Goal: Task Accomplishment & Management: Manage account settings

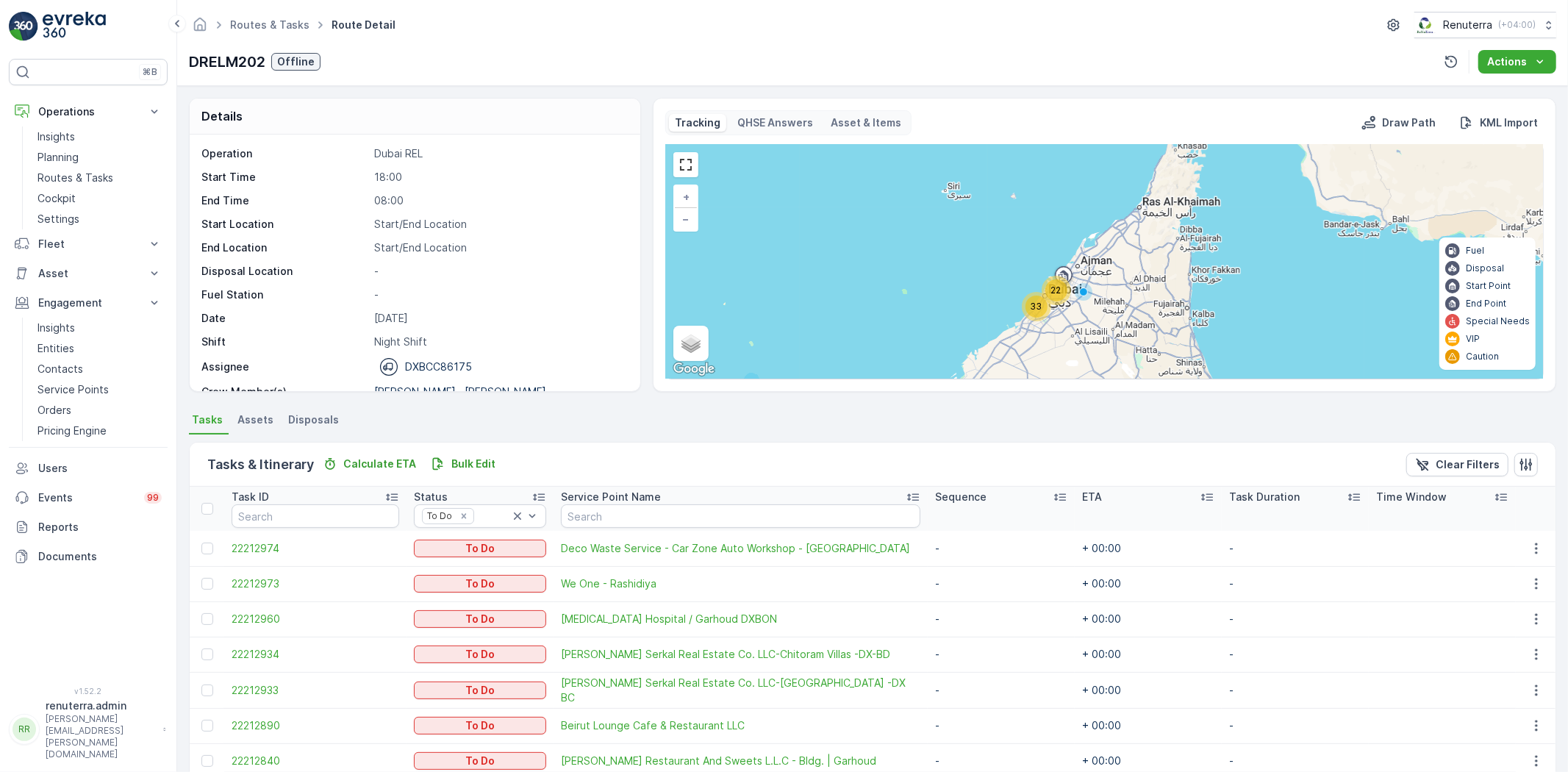
scroll to position [46, 0]
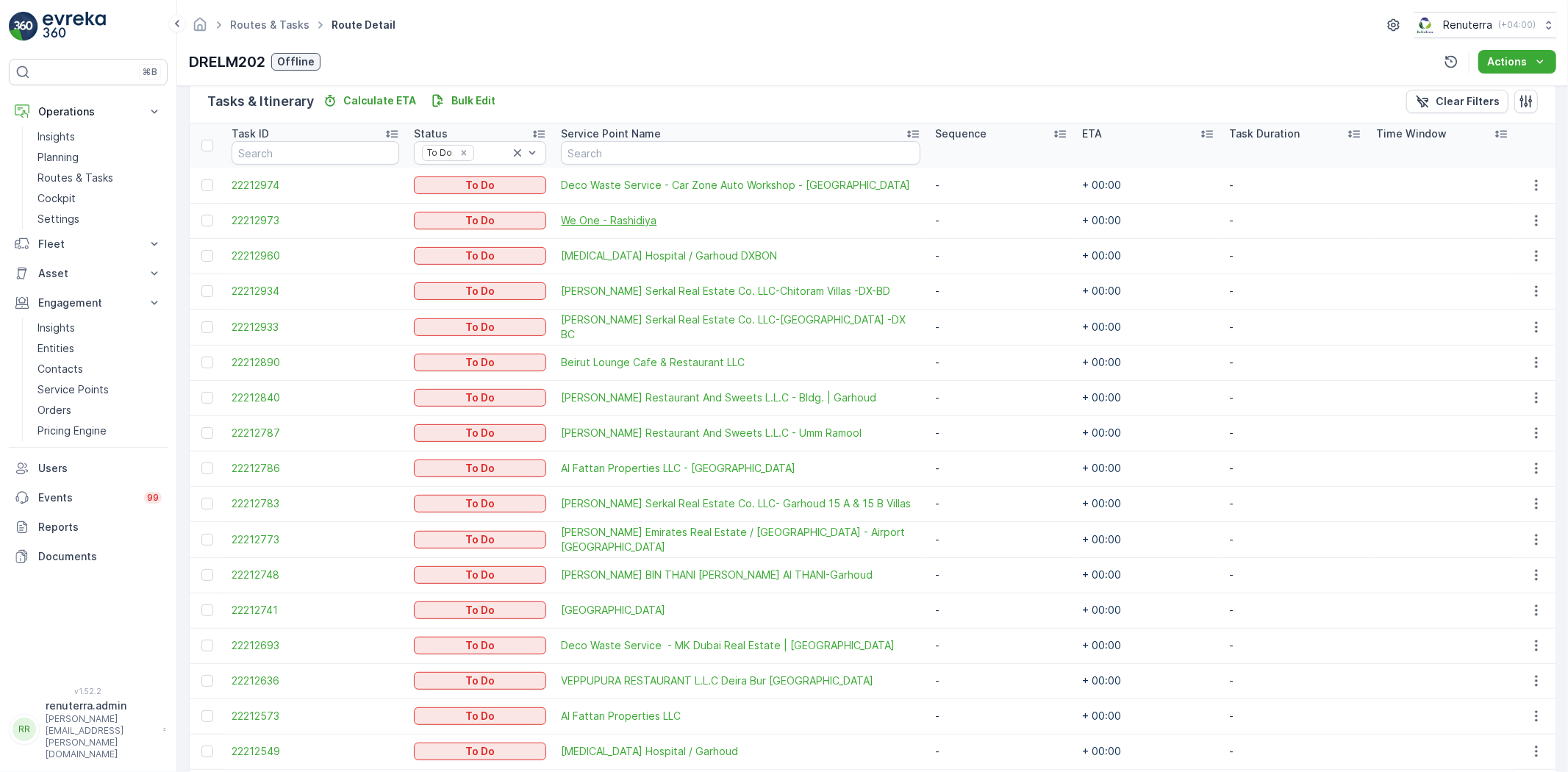
click at [615, 226] on span "We One - Rashidiya" at bounding box center [741, 220] width 360 height 15
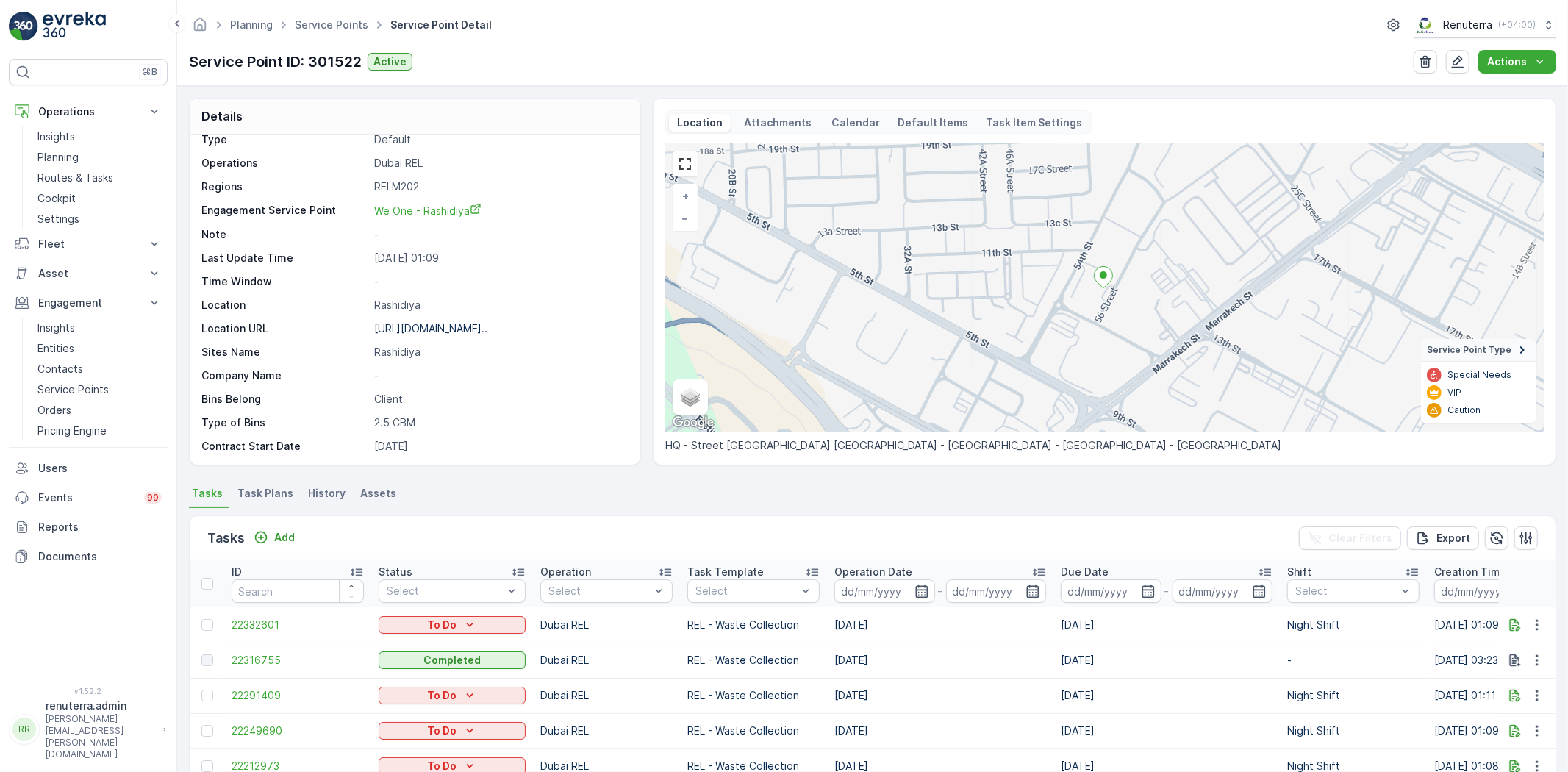
scroll to position [226, 0]
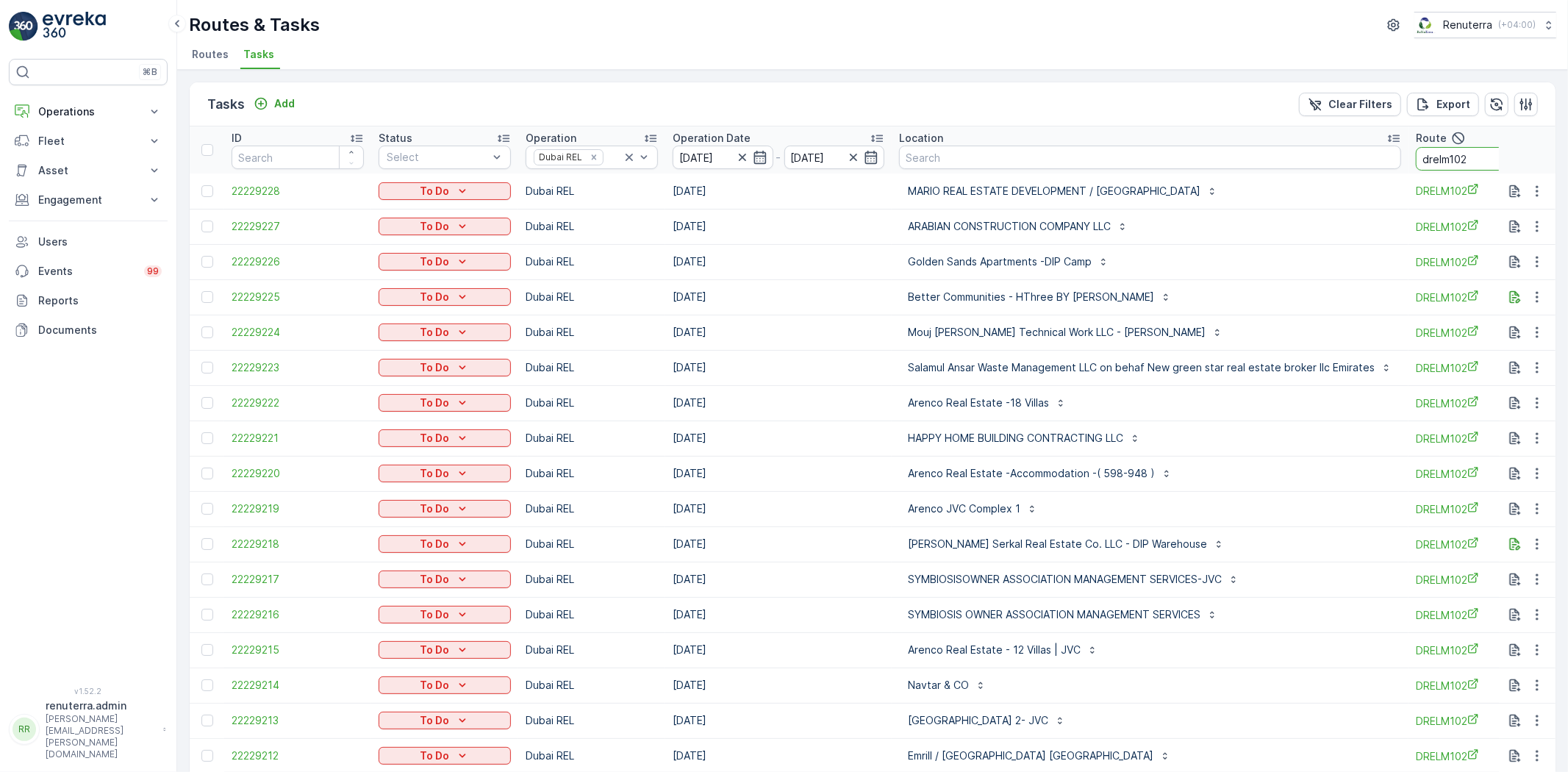
click at [1460, 160] on input "drelm102" at bounding box center [1482, 159] width 133 height 23
type input "drelm10"
click at [1489, 159] on input "drelm10" at bounding box center [1482, 159] width 133 height 23
type input "drelm101"
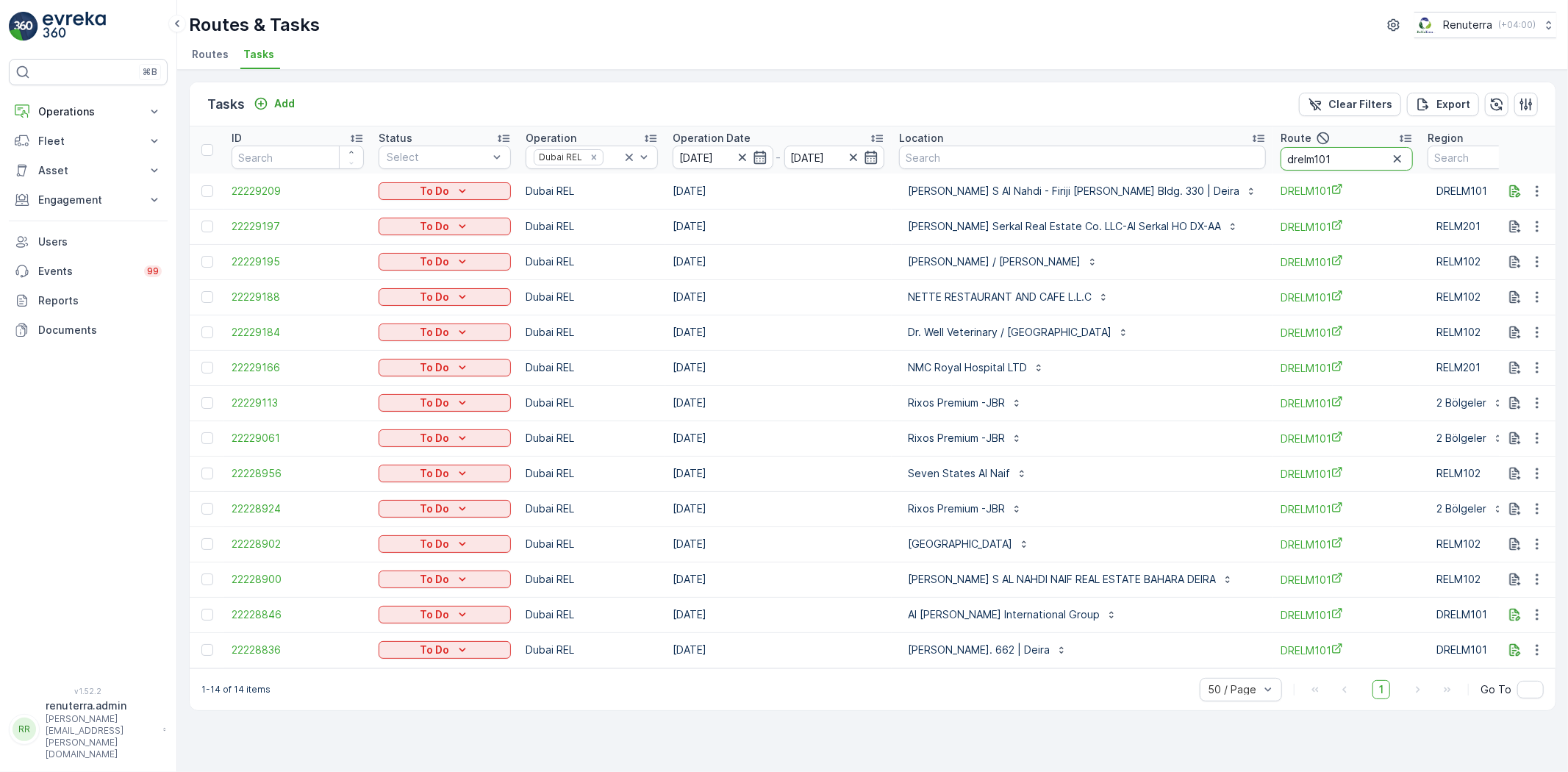
click at [1379, 165] on input "drelm101" at bounding box center [1347, 159] width 133 height 23
type input "drelm102"
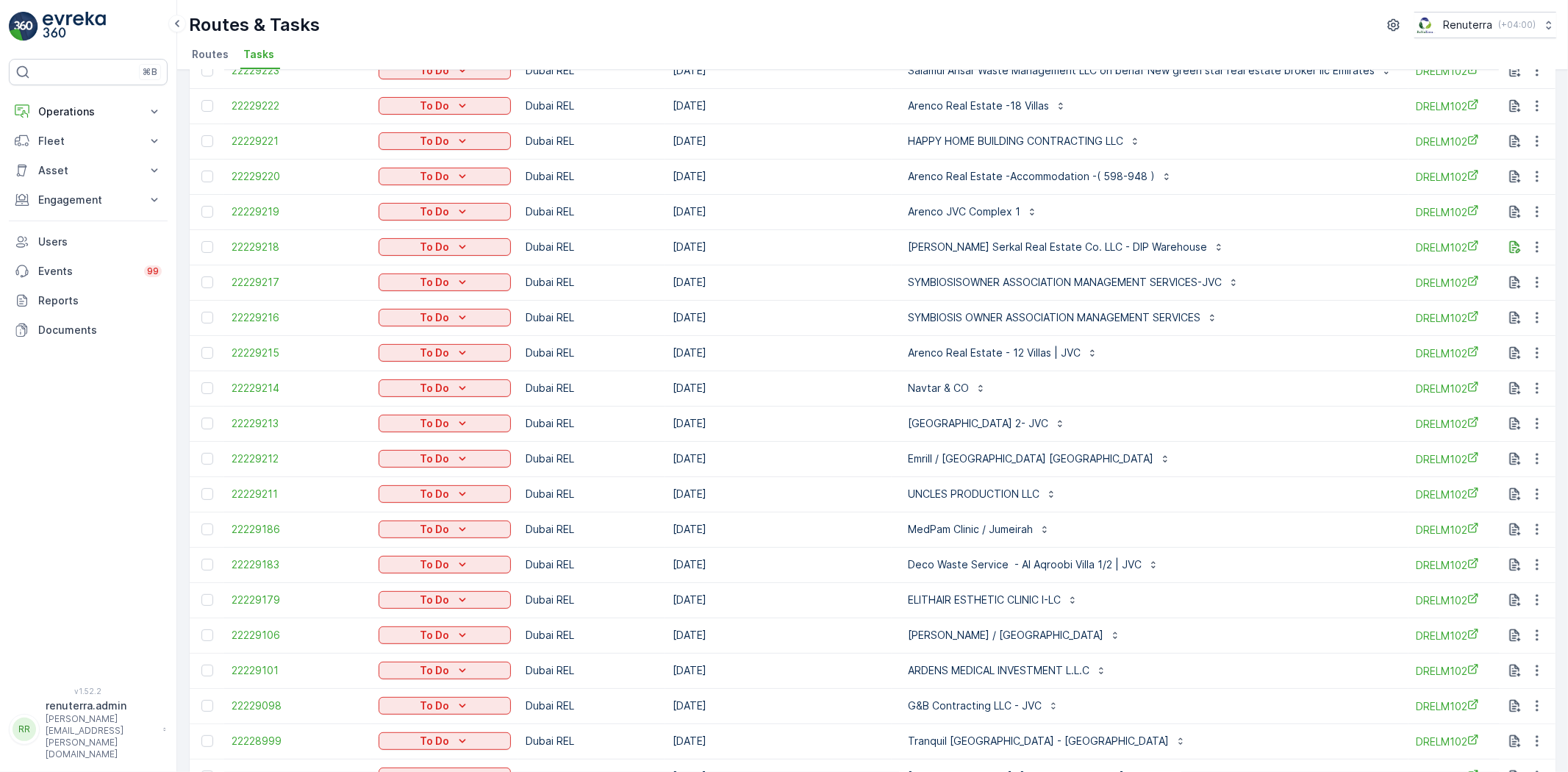
scroll to position [522, 0]
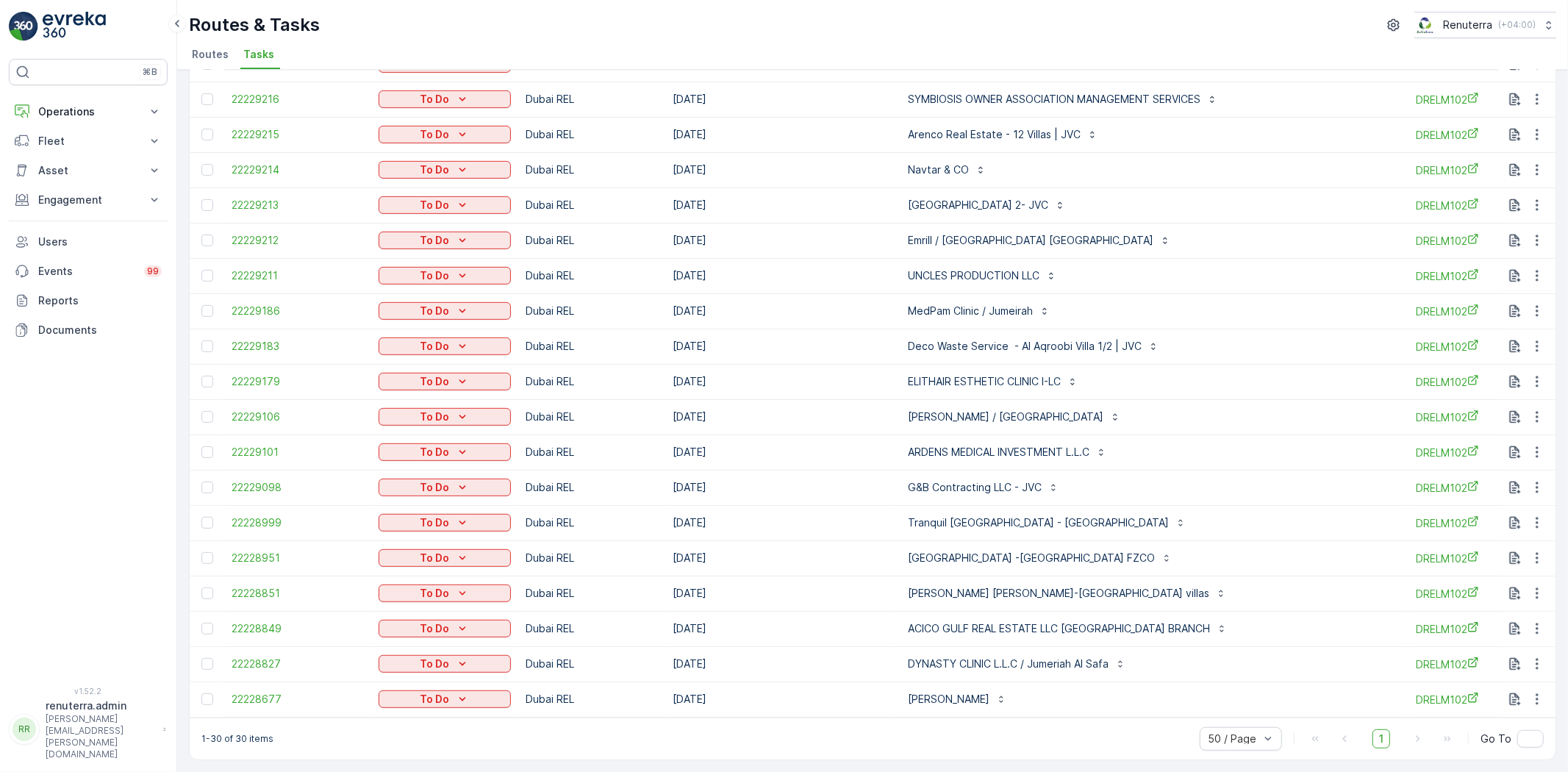
drag, startPoint x: 201, startPoint y: 695, endPoint x: 200, endPoint y: 704, distance: 9.1
click at [201, 695] on div at bounding box center [207, 699] width 12 height 12
click at [201, 693] on input "checkbox" at bounding box center [201, 693] width 0 height 0
click at [204, 659] on div at bounding box center [207, 664] width 12 height 12
click at [201, 659] on input "checkbox" at bounding box center [201, 659] width 0 height 0
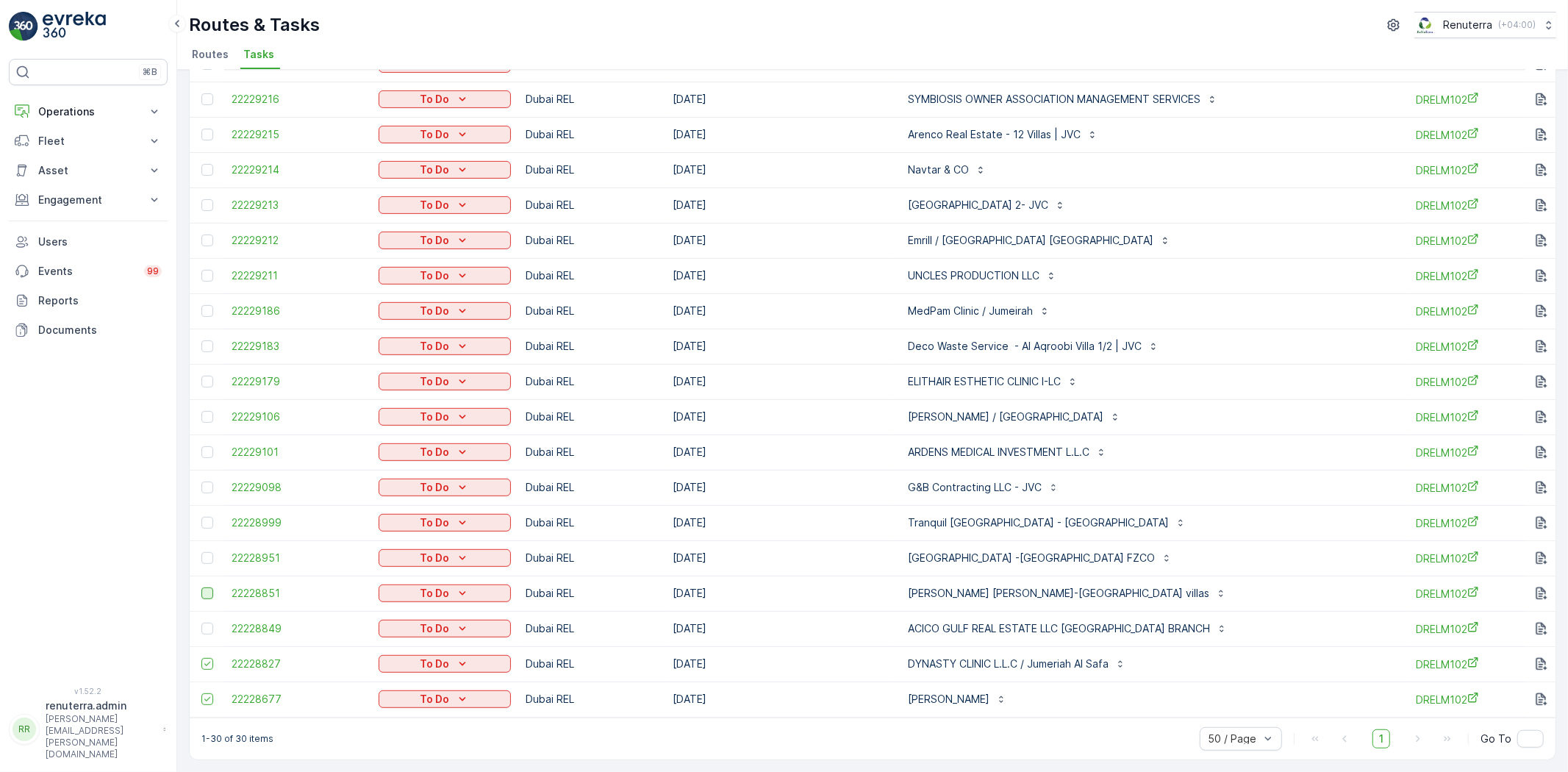
click at [201, 587] on div at bounding box center [207, 593] width 12 height 12
click at [201, 587] on input "checkbox" at bounding box center [201, 587] width 0 height 0
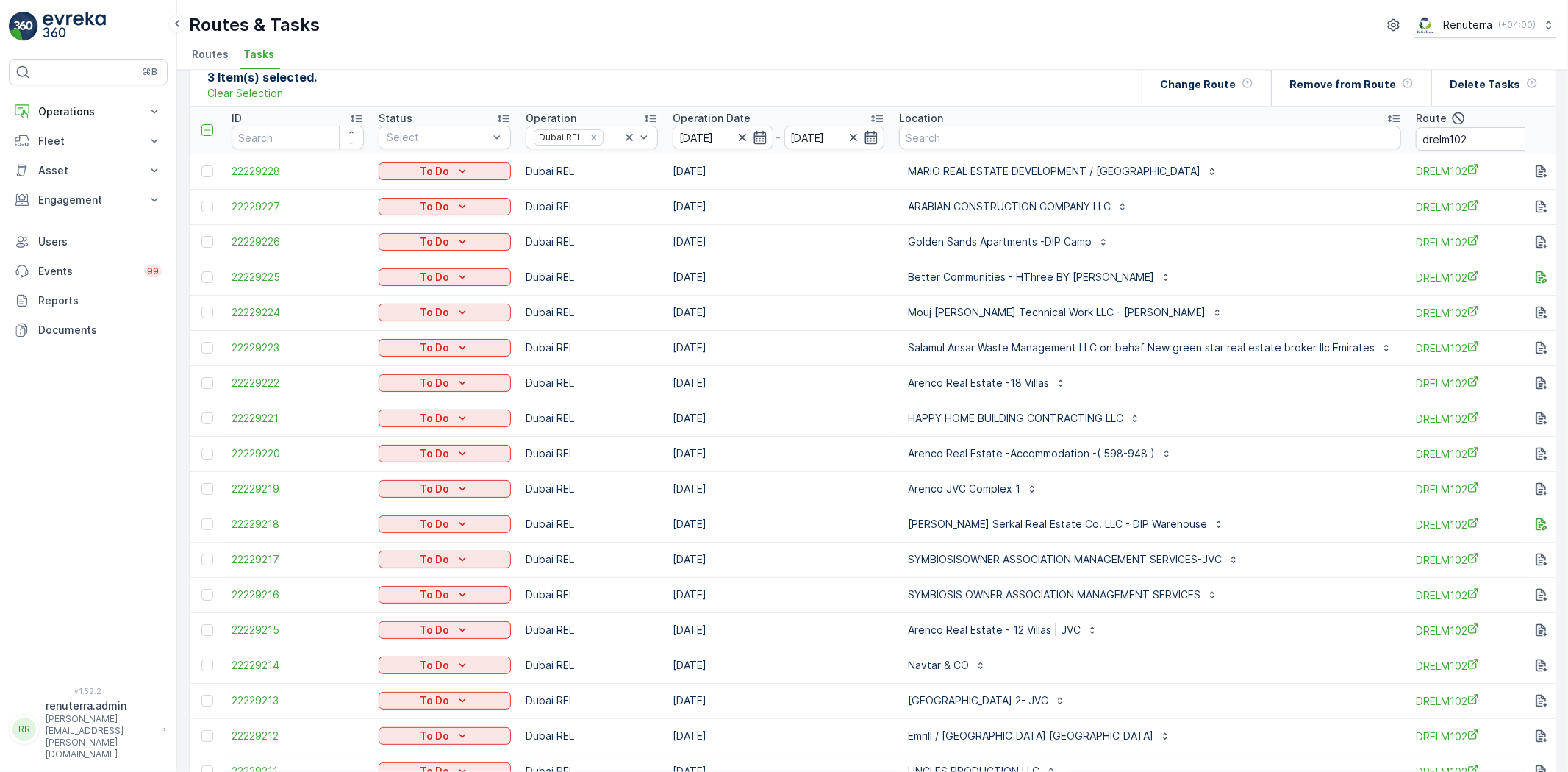
scroll to position [0, 0]
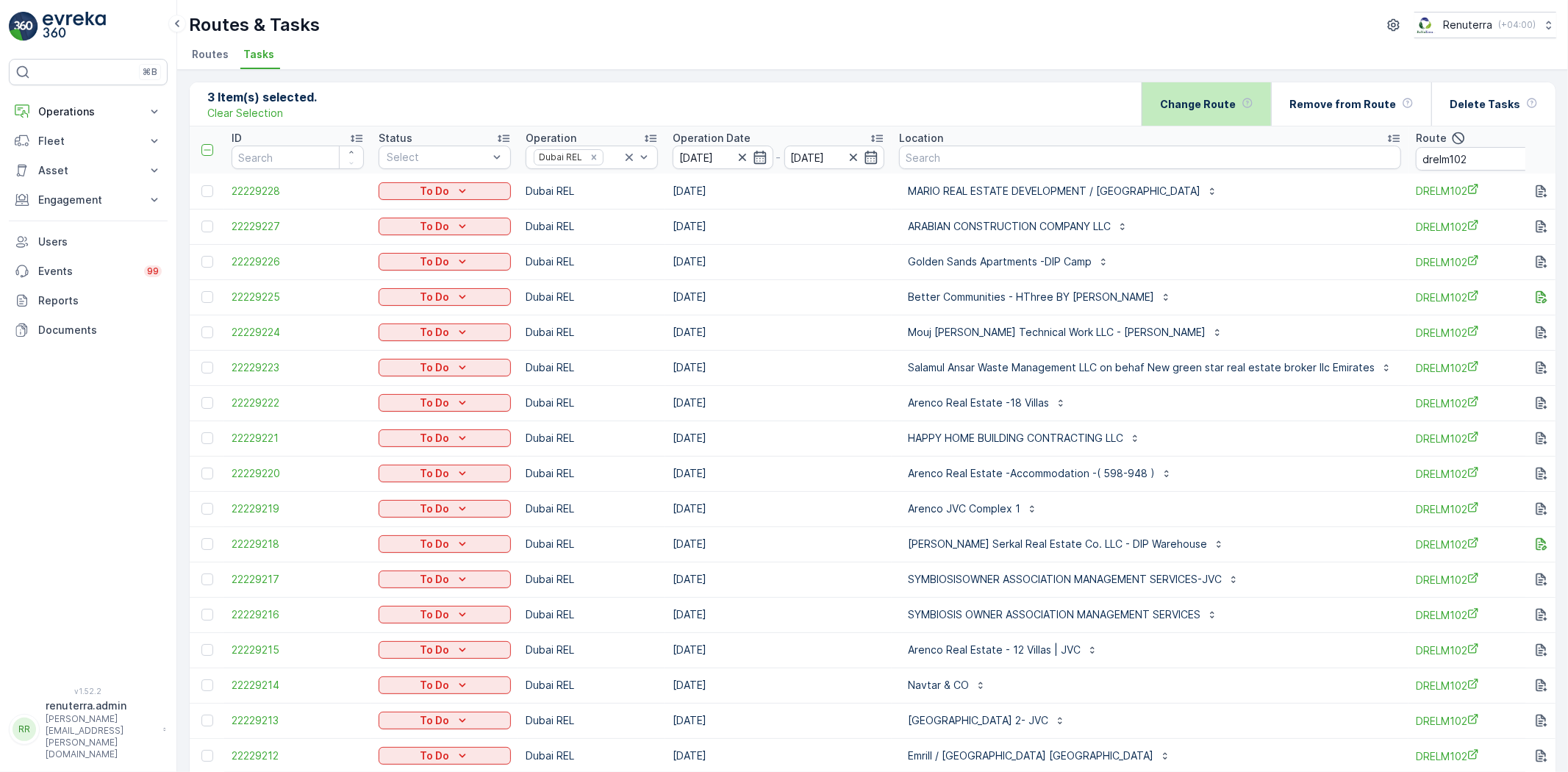
click at [1223, 115] on div "Change Route" at bounding box center [1207, 104] width 93 height 43
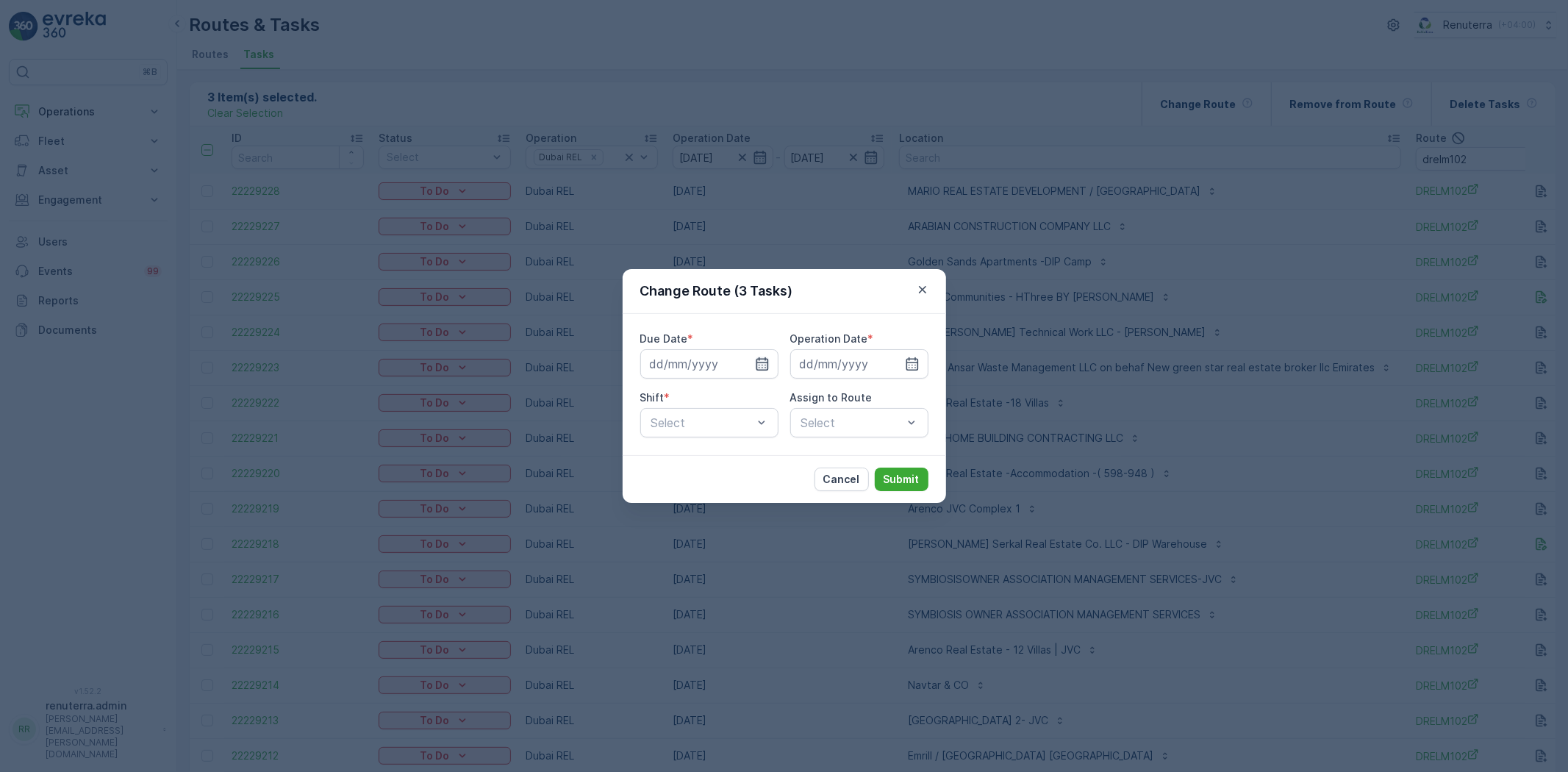
click at [760, 369] on icon "button" at bounding box center [762, 364] width 15 height 15
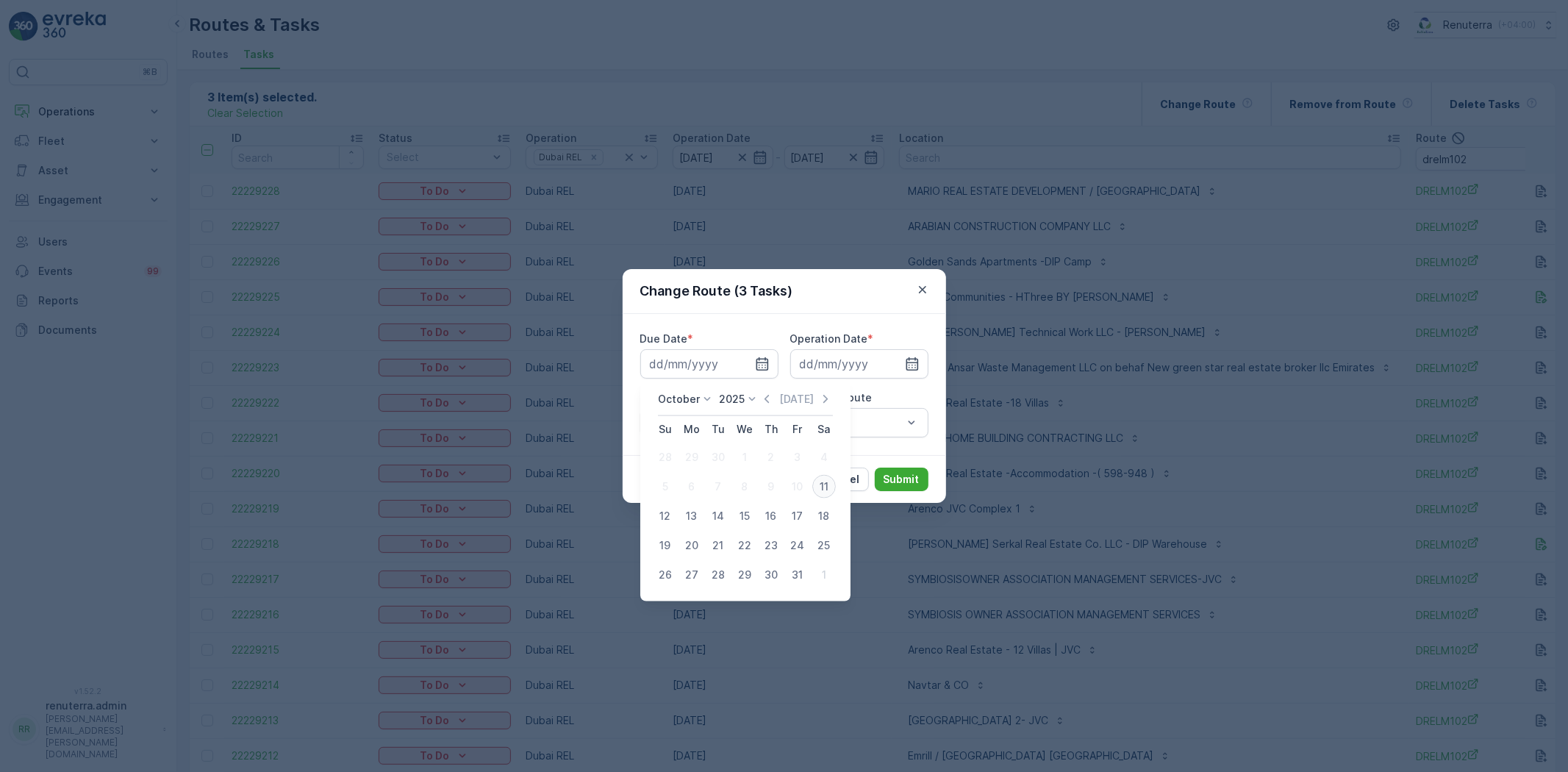
click at [827, 487] on div "11" at bounding box center [824, 487] width 23 height 23
type input "[DATE]"
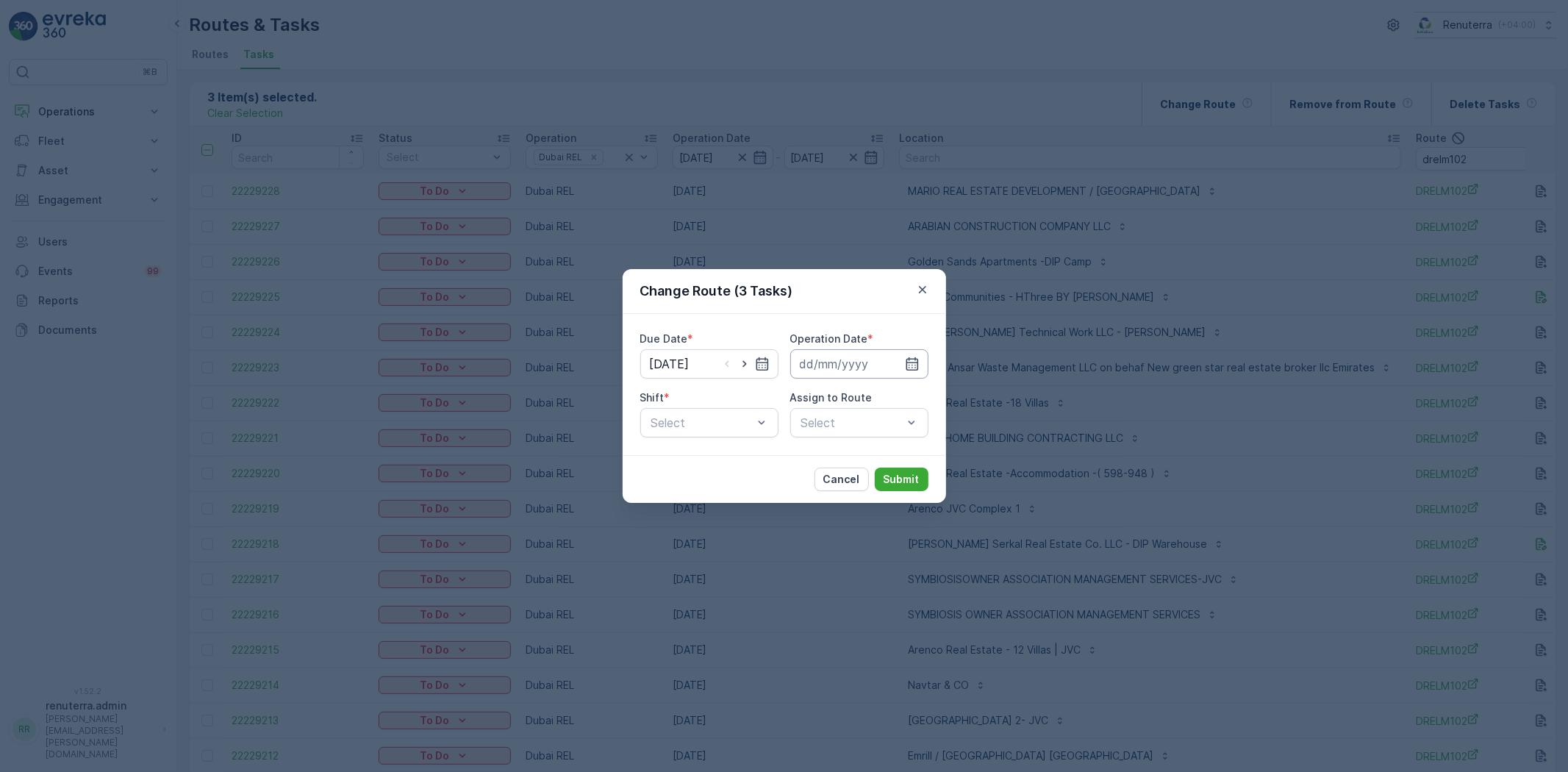
click at [886, 372] on input at bounding box center [859, 364] width 138 height 29
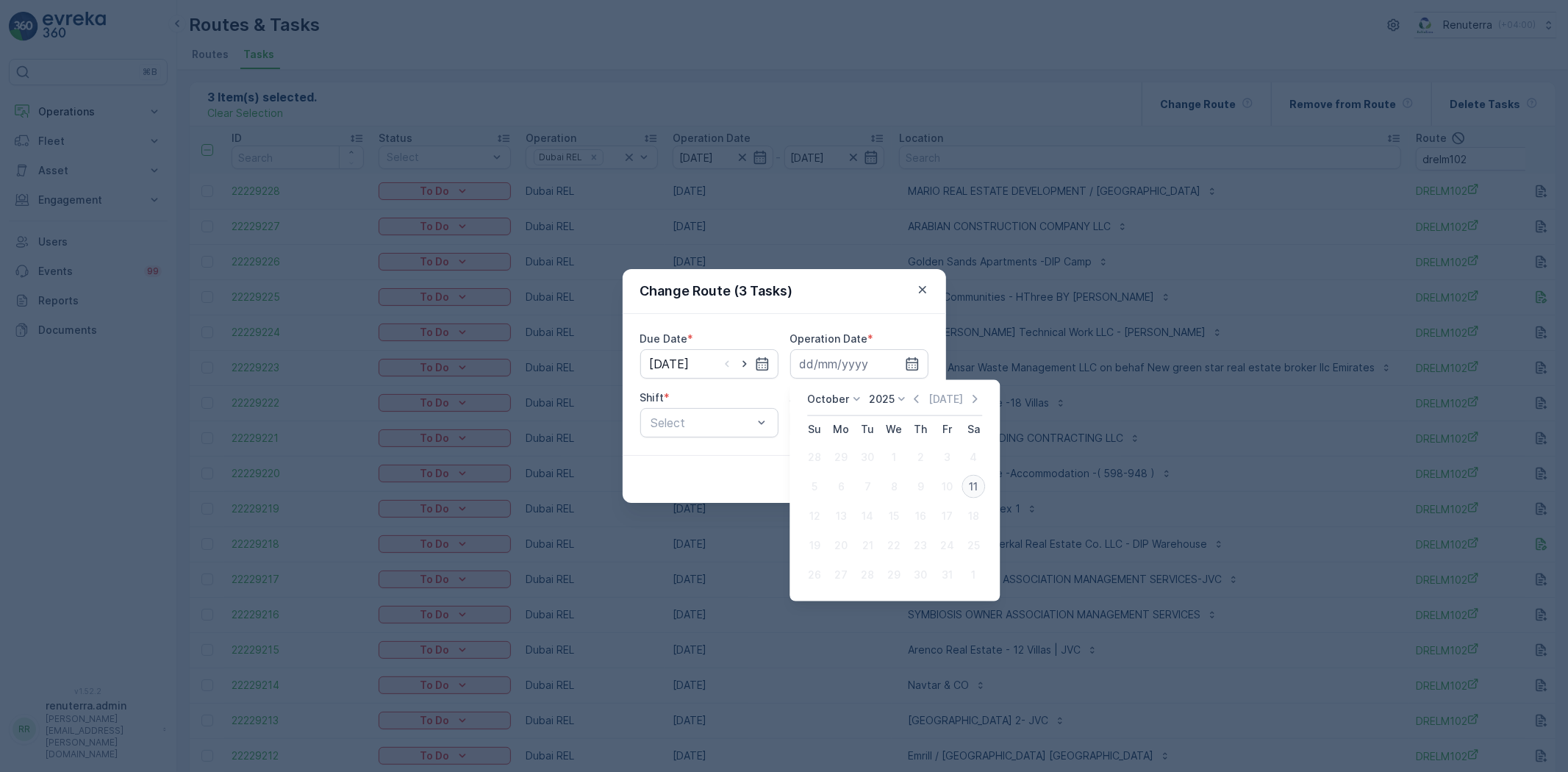
click at [968, 494] on div "11" at bounding box center [973, 487] width 23 height 23
type input "[DATE]"
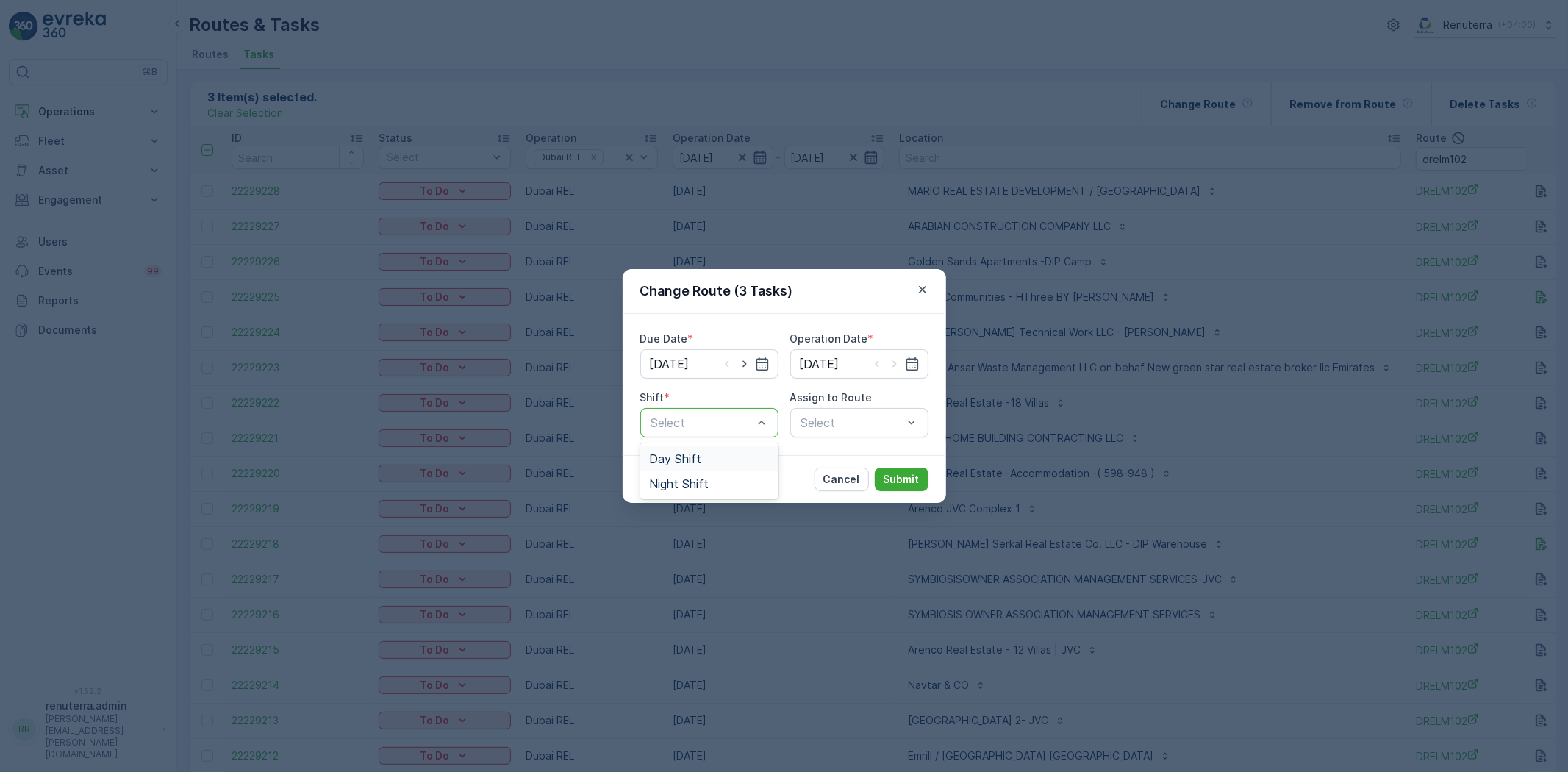
click at [725, 452] on div "Day Shift" at bounding box center [709, 459] width 120 height 13
click at [888, 419] on div "Select" at bounding box center [859, 423] width 138 height 29
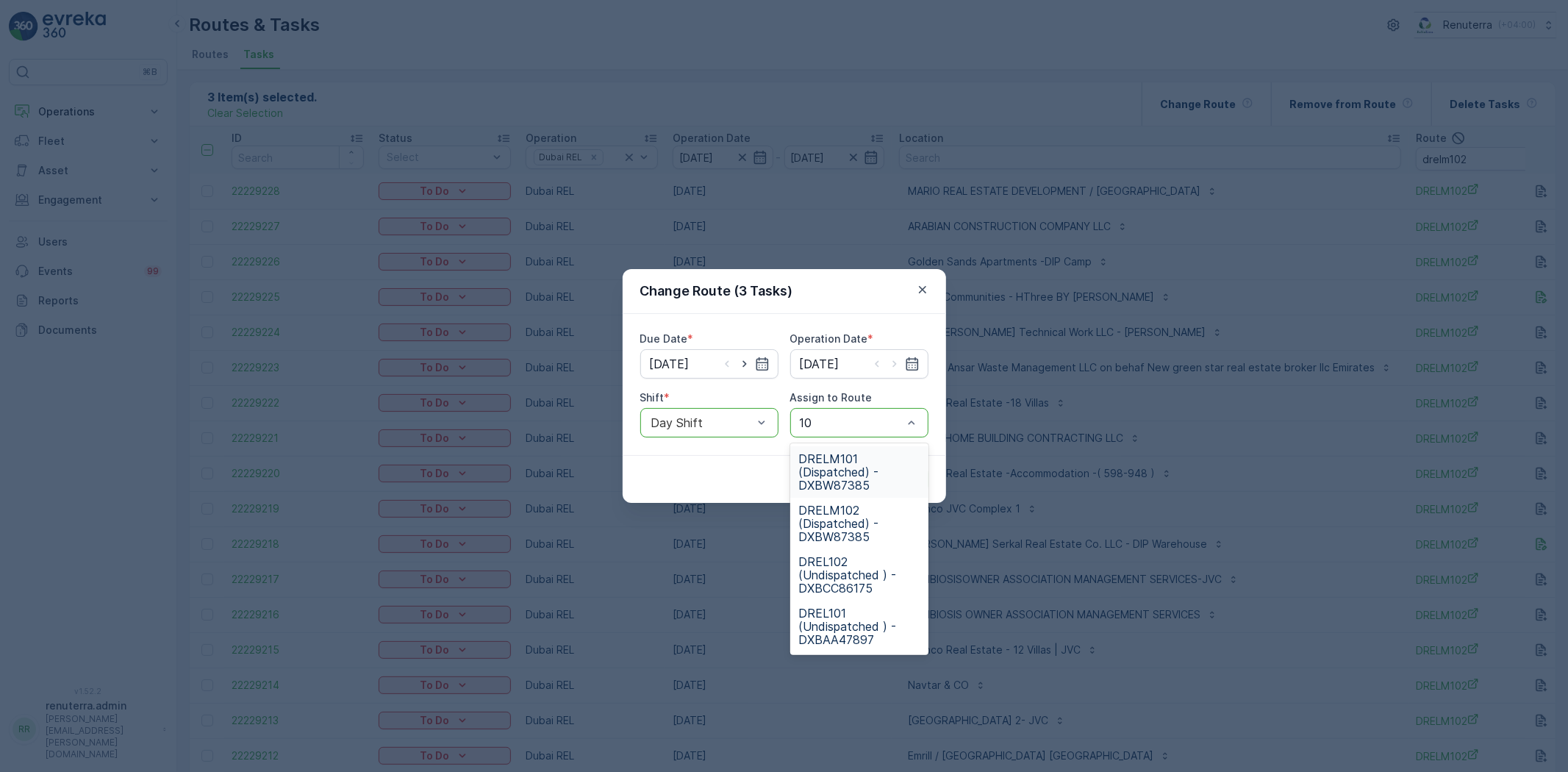
type input "101"
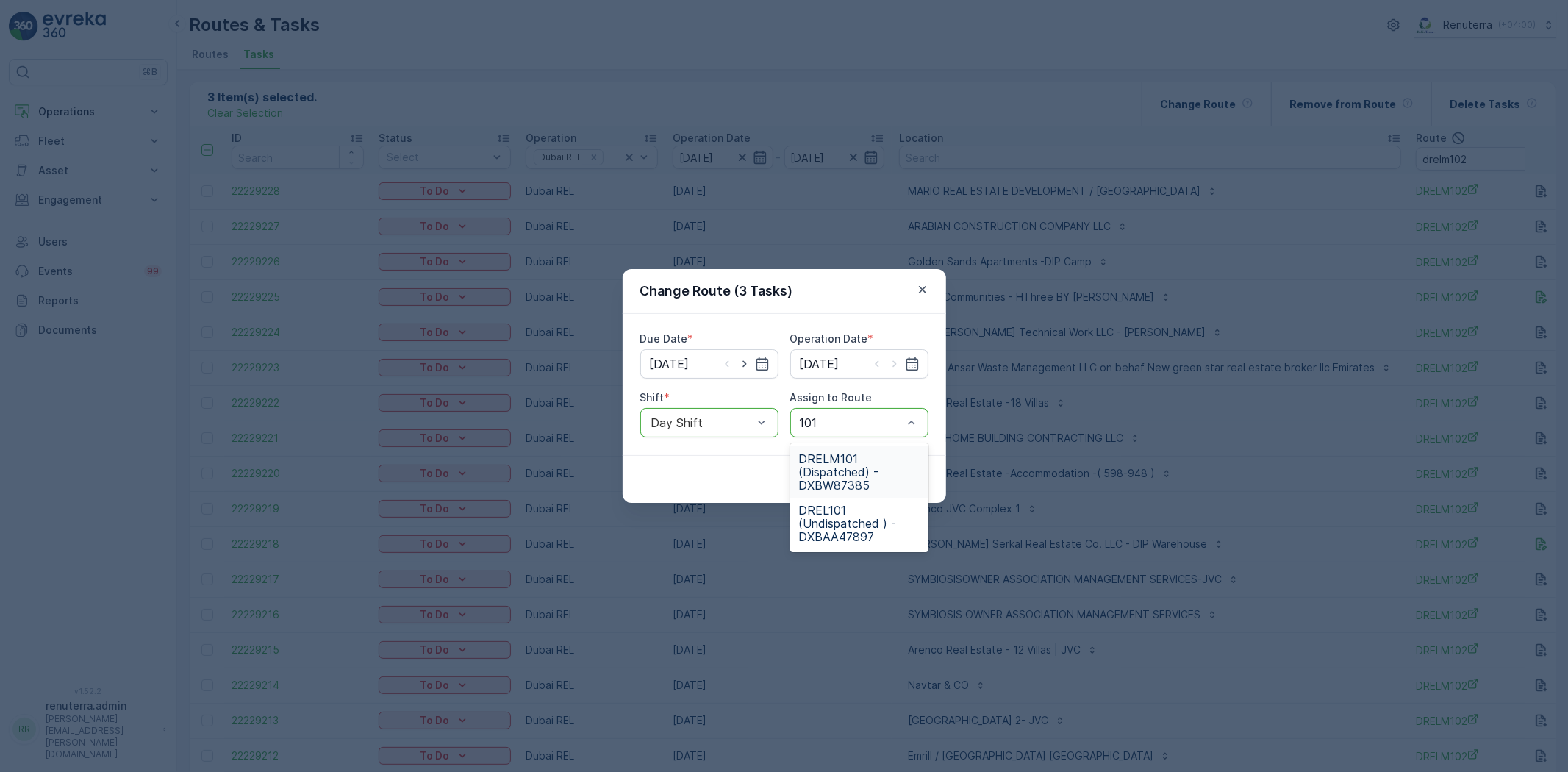
click at [849, 455] on span "DRELM101 (Dispatched) - DXBW87385" at bounding box center [860, 472] width 120 height 39
click at [899, 480] on p "Submit" at bounding box center [901, 479] width 36 height 15
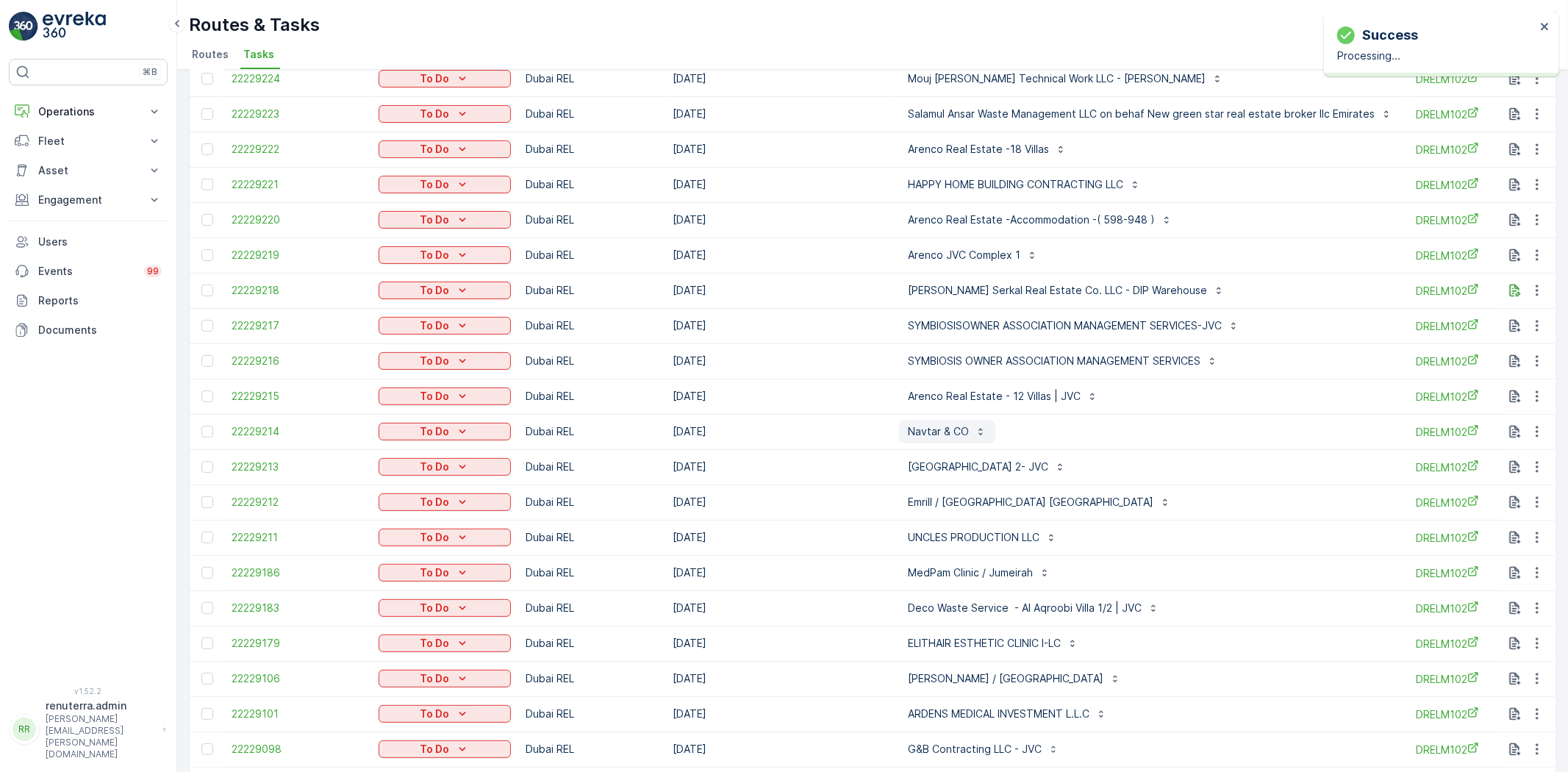
scroll to position [408, 0]
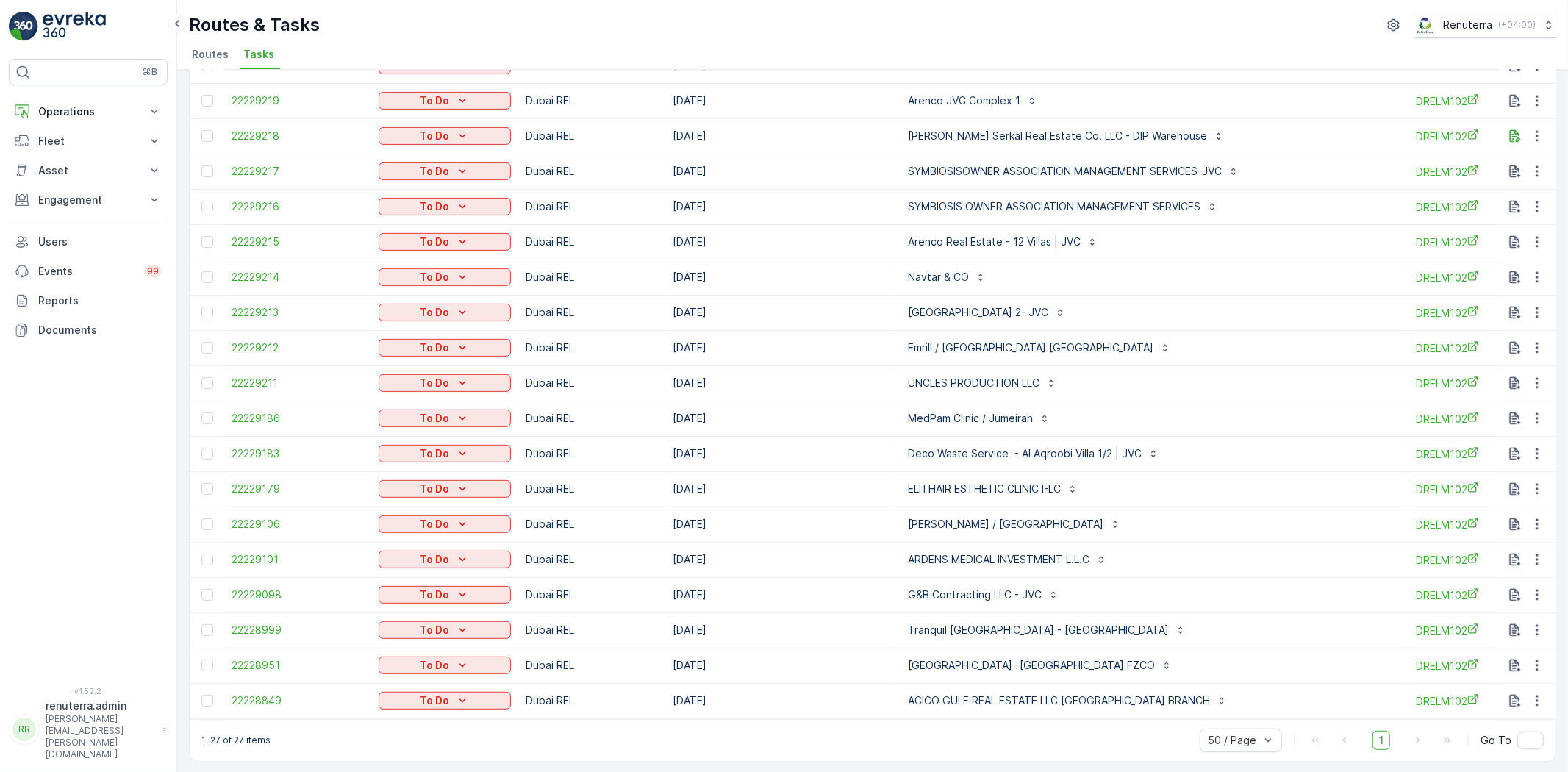
drag, startPoint x: 924, startPoint y: 730, endPoint x: 936, endPoint y: 730, distance: 12.0
click at [936, 730] on div "1-27 of 27 items 50 / Page 1 Go To" at bounding box center [873, 740] width 1366 height 42
click at [1028, 520] on p "Khalil Ibrahim / Umm Suqeim Road Jumeirah" at bounding box center [1005, 524] width 195 height 15
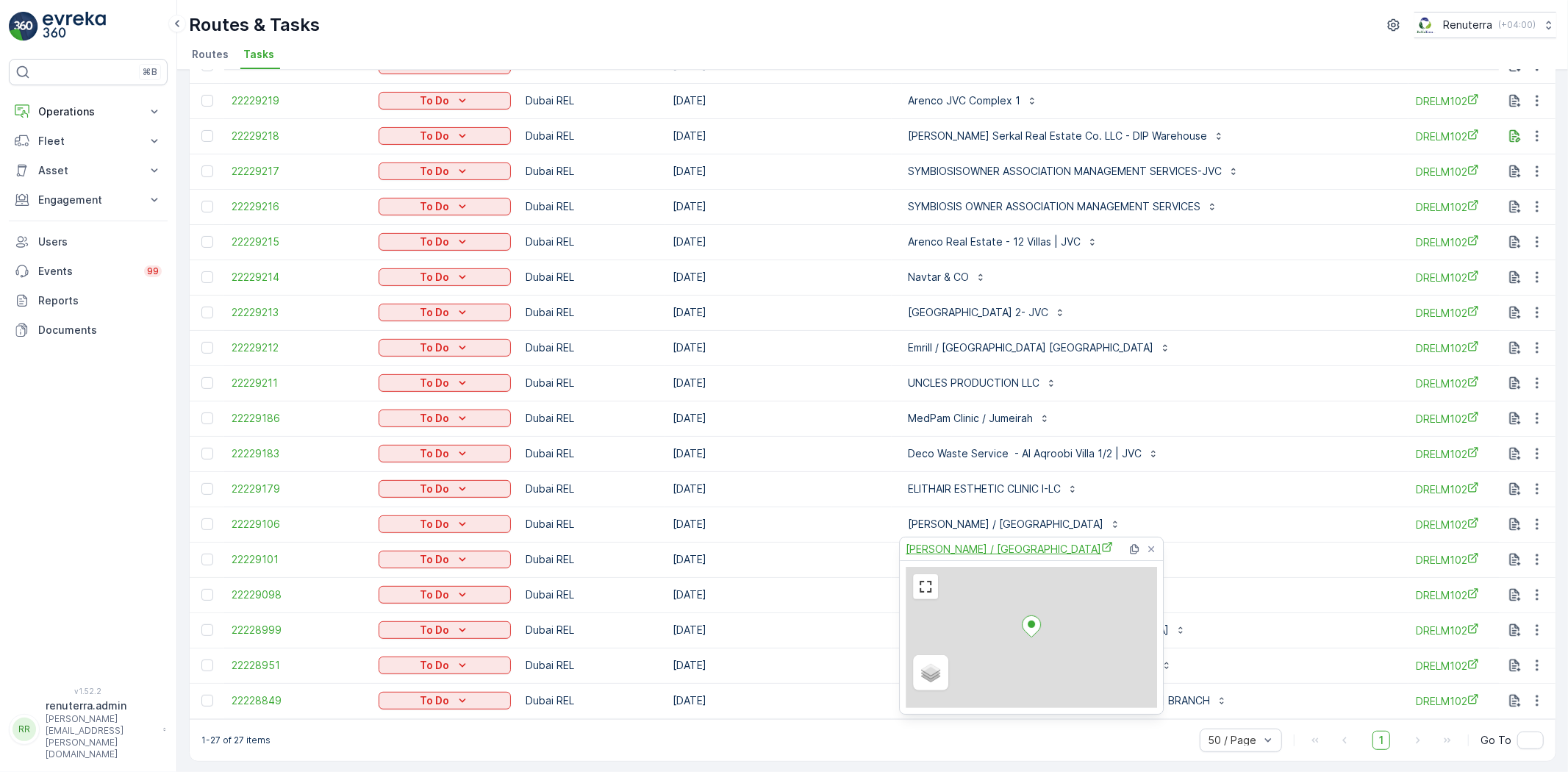
click at [1026, 550] on span "Khalil Ibrahim / Umm Suqeim Road Jumeirah" at bounding box center [1009, 549] width 208 height 15
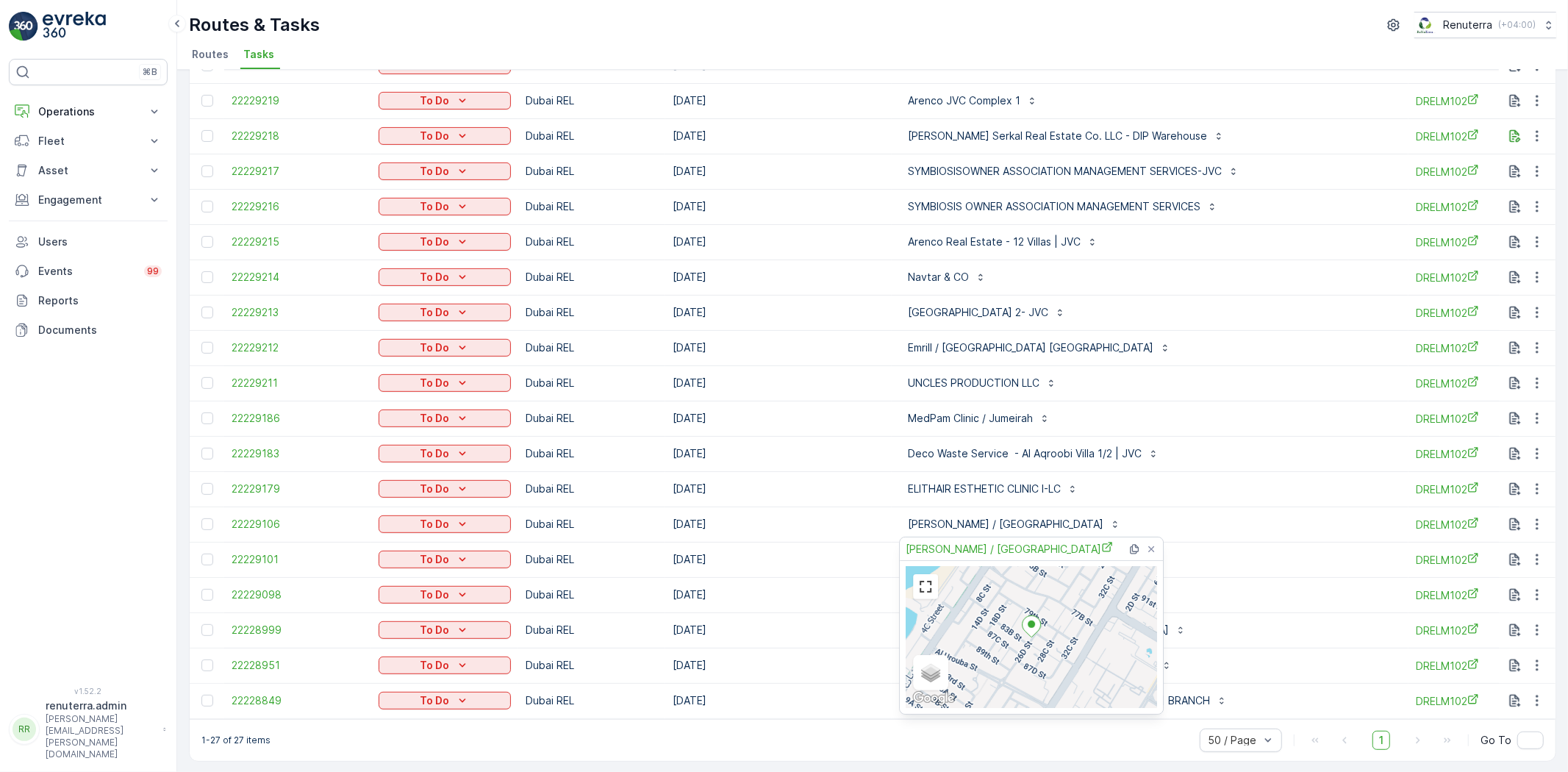
click at [1317, 396] on td "UNCLES PRODUCTION LLC" at bounding box center [1151, 384] width 517 height 36
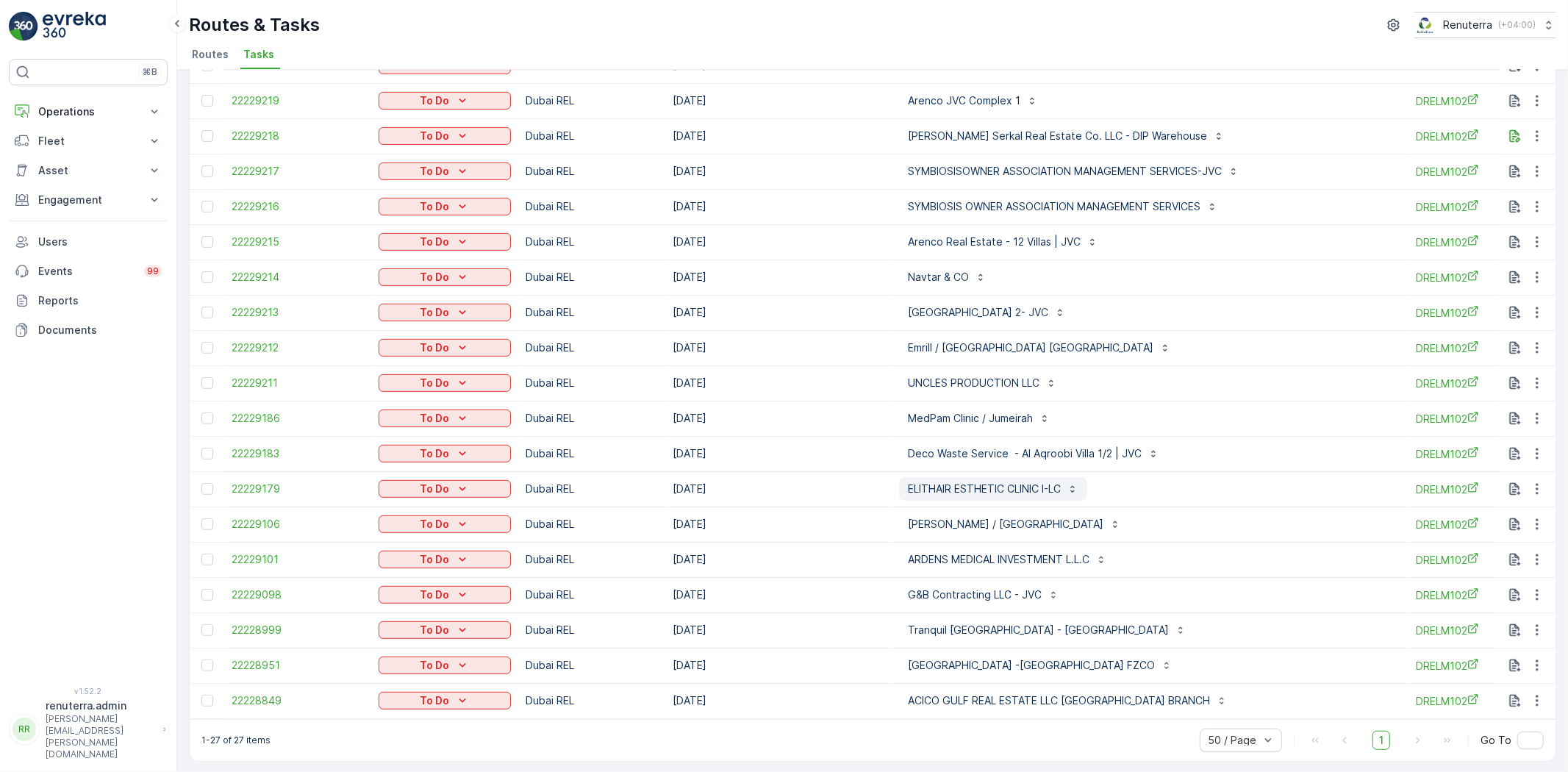
click at [932, 482] on p "ELITHAIR ESTHETIC CLINIC I-LC" at bounding box center [985, 489] width 153 height 15
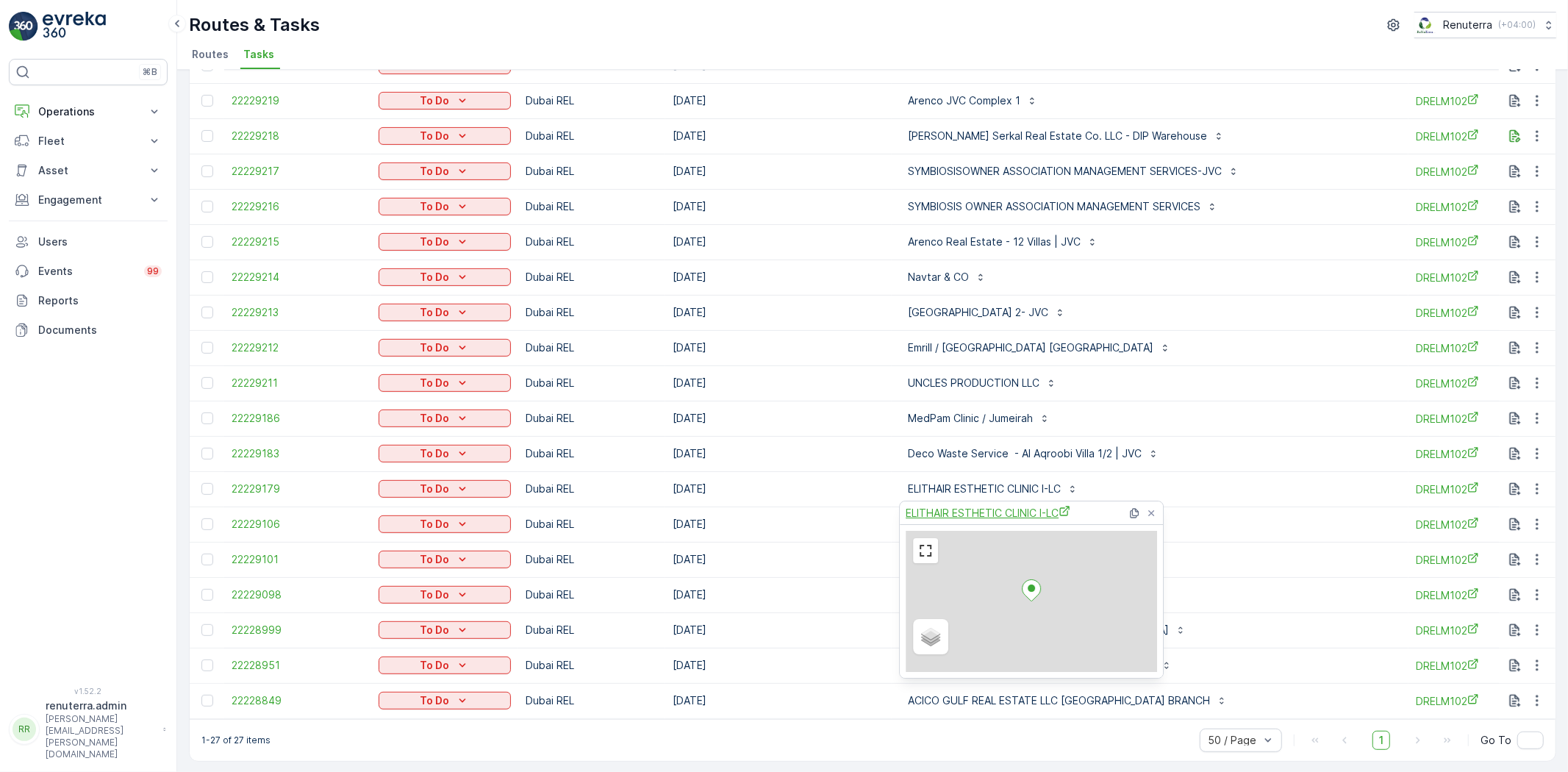
click at [916, 507] on span "ELITHAIR ESTHETIC CLINIC I-LC" at bounding box center [988, 513] width 164 height 15
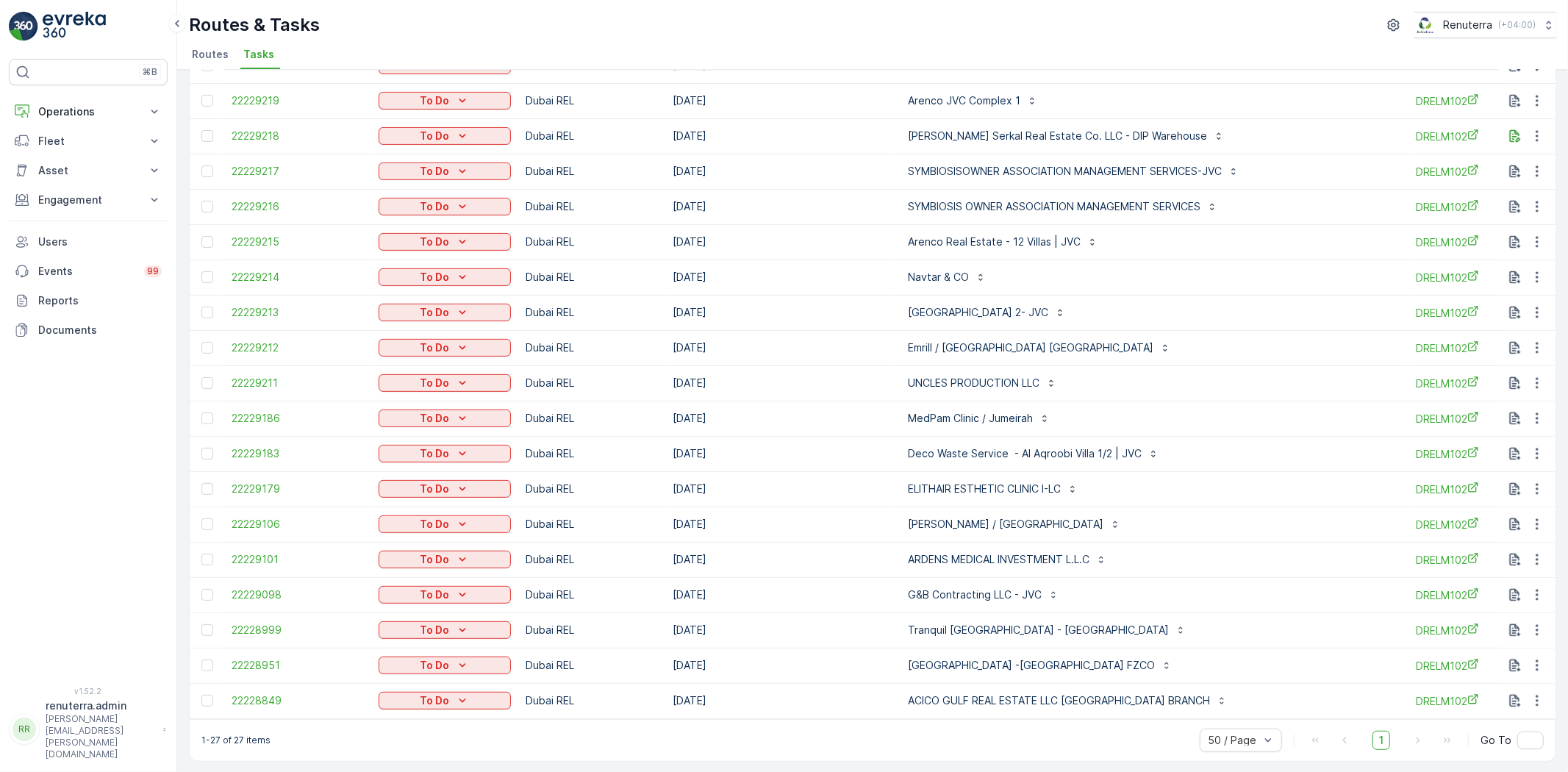
click at [1245, 350] on div "Emrill / Lehbab Business Center Lehbab Road" at bounding box center [1150, 347] width 502 height 23
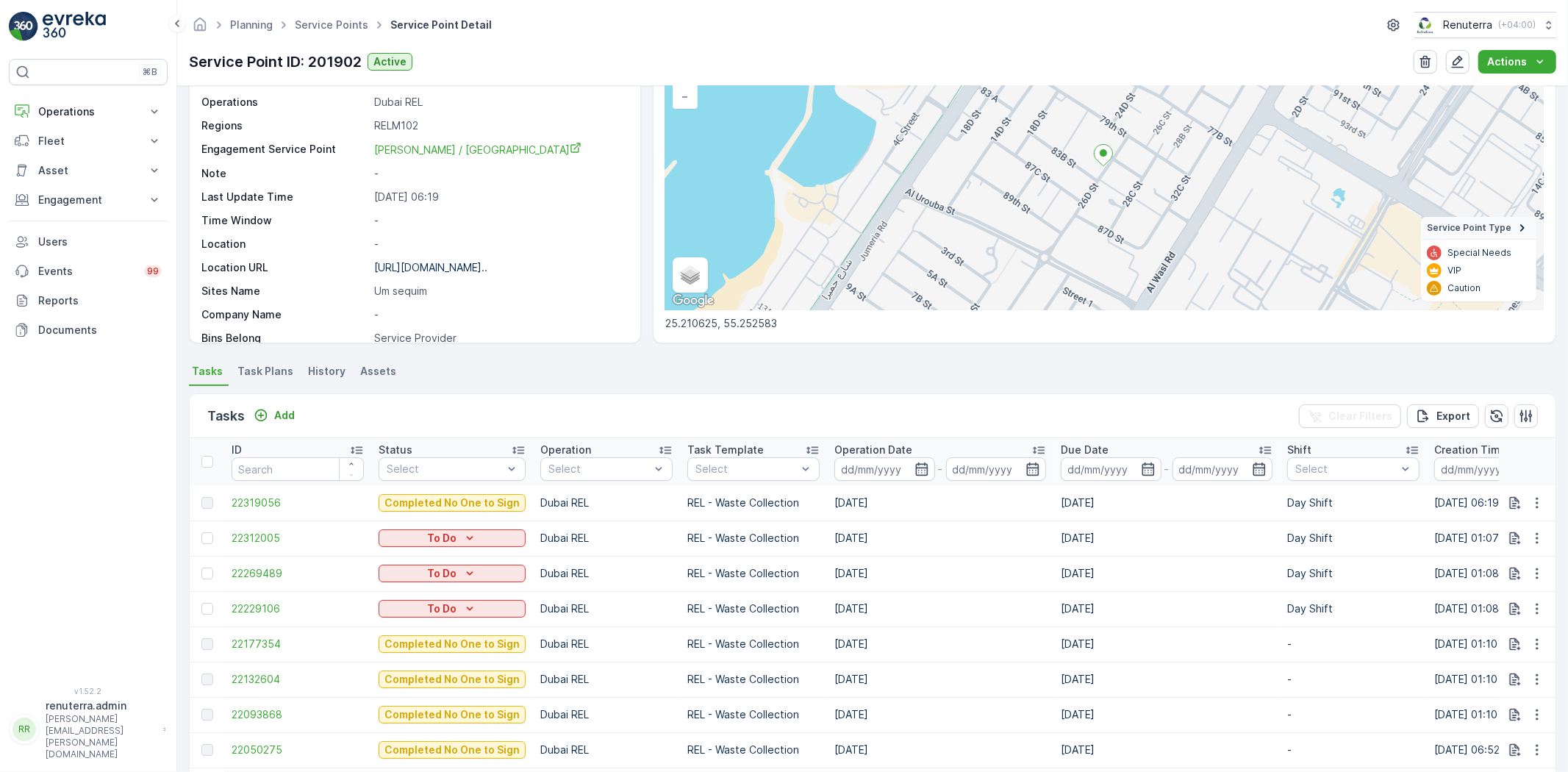
scroll to position [82, 0]
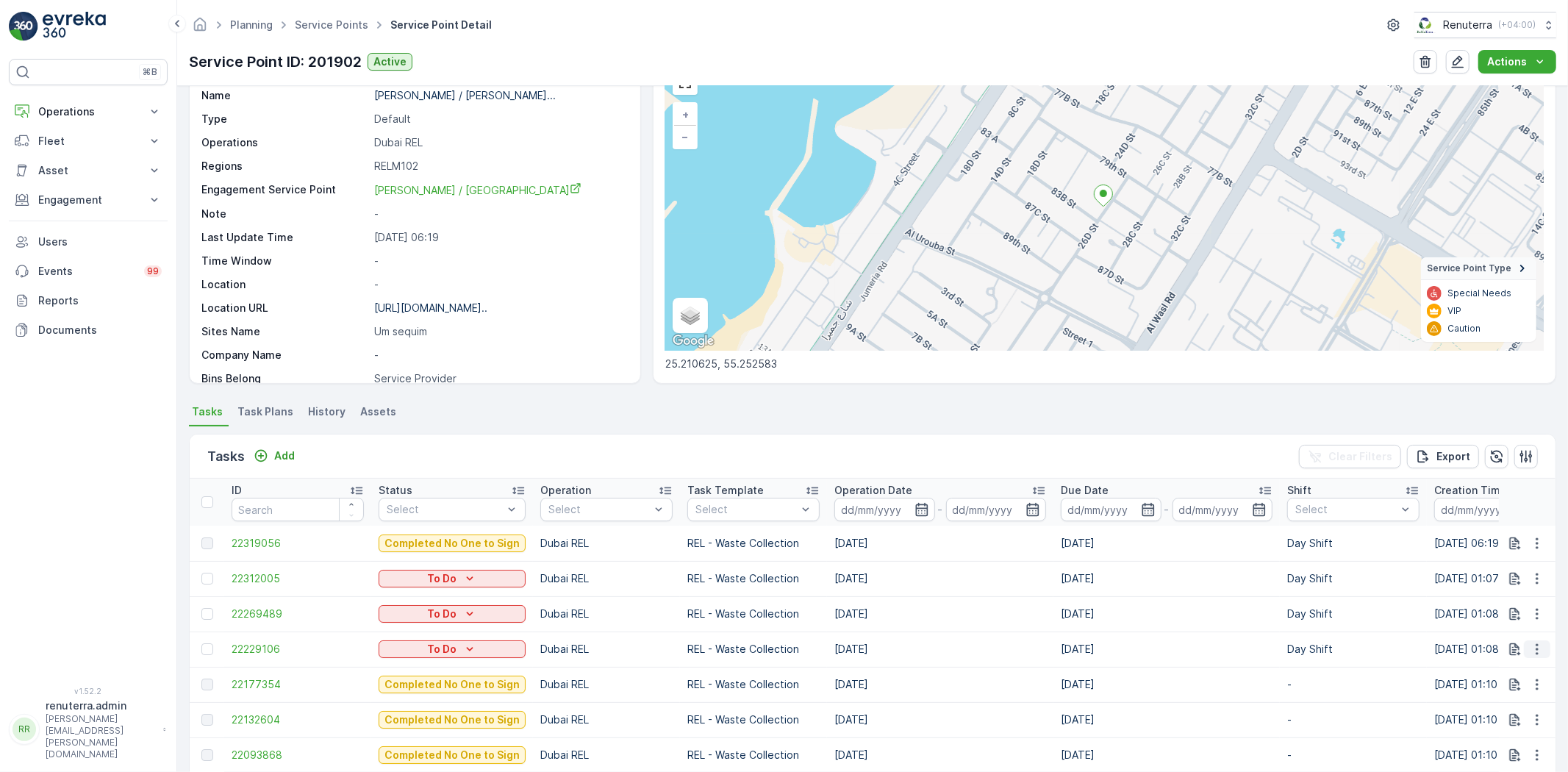
click at [1538, 652] on icon "button" at bounding box center [1537, 649] width 15 height 15
click at [1500, 577] on span "Change Route" at bounding box center [1499, 578] width 71 height 15
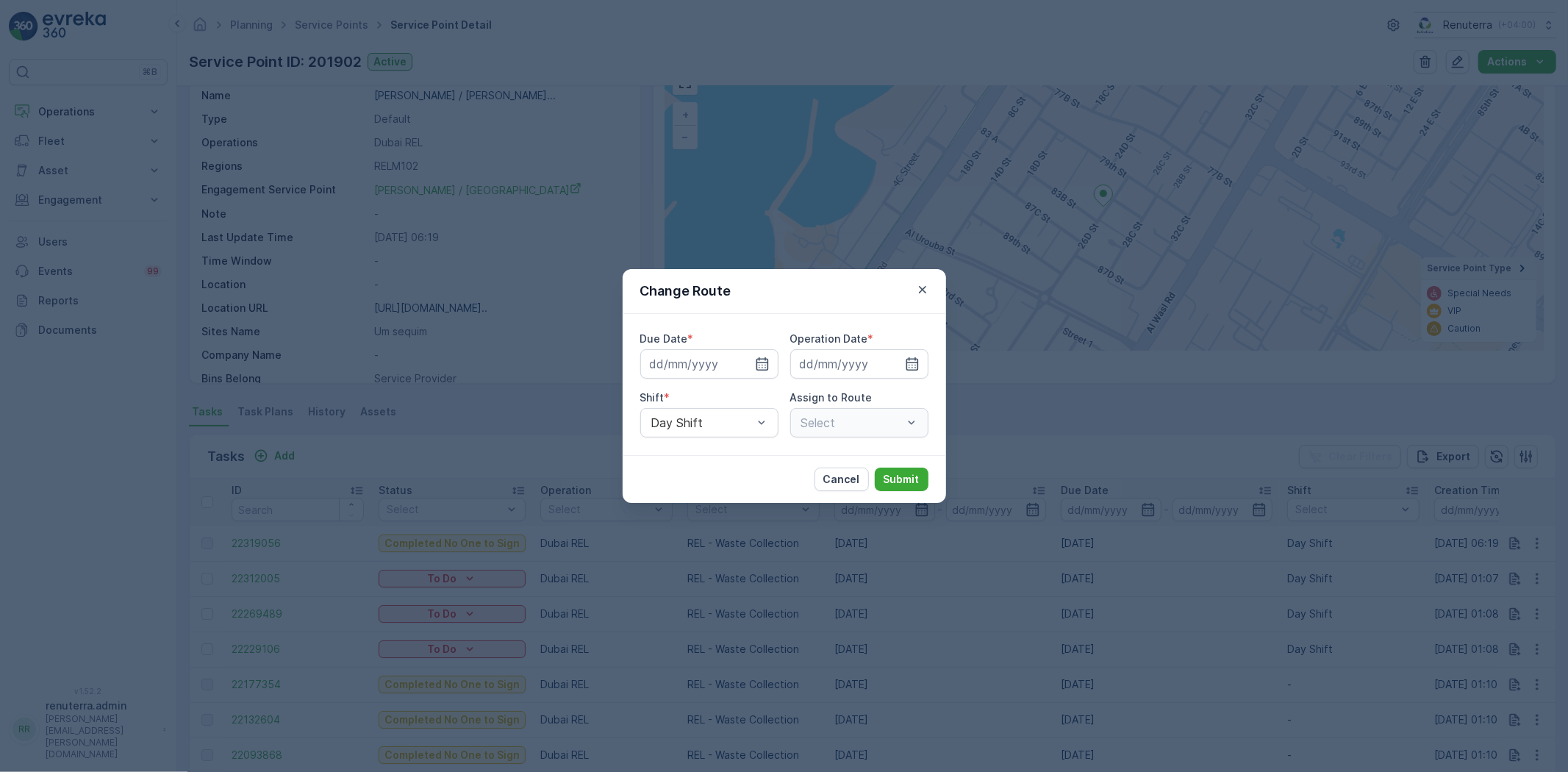
type input "[DATE]"
click at [746, 376] on input "[DATE]" at bounding box center [709, 364] width 138 height 29
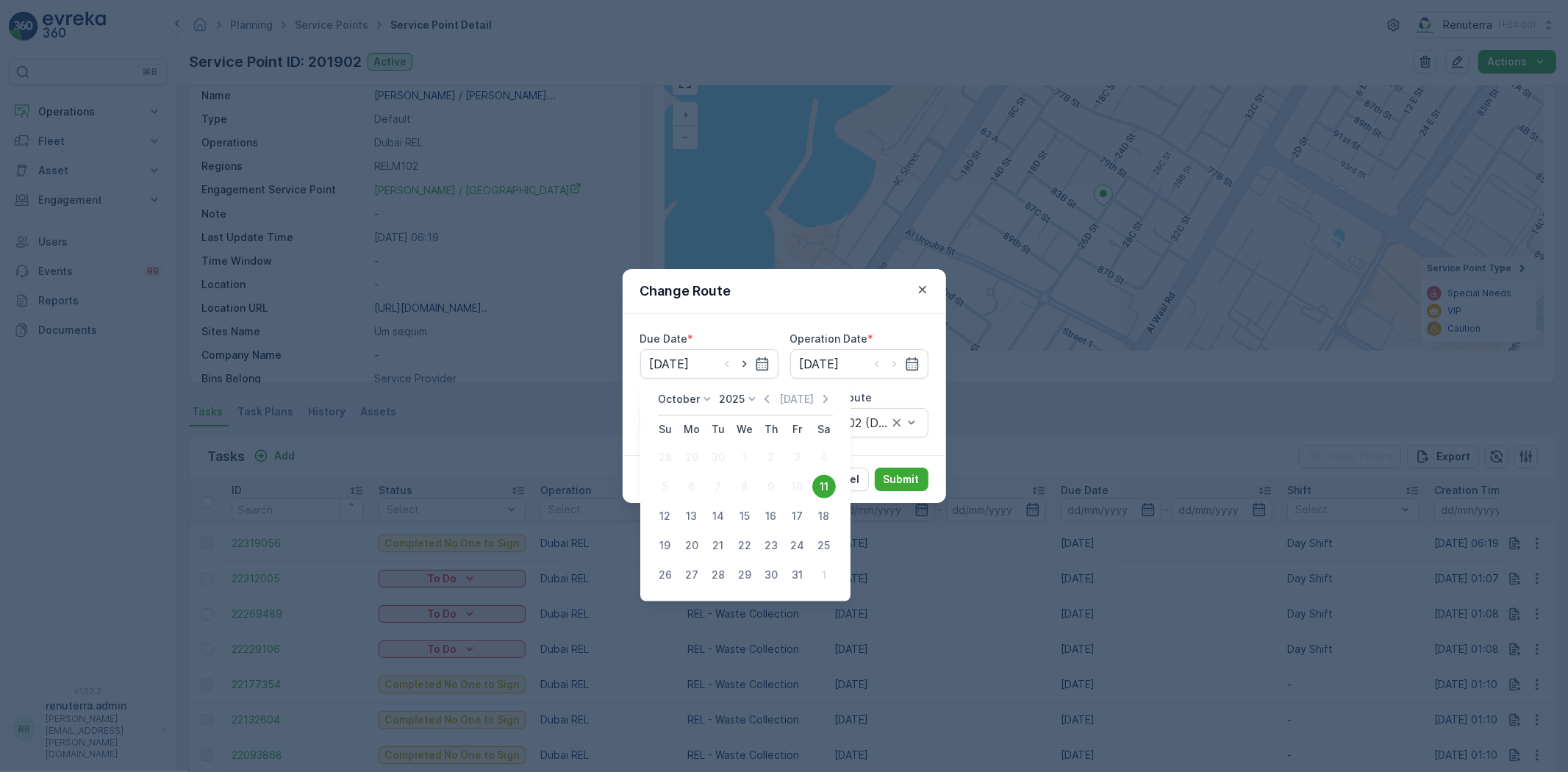
drag, startPoint x: 671, startPoint y: 517, endPoint x: 928, endPoint y: 484, distance: 259.1
click at [671, 518] on div "12" at bounding box center [665, 516] width 23 height 23
type input "12.10.2025"
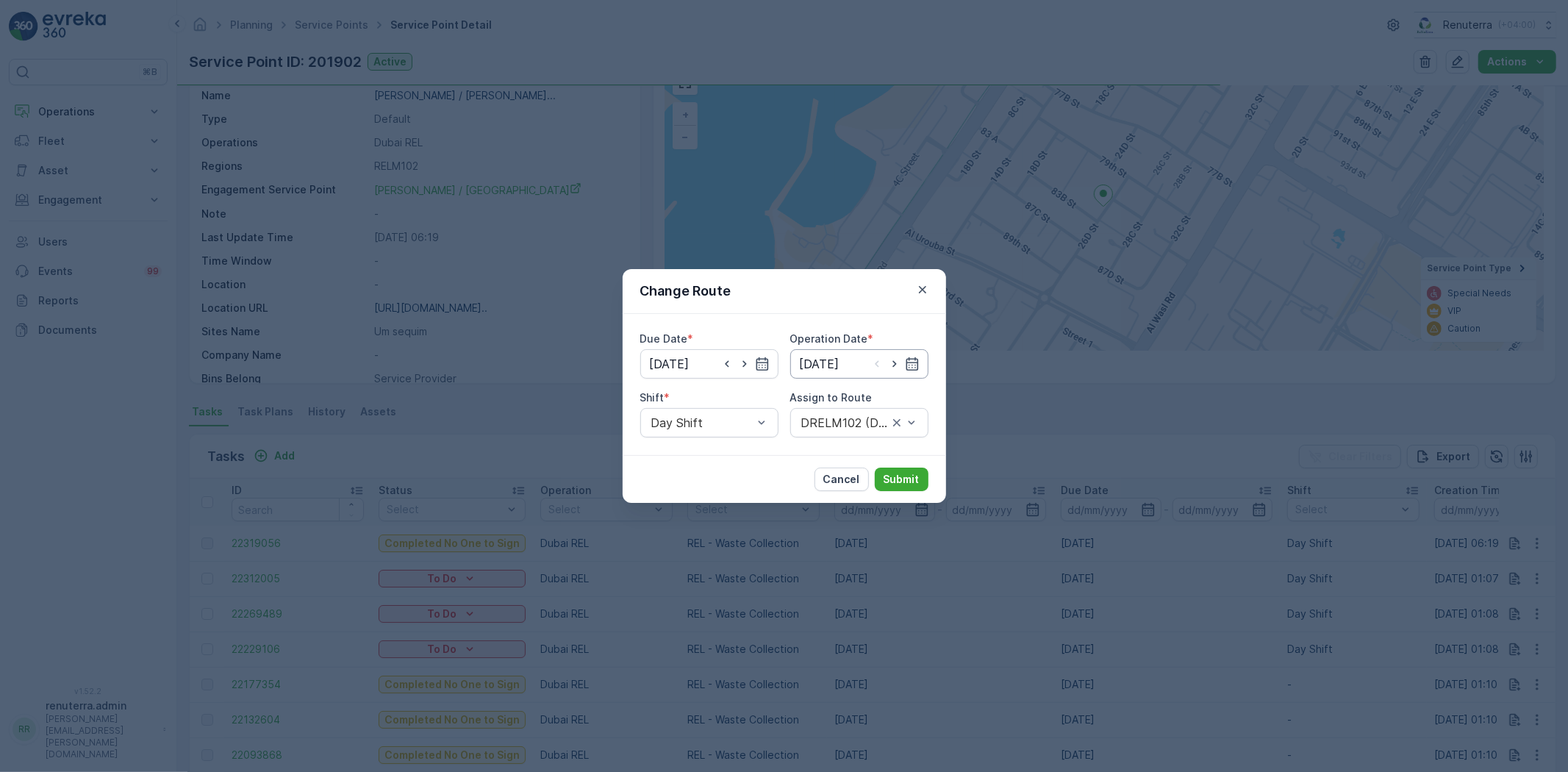
click at [917, 375] on input "[DATE]" at bounding box center [859, 364] width 138 height 29
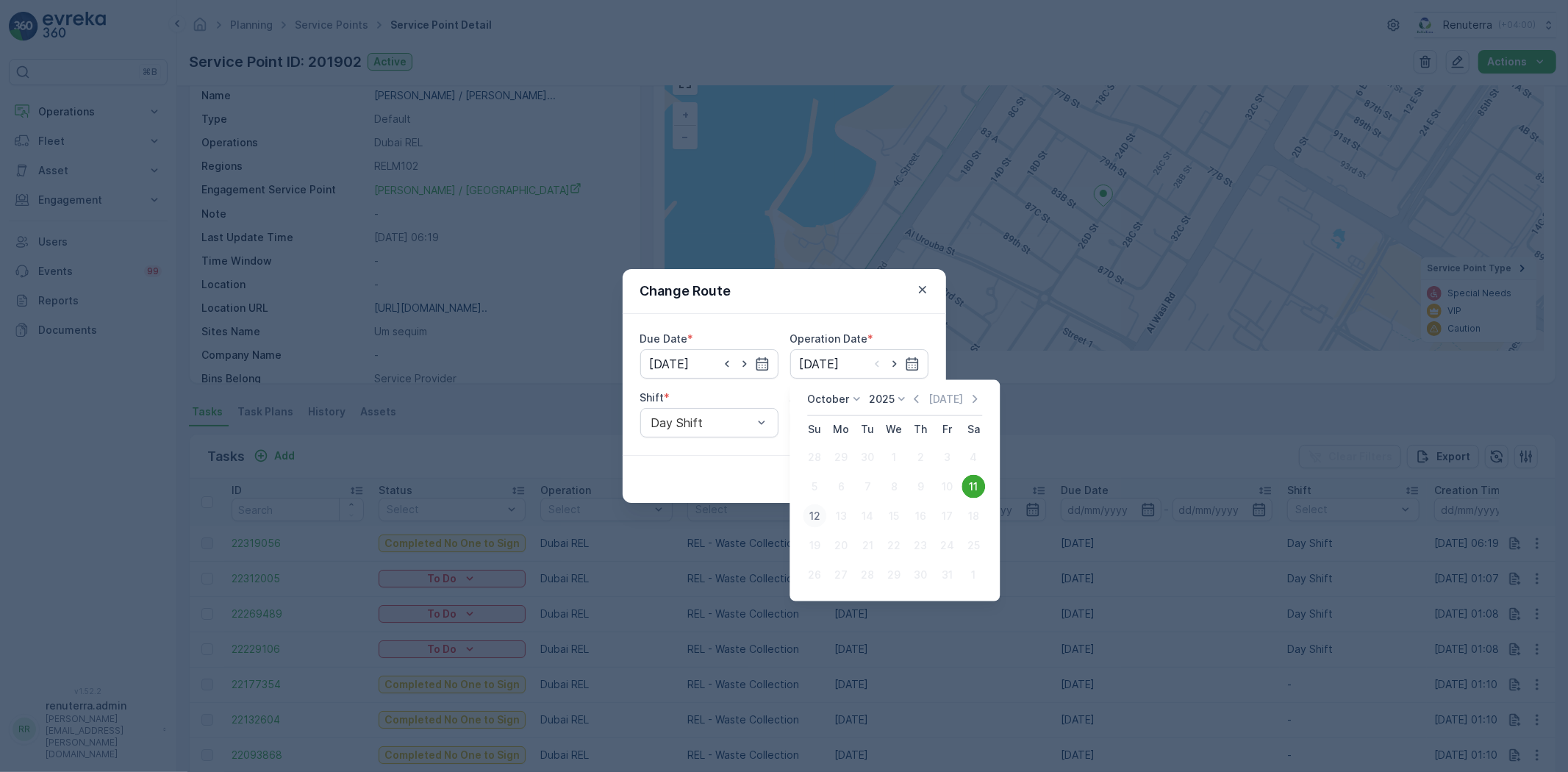
click at [810, 513] on div "12" at bounding box center [814, 516] width 23 height 23
type input "[DATE]"
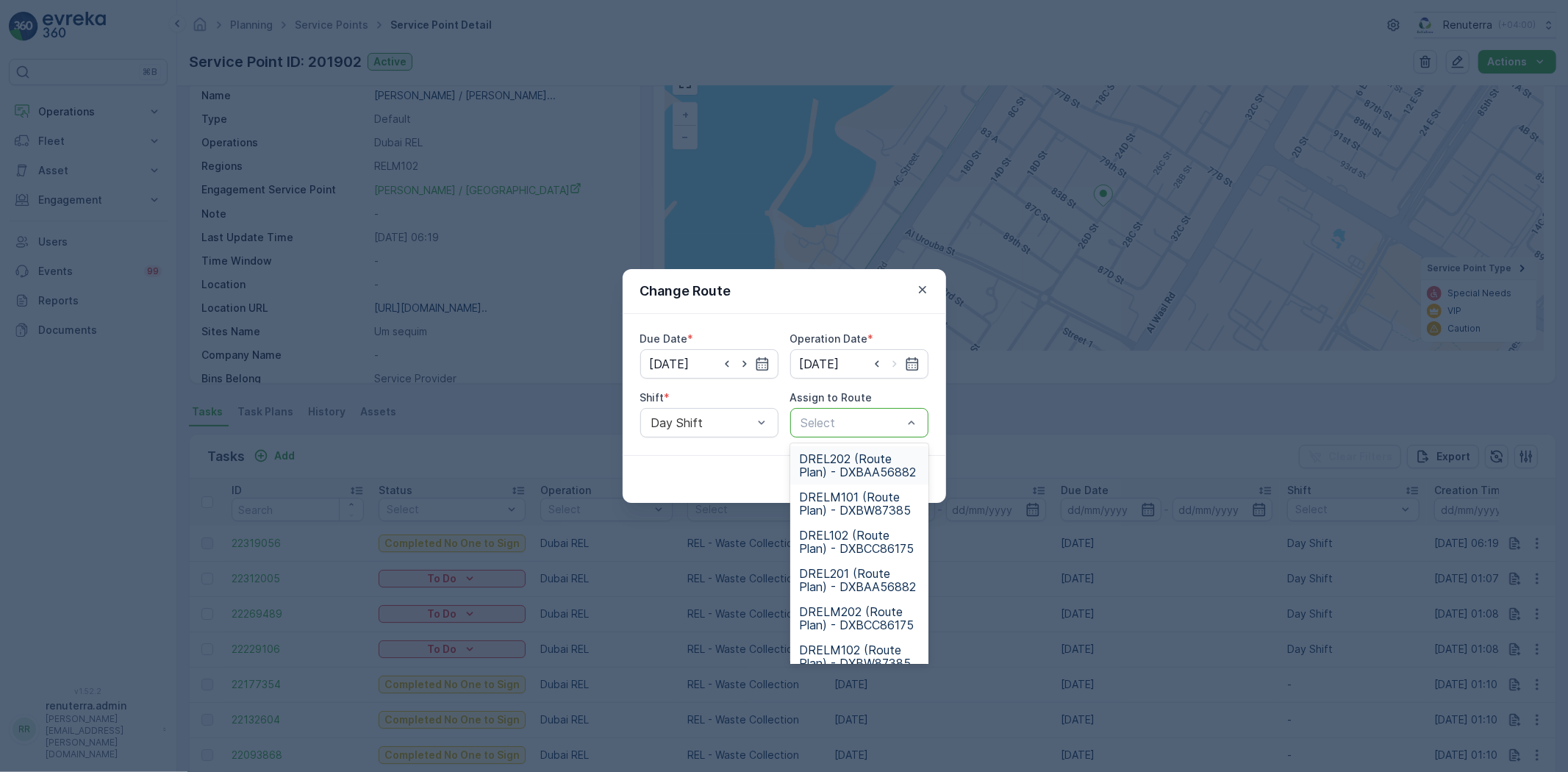
drag, startPoint x: 847, startPoint y: 422, endPoint x: 850, endPoint y: 432, distance: 10.4
type input "102"
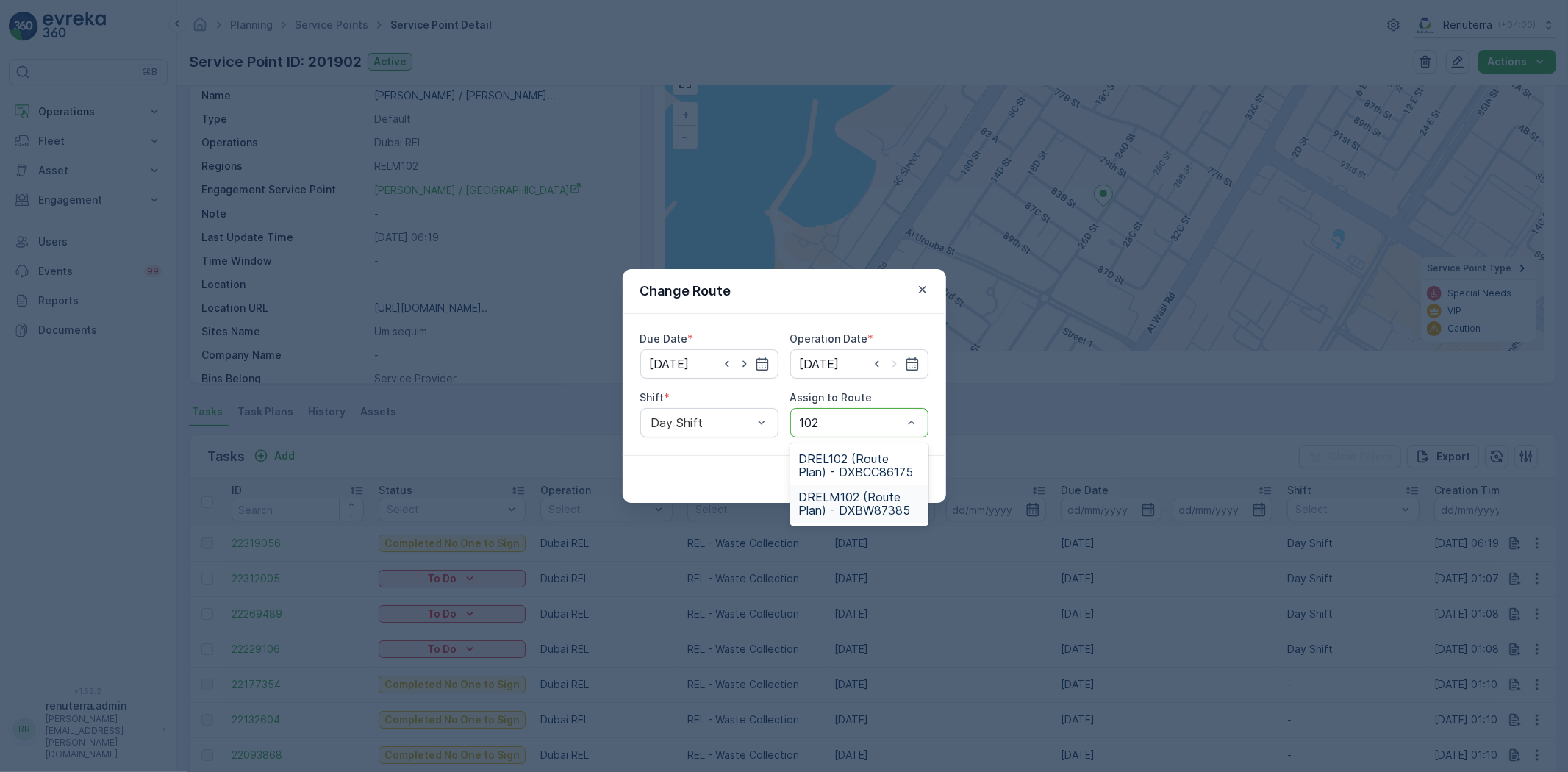
click at [854, 495] on span "DRELM102 (Route Plan) - DXBW87385" at bounding box center [860, 504] width 120 height 26
drag, startPoint x: 897, startPoint y: 464, endPoint x: 897, endPoint y: 476, distance: 12.0
click at [897, 464] on div "Cancel Submit" at bounding box center [784, 479] width 323 height 48
click at [897, 473] on p "Submit" at bounding box center [901, 479] width 36 height 15
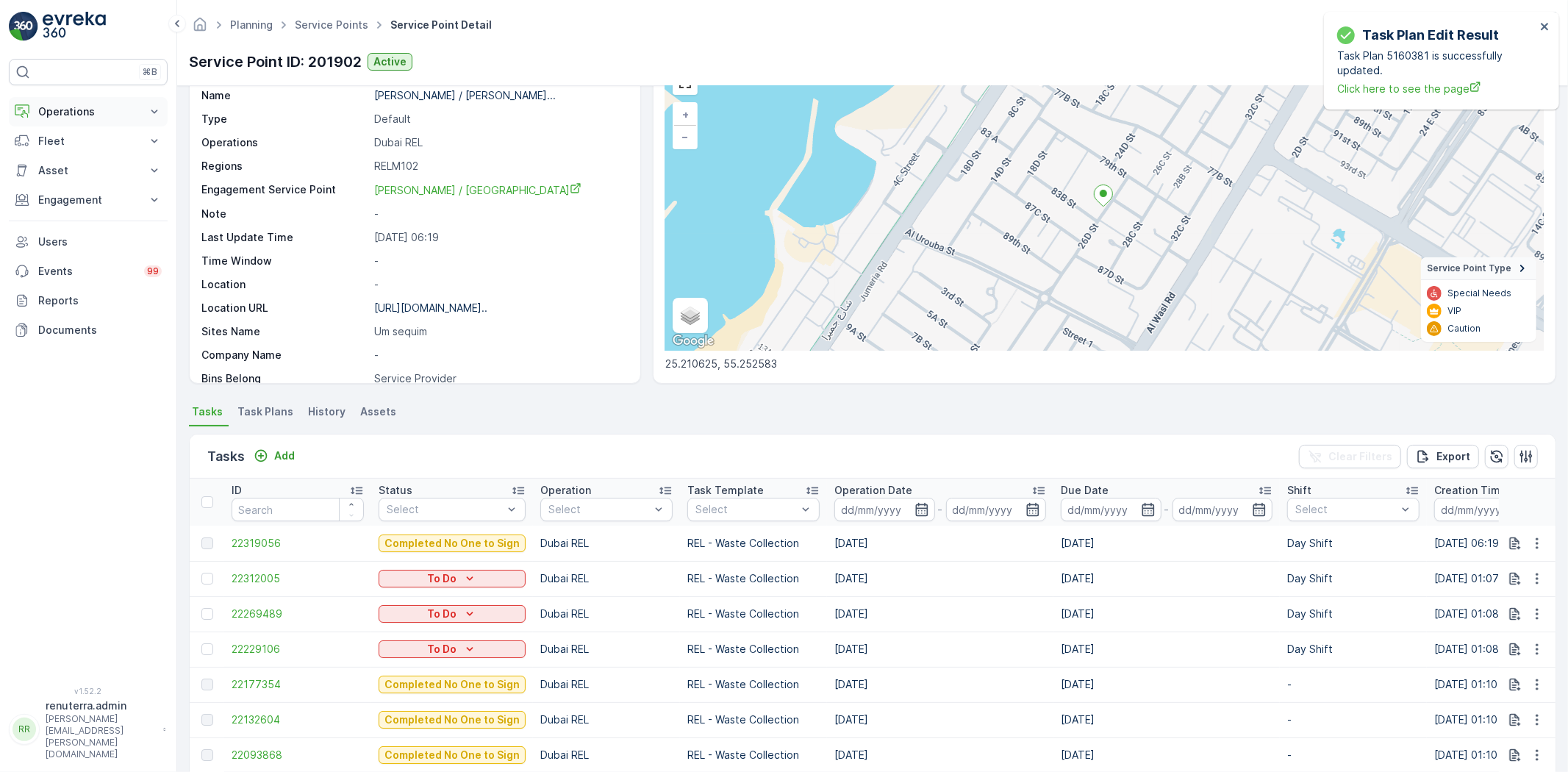
click at [81, 114] on p "Operations" at bounding box center [89, 111] width 100 height 15
click at [68, 171] on p "Routes & Tasks" at bounding box center [76, 178] width 76 height 15
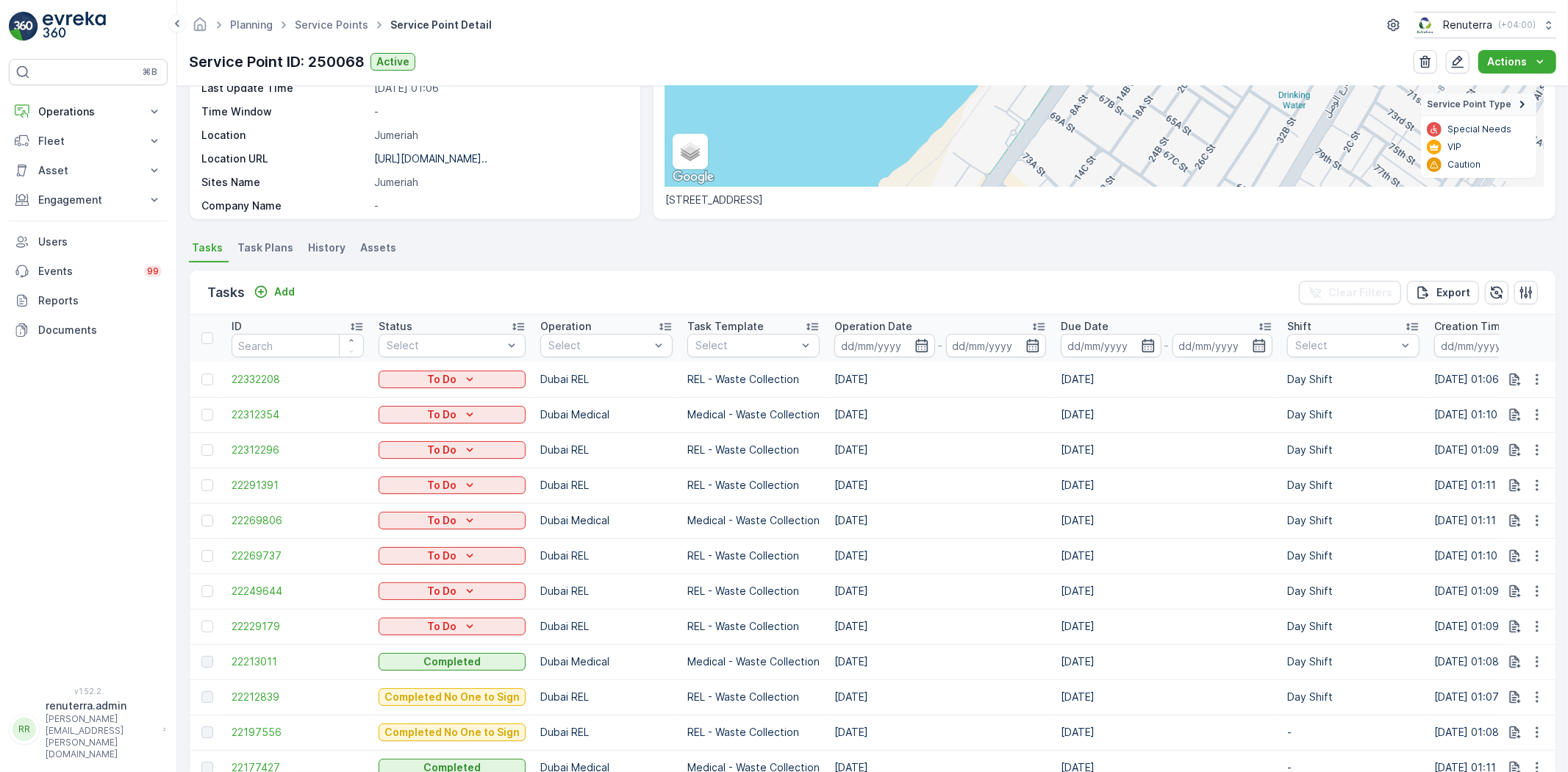
scroll to position [245, 0]
drag, startPoint x: 607, startPoint y: 350, endPoint x: 598, endPoint y: 382, distance: 33.2
click at [582, 523] on p "Dubai REL" at bounding box center [590, 530] width 51 height 15
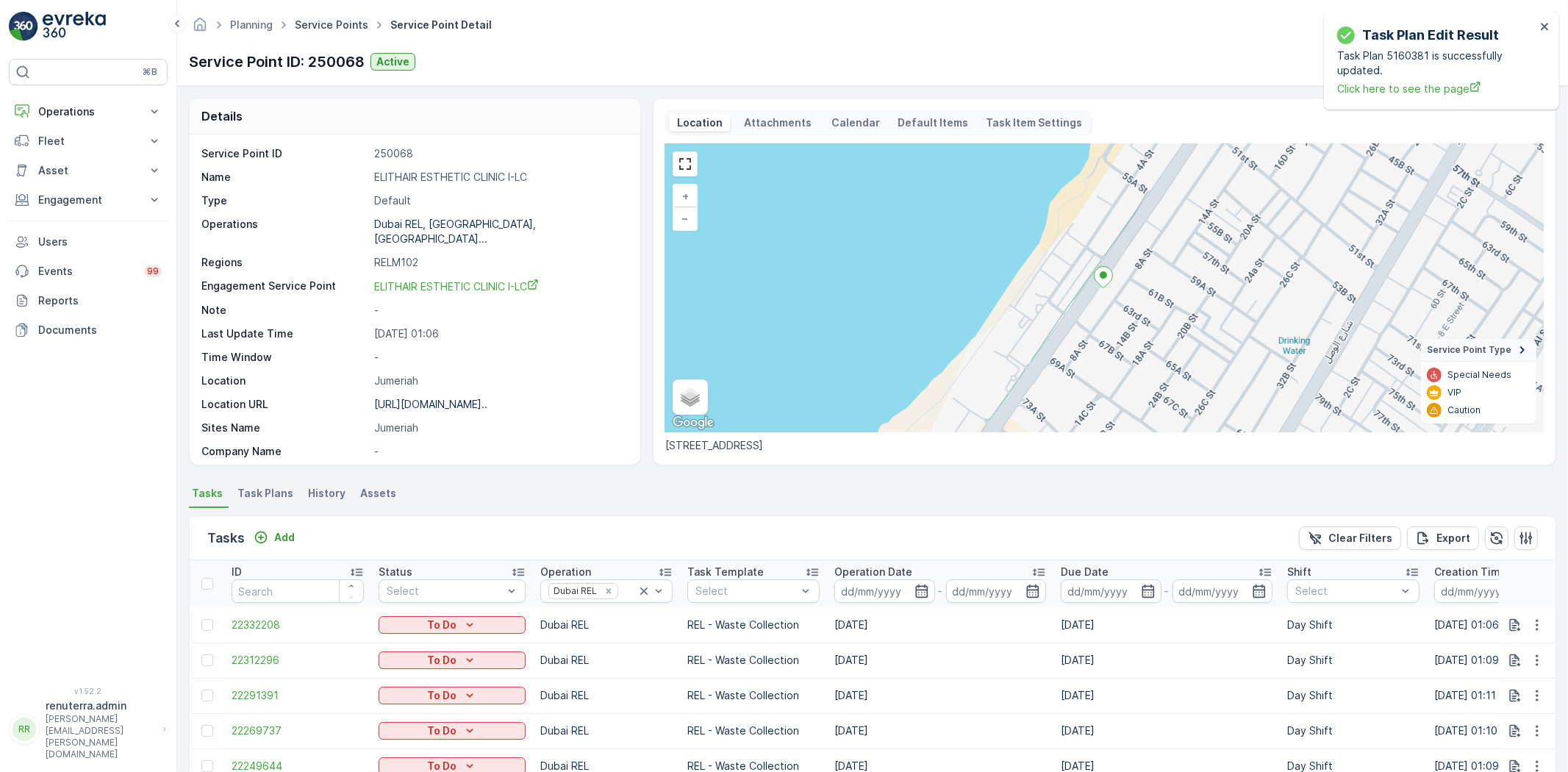
click at [342, 25] on link "Service Points" at bounding box center [331, 25] width 73 height 12
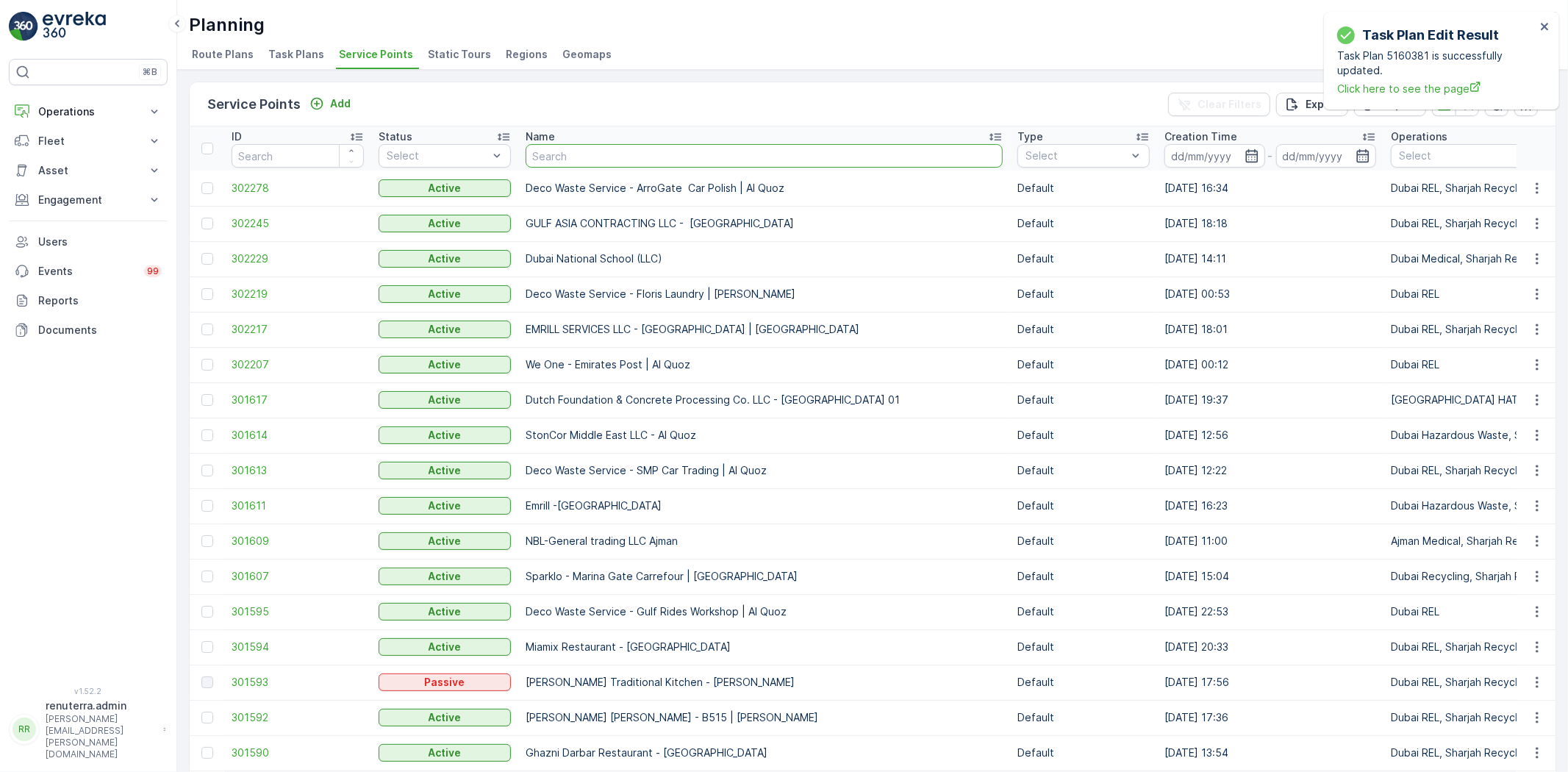
type input "Emirates premier contracting"
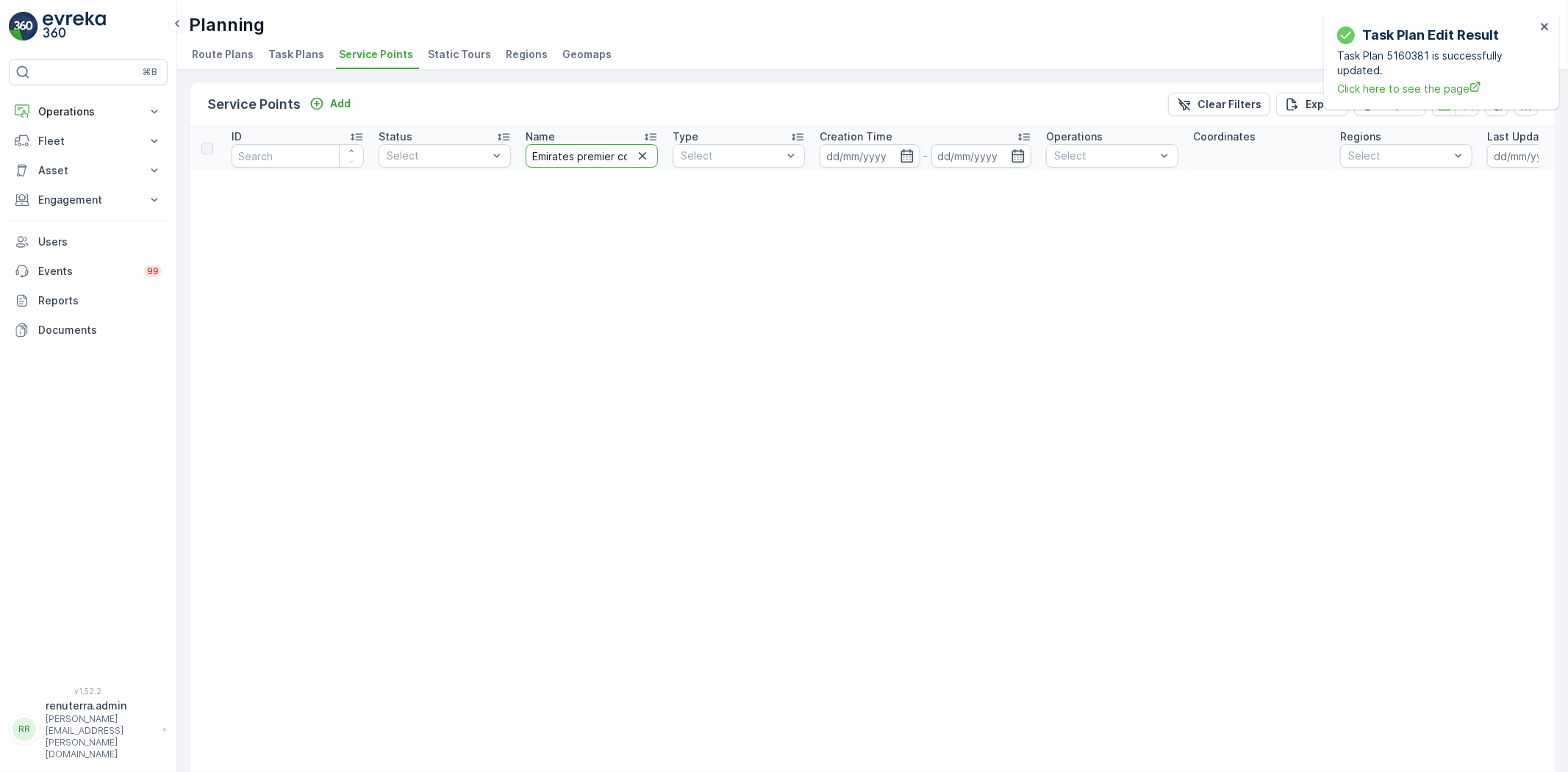
drag, startPoint x: 630, startPoint y: 155, endPoint x: 600, endPoint y: 150, distance: 30.4
drag, startPoint x: 600, startPoint y: 150, endPoint x: 575, endPoint y: 152, distance: 25.1
drag, startPoint x: 575, startPoint y: 152, endPoint x: 1083, endPoint y: 449, distance: 588.4
click at [583, 163] on input "Emirates premier contracting" at bounding box center [592, 156] width 133 height 23
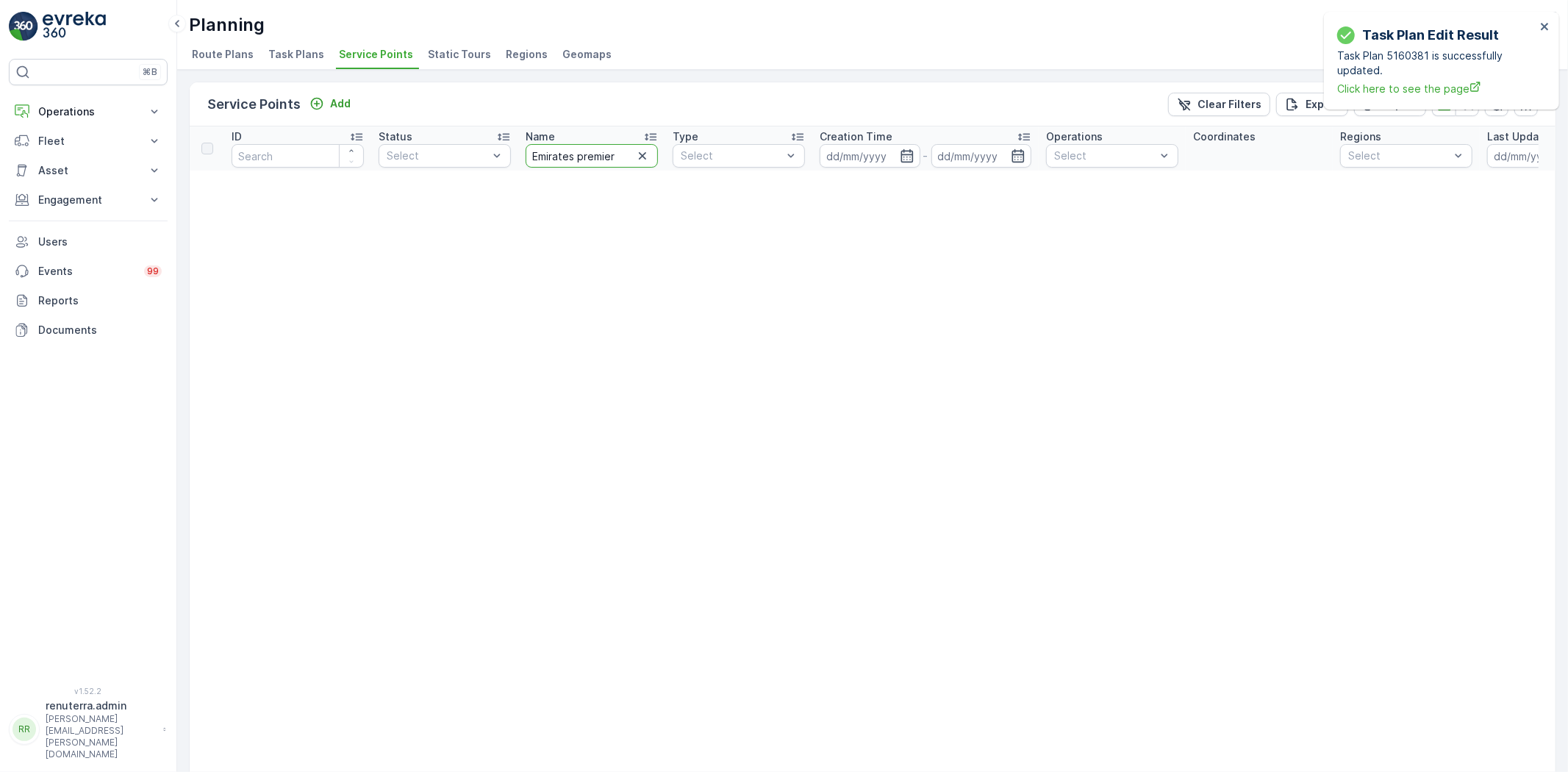
type input "Emirates premier"
drag, startPoint x: 594, startPoint y: 155, endPoint x: 623, endPoint y: 109, distance: 54.4
click at [596, 153] on input "Emirates premier" at bounding box center [592, 156] width 133 height 23
drag, startPoint x: 638, startPoint y: 158, endPoint x: 646, endPoint y: 163, distance: 9.4
click at [640, 160] on icon "button" at bounding box center [642, 155] width 15 height 15
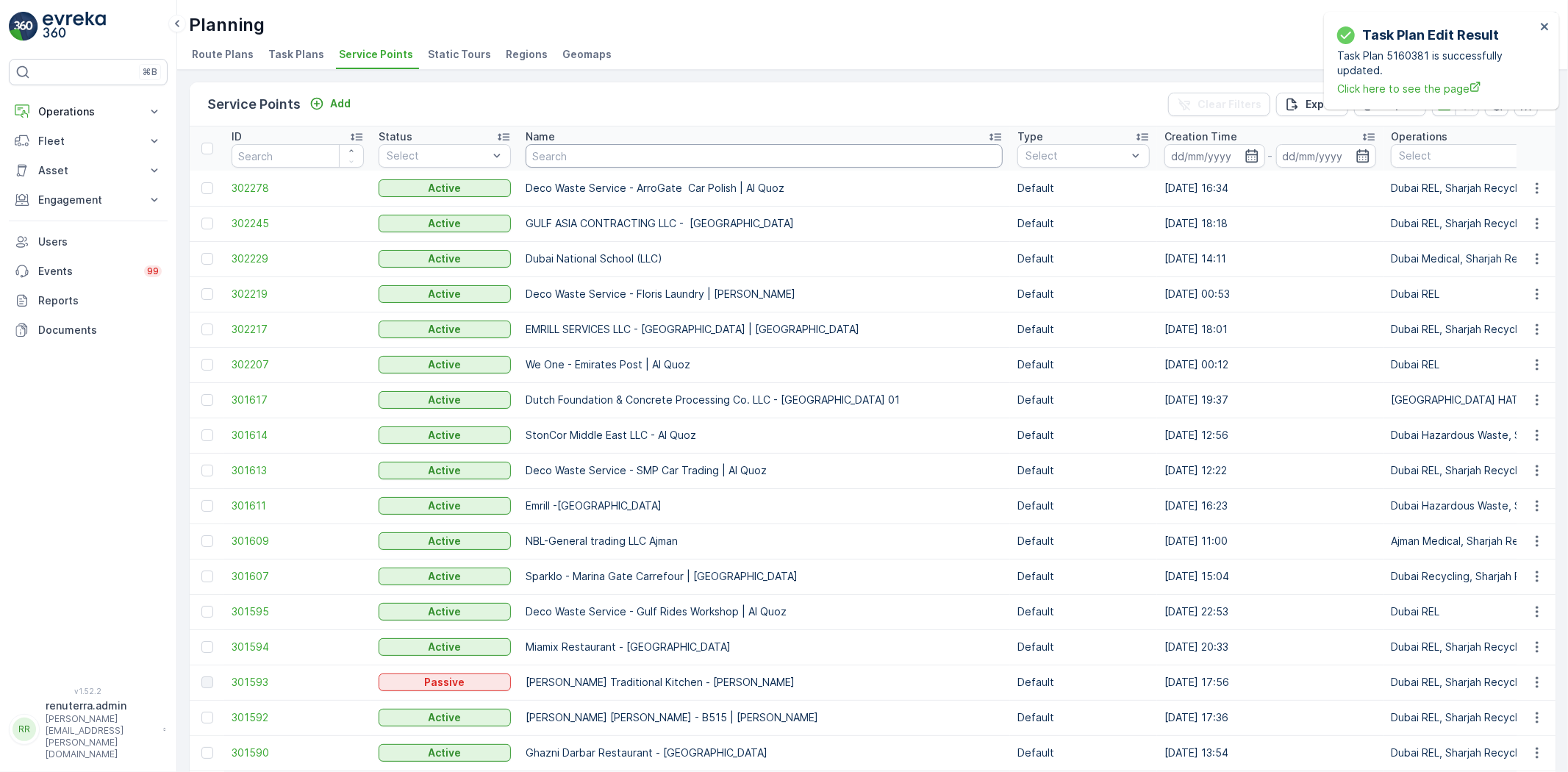
click at [567, 159] on input "text" at bounding box center [764, 156] width 477 height 23
type input "we one"
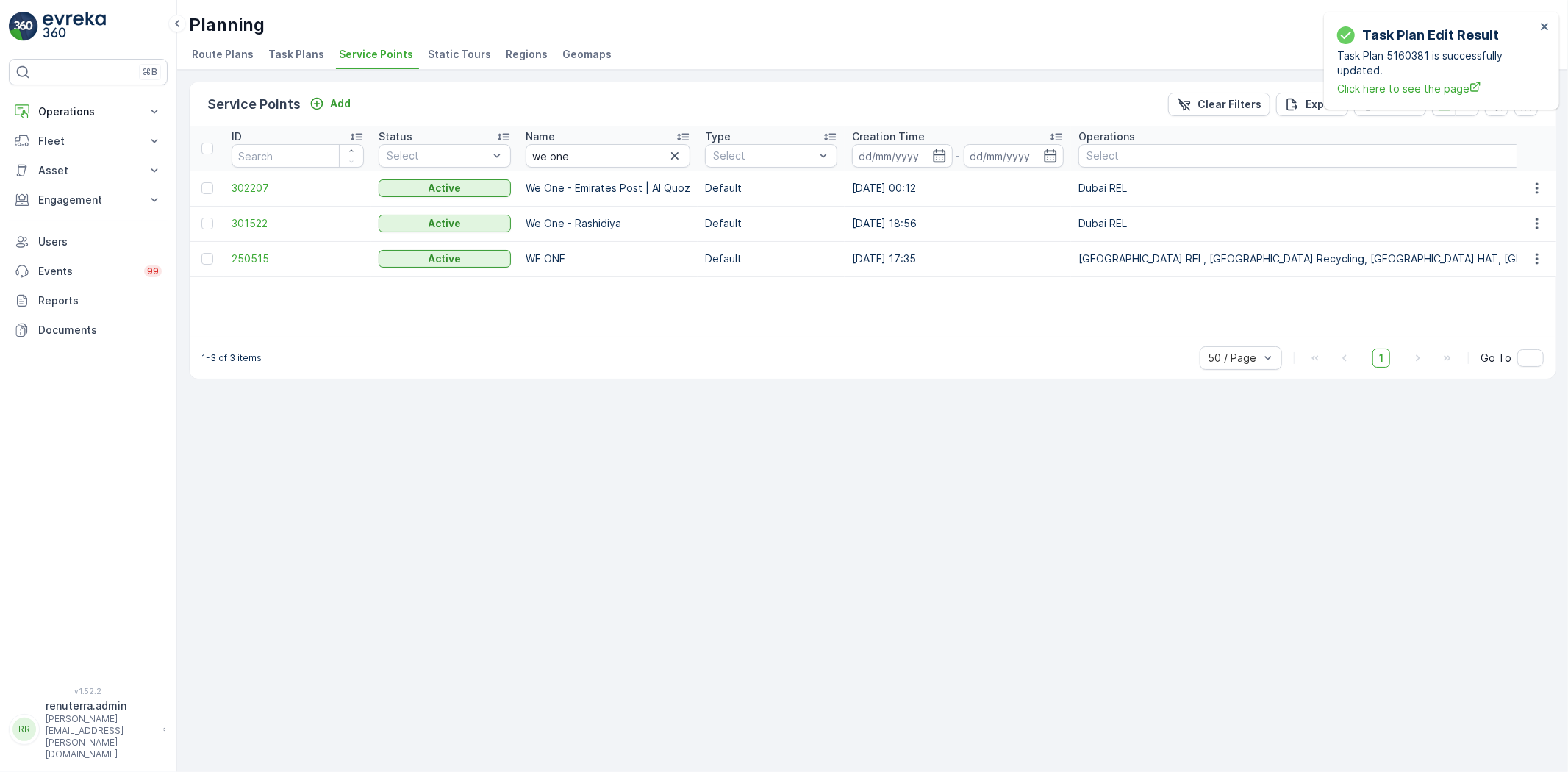
click at [274, 214] on td "301522" at bounding box center [298, 224] width 147 height 36
click at [253, 229] on span "301522" at bounding box center [298, 223] width 133 height 15
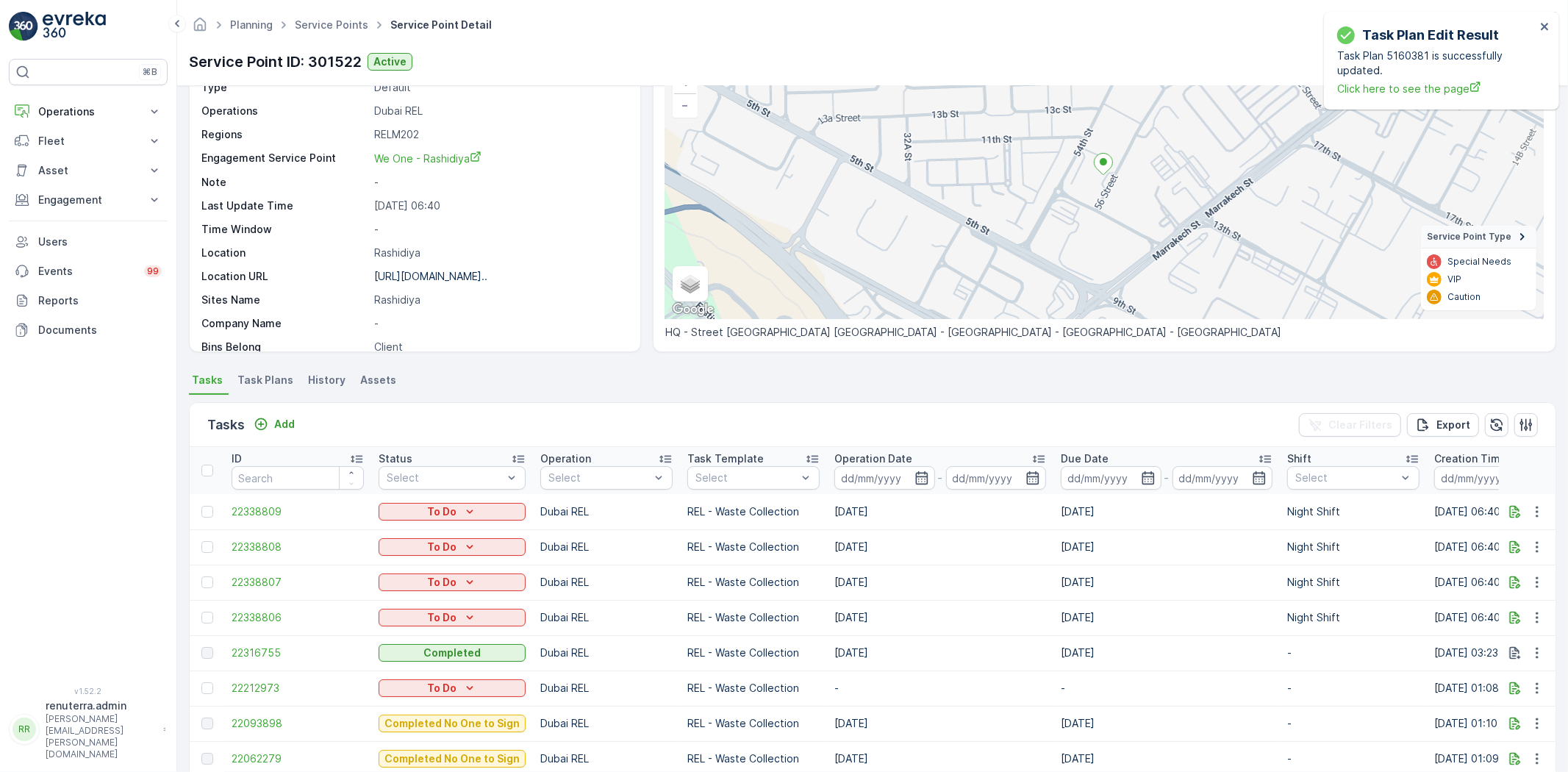
scroll to position [153, 0]
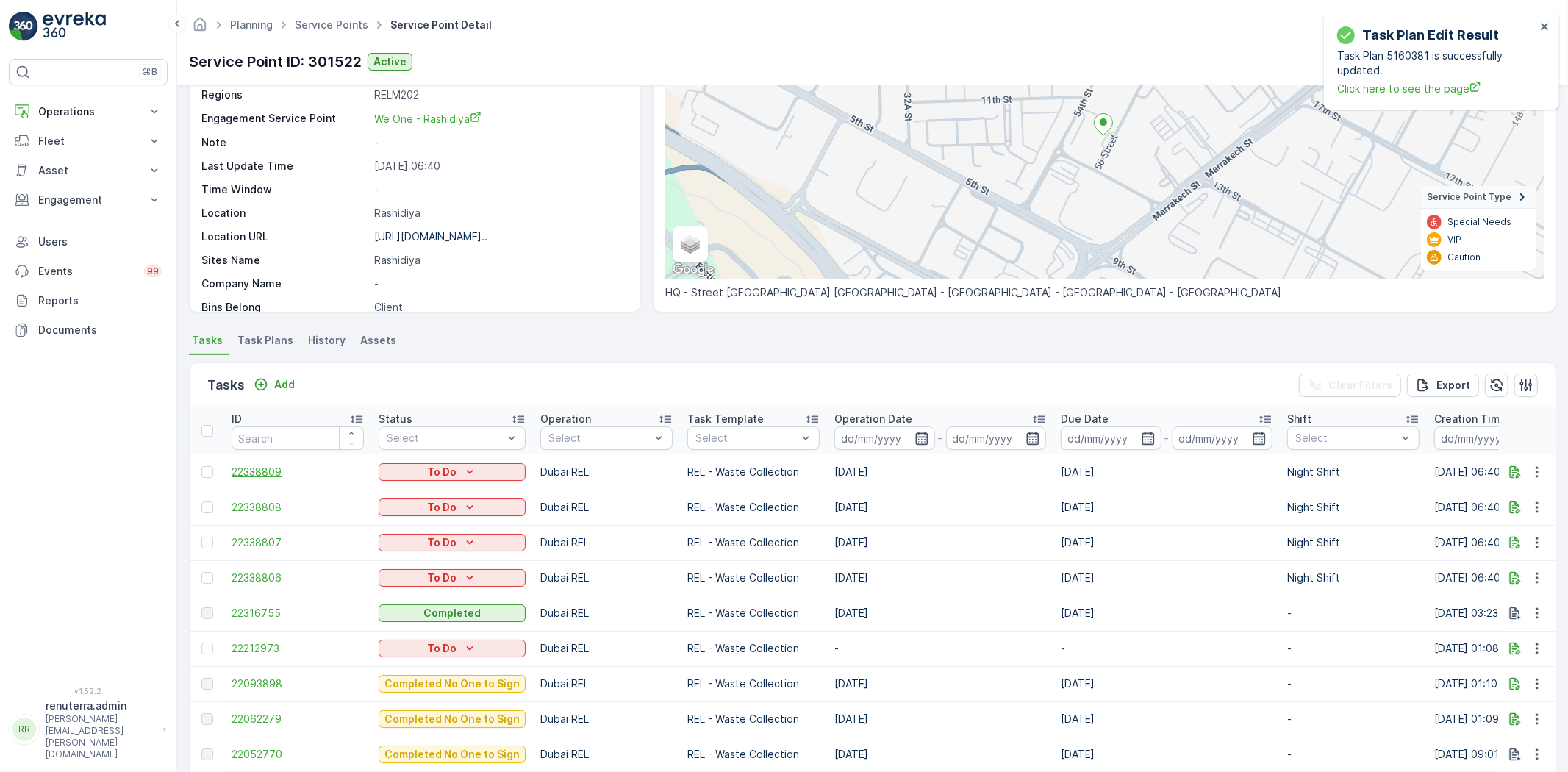
click at [285, 469] on span "22338809" at bounding box center [298, 472] width 133 height 15
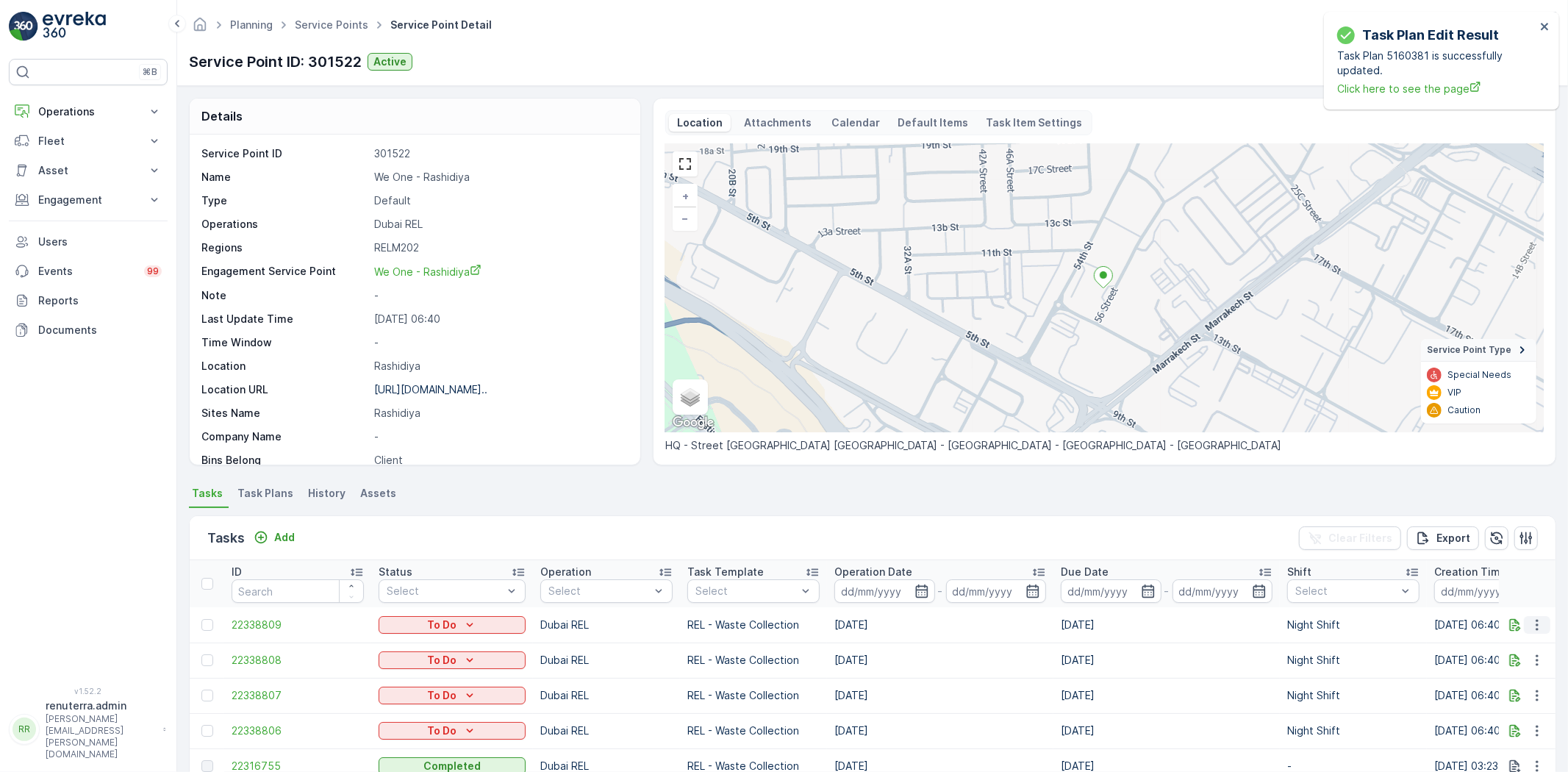
drag, startPoint x: 1539, startPoint y: 635, endPoint x: 1535, endPoint y: 620, distance: 15.5
click at [1539, 634] on td at bounding box center [1528, 625] width 57 height 36
click at [1535, 620] on icon "button" at bounding box center [1537, 625] width 15 height 15
click at [1483, 687] on span "Change Route" at bounding box center [1499, 687] width 71 height 15
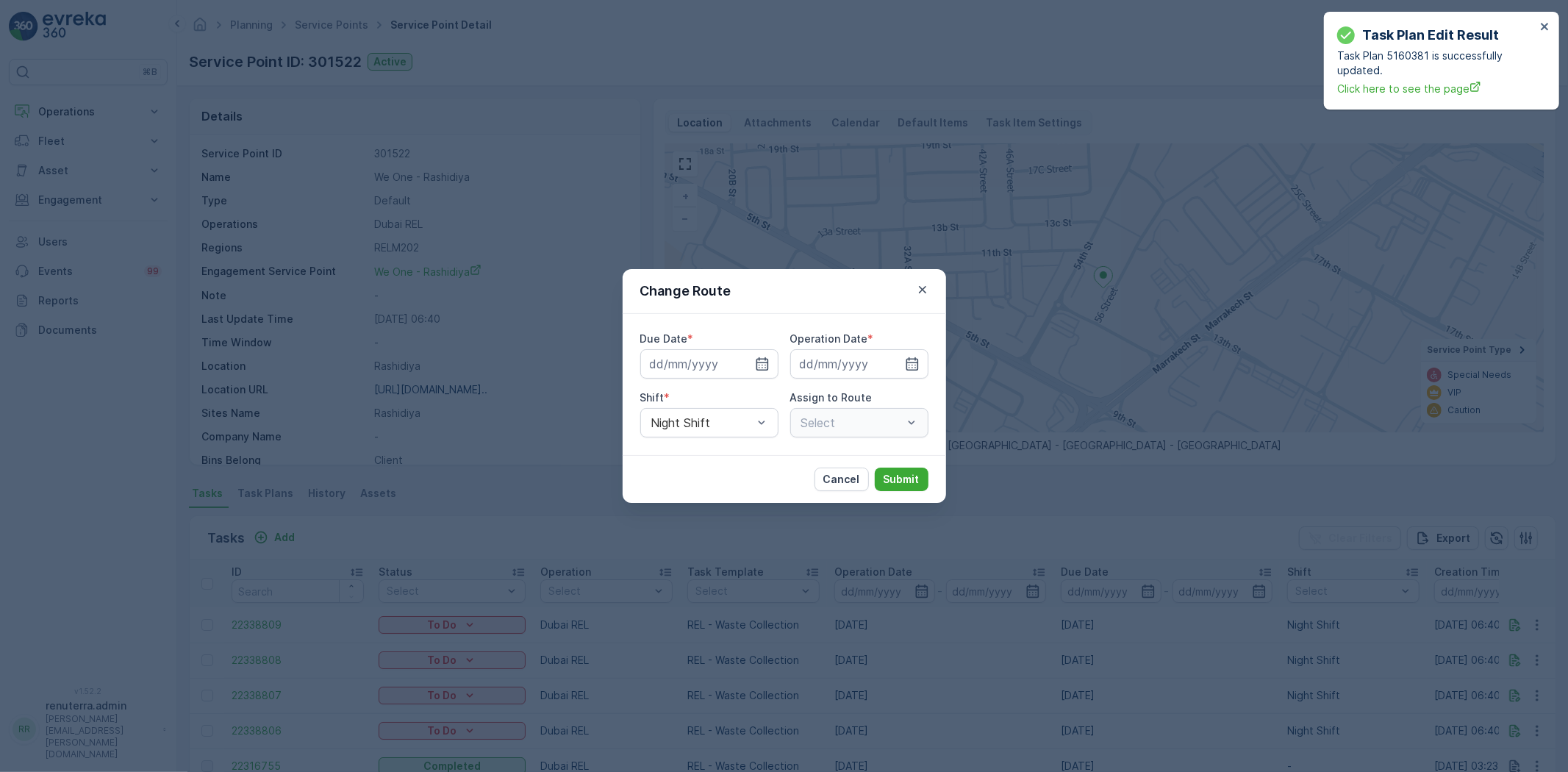
type input "18.10.2025"
click at [924, 294] on icon "button" at bounding box center [922, 290] width 15 height 15
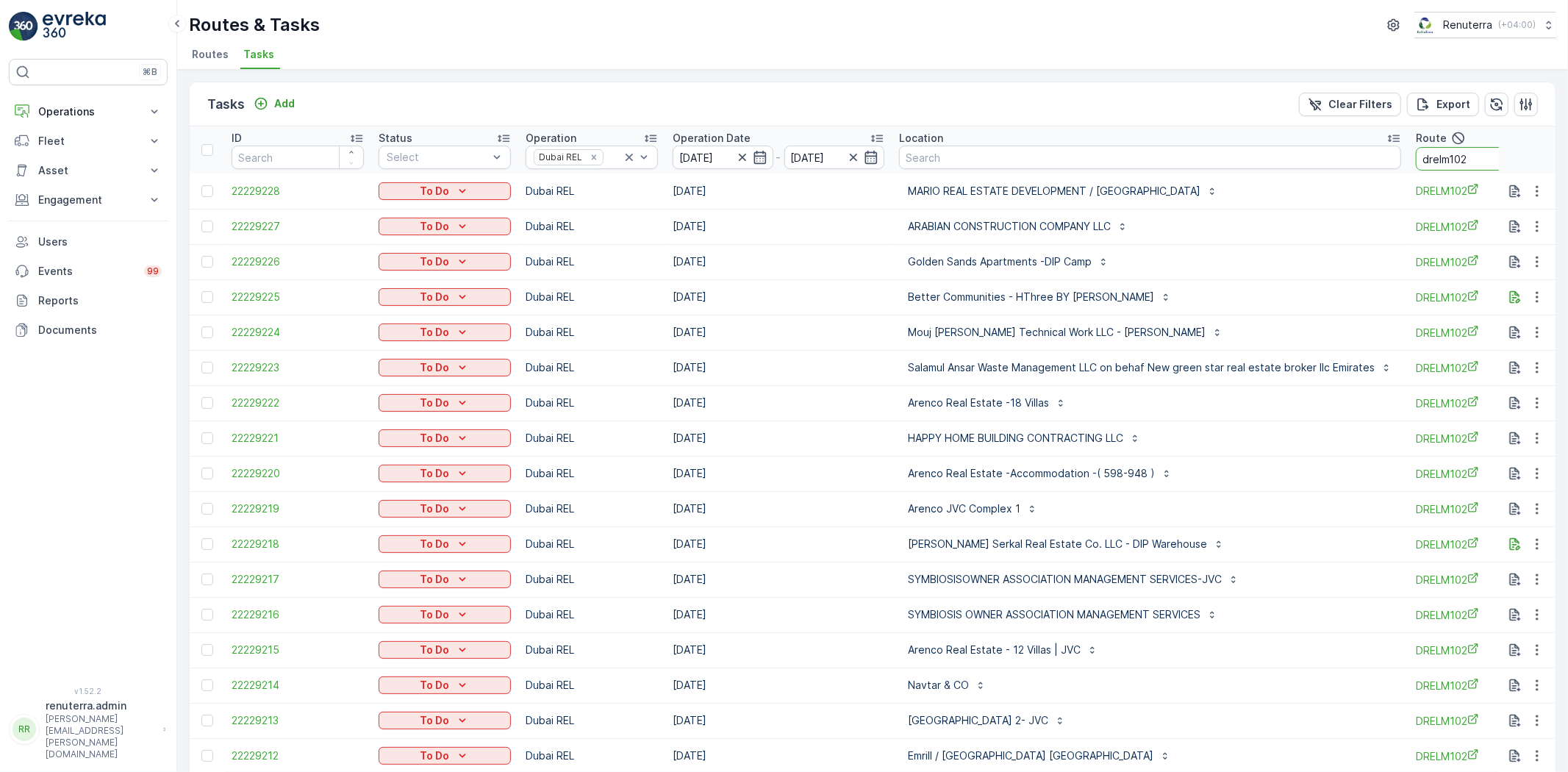
click at [1481, 155] on input "drelm102" at bounding box center [1482, 159] width 133 height 23
type input "drelm101"
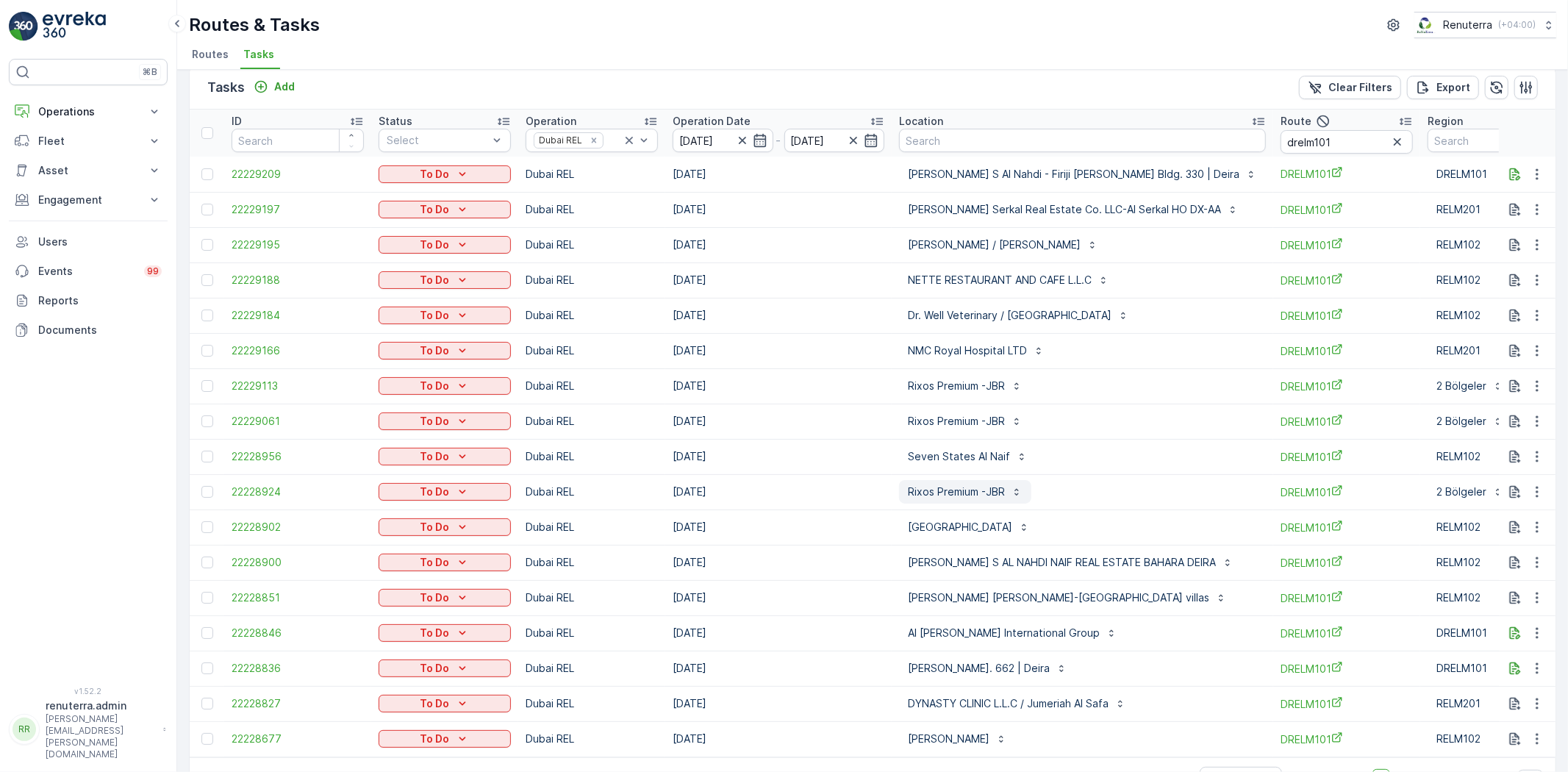
scroll to position [63, 0]
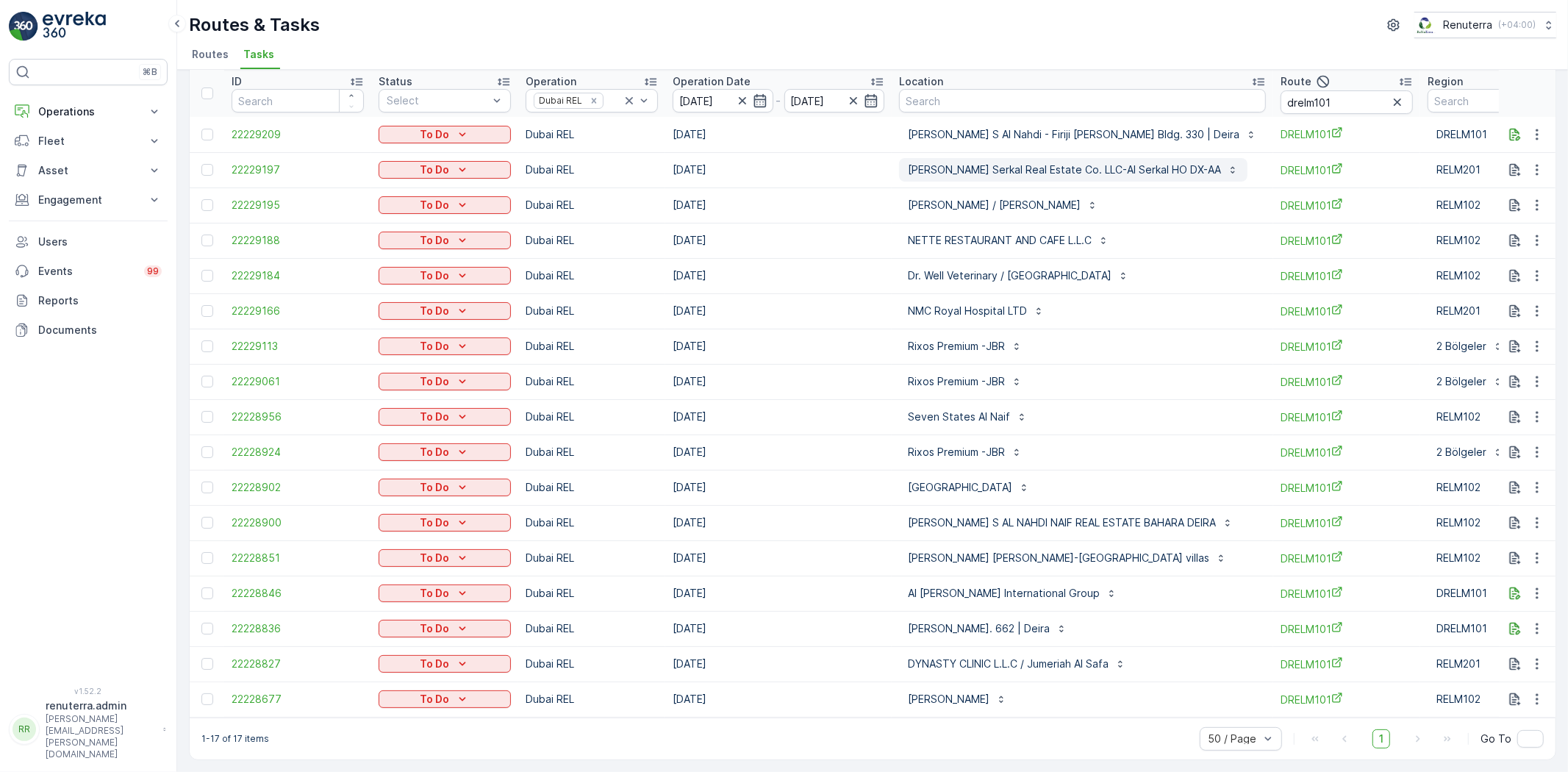
click at [1018, 170] on p "[PERSON_NAME] Serkal Real Estate Co. LLC-Al Serkal HO DX-AA" at bounding box center [1065, 170] width 313 height 15
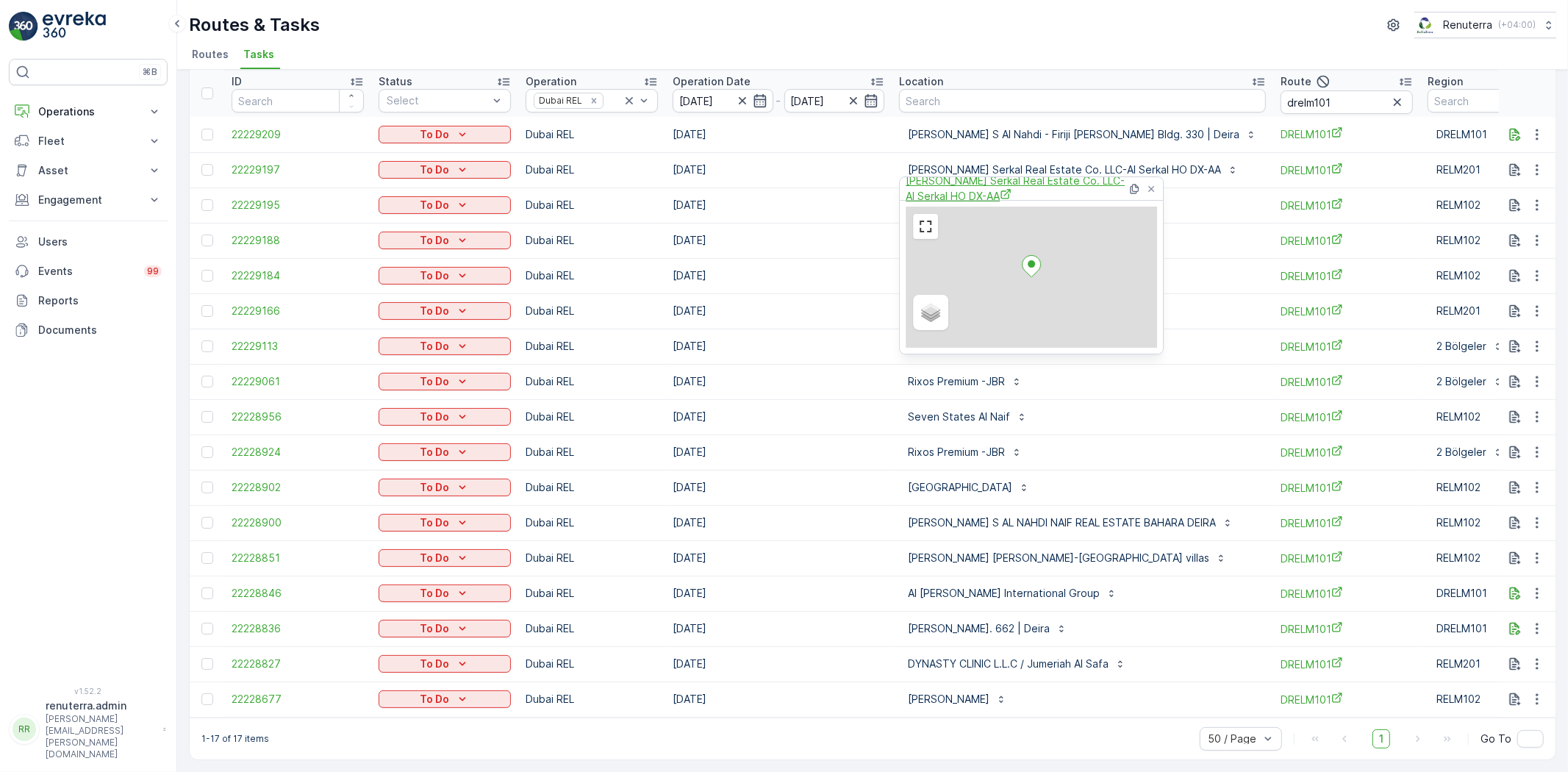
click at [1017, 195] on span "[PERSON_NAME] Serkal Real Estate Co. LLC-Al Serkal HO DX-AA" at bounding box center [1016, 188] width 221 height 30
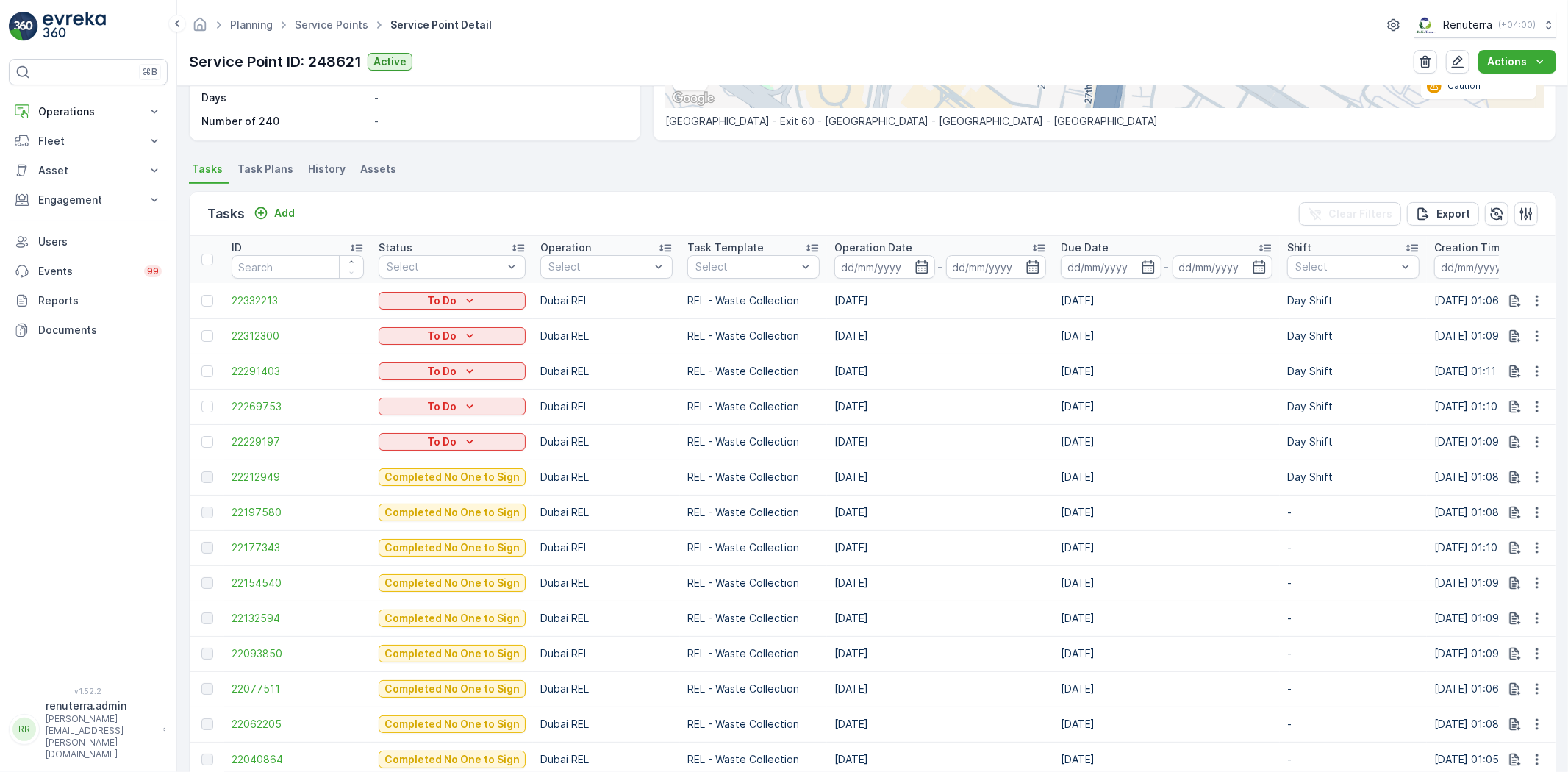
scroll to position [327, 0]
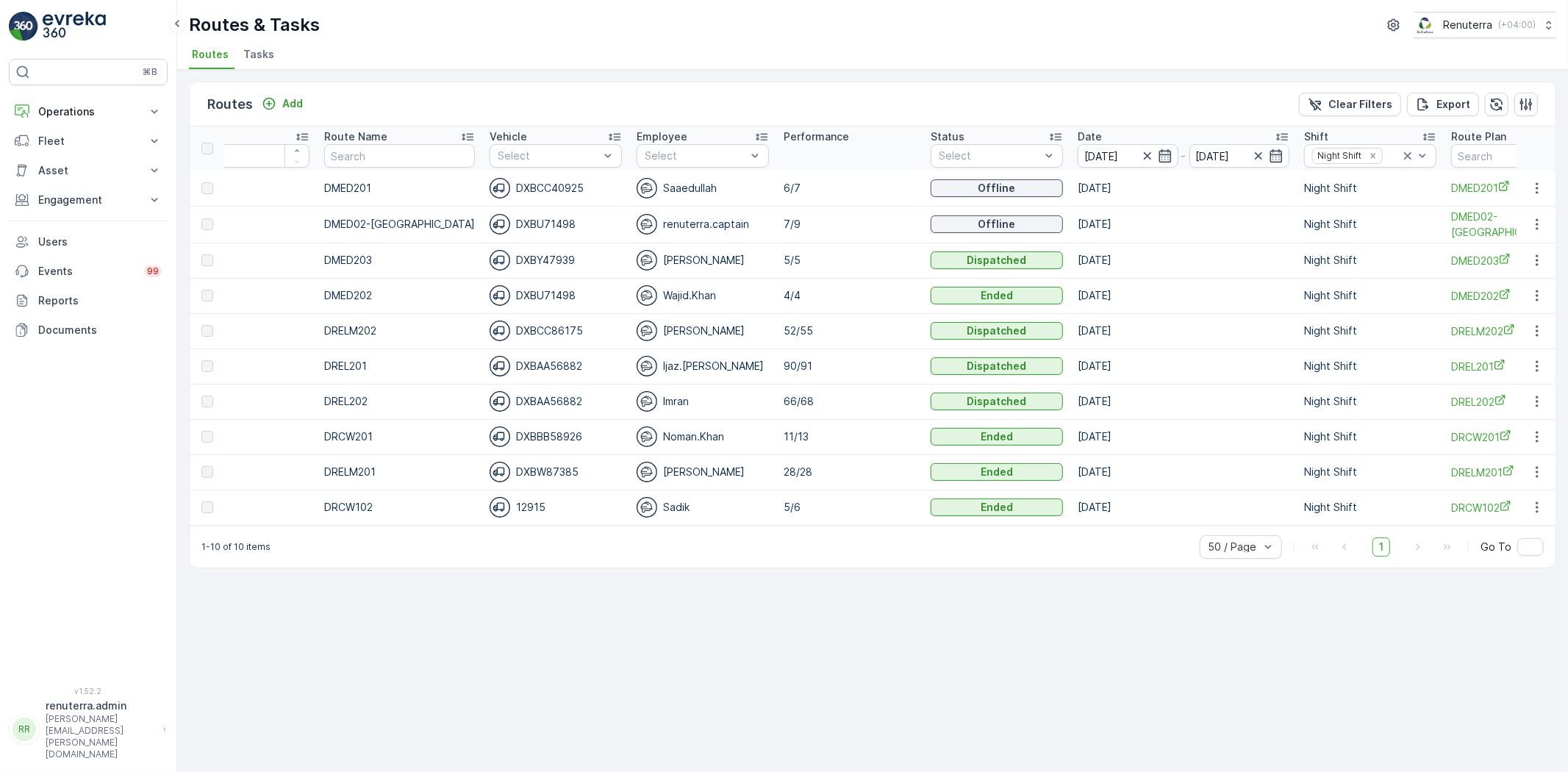
scroll to position [0, 69]
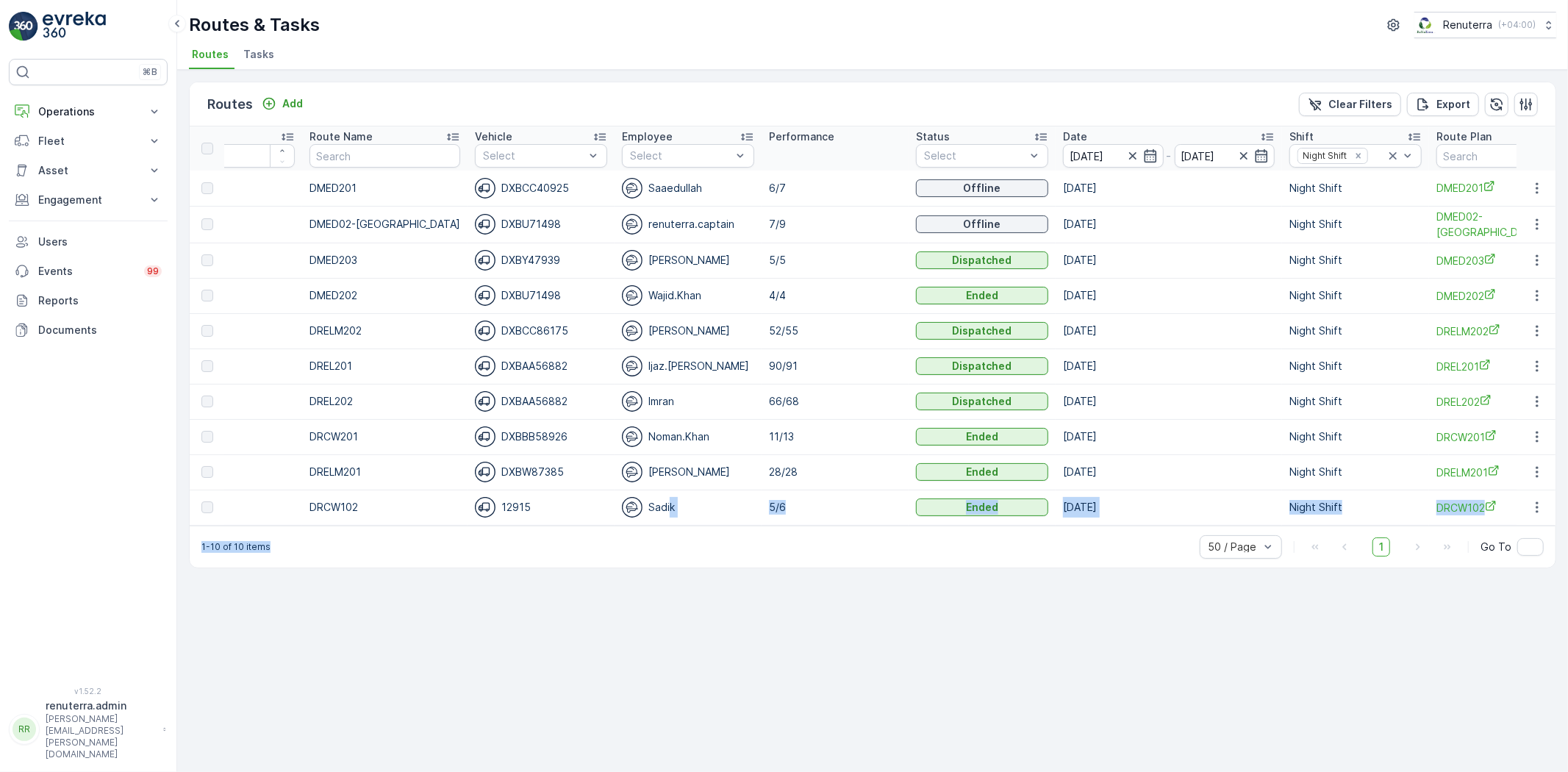
drag, startPoint x: 640, startPoint y: 537, endPoint x: 387, endPoint y: 591, distance: 258.7
click at [387, 591] on div "Routes Add Clear Filters Export ID Route Name Vehicle Select Employee Select Pe…" at bounding box center [873, 422] width 1391 height 703
click at [748, 550] on div "1-10 of 10 items 50 / Page 1 Go To" at bounding box center [873, 547] width 1366 height 42
drag, startPoint x: 783, startPoint y: 521, endPoint x: 556, endPoint y: 543, distance: 228.1
click at [565, 554] on div "Routes Add Clear Filters Export ID Route Name Vehicle Select Employee Select Pe…" at bounding box center [873, 325] width 1367 height 487
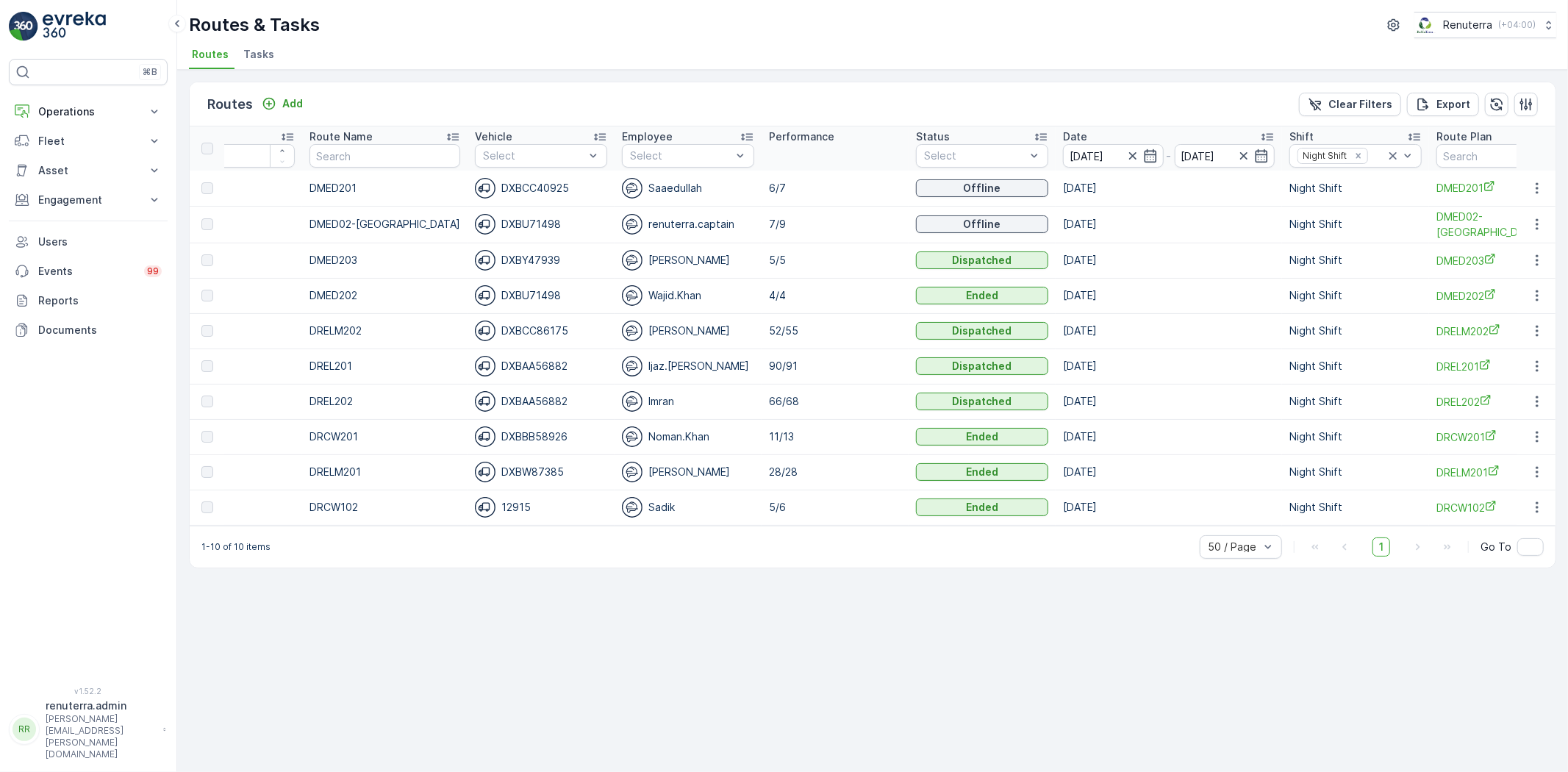
drag, startPoint x: 755, startPoint y: 688, endPoint x: 748, endPoint y: 665, distance: 24.0
click at [750, 673] on div "Routes Add Clear Filters Export ID Route Name Vehicle Select Employee Select Pe…" at bounding box center [873, 422] width 1391 height 703
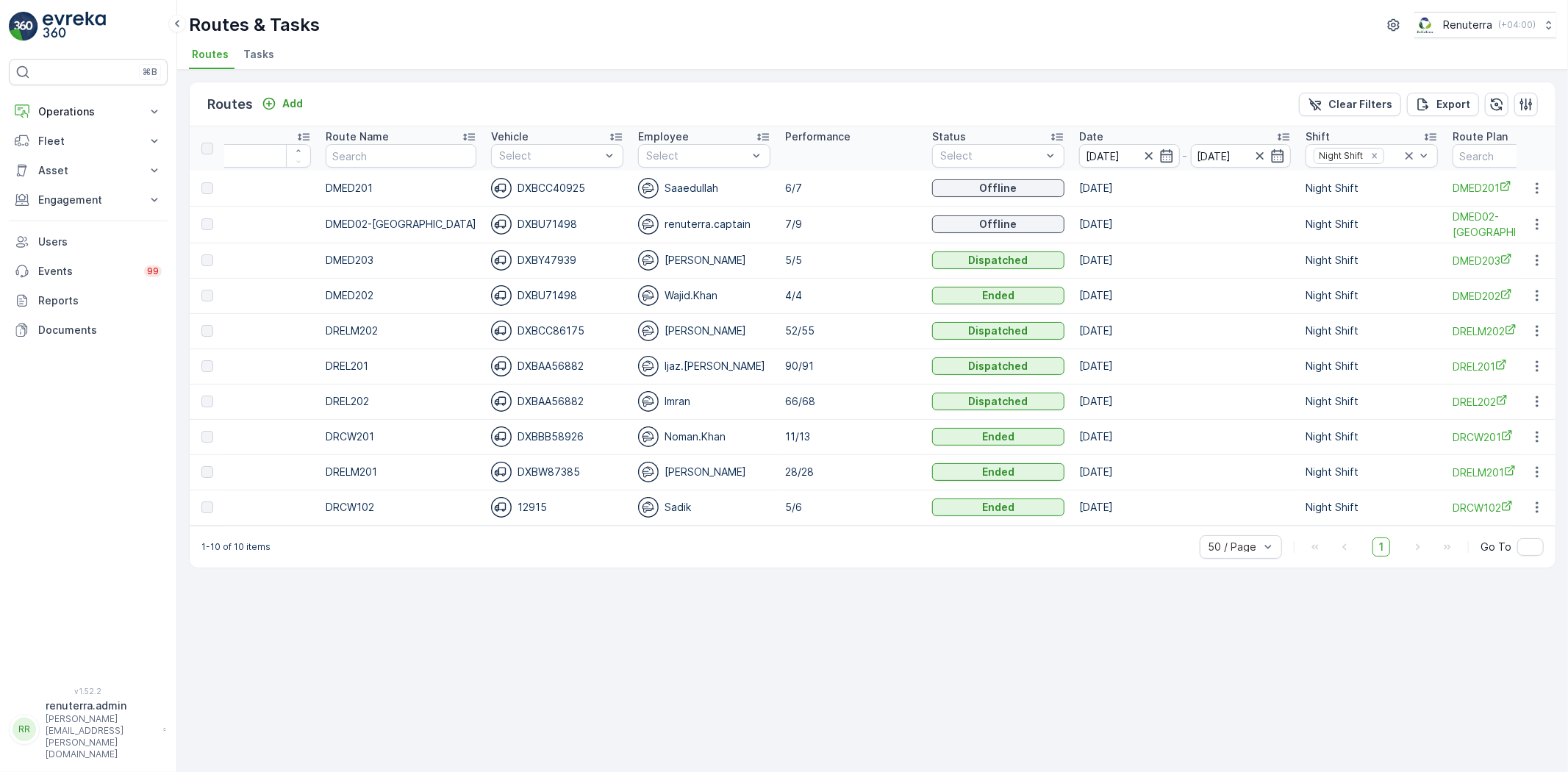
scroll to position [0, 0]
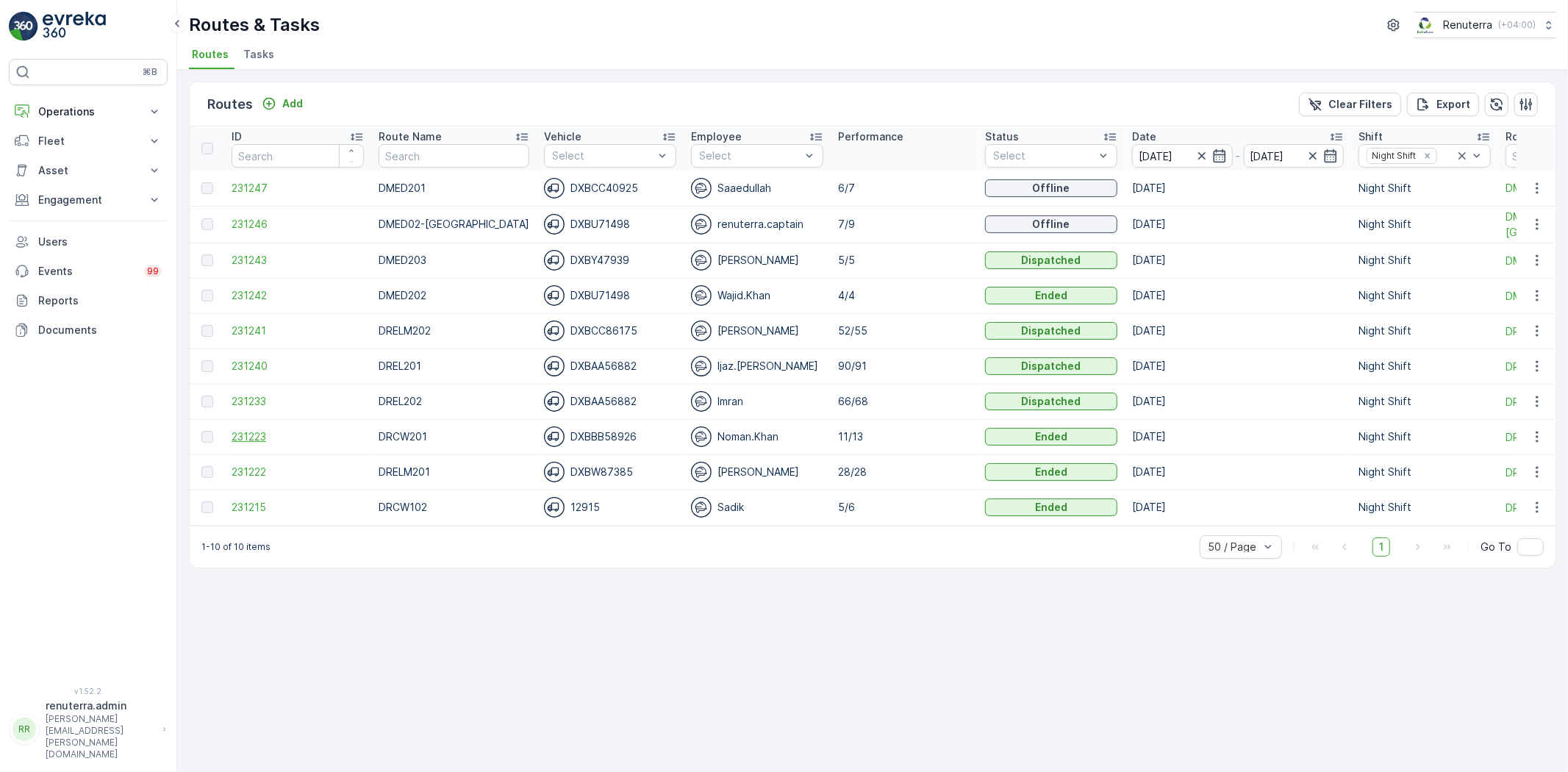
click at [248, 429] on span "231223" at bounding box center [298, 436] width 133 height 15
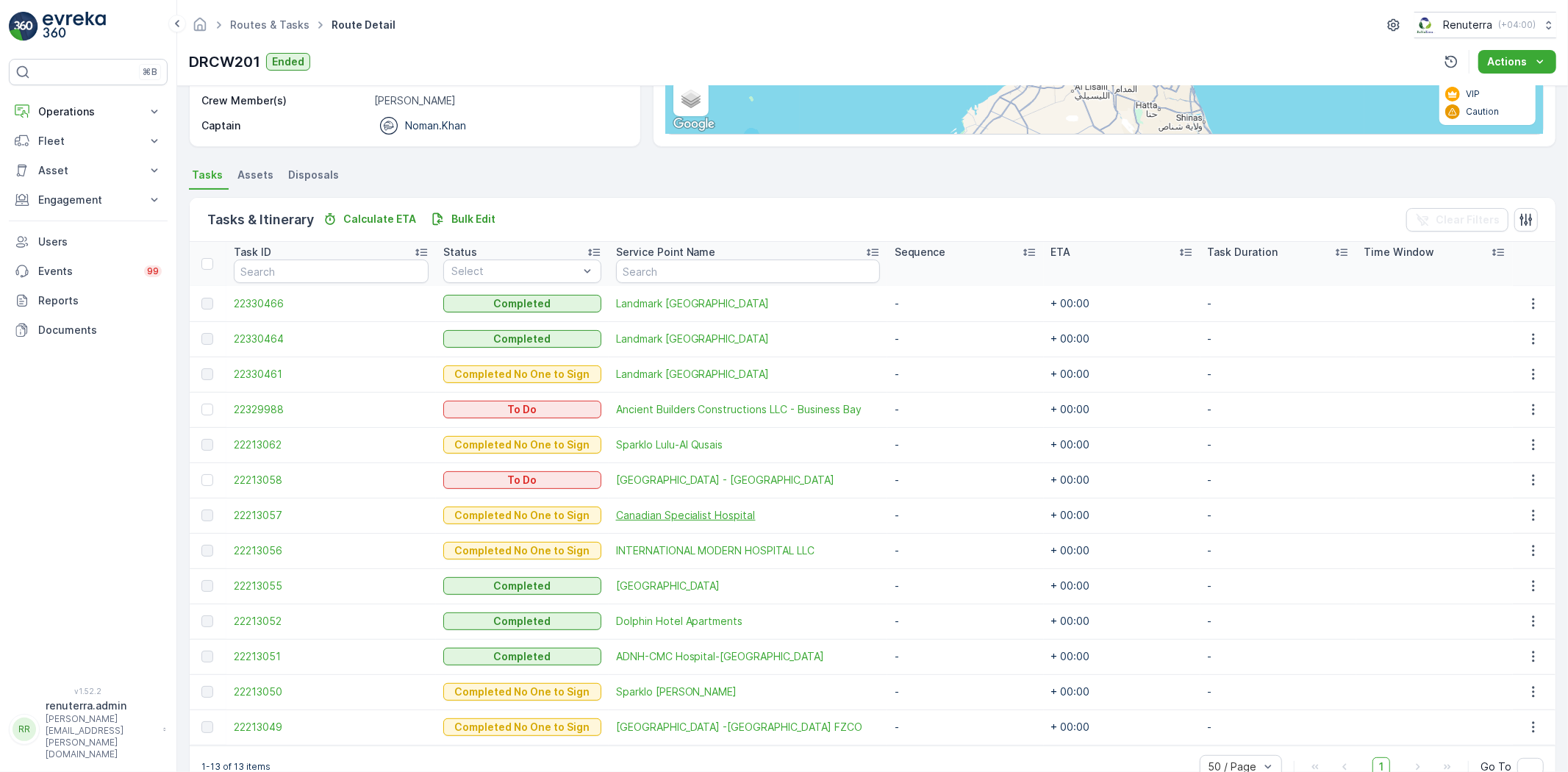
scroll to position [279, 0]
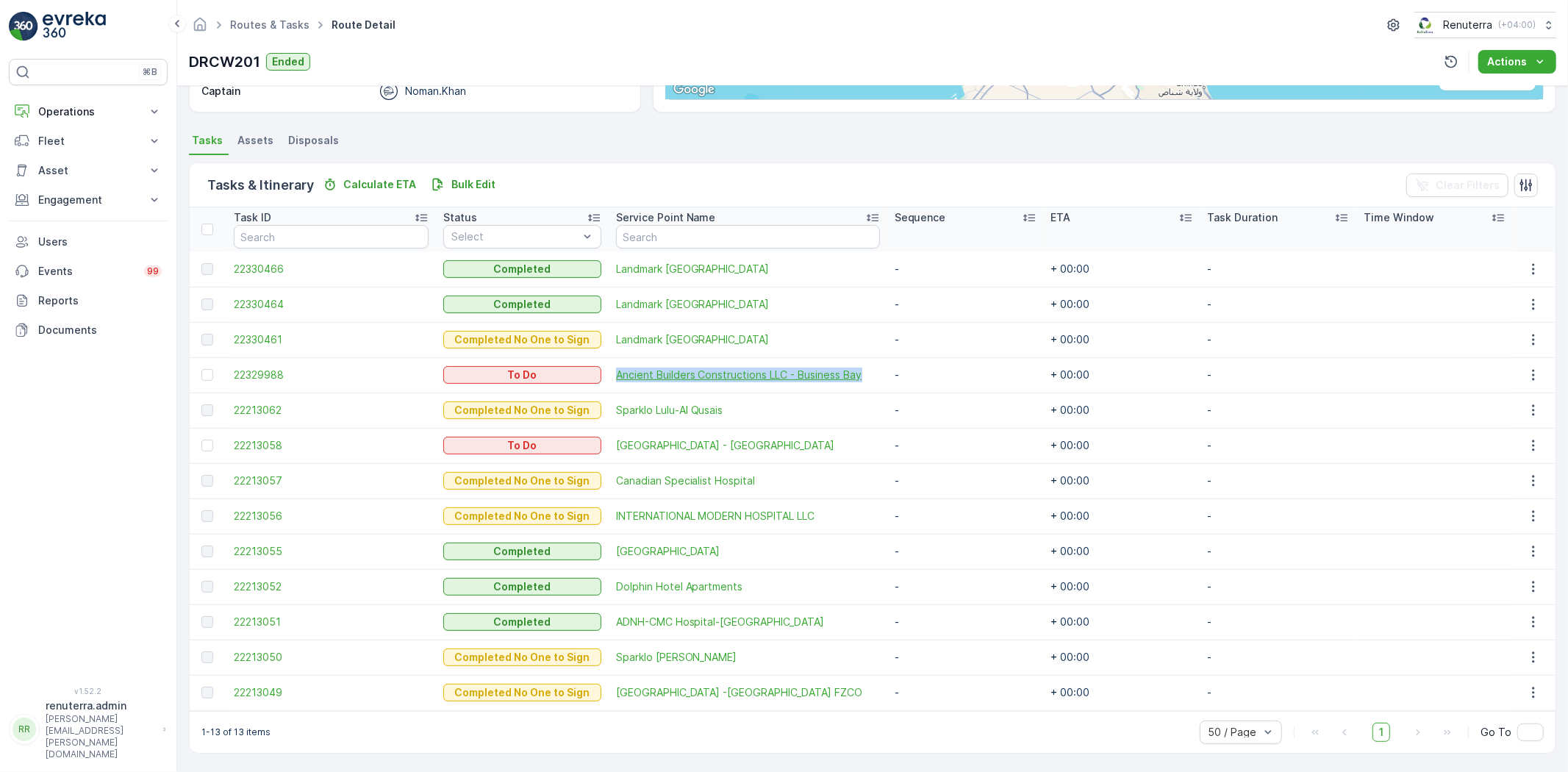
drag, startPoint x: 588, startPoint y: 380, endPoint x: 850, endPoint y: 374, distance: 262.1
click at [854, 373] on tr "22329988 To Do Ancient Builders Constructions LLC - Business Bay - + 00:00 -" at bounding box center [873, 375] width 1366 height 36
copy tr "Ancient Builders Constructions LLC - Business Bay"
click at [1526, 369] on icon "button" at bounding box center [1533, 374] width 15 height 15
click at [1517, 443] on span "Change Route" at bounding box center [1499, 437] width 71 height 15
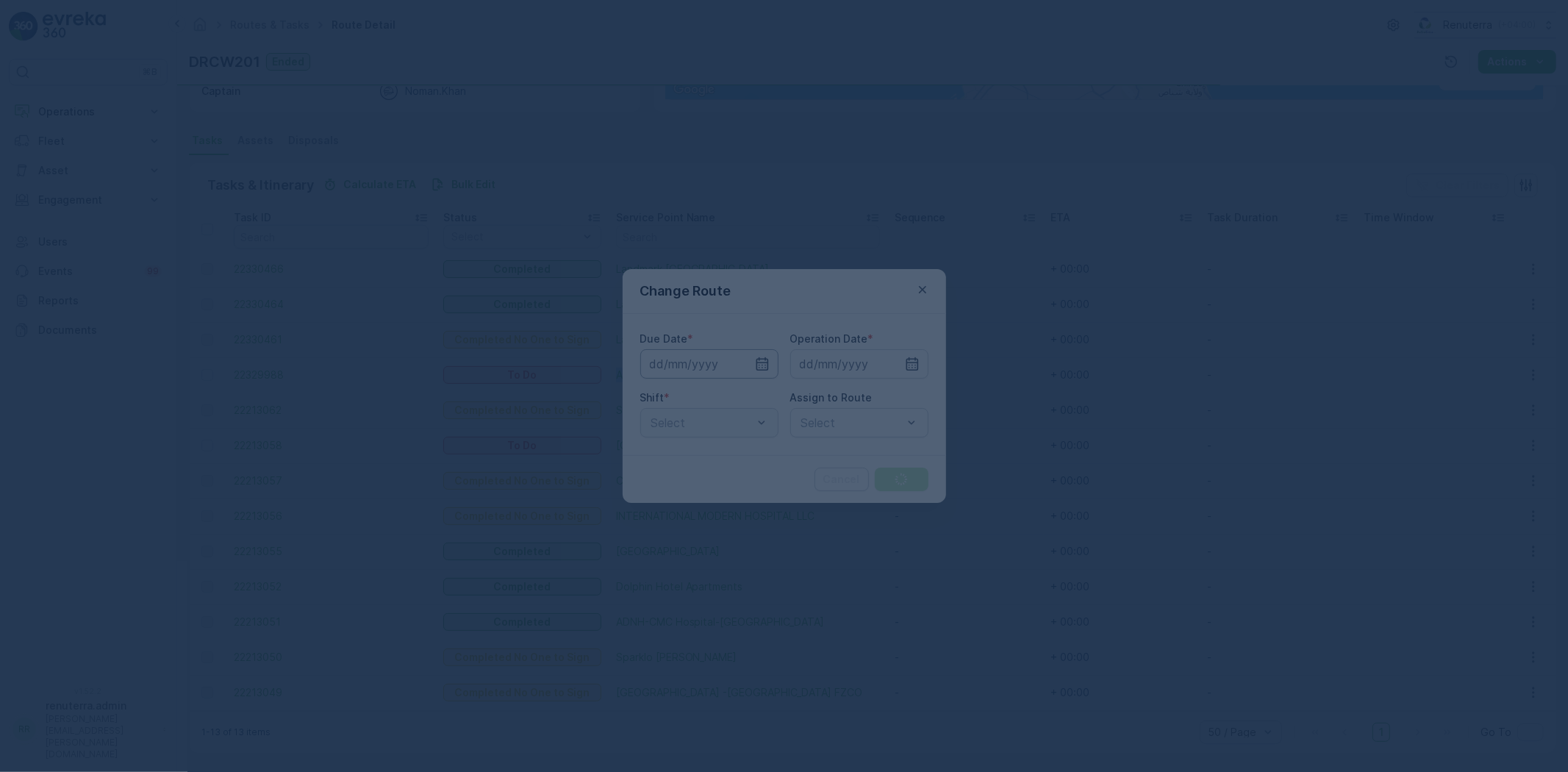
type input "[DATE]"
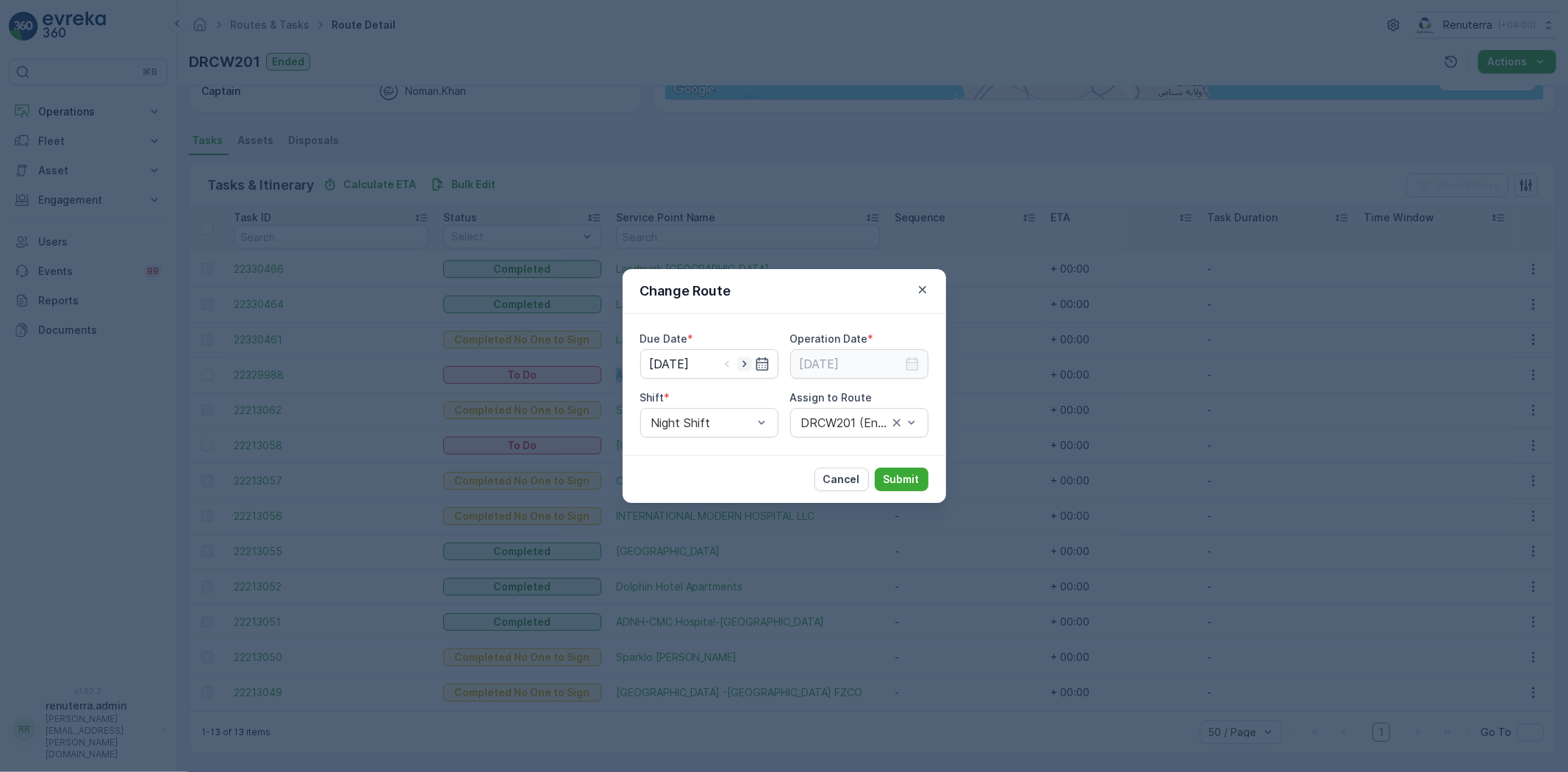
drag, startPoint x: 750, startPoint y: 363, endPoint x: 740, endPoint y: 370, distance: 12.2
click at [748, 364] on icon "button" at bounding box center [745, 364] width 15 height 15
type input "[DATE]"
click at [911, 354] on input at bounding box center [859, 364] width 138 height 29
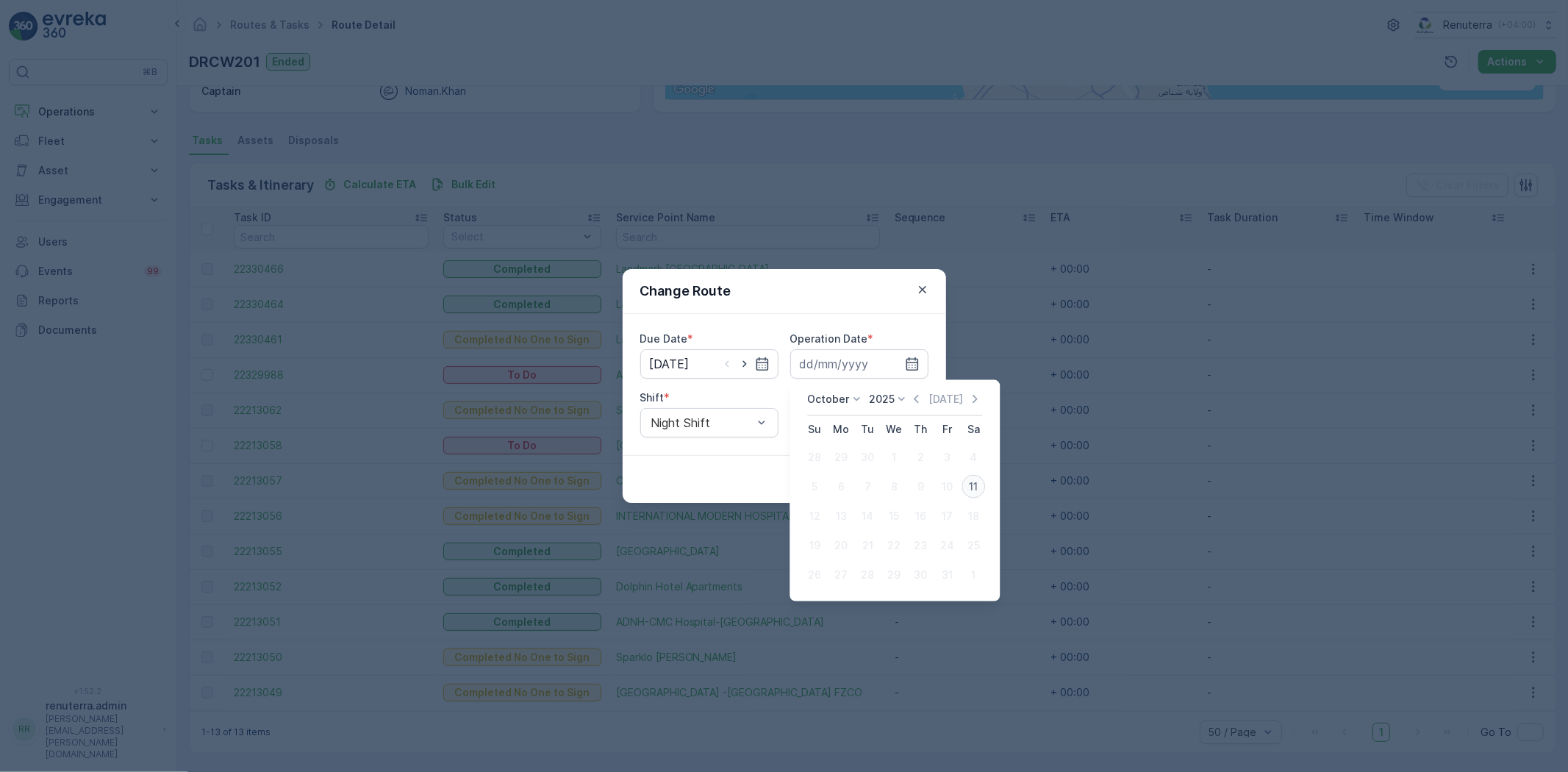
click at [980, 480] on div "11" at bounding box center [973, 487] width 23 height 23
type input "11.10.2025"
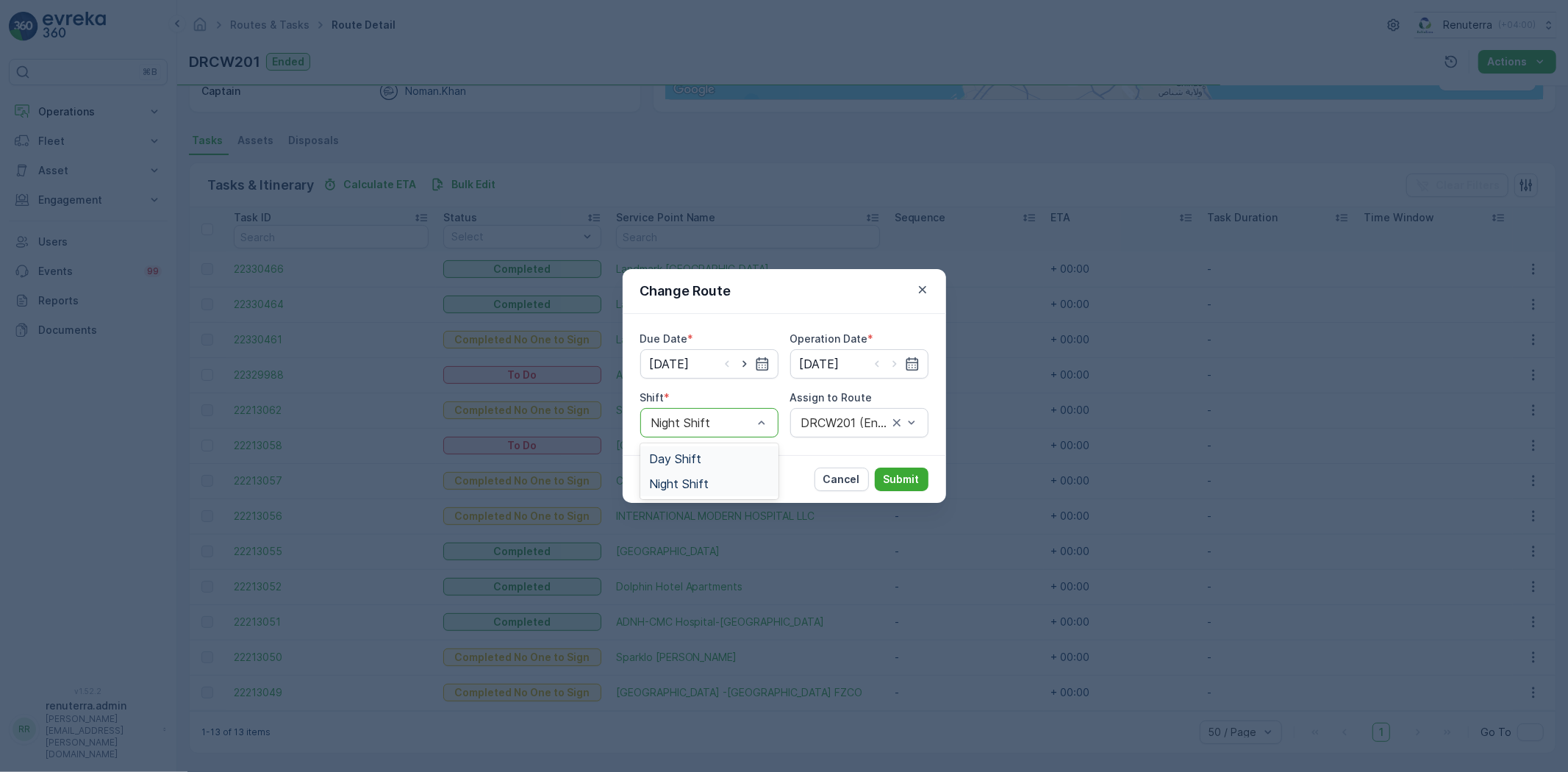
click at [707, 412] on div "Night Shift" at bounding box center [709, 423] width 138 height 29
click at [699, 452] on span "Day Shift" at bounding box center [675, 459] width 52 height 13
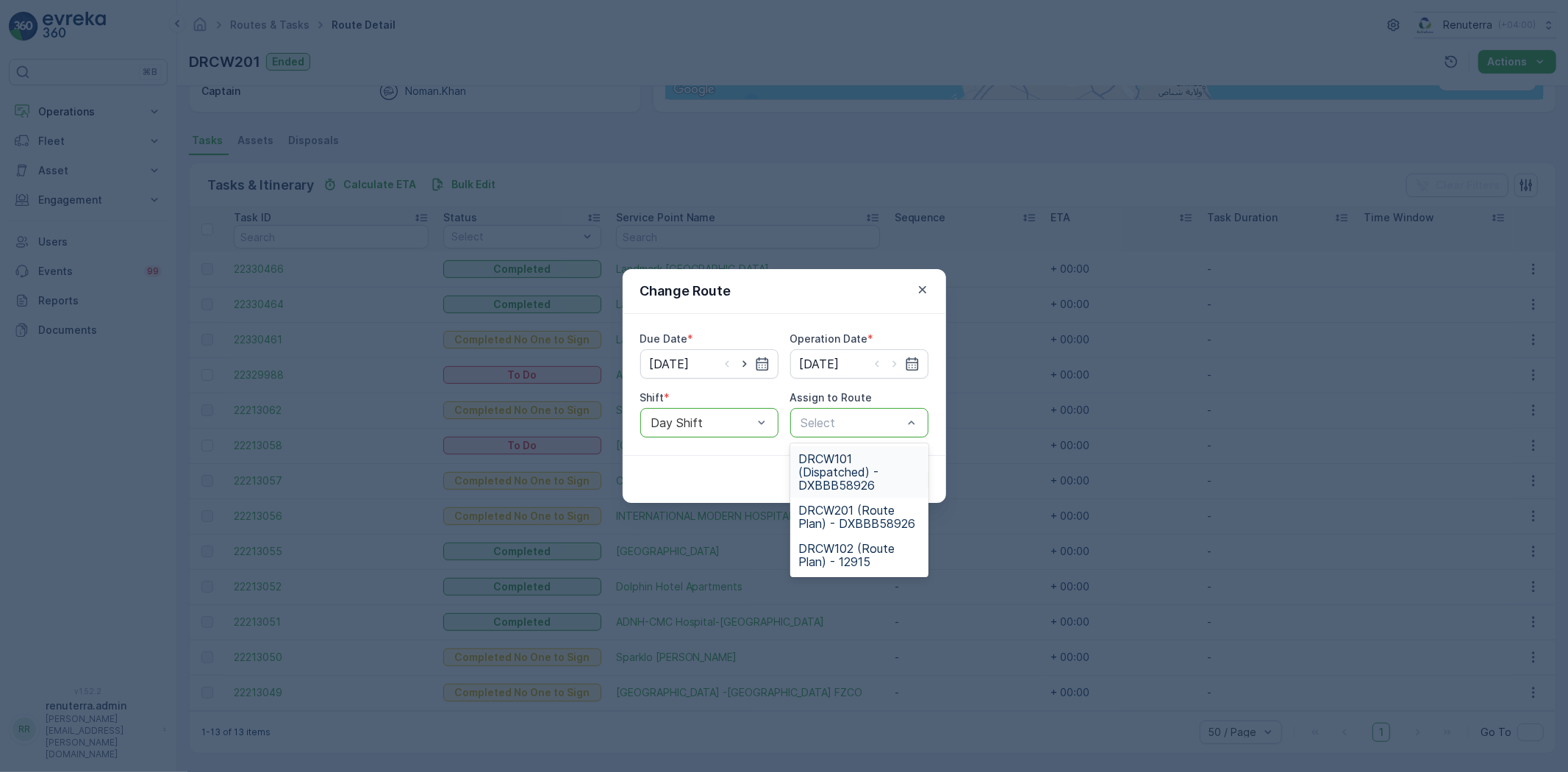
click at [838, 476] on span "DRCW101 (Dispatched) - DXBBB58926" at bounding box center [860, 472] width 120 height 39
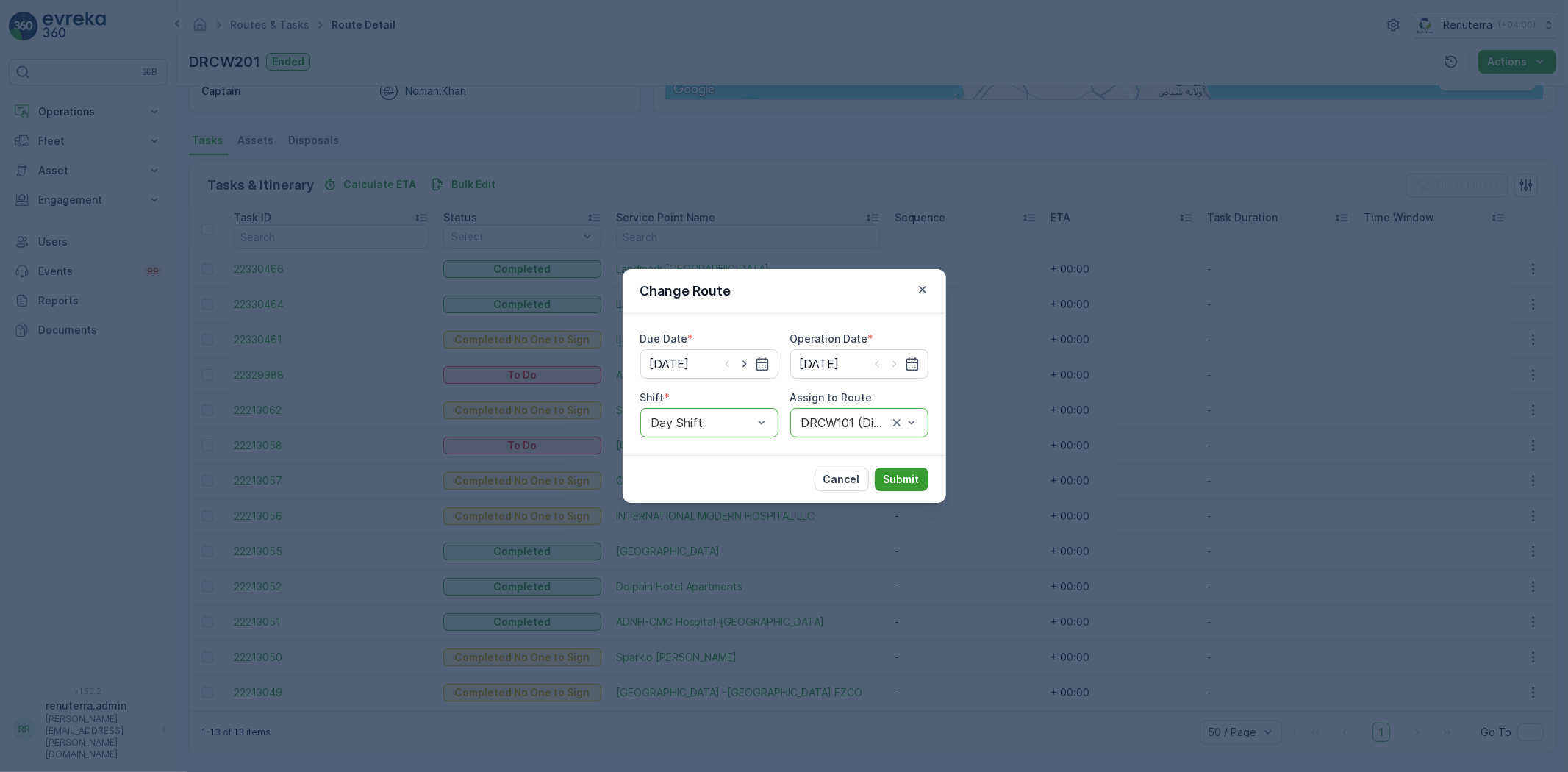
click at [893, 484] on p "Submit" at bounding box center [901, 479] width 36 height 15
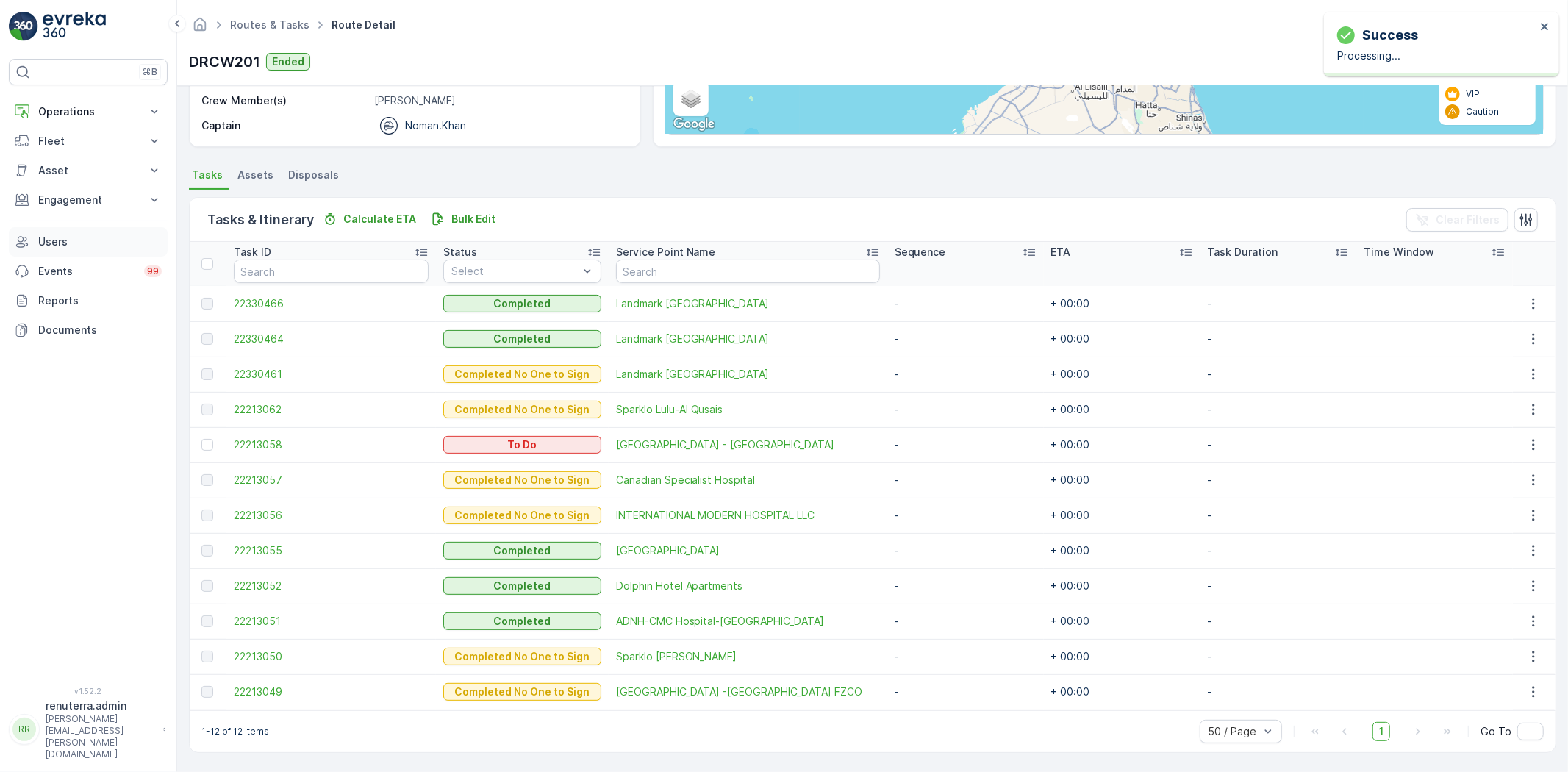
scroll to position [244, 0]
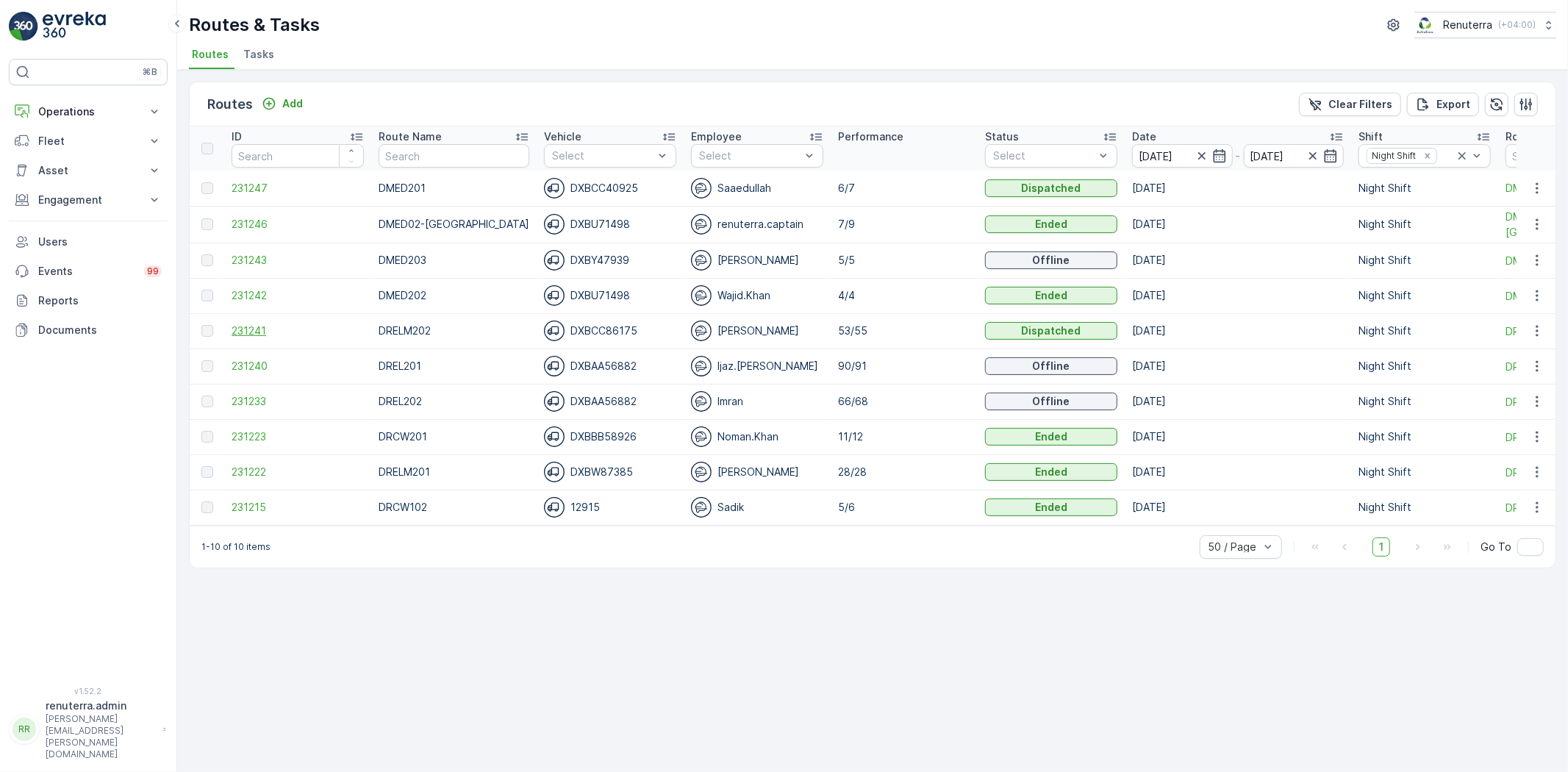
click at [261, 325] on span "231241" at bounding box center [298, 330] width 133 height 15
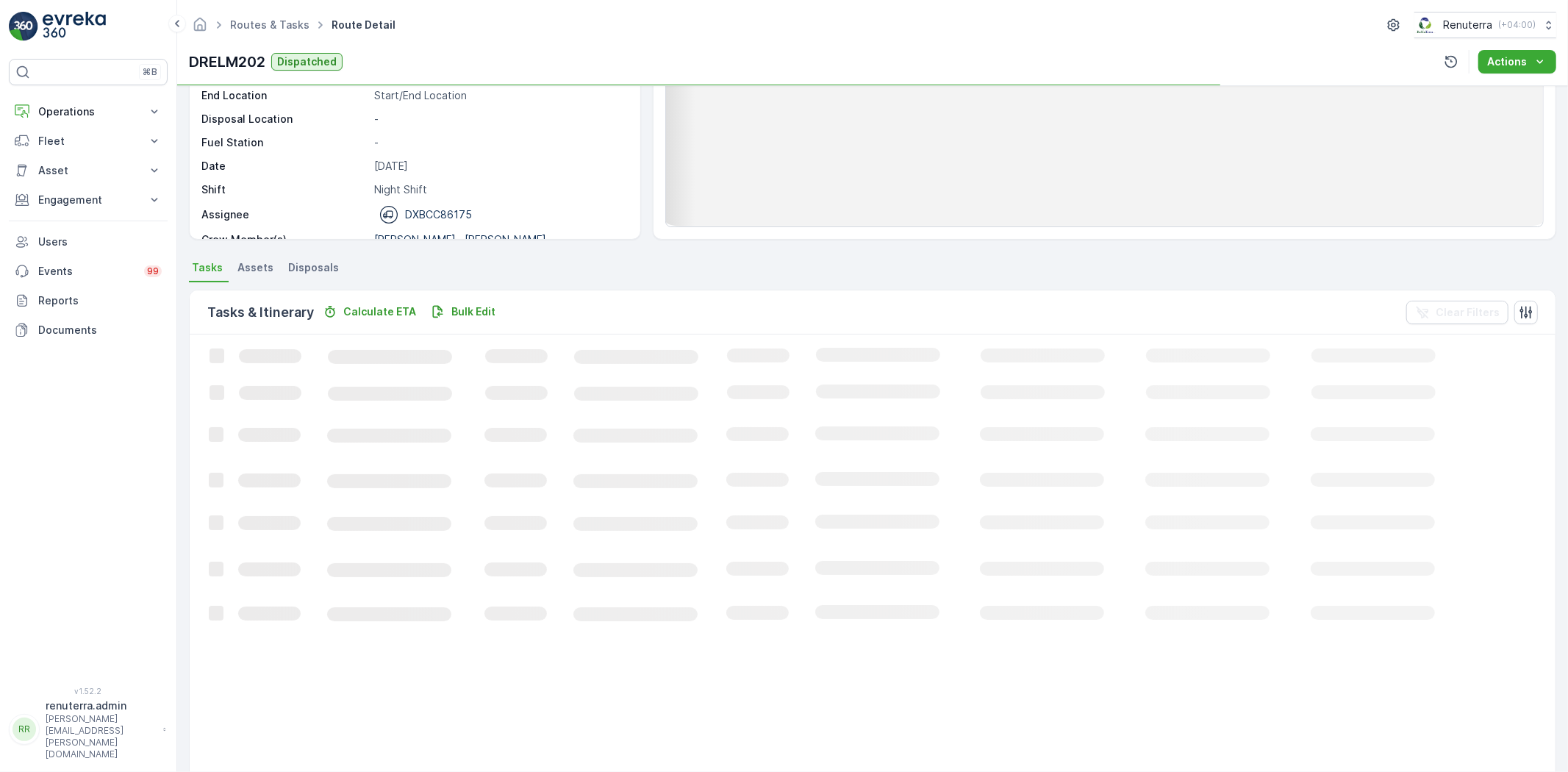
scroll to position [164, 0]
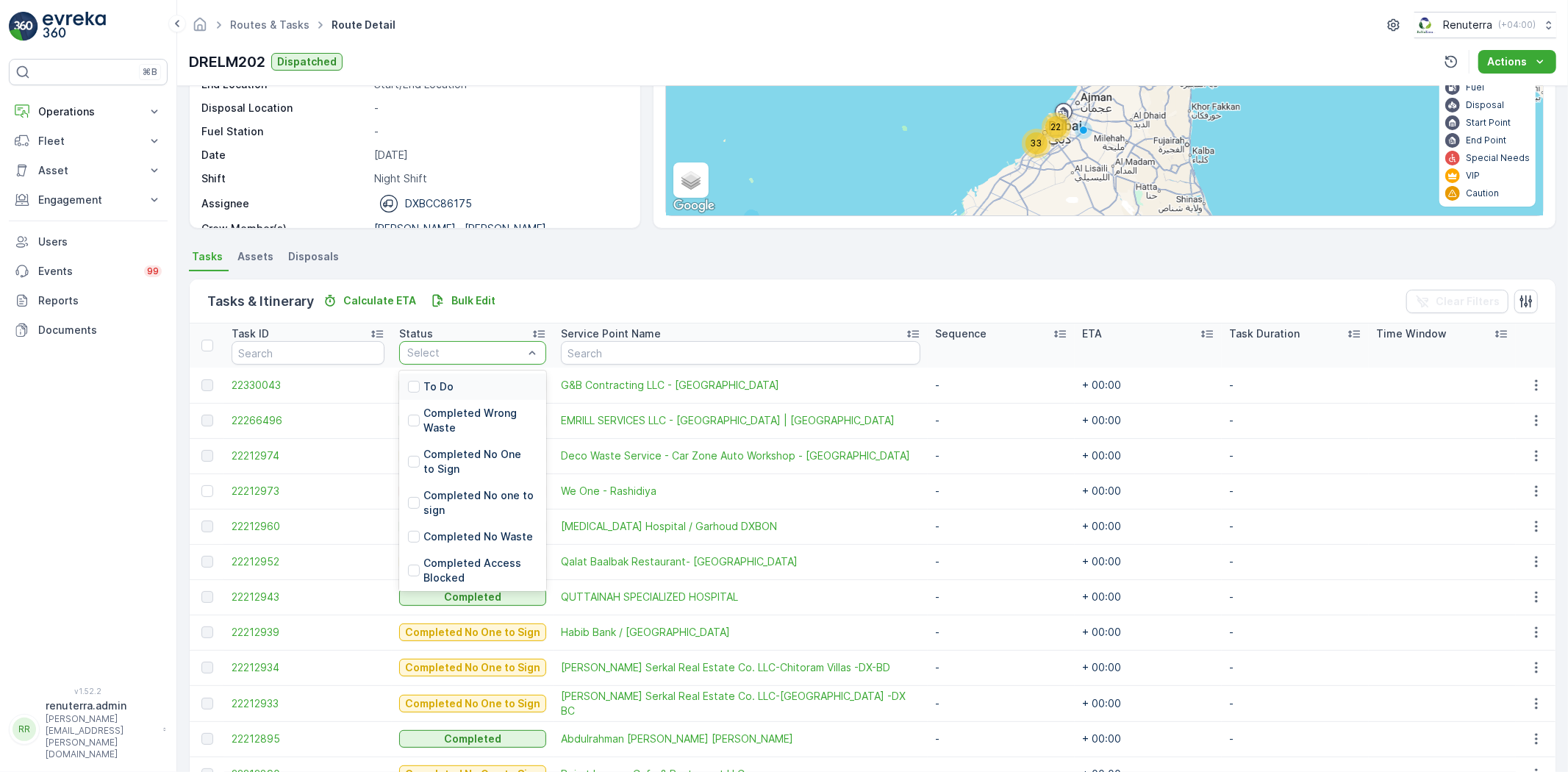
click at [460, 379] on div "To Do" at bounding box center [472, 387] width 147 height 26
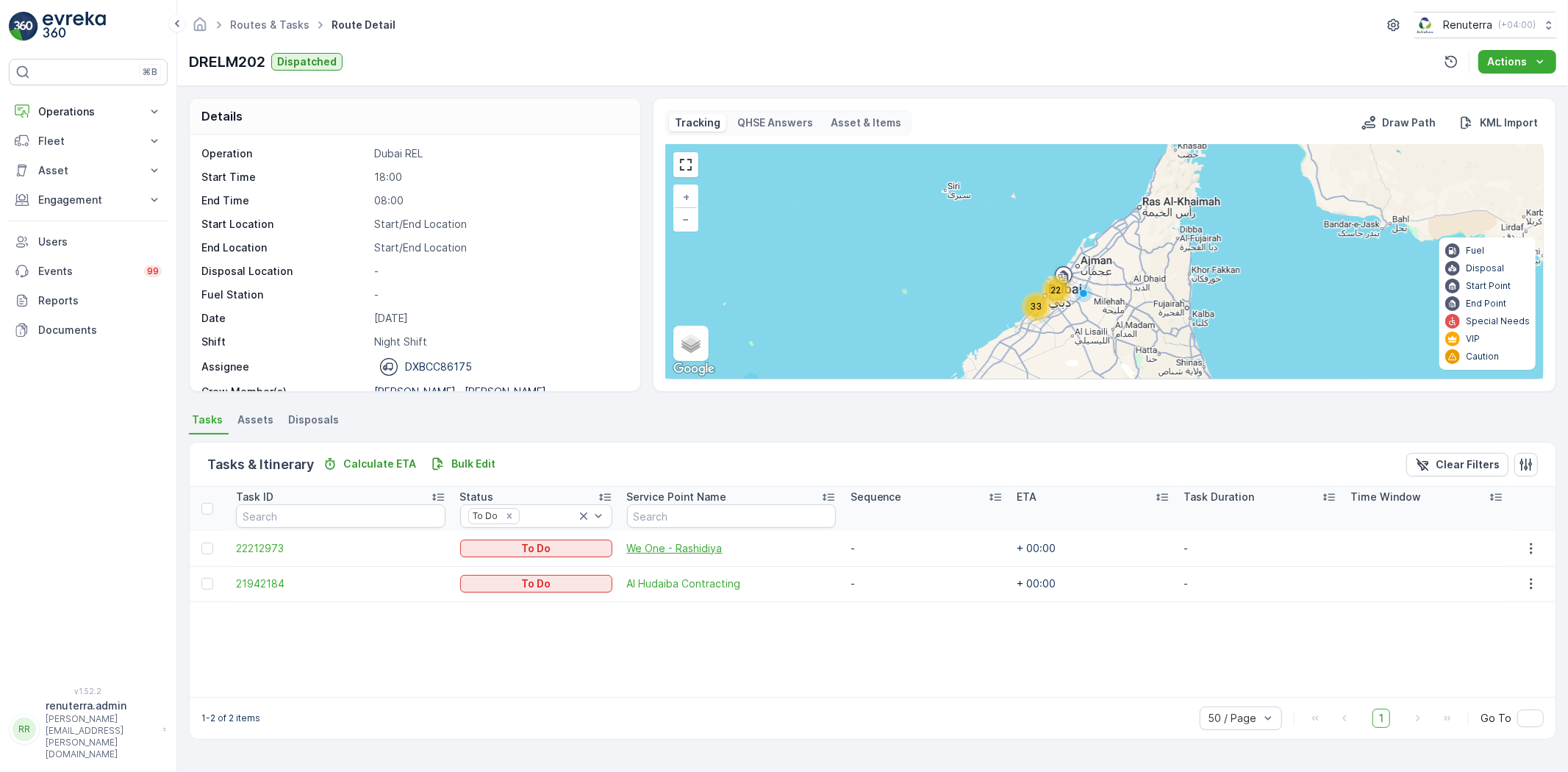
click at [651, 550] on span "We One - Rashidiya" at bounding box center [732, 548] width 209 height 15
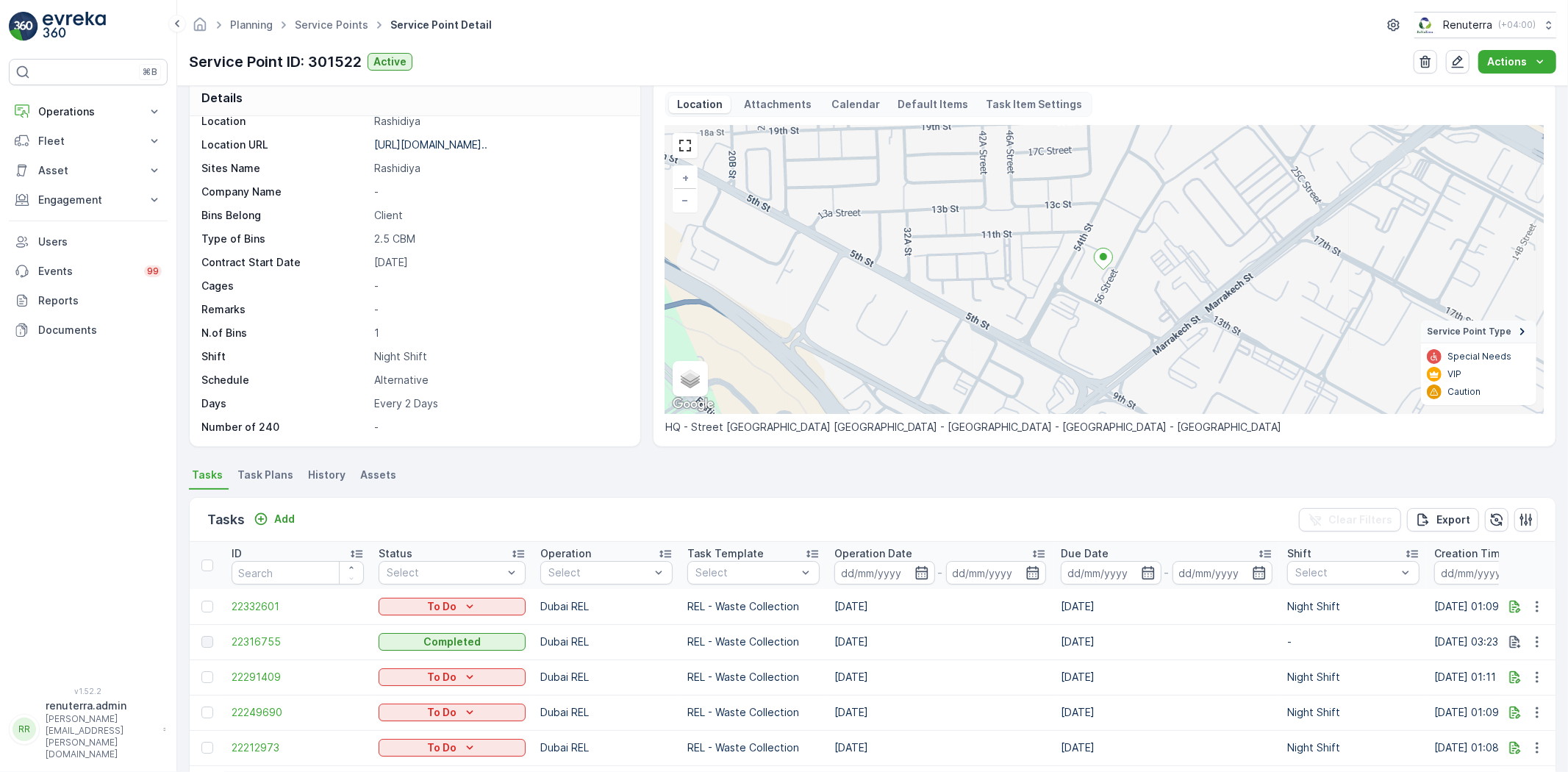
scroll to position [164, 0]
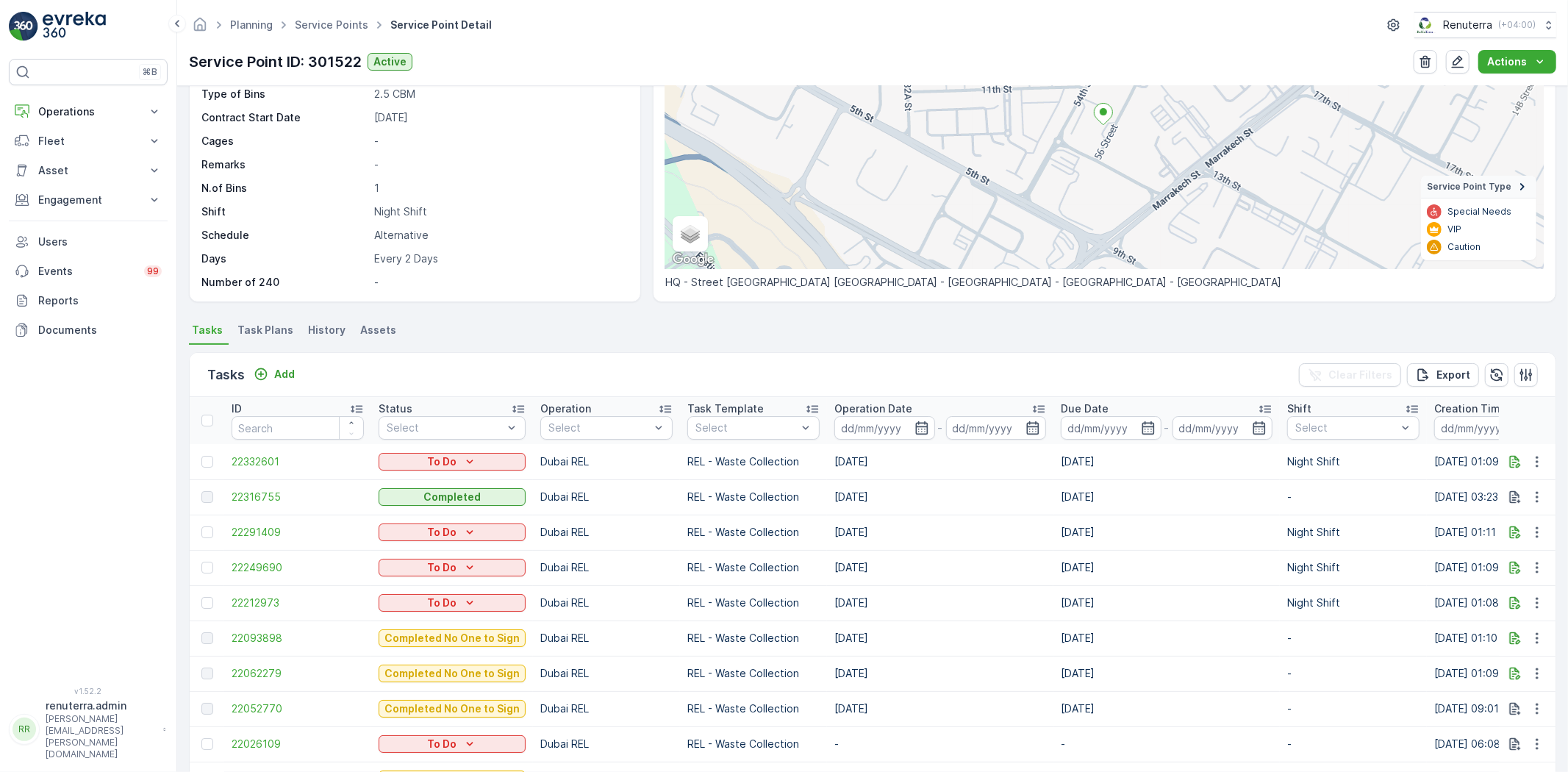
click at [283, 334] on span "Task Plans" at bounding box center [265, 330] width 56 height 15
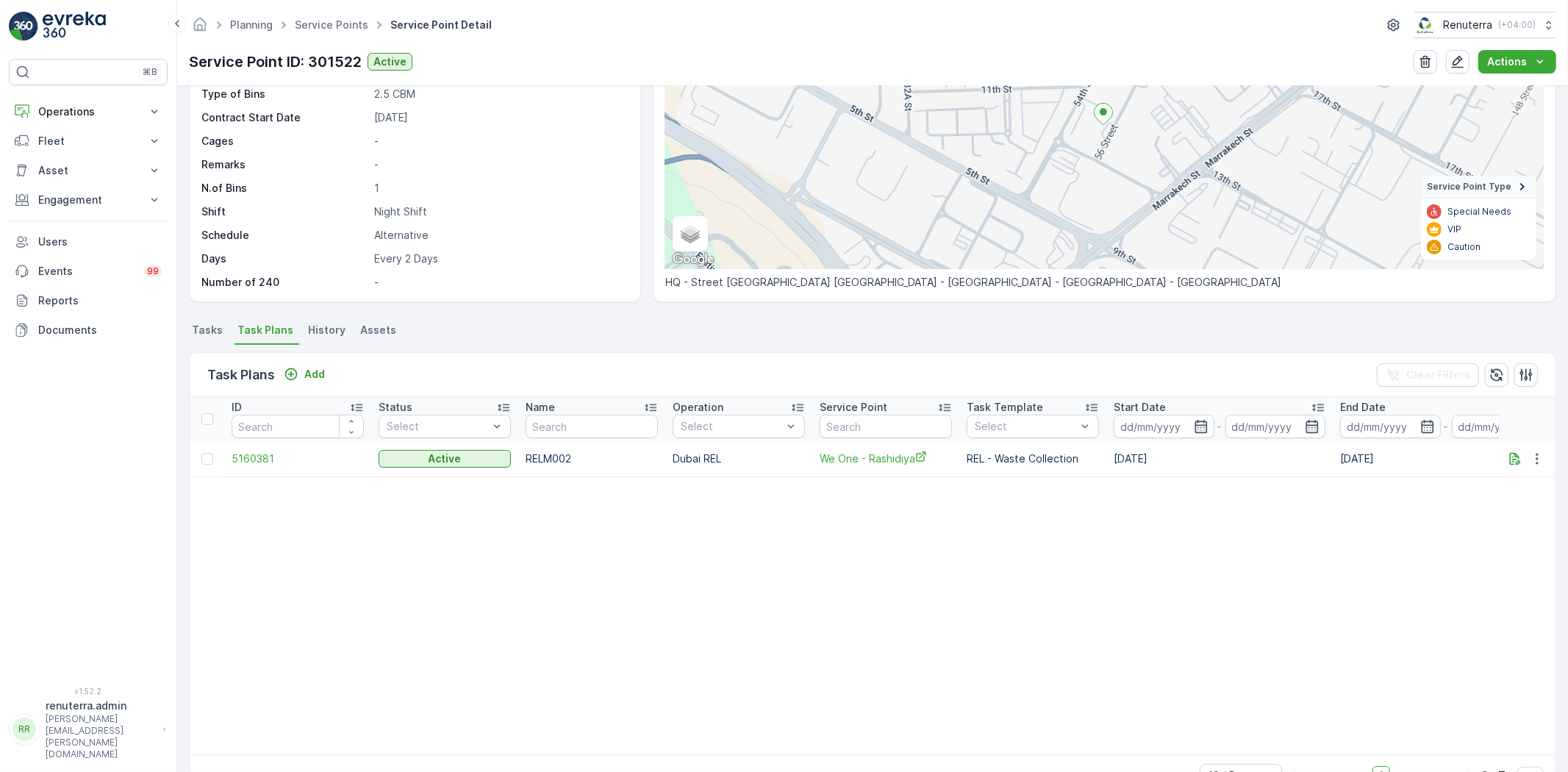
scroll to position [164, 0]
click at [1535, 459] on icon "button" at bounding box center [1537, 459] width 15 height 15
click at [1516, 496] on span "Edit Task Plan" at bounding box center [1511, 500] width 69 height 15
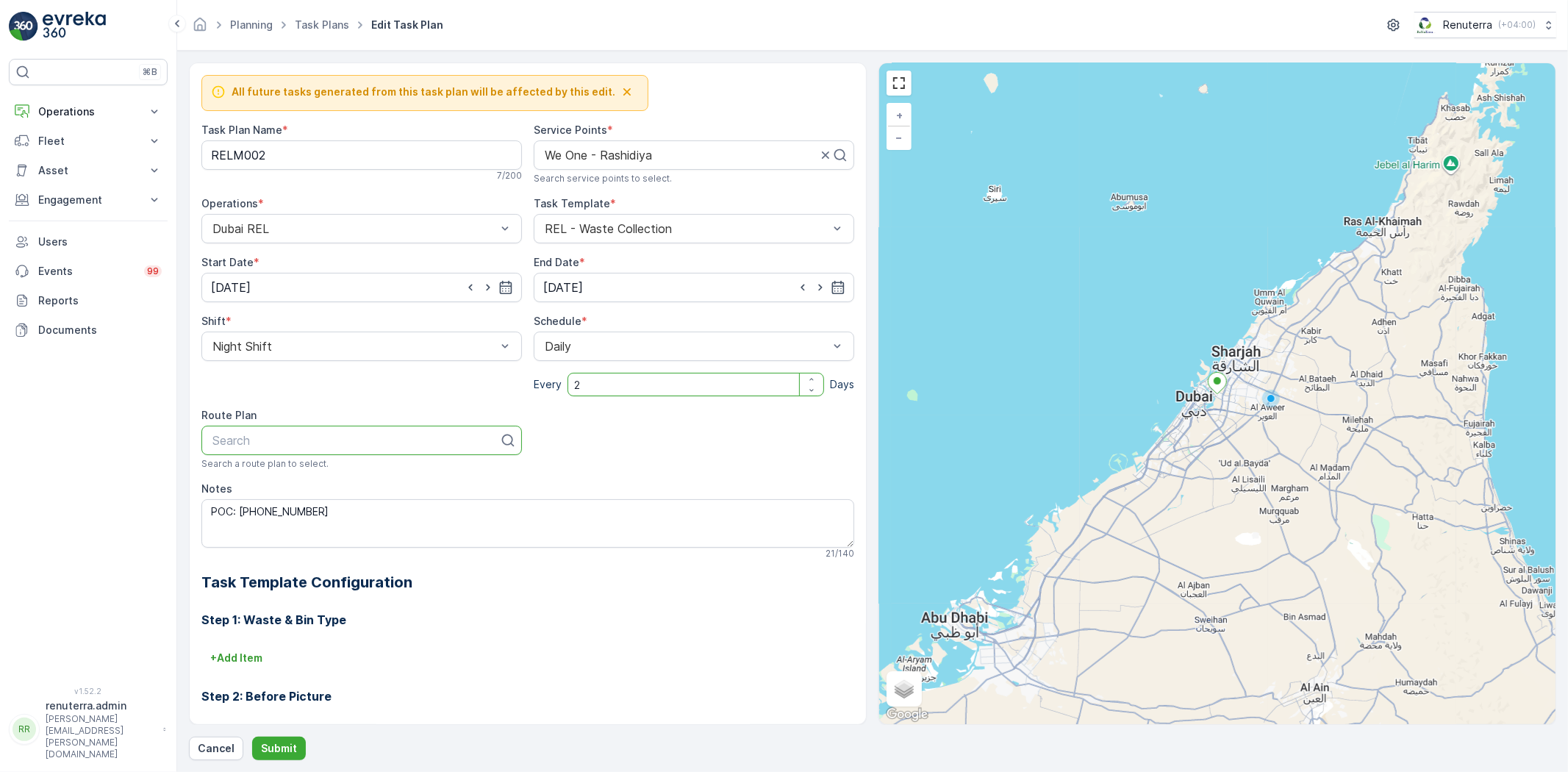
click at [644, 388] on input "2" at bounding box center [696, 384] width 257 height 23
drag, startPoint x: 631, startPoint y: 343, endPoint x: 506, endPoint y: 341, distance: 125.0
click at [581, 346] on div at bounding box center [687, 346] width 287 height 13
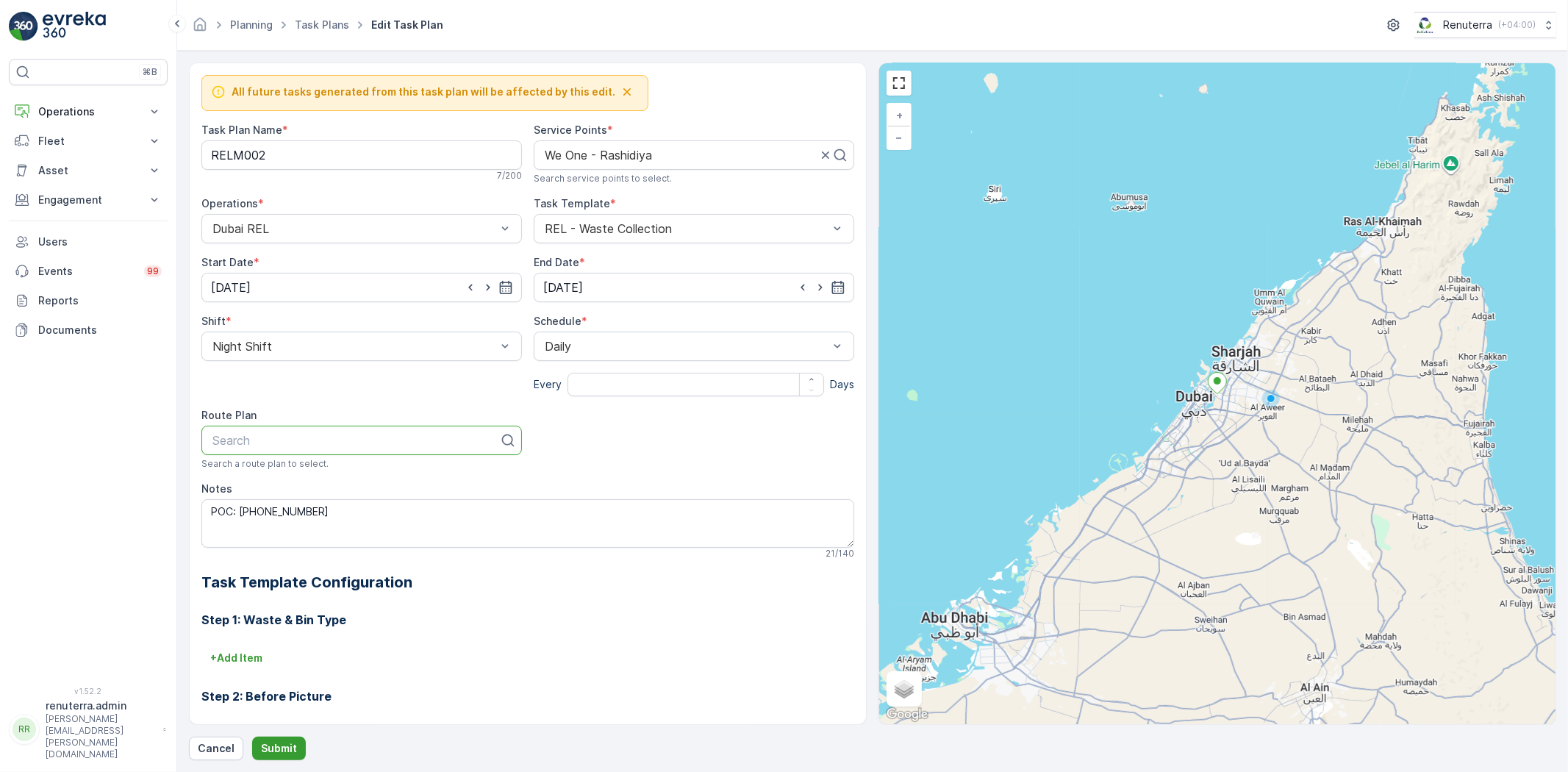
click at [289, 739] on button "Submit" at bounding box center [279, 749] width 54 height 23
click at [287, 732] on div "All future tasks generated from this task plan will be affected by this edit. T…" at bounding box center [873, 411] width 1367 height 698
click at [286, 740] on button "Submit" at bounding box center [279, 749] width 54 height 23
click at [289, 745] on p "Submit" at bounding box center [279, 748] width 36 height 15
click at [289, 743] on p "Submit" at bounding box center [279, 748] width 36 height 15
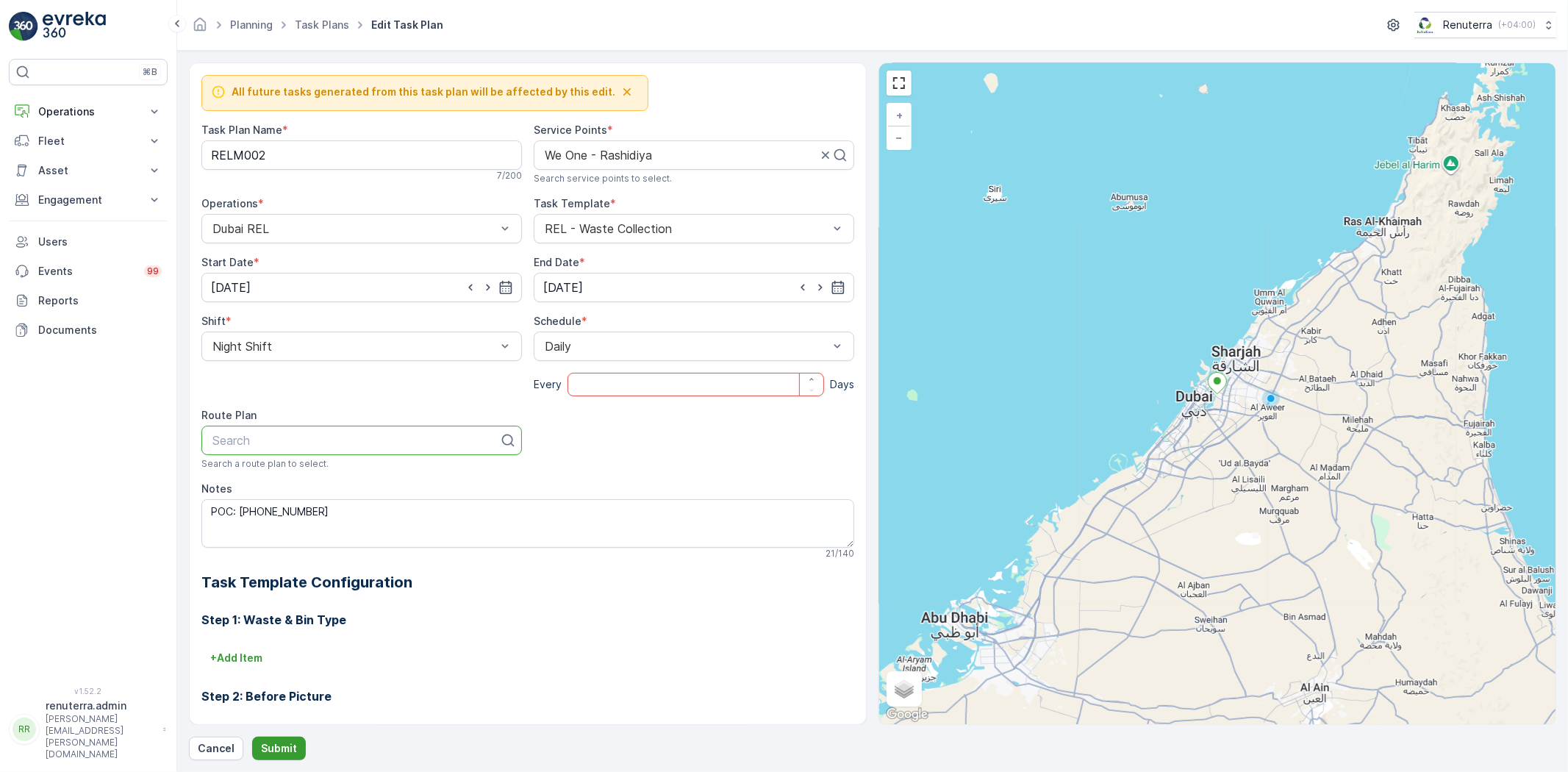
click at [289, 743] on p "Submit" at bounding box center [279, 748] width 36 height 15
type input "2"
click at [261, 751] on p "Submit" at bounding box center [279, 748] width 36 height 15
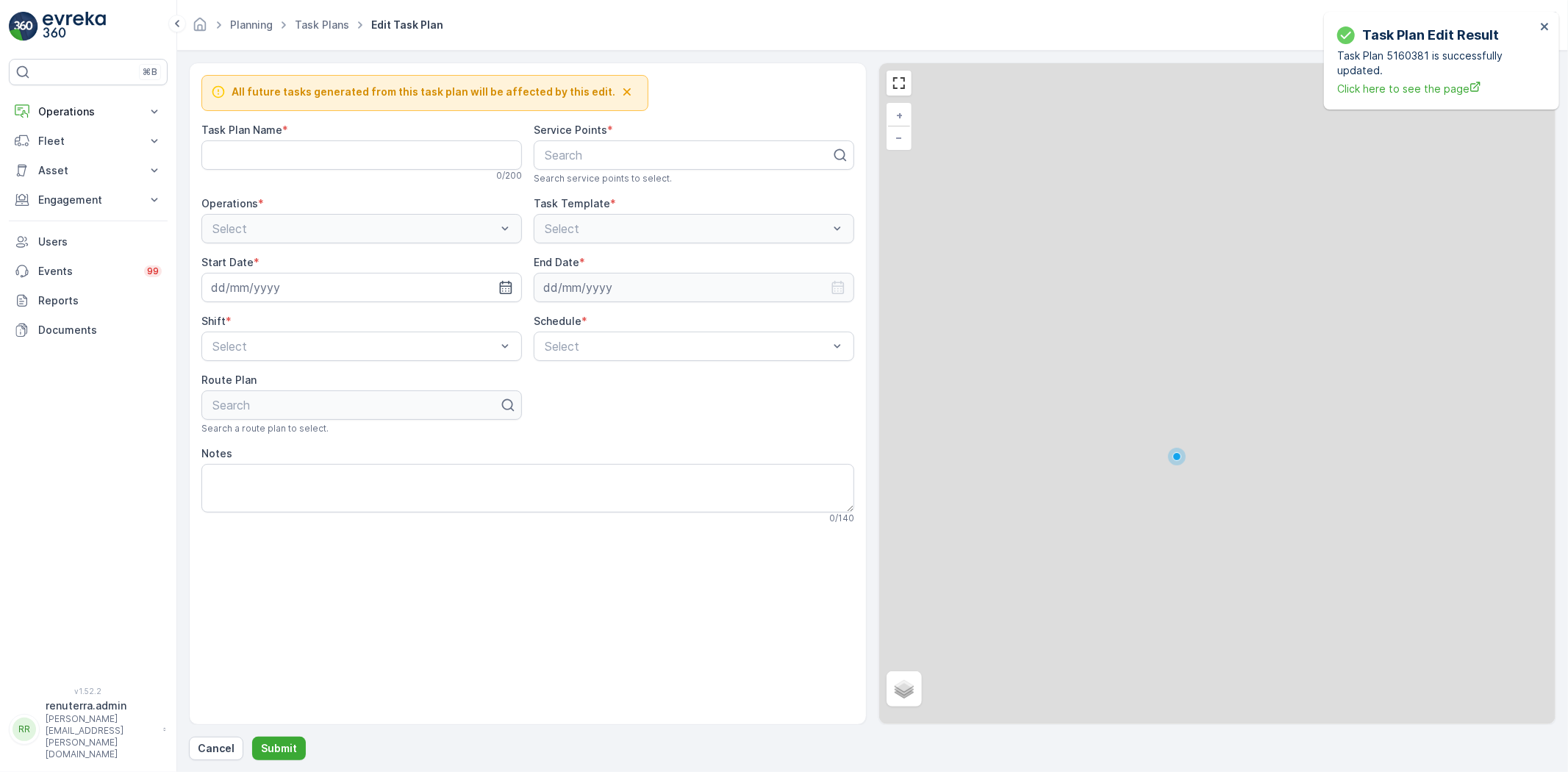
type Name "RELM002"
type textarea "POC: +971 52 346 0952"
type input "[DATE]"
type input "31.12.2026"
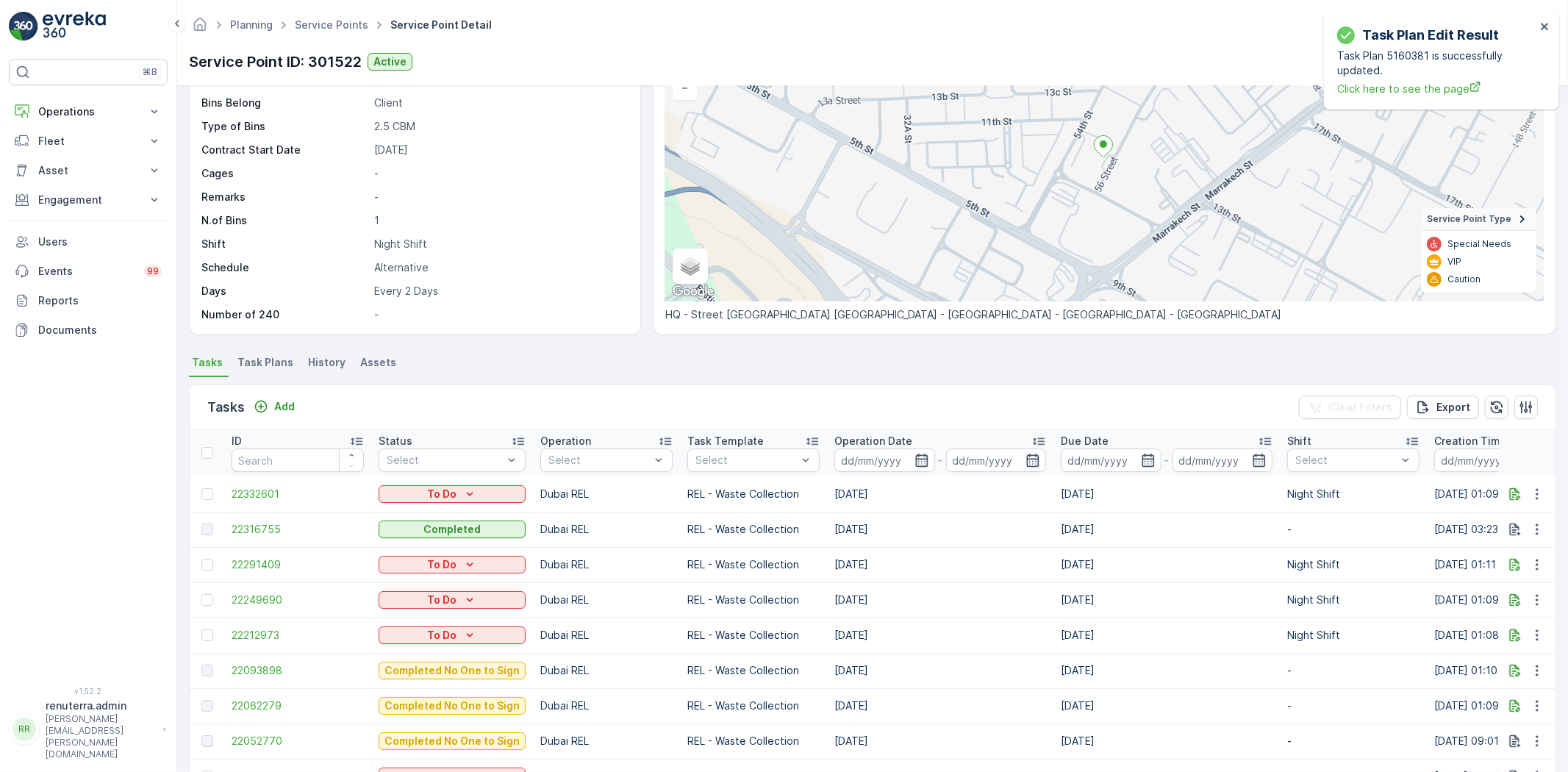
scroll to position [82, 0]
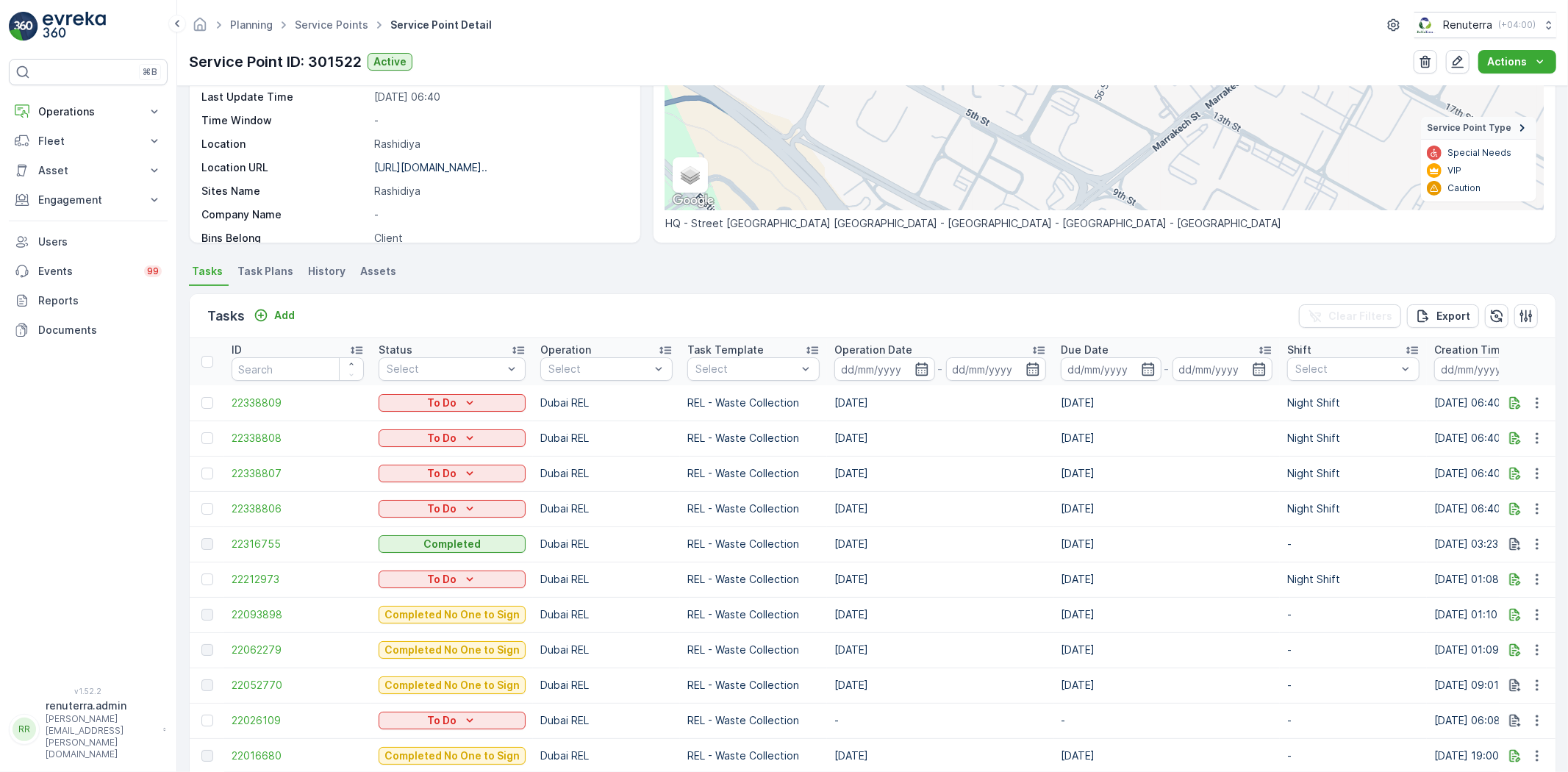
scroll to position [398, 0]
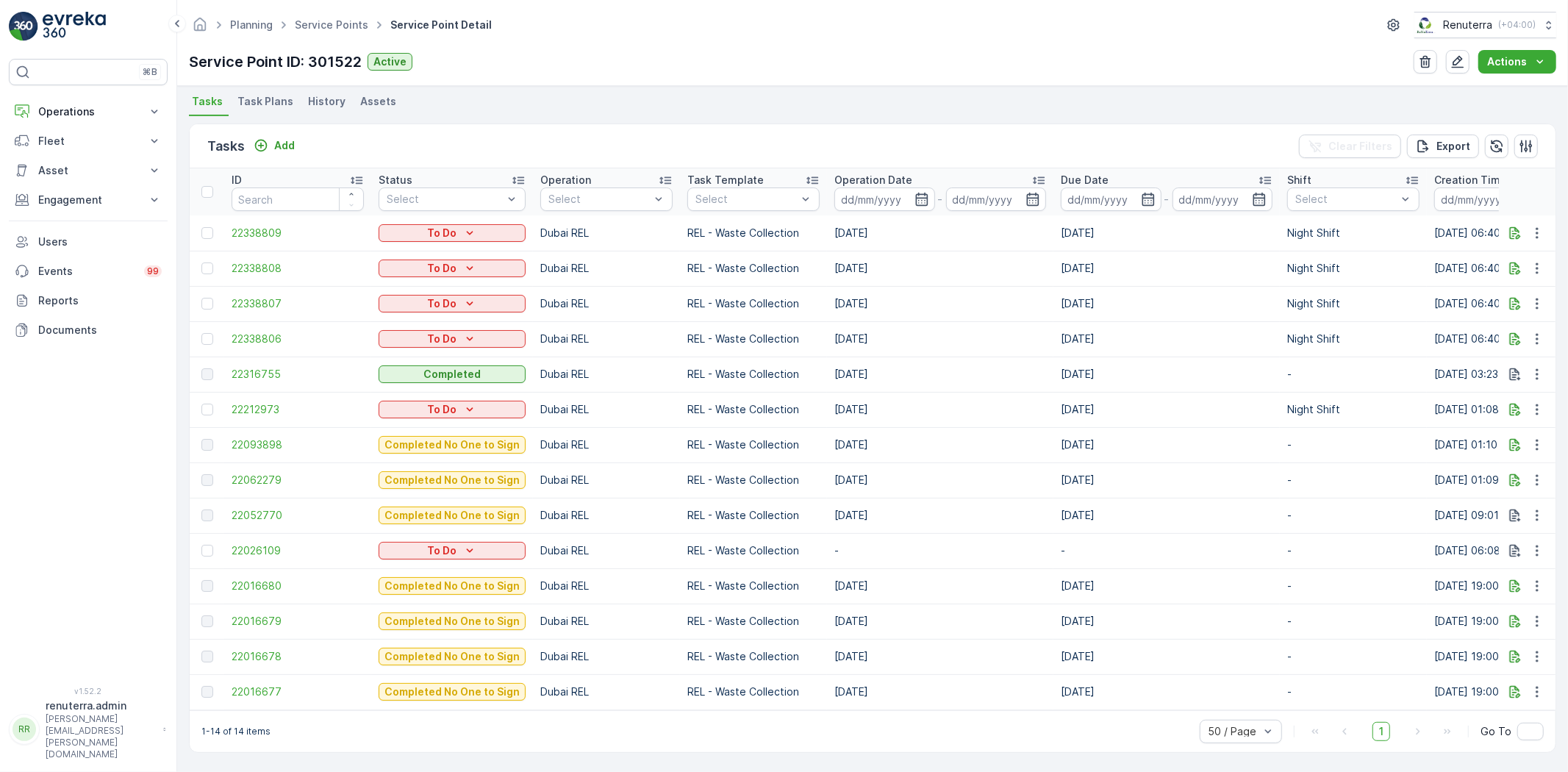
click at [256, 323] on td "22338806" at bounding box center [298, 339] width 147 height 36
click at [273, 332] on span "22338806" at bounding box center [298, 339] width 133 height 15
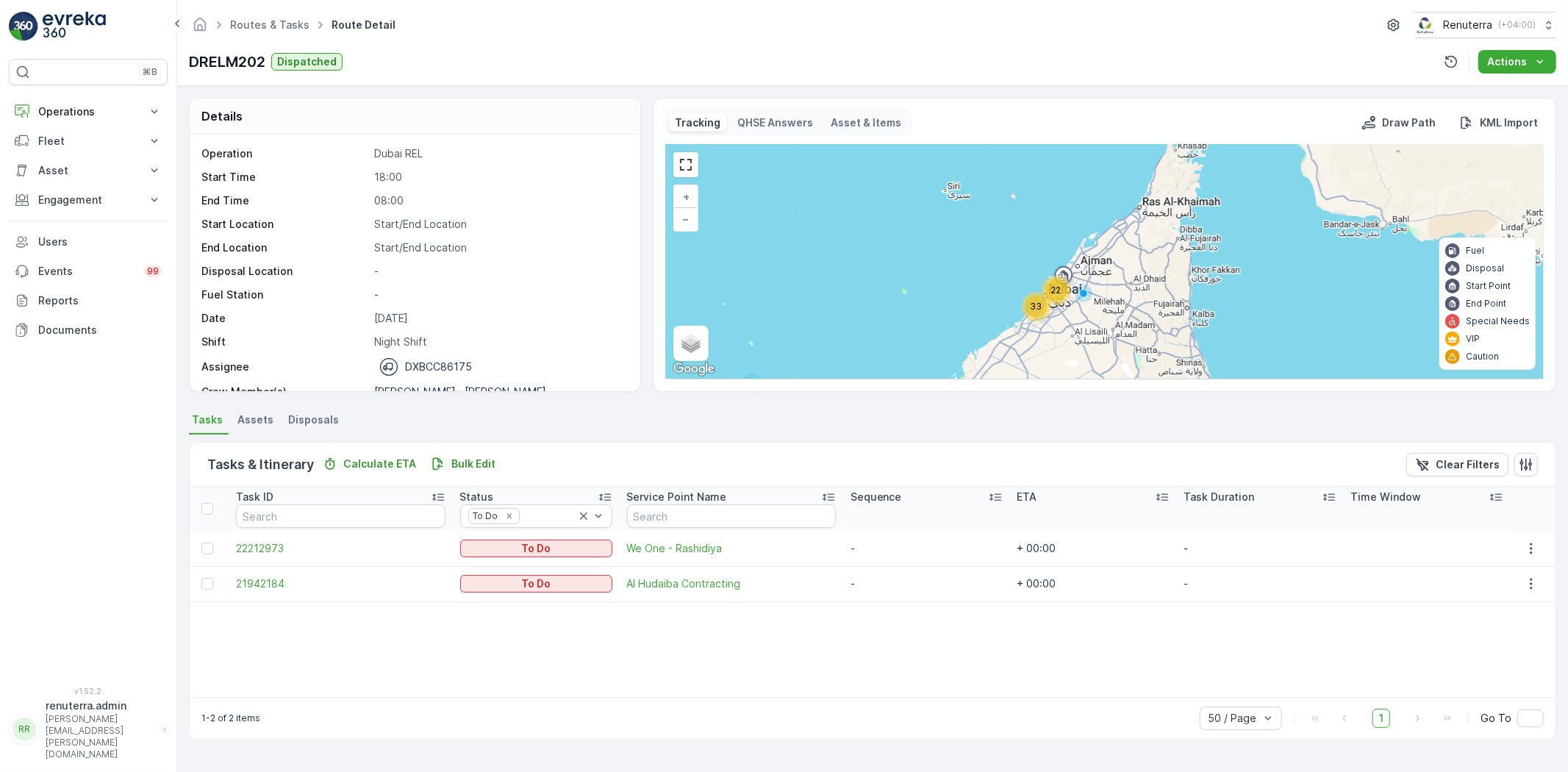
click at [1516, 552] on td at bounding box center [1533, 549] width 45 height 36
click at [1525, 552] on icon "button" at bounding box center [1531, 548] width 15 height 15
click at [1510, 628] on span "Remove from Route" at bounding box center [1513, 631] width 100 height 15
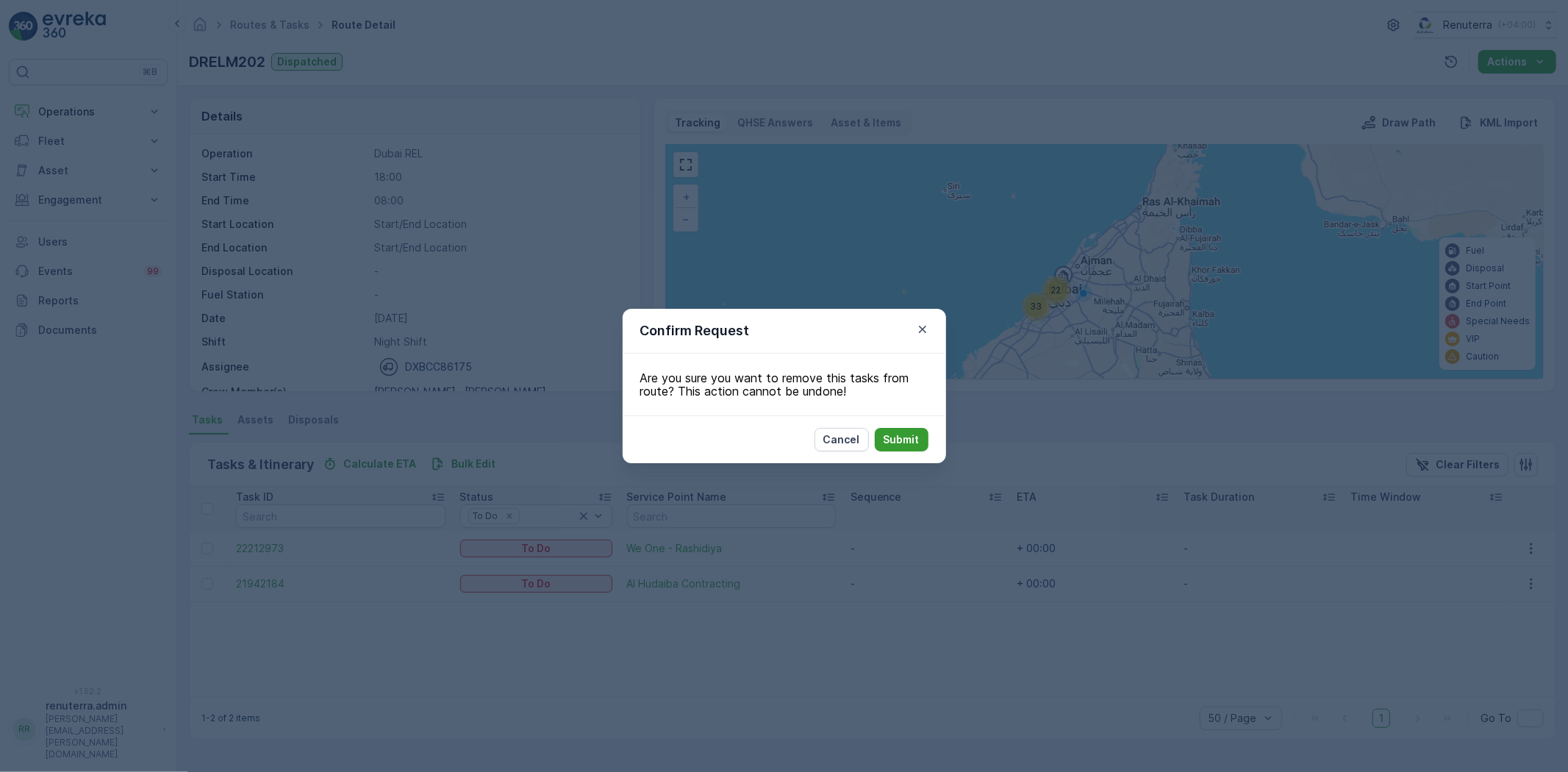
click at [917, 438] on p "Submit" at bounding box center [901, 439] width 36 height 15
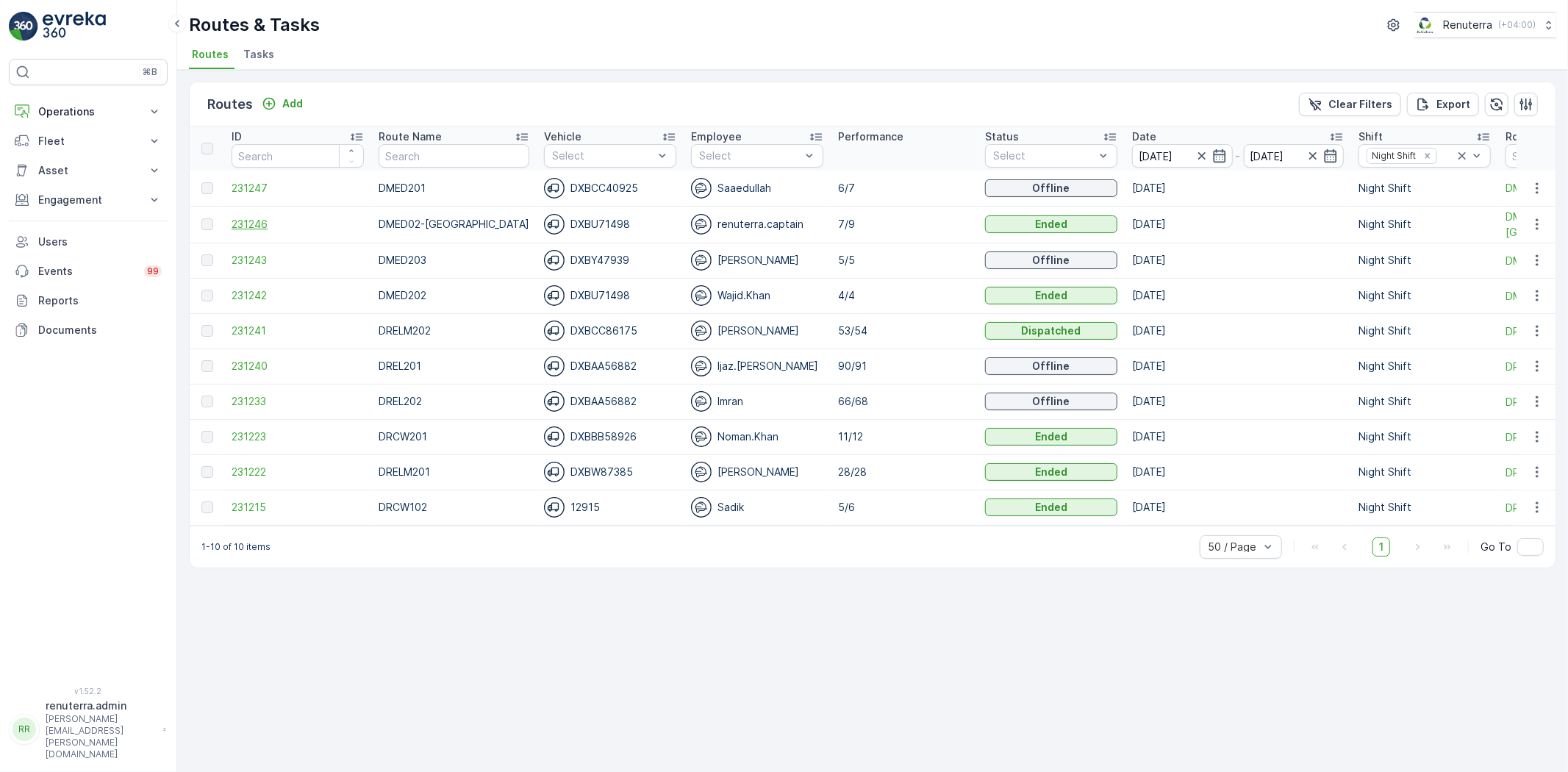
click at [263, 221] on span "231246" at bounding box center [298, 224] width 133 height 15
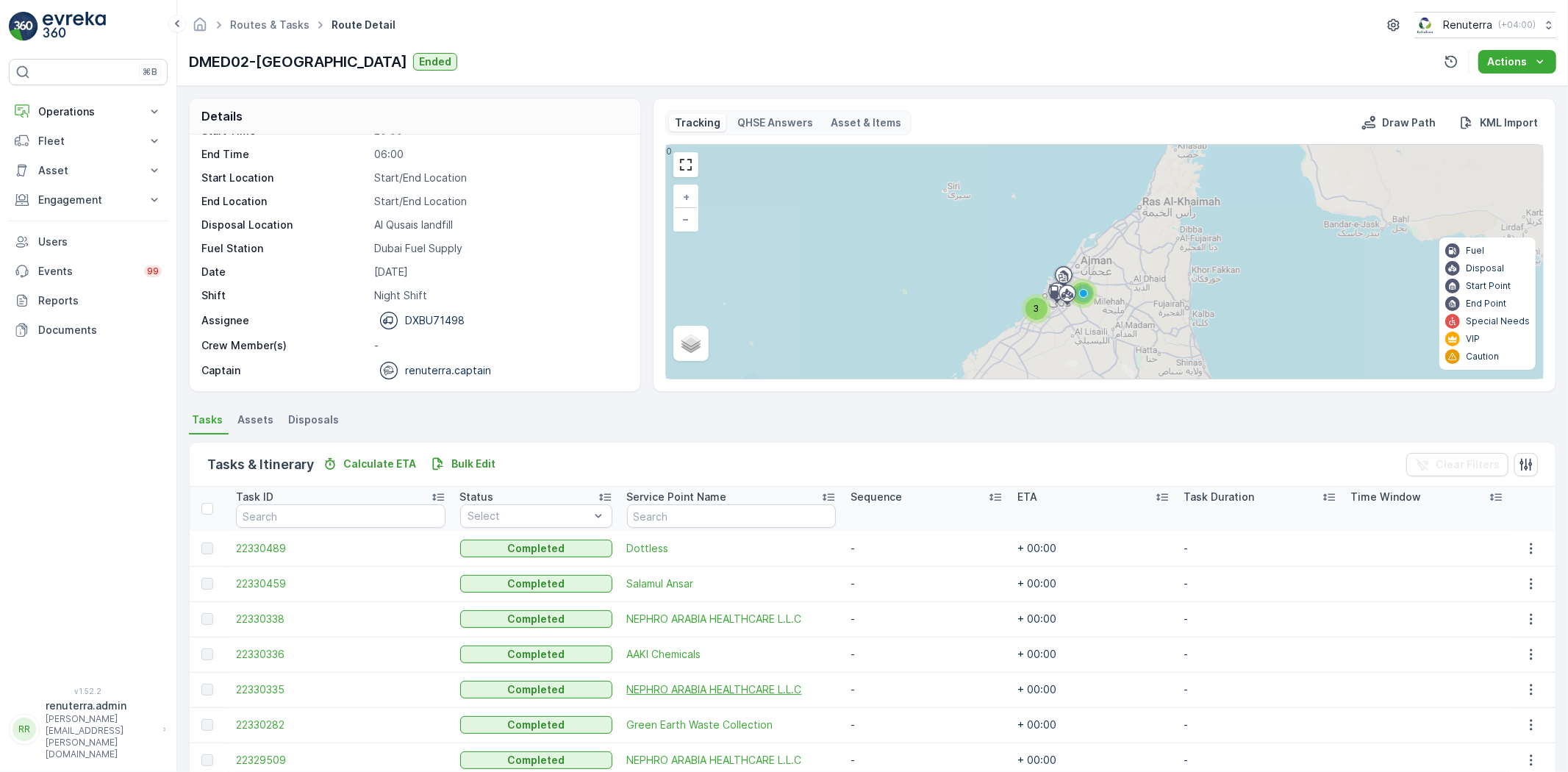
scroll to position [137, 0]
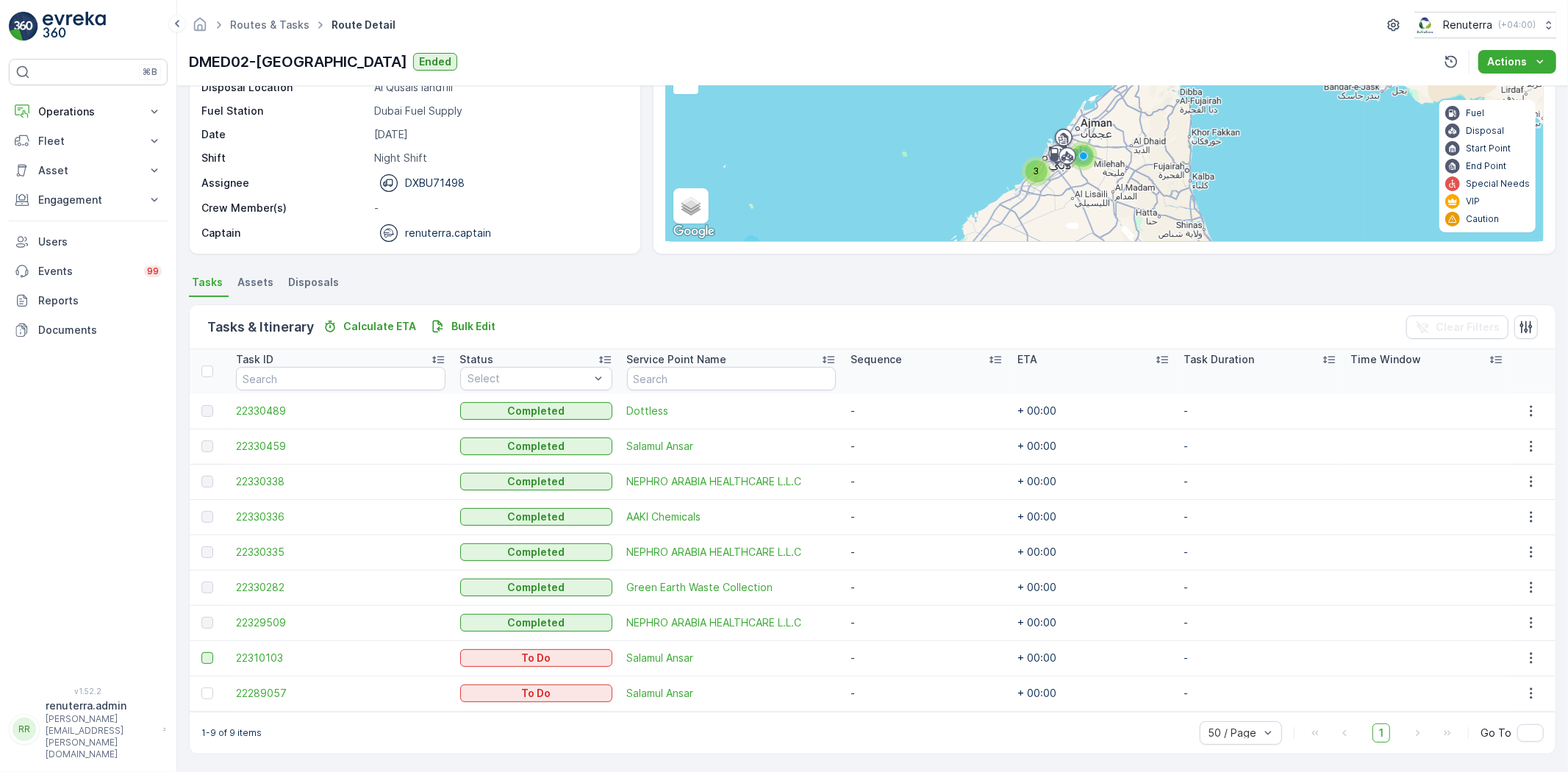
click at [204, 656] on div at bounding box center [207, 658] width 12 height 12
click at [201, 652] on input "checkbox" at bounding box center [201, 652] width 0 height 0
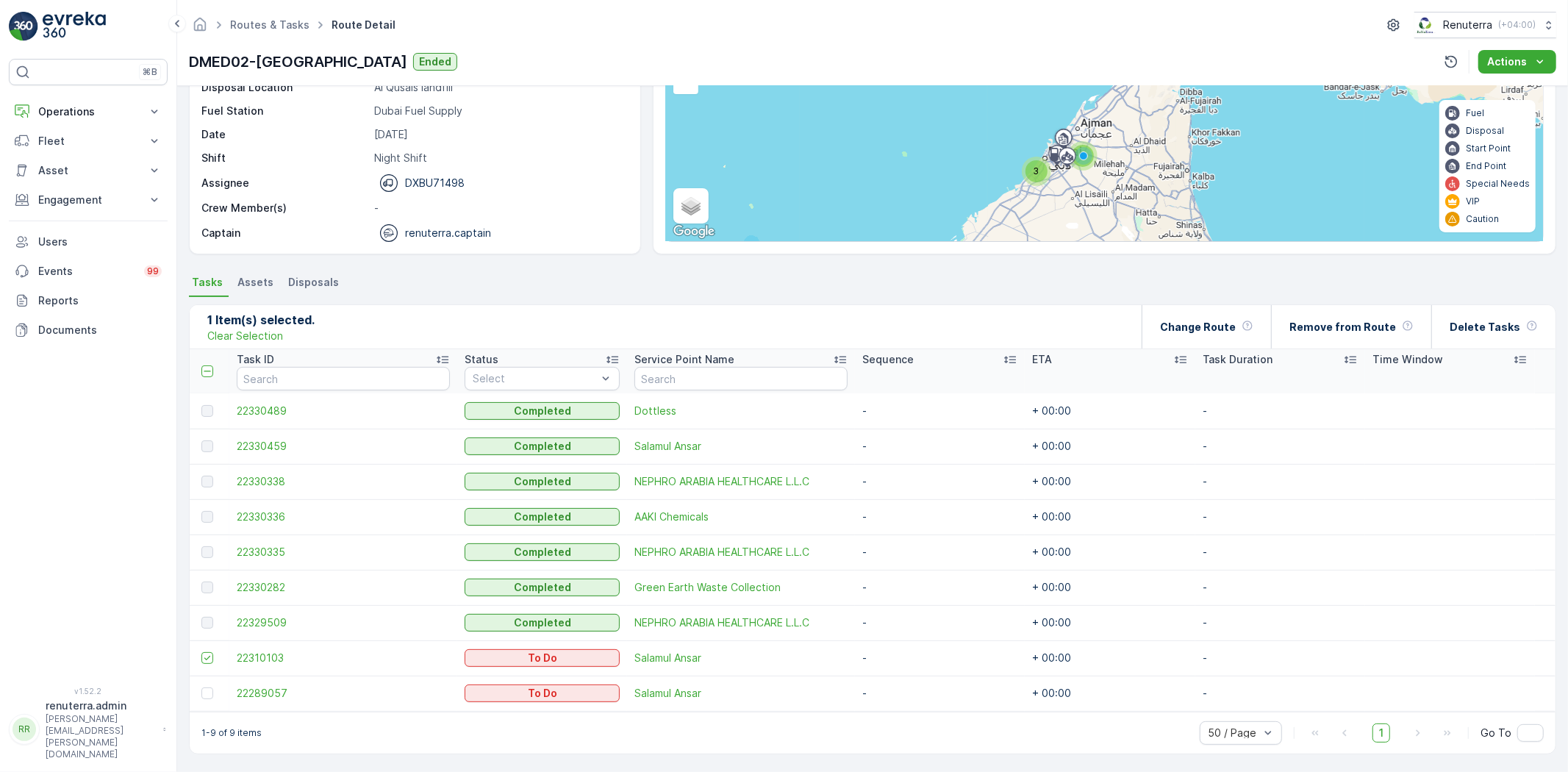
click at [204, 701] on td at bounding box center [209, 694] width 39 height 36
drag, startPoint x: 204, startPoint y: 694, endPoint x: 217, endPoint y: 693, distance: 13.0
click at [204, 693] on div at bounding box center [207, 693] width 12 height 12
click at [201, 688] on input "checkbox" at bounding box center [201, 688] width 0 height 0
click at [1195, 321] on p "Change Route" at bounding box center [1198, 327] width 76 height 15
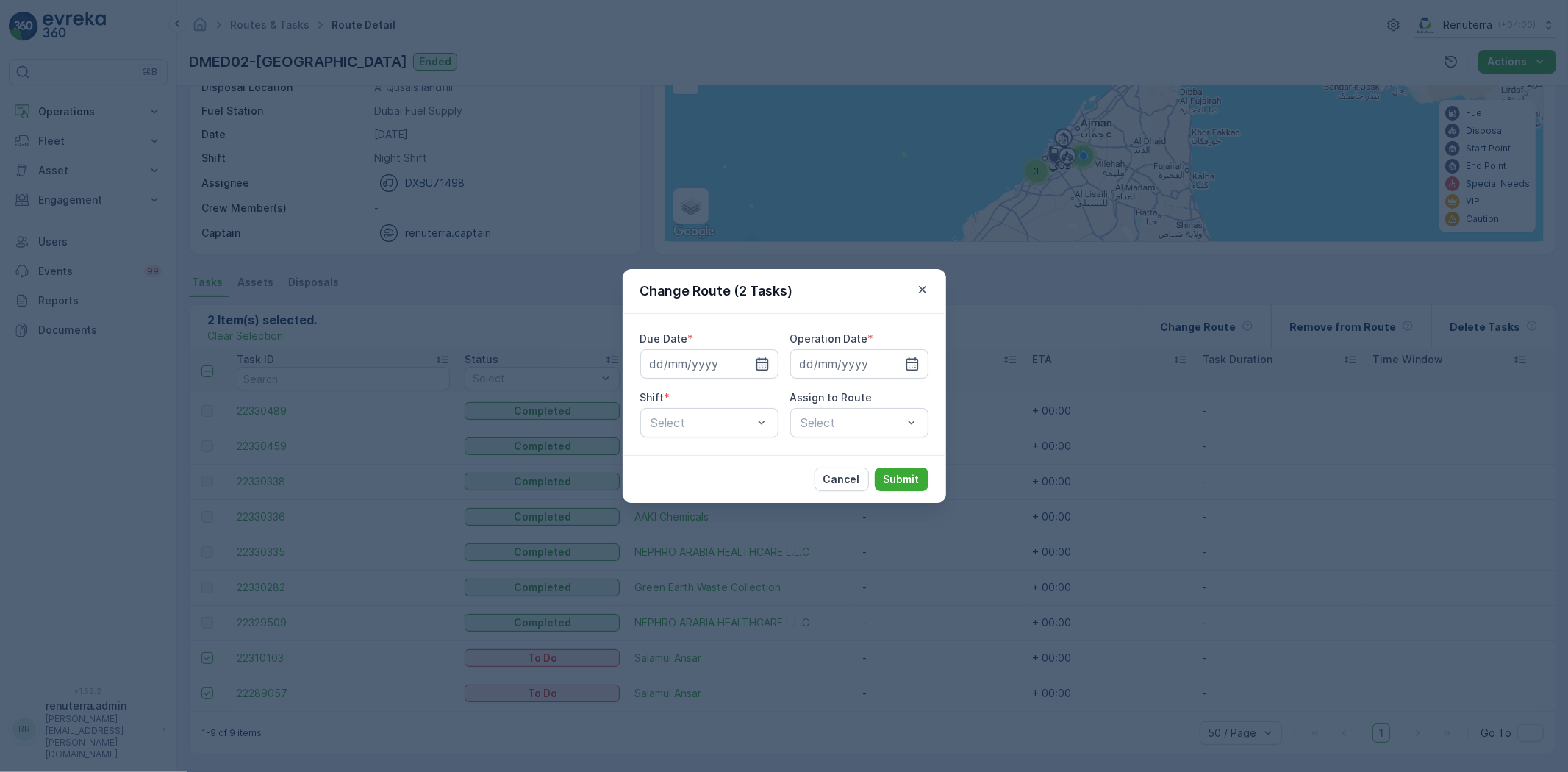
click at [758, 366] on icon "button" at bounding box center [762, 364] width 15 height 15
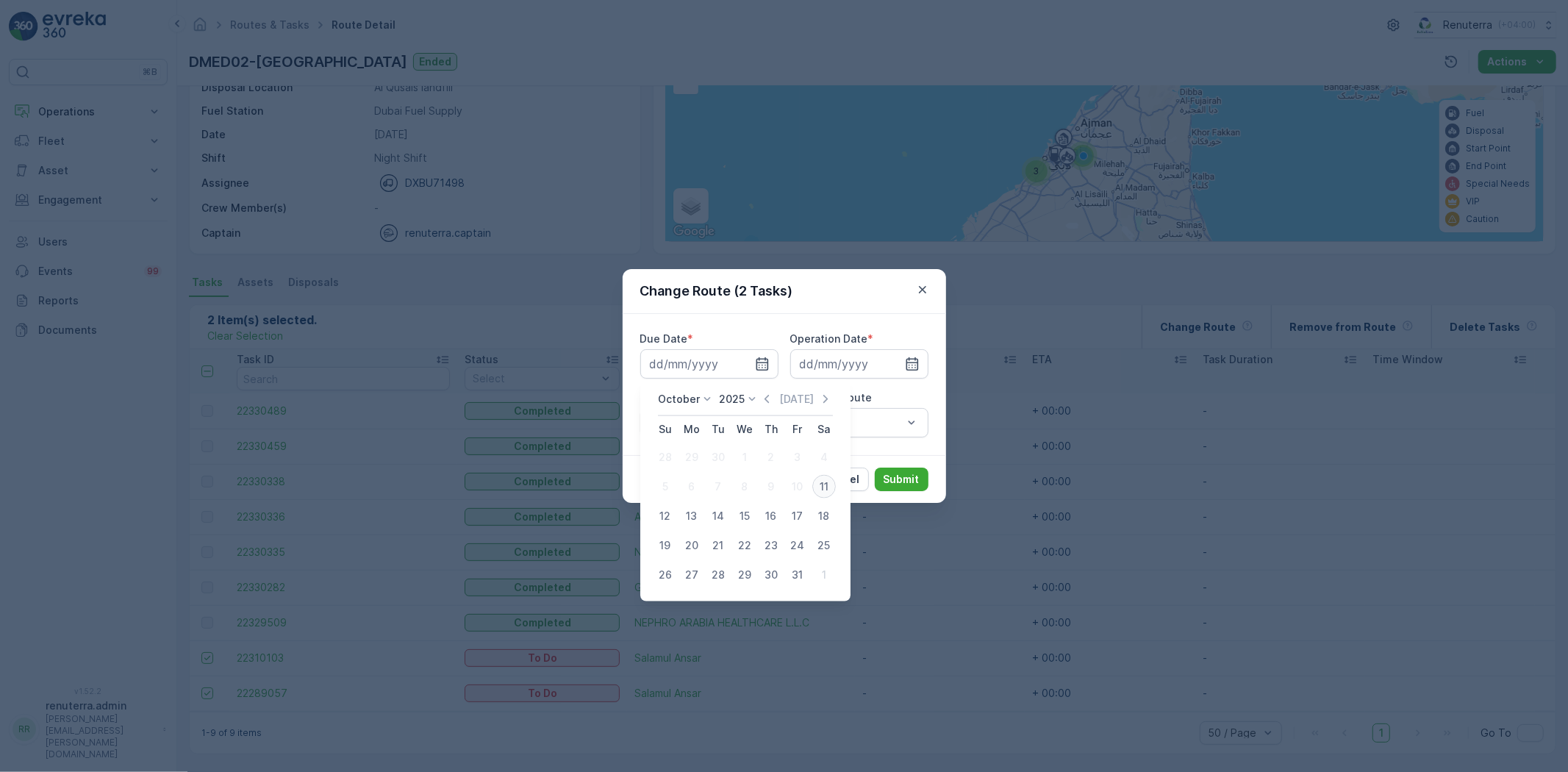
click at [824, 490] on div "11" at bounding box center [824, 487] width 23 height 23
type input "11.10.2025"
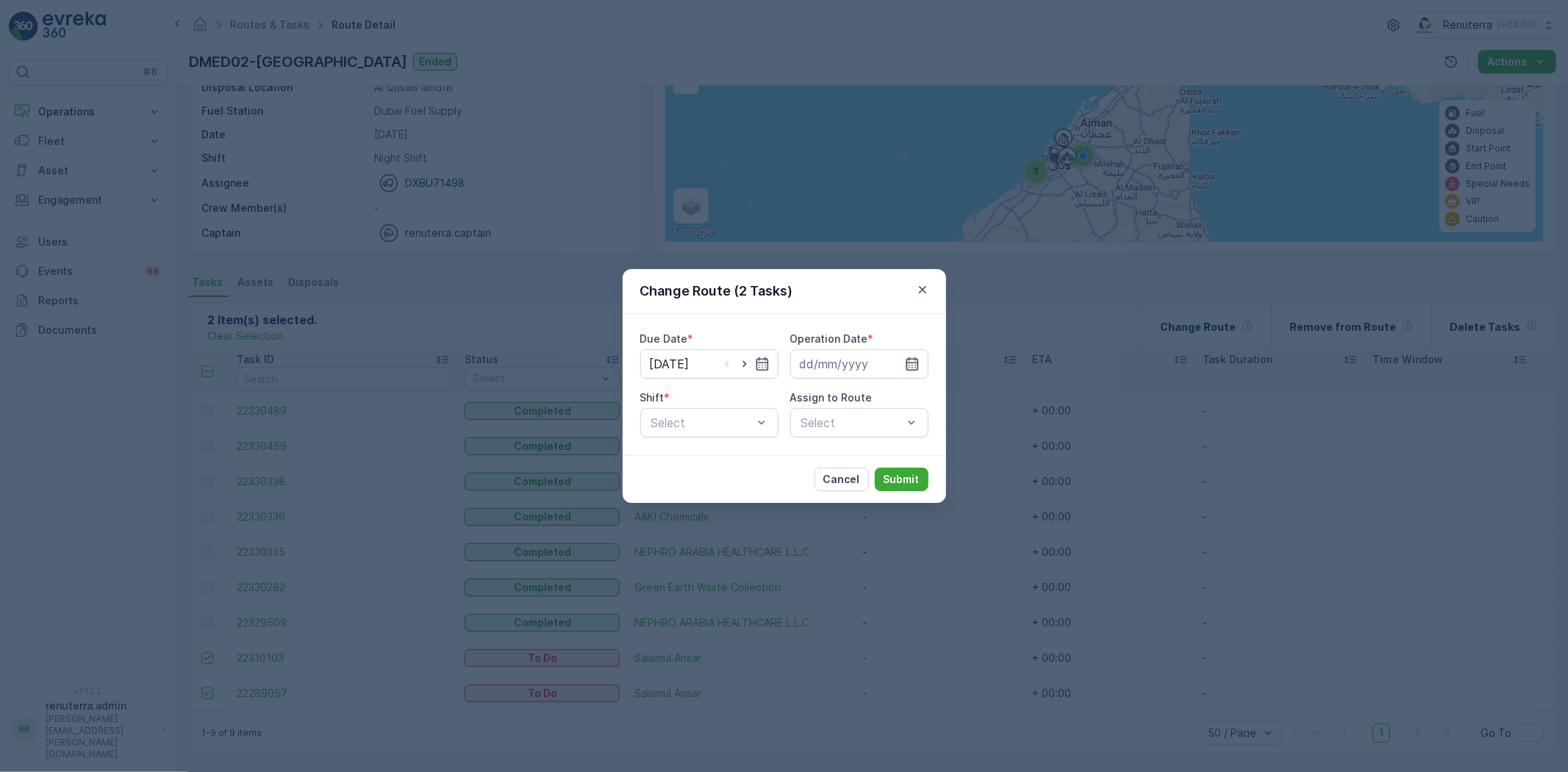
click at [912, 364] on icon "button" at bounding box center [912, 364] width 15 height 15
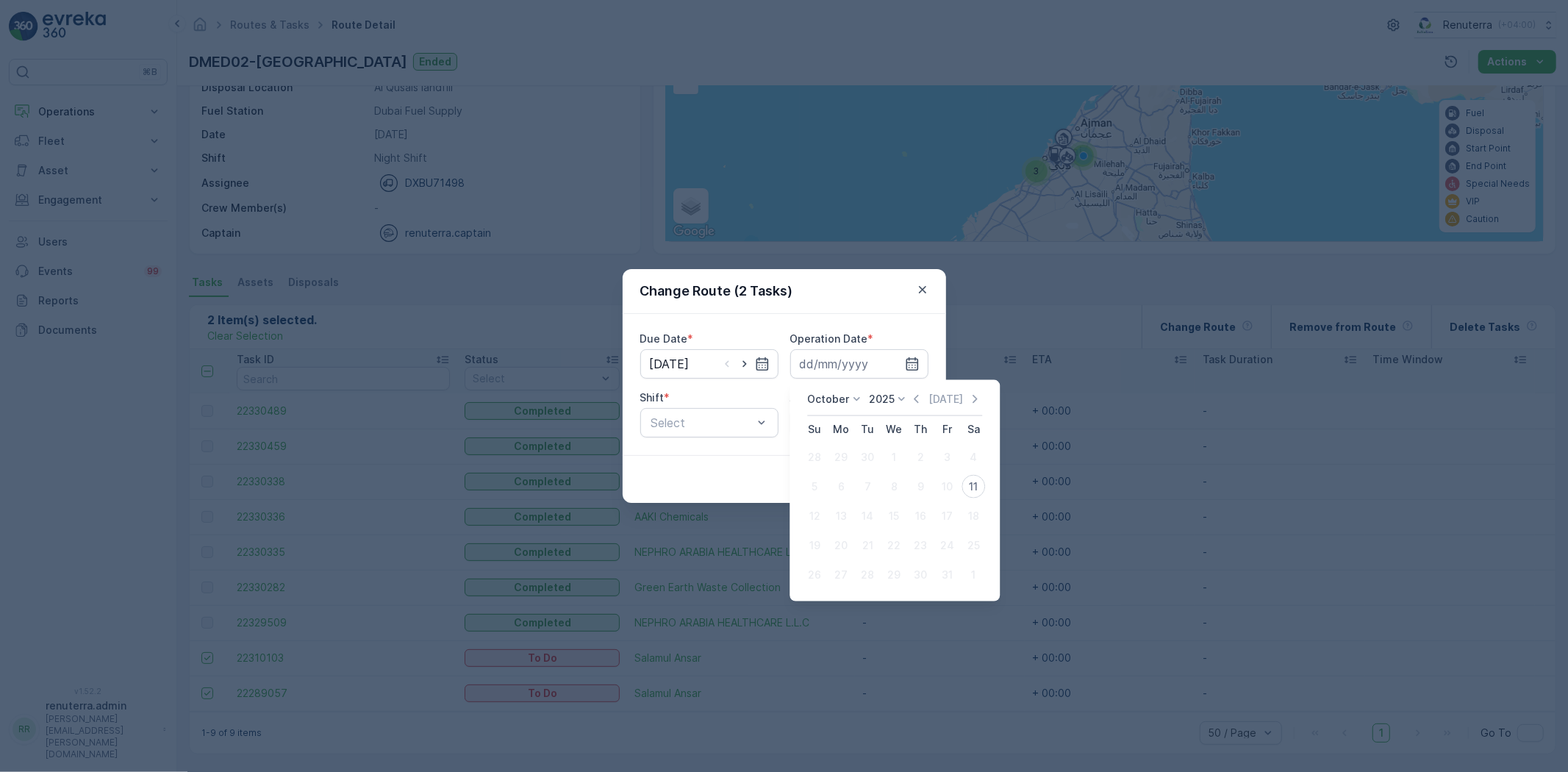
drag, startPoint x: 974, startPoint y: 496, endPoint x: 943, endPoint y: 482, distance: 34.0
click at [972, 494] on div "11" at bounding box center [973, 487] width 23 height 23
type input "11.10.2025"
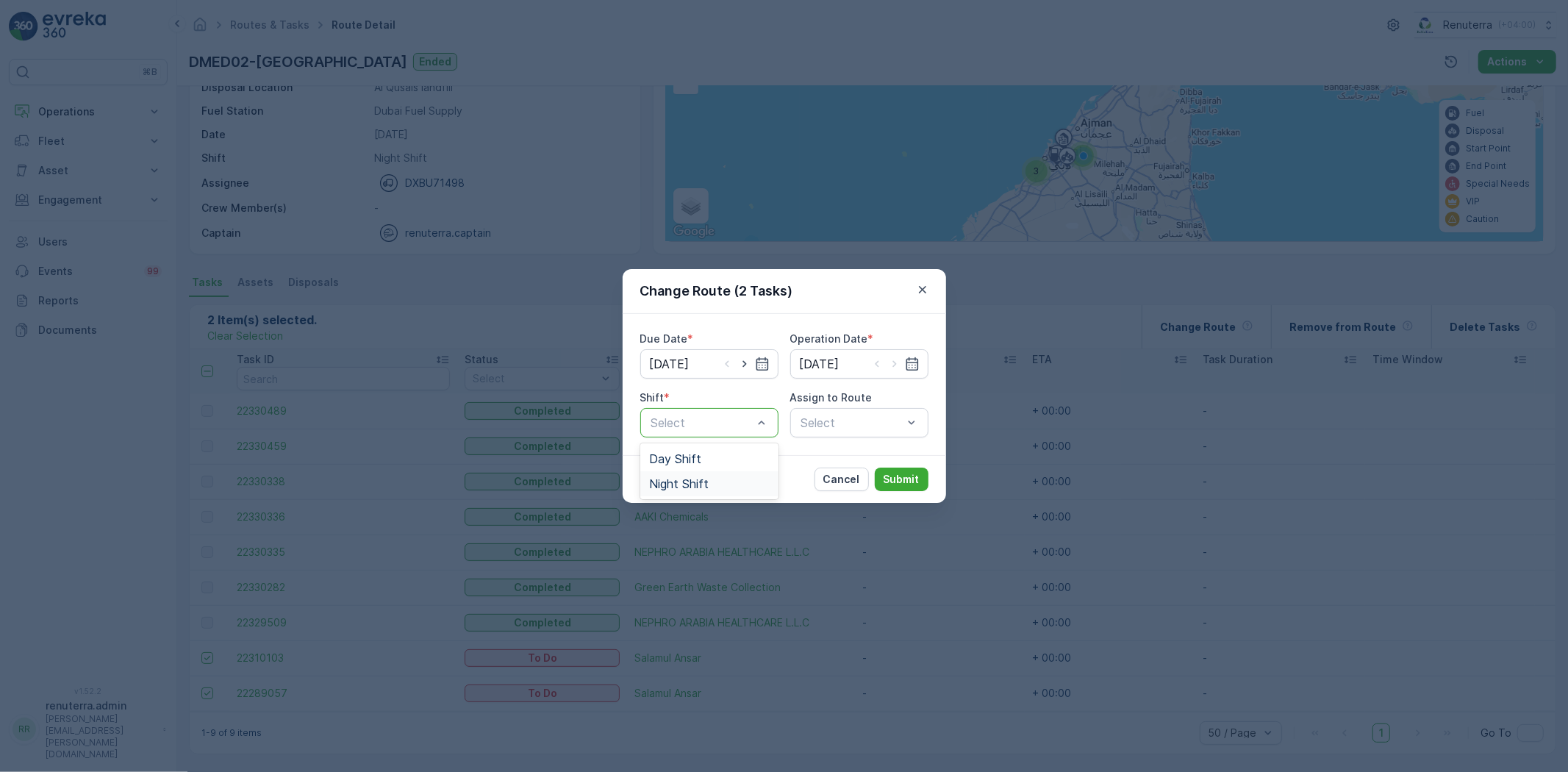
click at [725, 476] on div "Night Shift" at bounding box center [709, 484] width 138 height 25
click at [842, 434] on div "Select" at bounding box center [859, 423] width 138 height 29
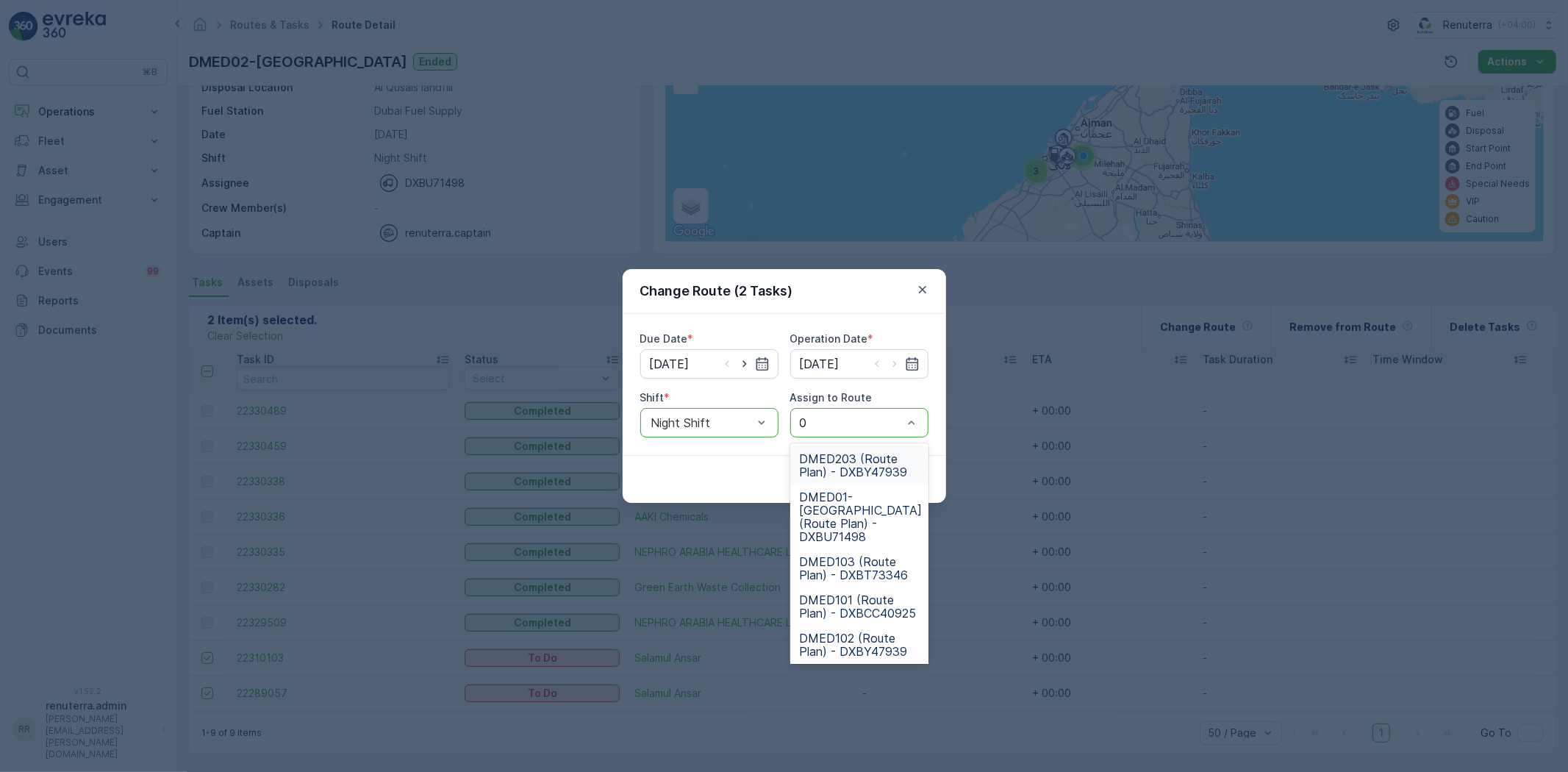
type input "02"
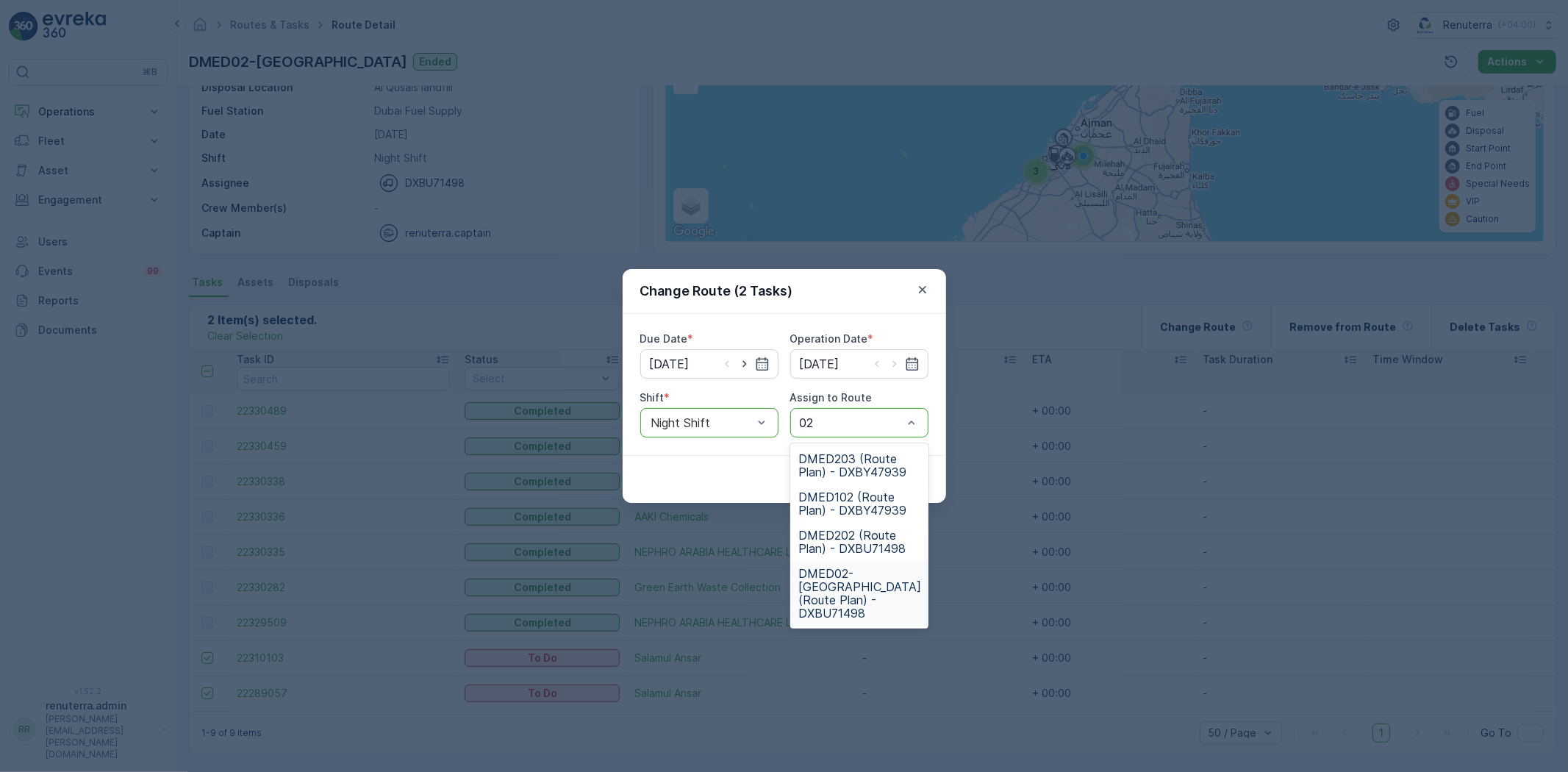
click at [843, 593] on span "DMED02-Khawaneej Yard (Route Plan) - DXBU71498" at bounding box center [860, 594] width 123 height 53
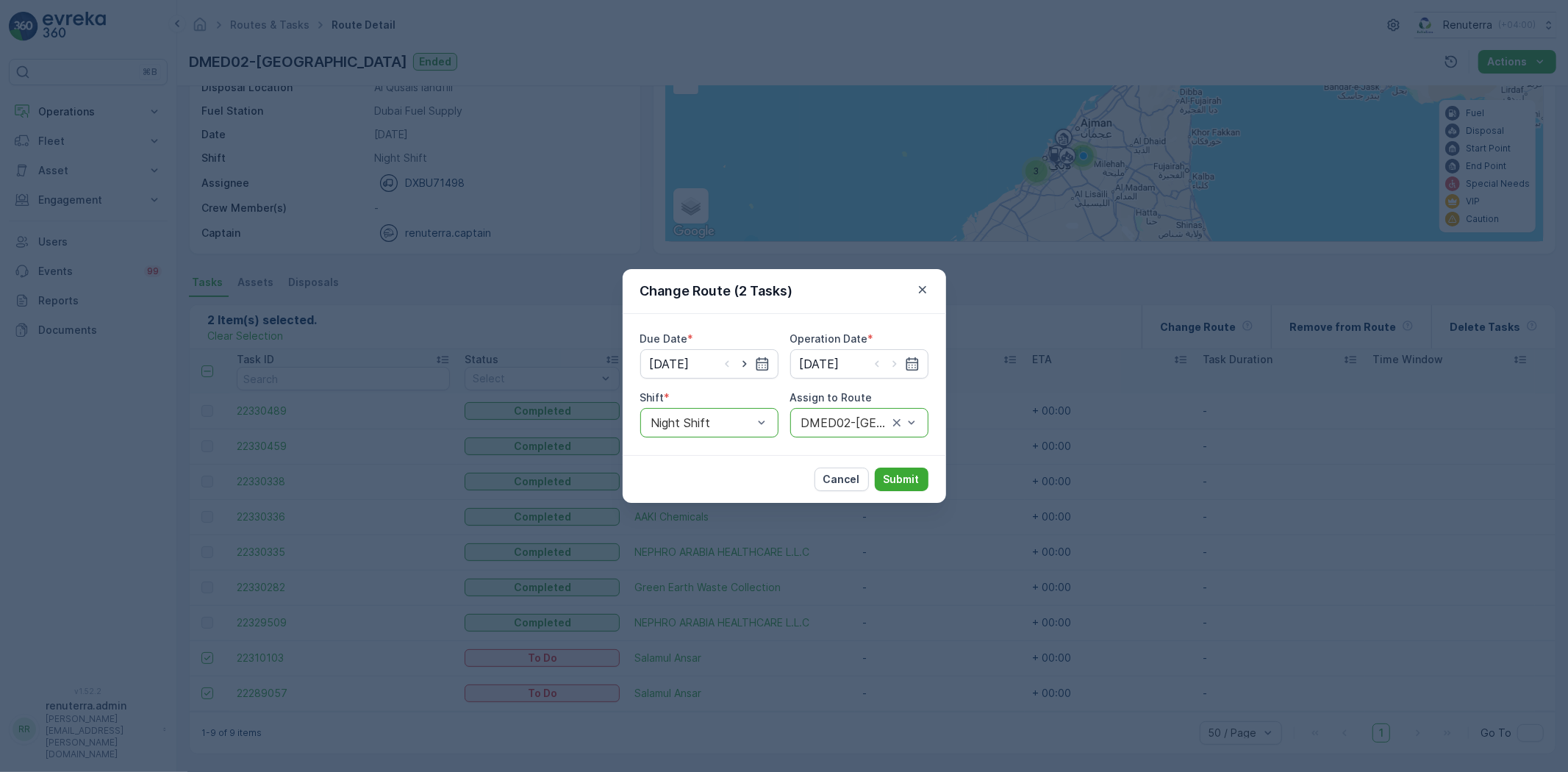
click at [898, 460] on div "Cancel Submit" at bounding box center [784, 479] width 323 height 48
click at [904, 472] on p "Submit" at bounding box center [901, 479] width 36 height 15
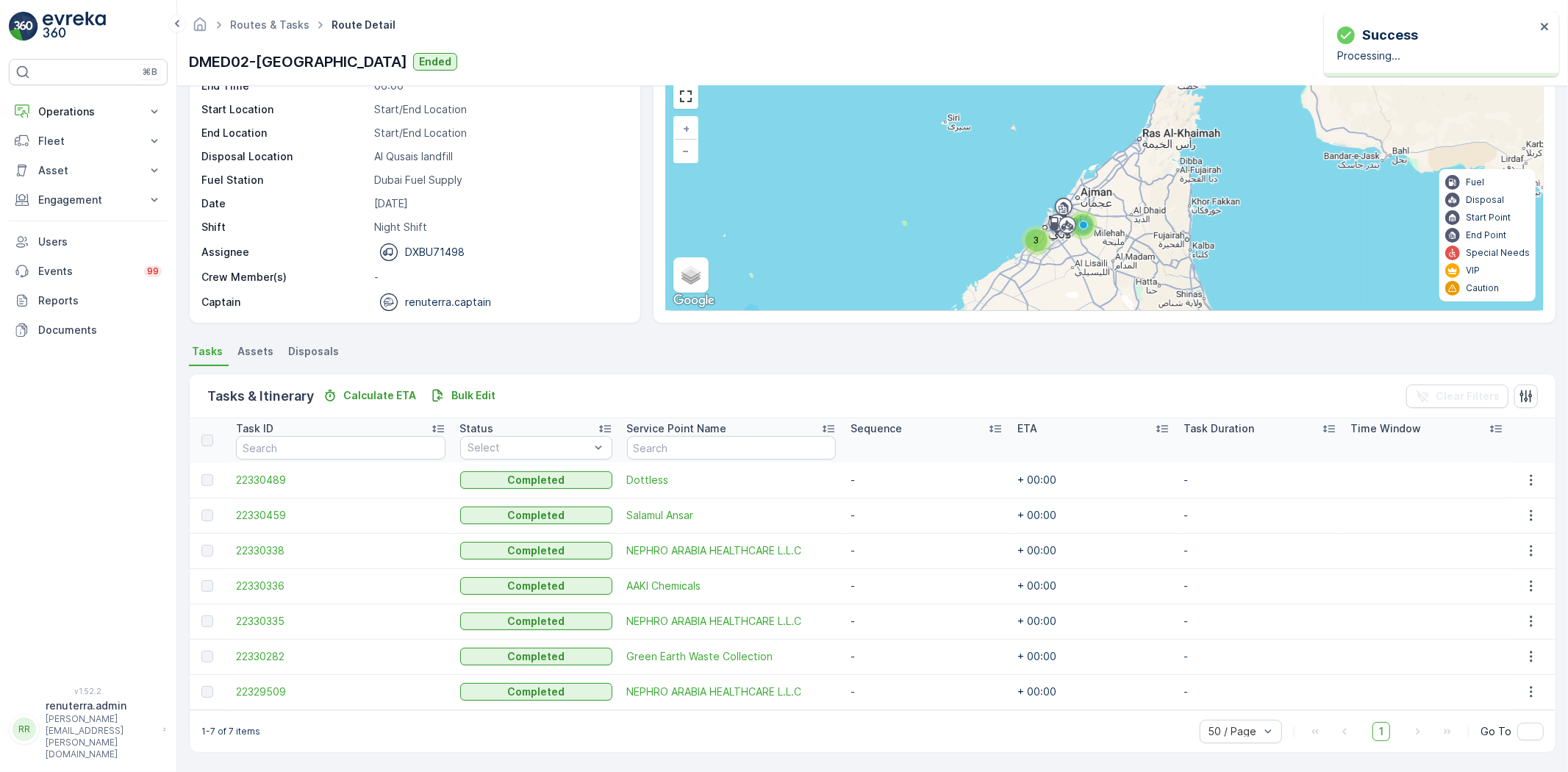
scroll to position [68, 0]
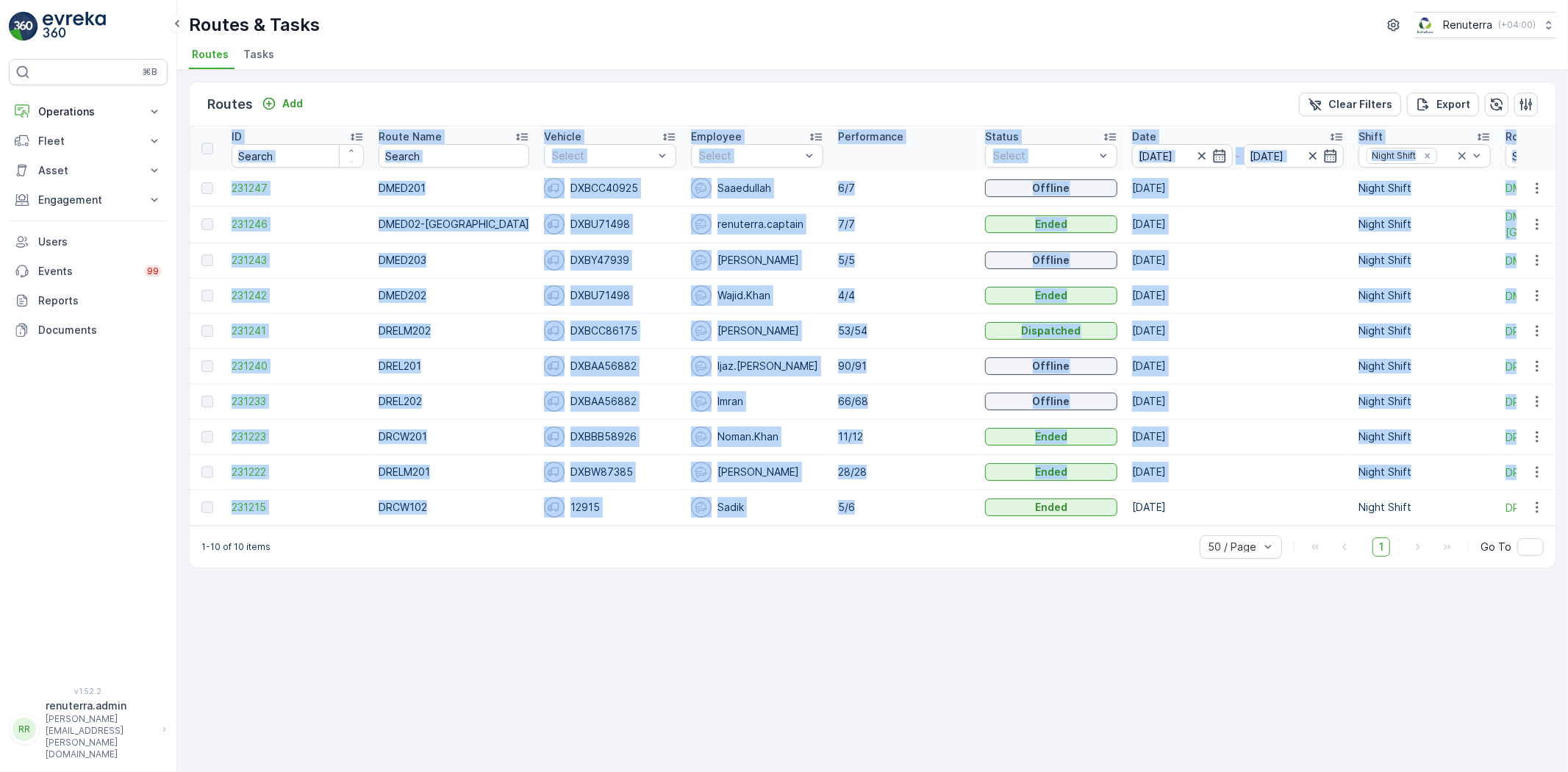
drag, startPoint x: 870, startPoint y: 524, endPoint x: 886, endPoint y: 534, distance: 18.9
click at [890, 533] on div "Routes Add Clear Filters Export ID Route Name Vehicle Select Employee Select Pe…" at bounding box center [873, 325] width 1367 height 487
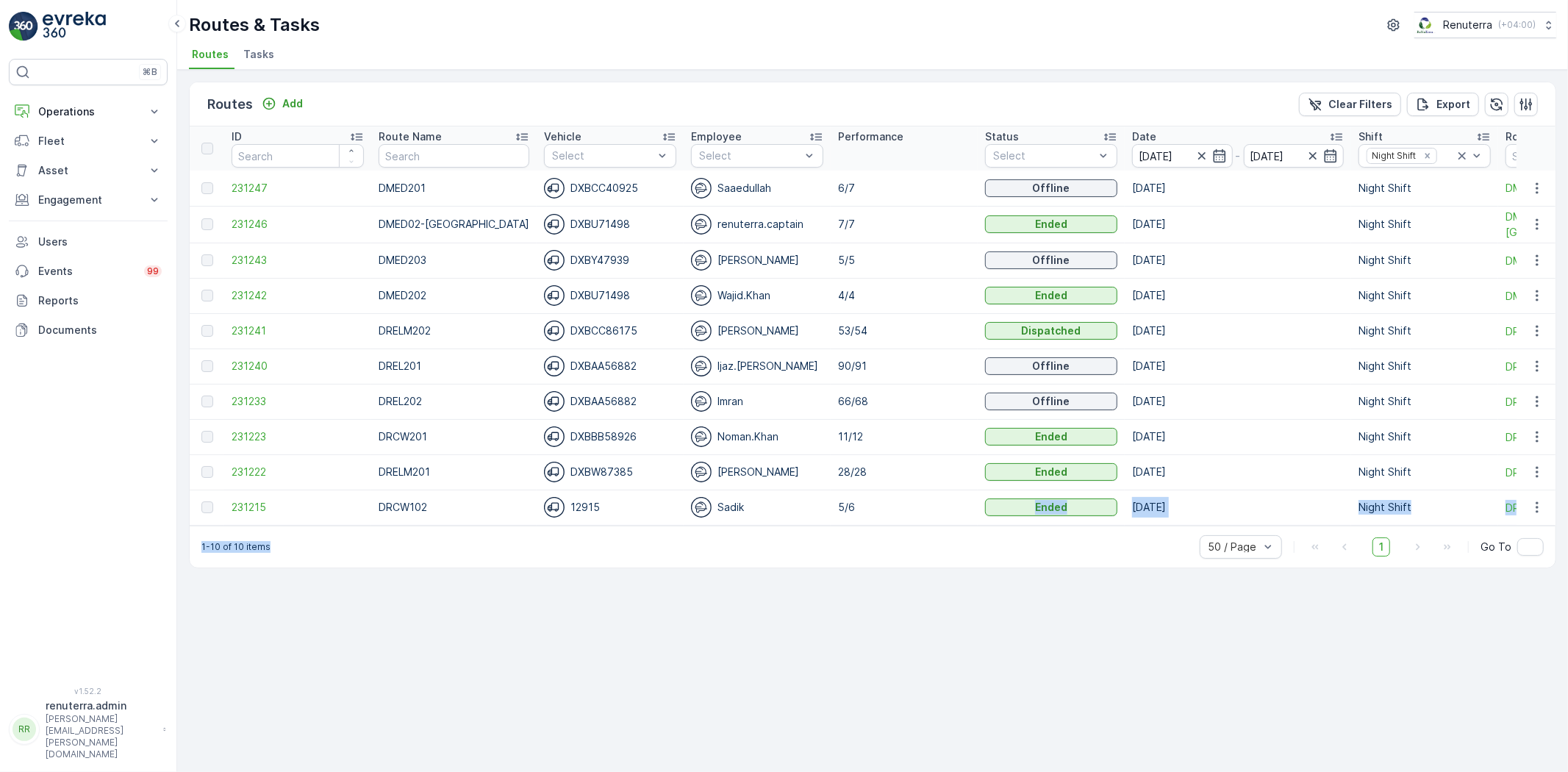
click at [846, 578] on div "Routes Add Clear Filters Export ID Route Name Vehicle Select Employee Select Pe…" at bounding box center [873, 422] width 1391 height 703
drag, startPoint x: 826, startPoint y: 596, endPoint x: 821, endPoint y: 578, distance: 18.7
click at [826, 596] on div "Routes Add Clear Filters Export ID Route Name Vehicle Select Employee Select Pe…" at bounding box center [873, 422] width 1391 height 703
click at [883, 452] on td "11/12" at bounding box center [904, 437] width 147 height 36
click at [243, 402] on span "231233" at bounding box center [298, 401] width 133 height 15
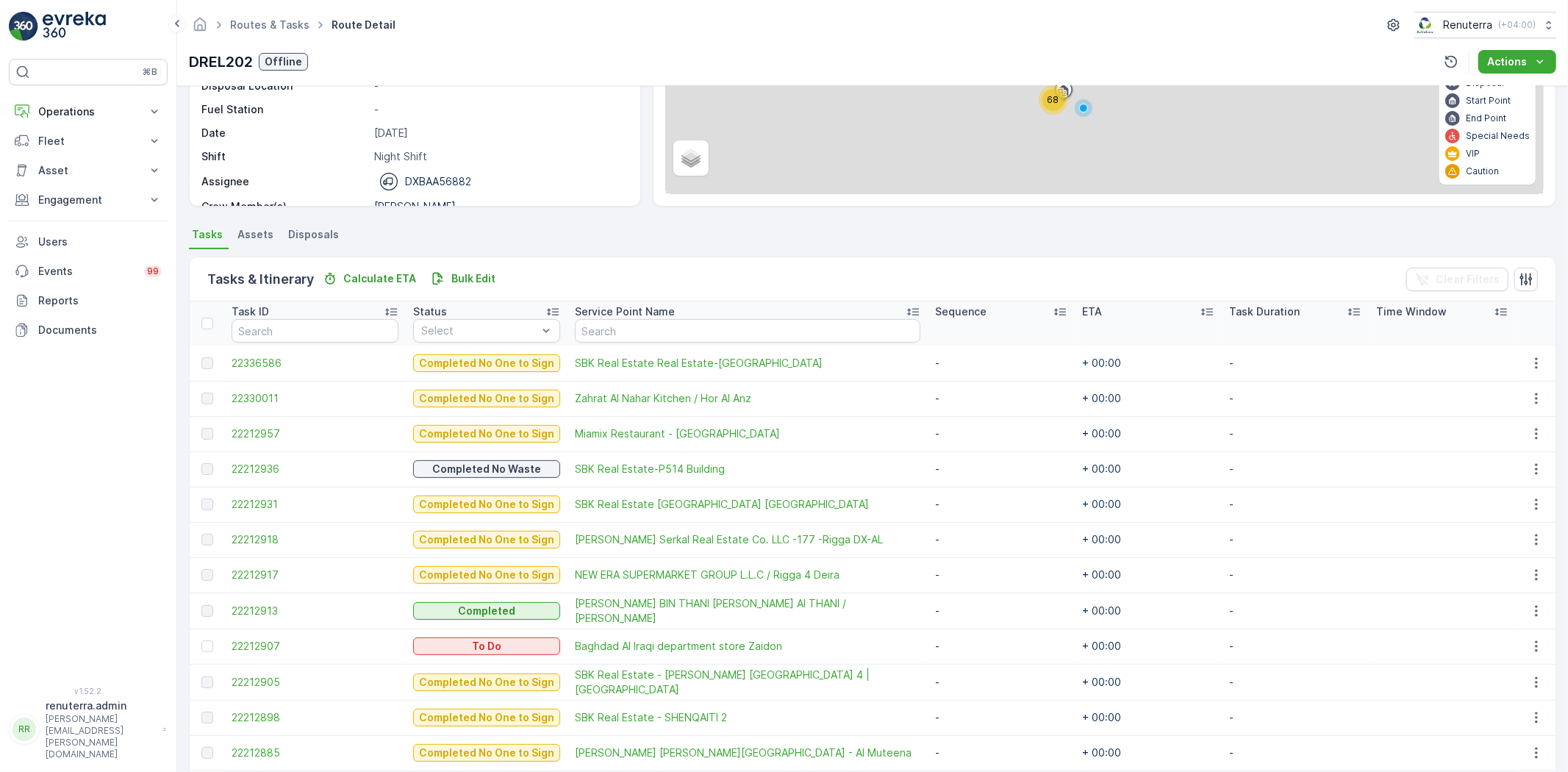
scroll to position [245, 0]
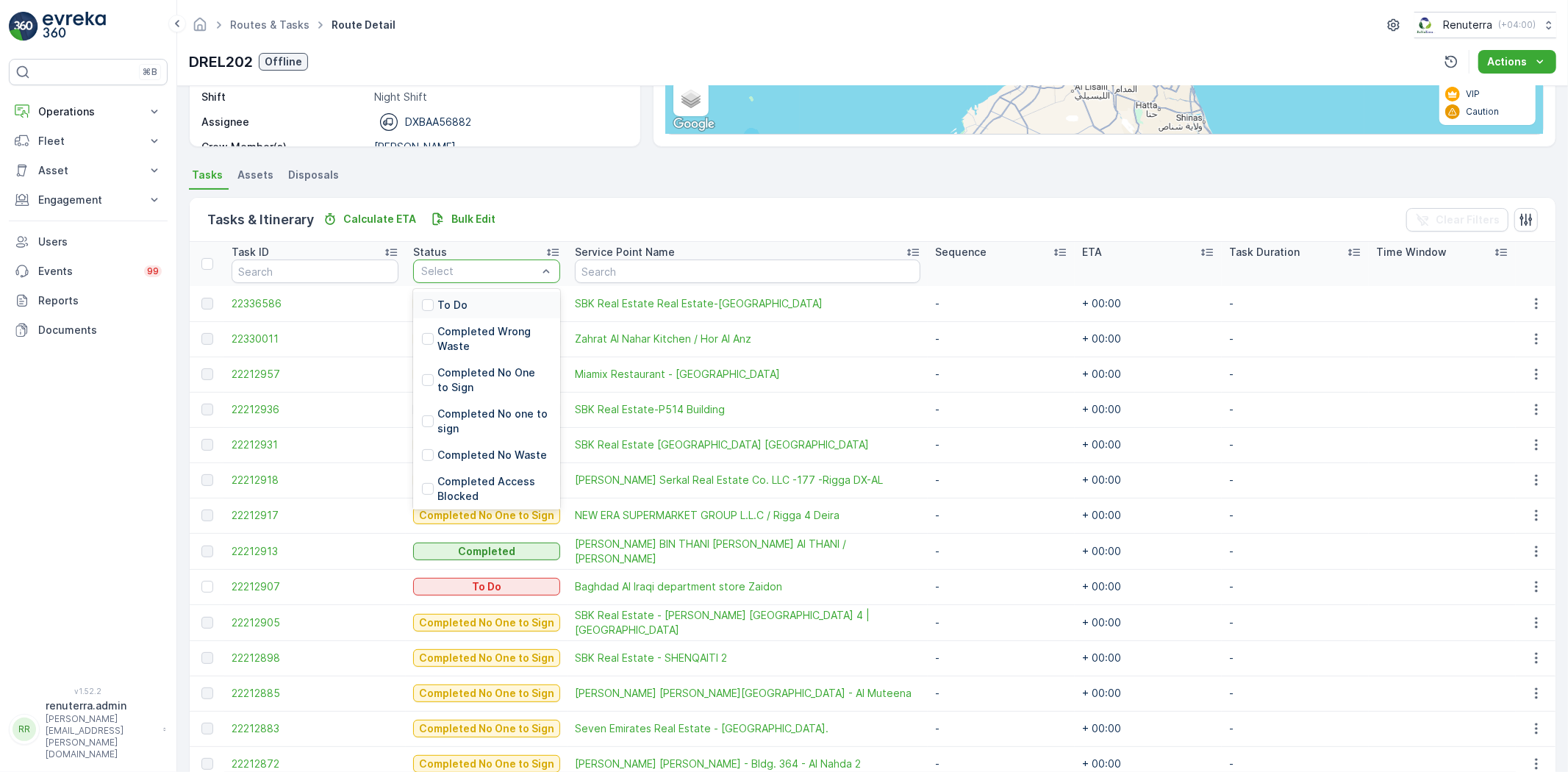
click at [443, 300] on p "To Do" at bounding box center [452, 305] width 30 height 15
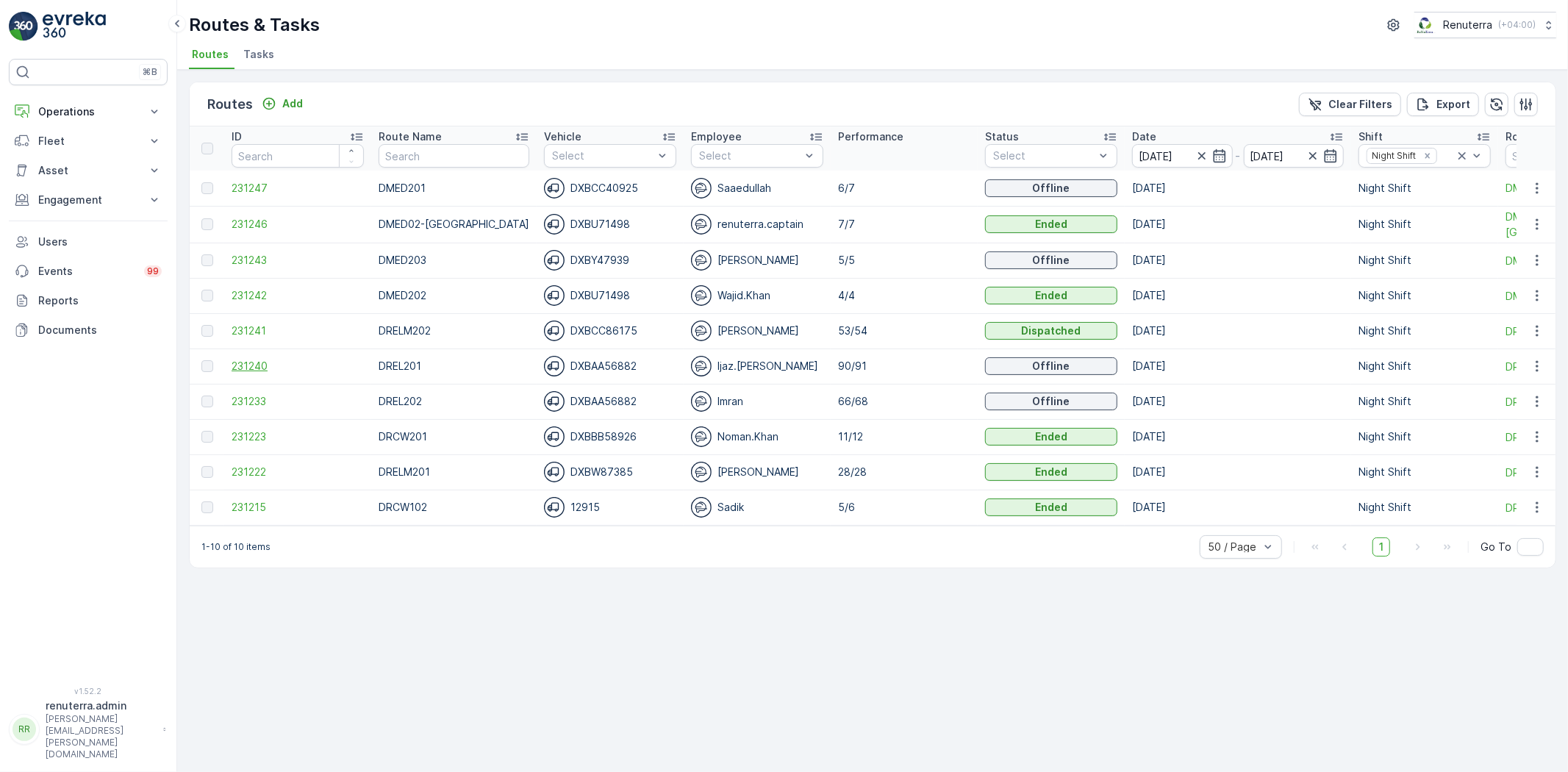
click at [255, 371] on span "231240" at bounding box center [298, 366] width 133 height 15
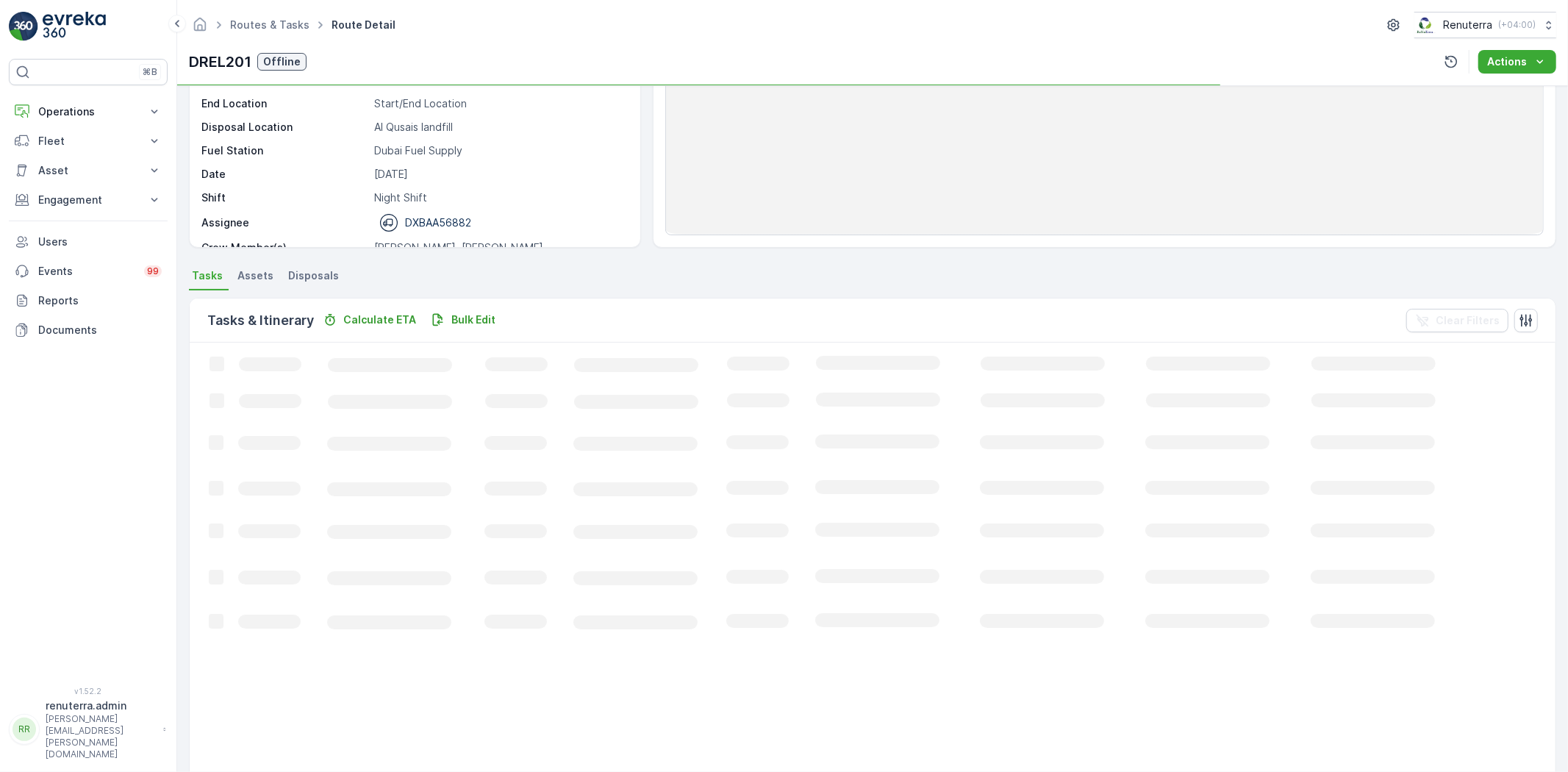
scroll to position [164, 0]
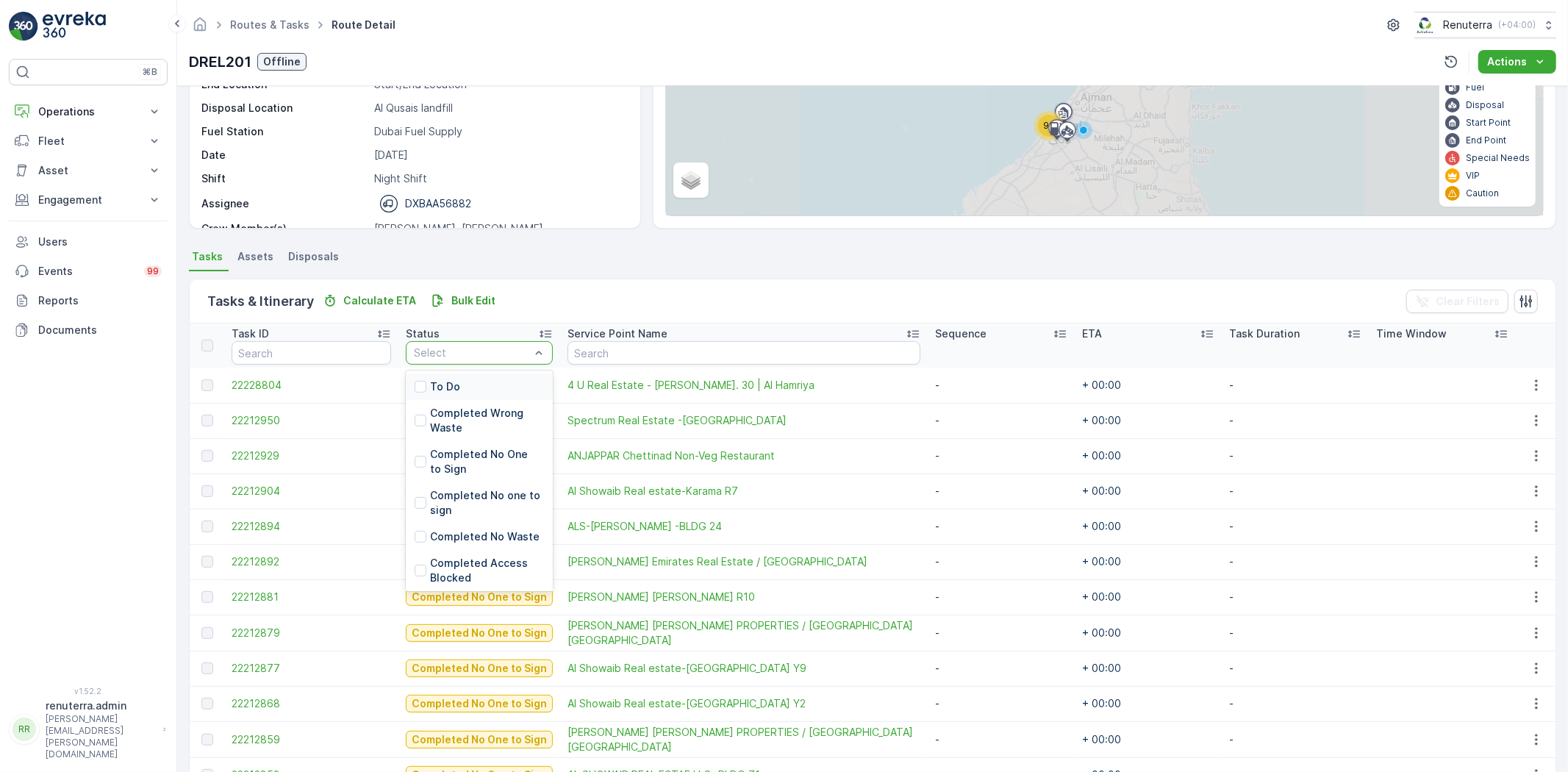
click at [446, 396] on div "To Do" at bounding box center [479, 387] width 147 height 26
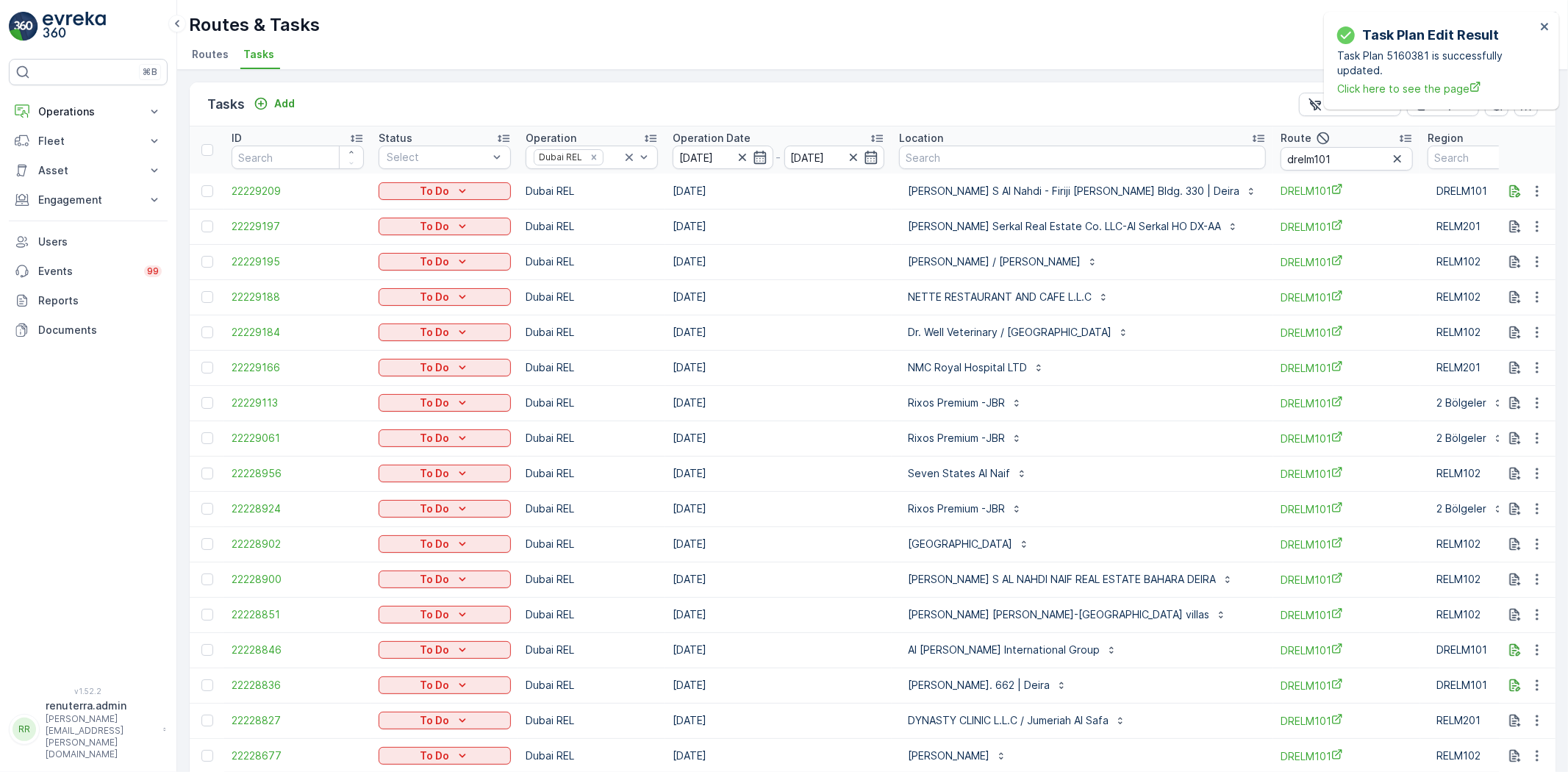
drag, startPoint x: 1123, startPoint y: 31, endPoint x: 1147, endPoint y: 118, distance: 90.2
click at [1127, 44] on div "Routes & Tasks Renuterra ( +04:00 ) Routes Tasks" at bounding box center [873, 35] width 1391 height 70
click at [1364, 163] on input "drelm101" at bounding box center [1347, 159] width 133 height 23
type input "drelm102"
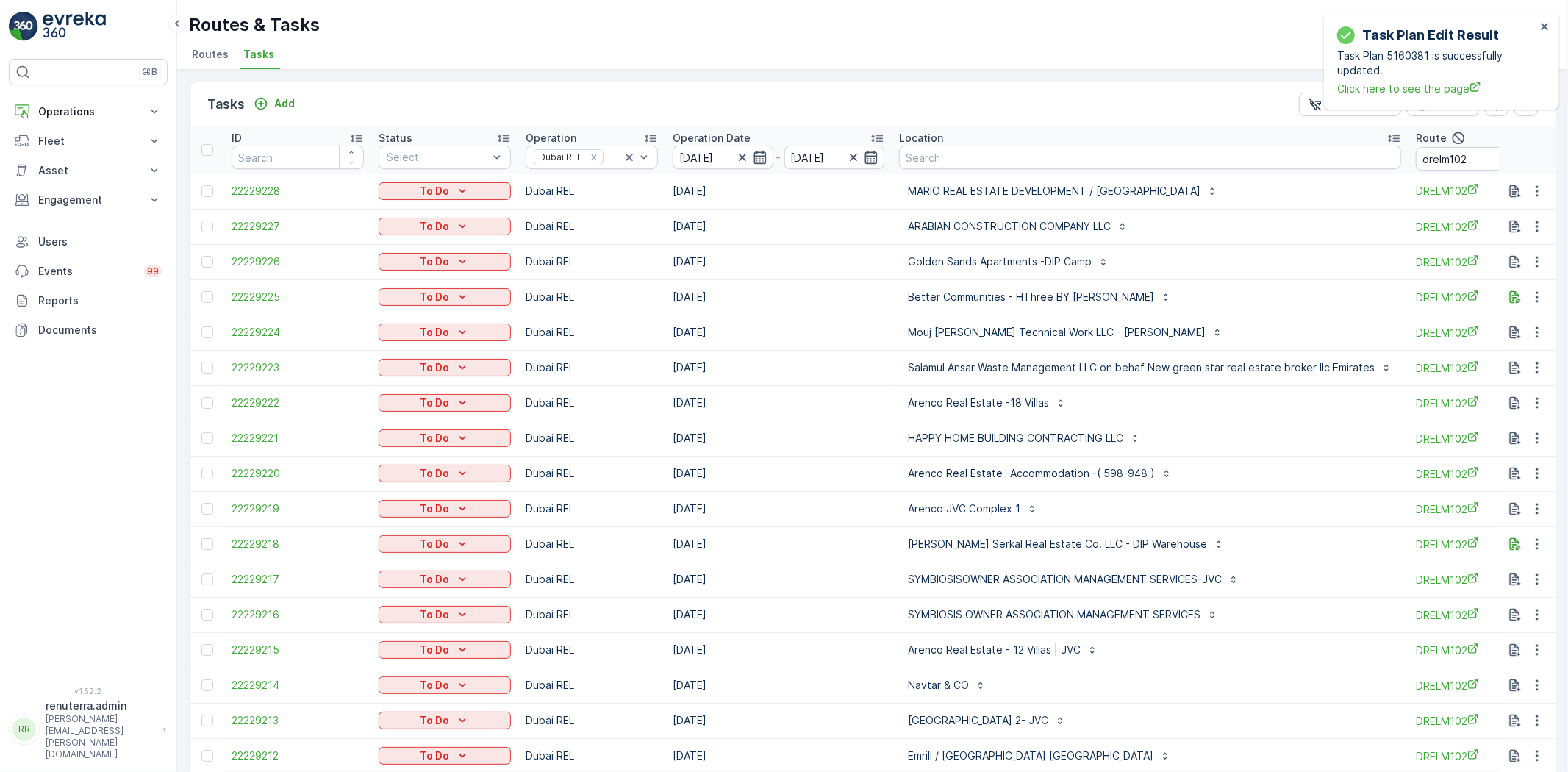
drag, startPoint x: 568, startPoint y: 641, endPoint x: 800, endPoint y: 68, distance: 618.2
click at [799, 69] on div "Routes & Tasks Renuterra ( +04:00 ) Routes Tasks Tasks Add Clear Filters Export…" at bounding box center [873, 386] width 1391 height 772
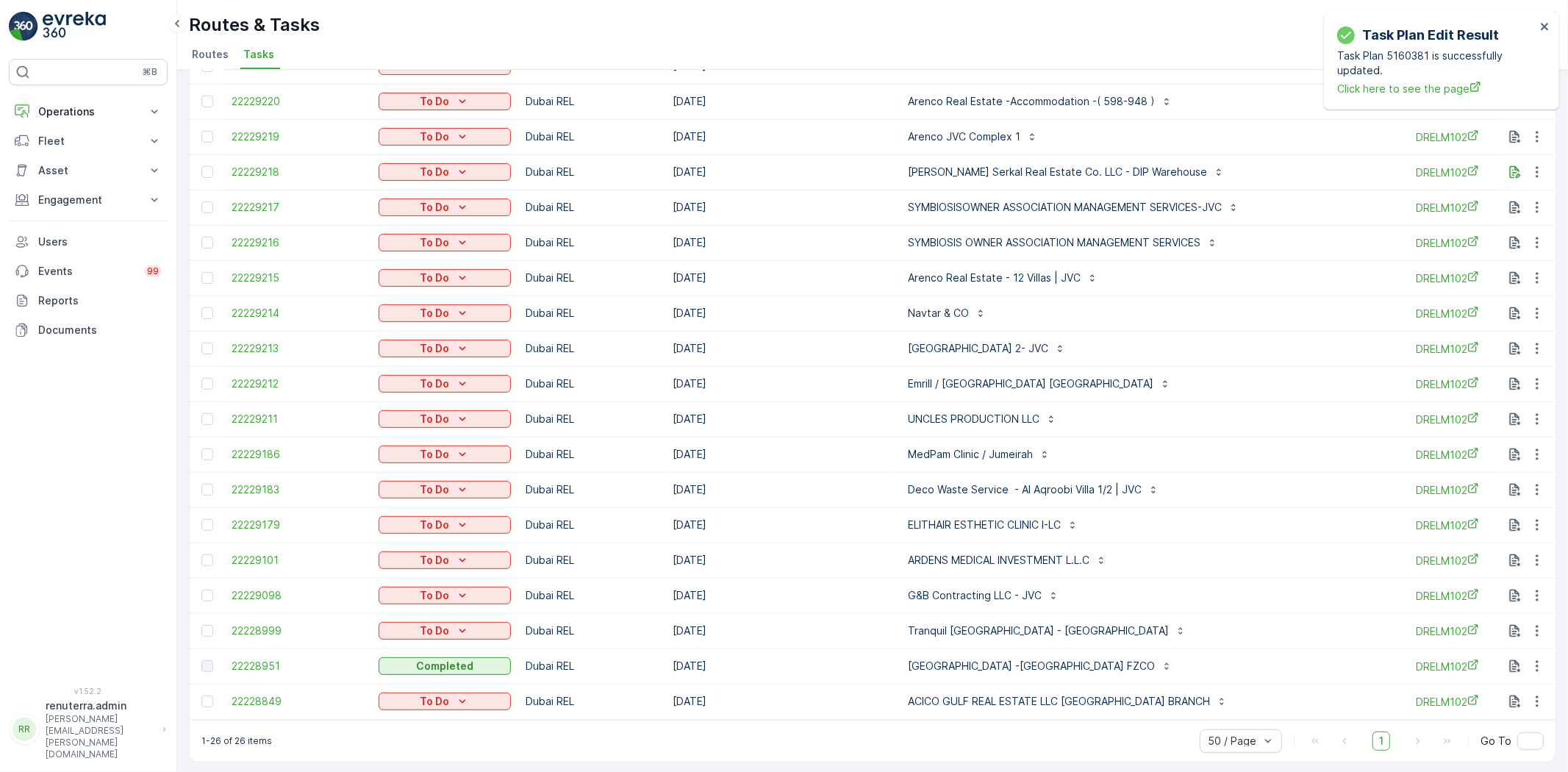
scroll to position [381, 0]
drag, startPoint x: 201, startPoint y: 517, endPoint x: 198, endPoint y: 548, distance: 31.1
click at [201, 517] on div at bounding box center [207, 523] width 12 height 12
click at [201, 517] on input "checkbox" at bounding box center [201, 517] width 0 height 0
click at [204, 559] on td at bounding box center [207, 558] width 35 height 36
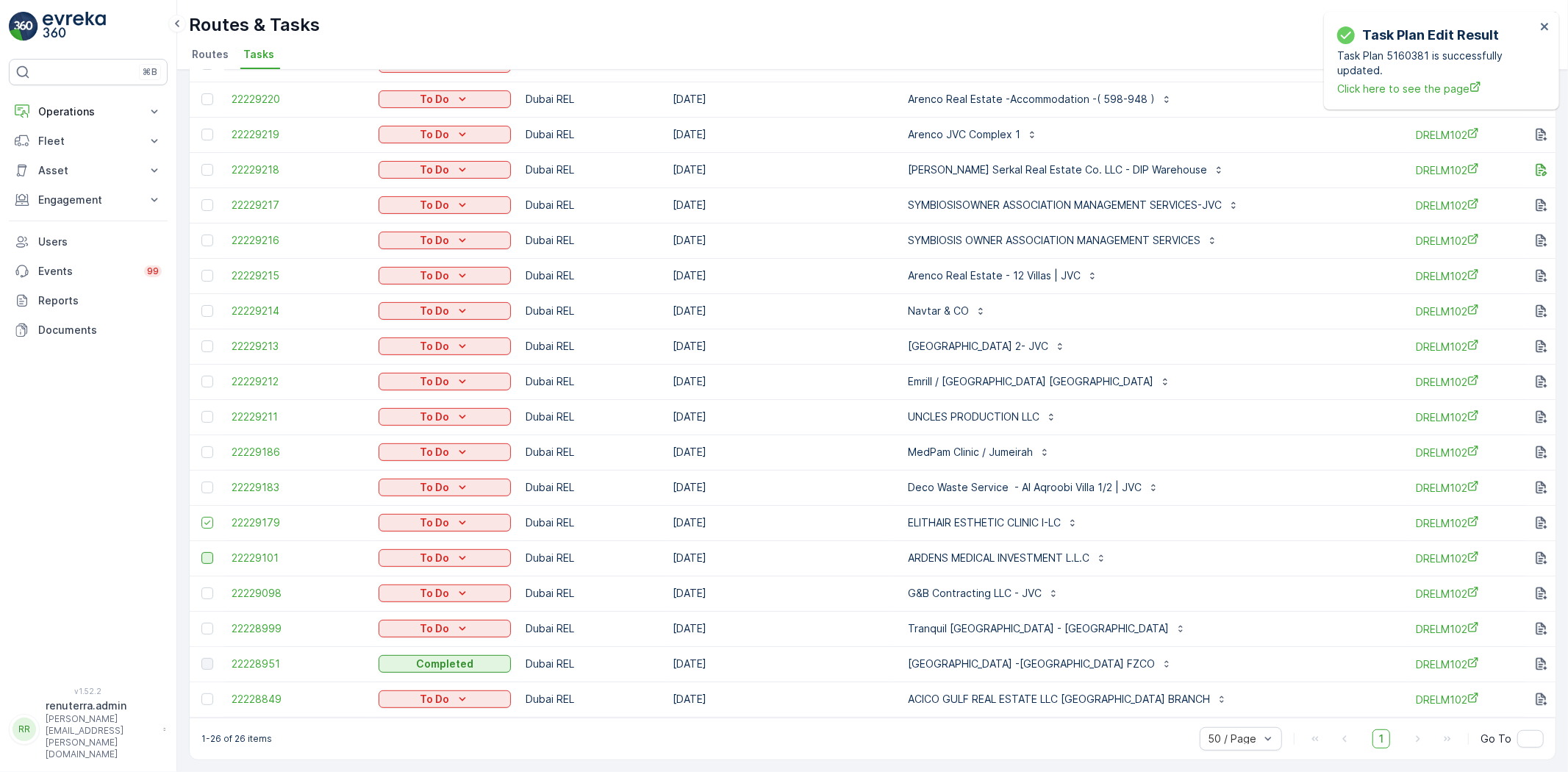
click at [207, 554] on div at bounding box center [207, 558] width 12 height 12
click at [201, 553] on input "checkbox" at bounding box center [201, 553] width 0 height 0
drag, startPoint x: 953, startPoint y: 666, endPoint x: 946, endPoint y: 655, distance: 13.0
drag, startPoint x: 946, startPoint y: 655, endPoint x: 795, endPoint y: 535, distance: 192.9
click at [795, 540] on td "[DATE]" at bounding box center [778, 558] width 226 height 36
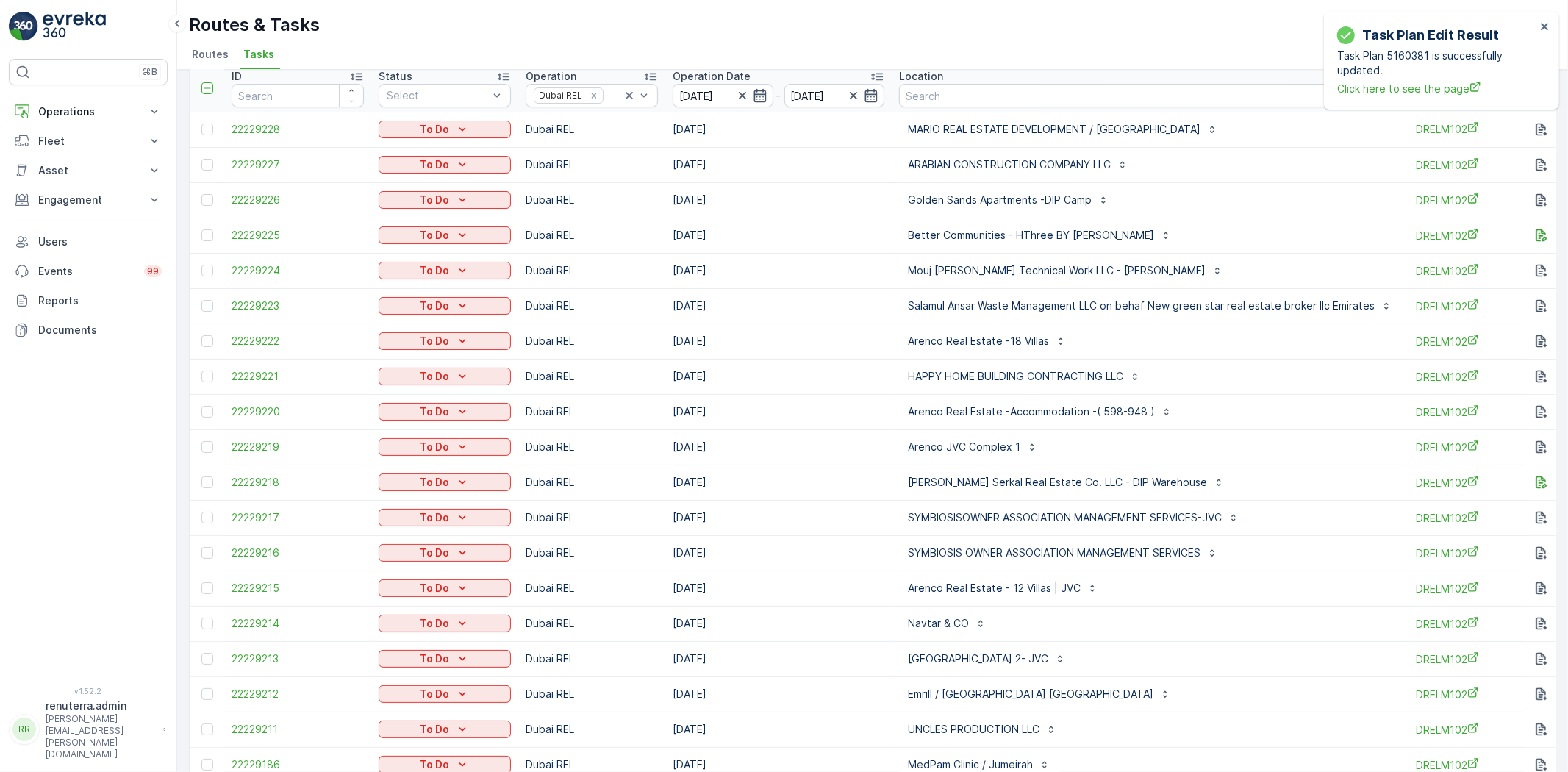
scroll to position [0, 0]
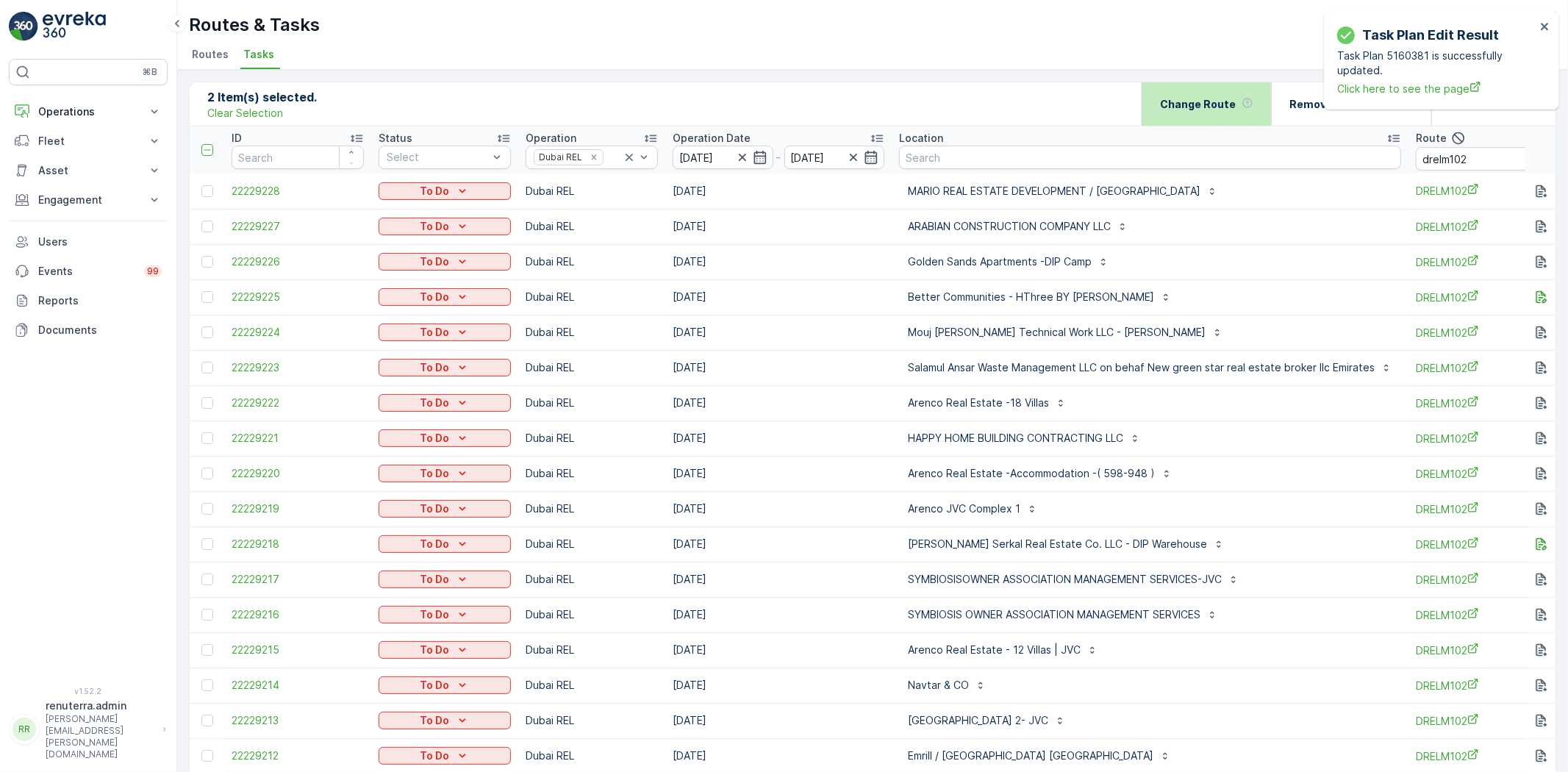
click at [1224, 107] on p "Change Route" at bounding box center [1198, 104] width 76 height 15
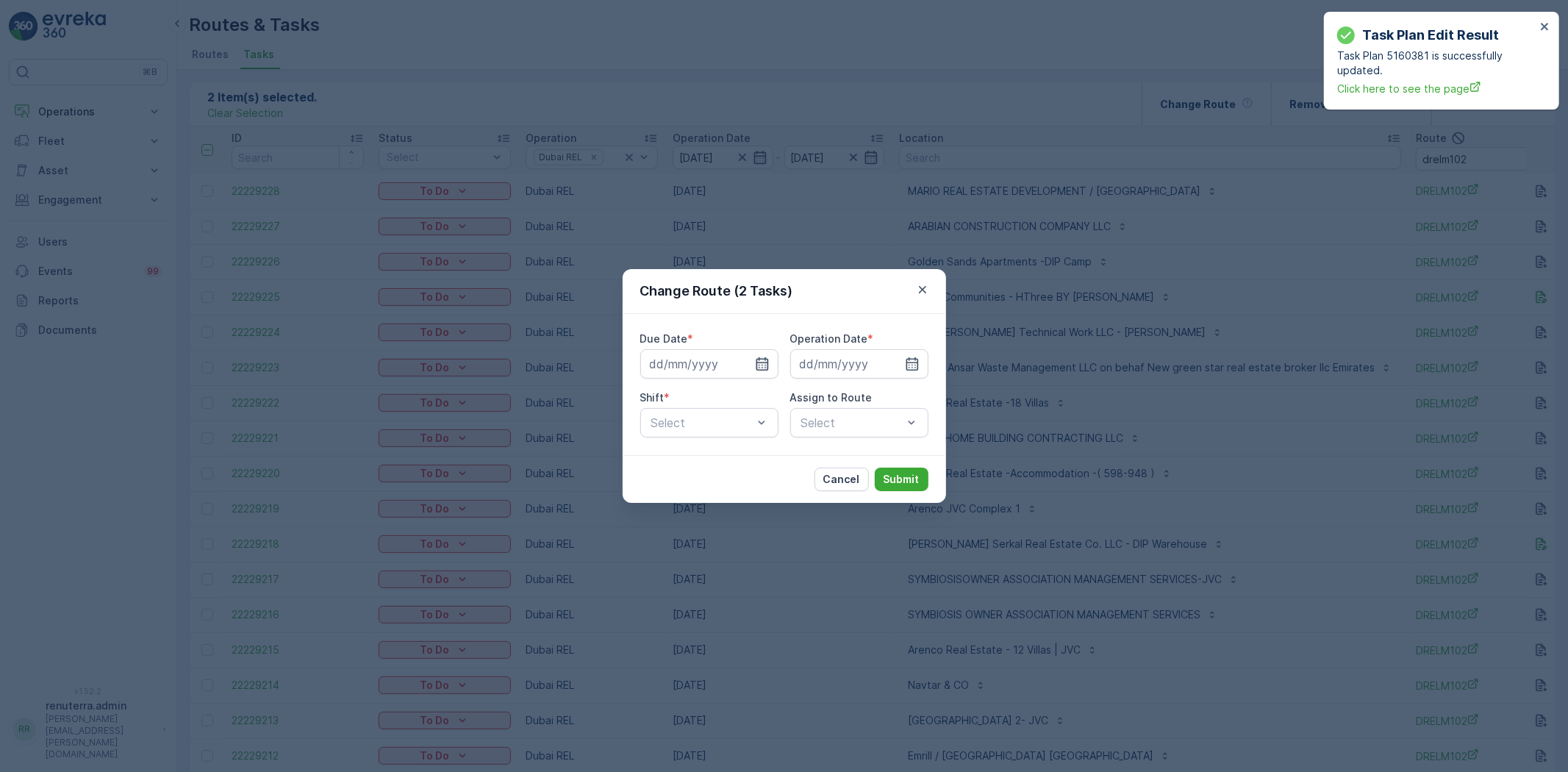
drag, startPoint x: 759, startPoint y: 361, endPoint x: 762, endPoint y: 370, distance: 9.5
click at [759, 362] on icon "button" at bounding box center [762, 364] width 15 height 15
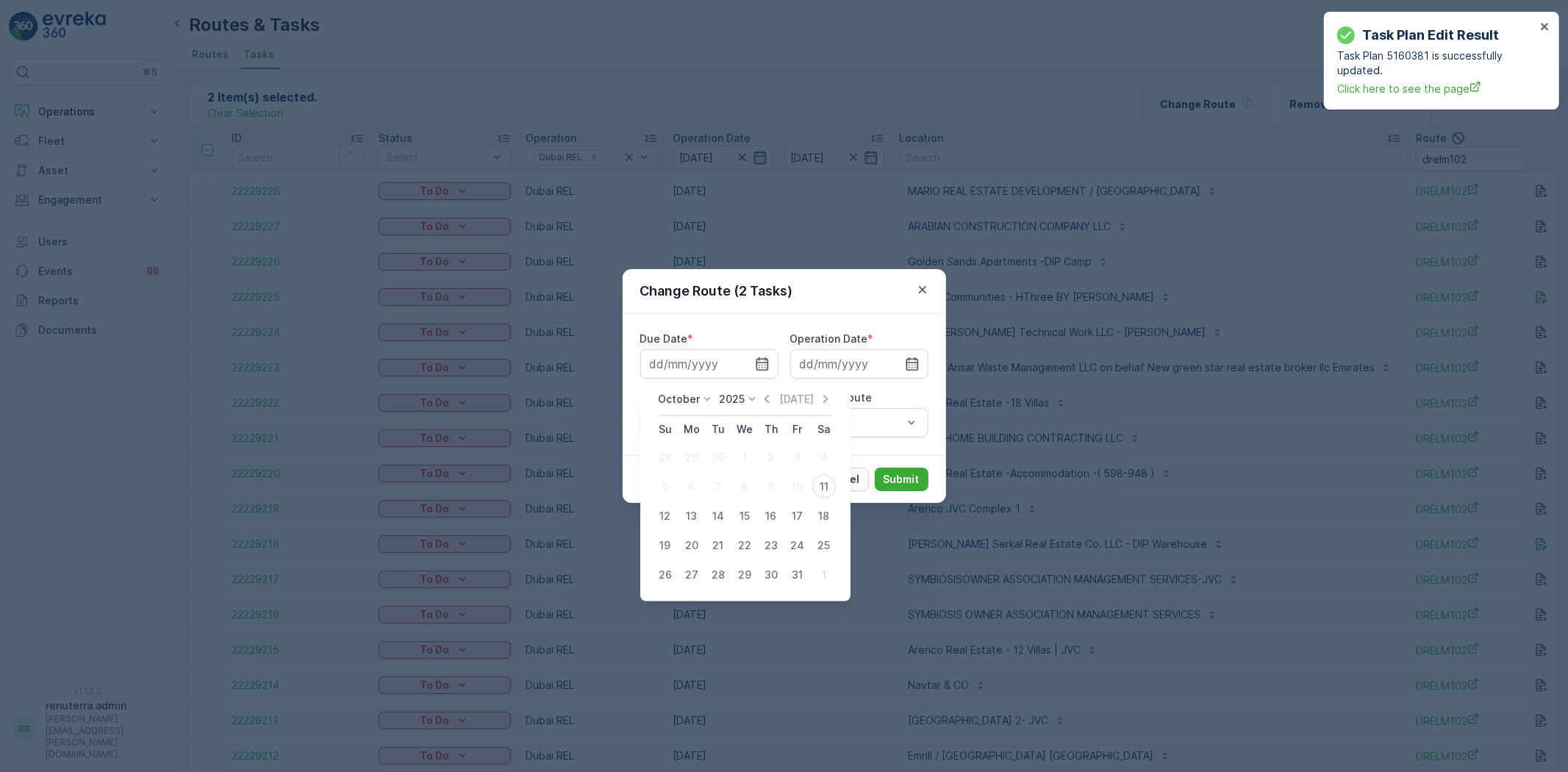
click at [826, 487] on div "11" at bounding box center [824, 487] width 23 height 23
type input "[DATE]"
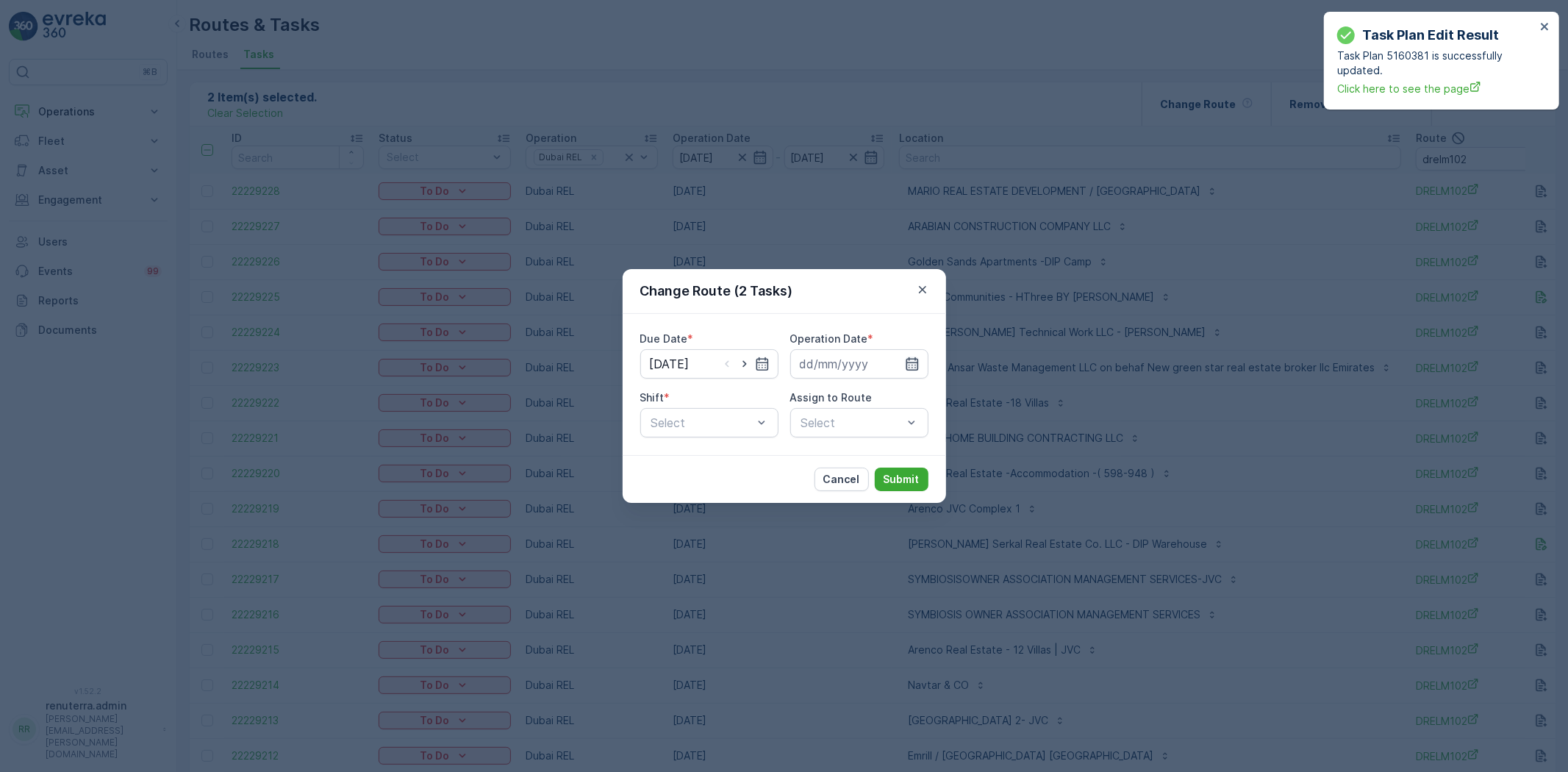
click at [919, 366] on icon "button" at bounding box center [912, 364] width 15 height 15
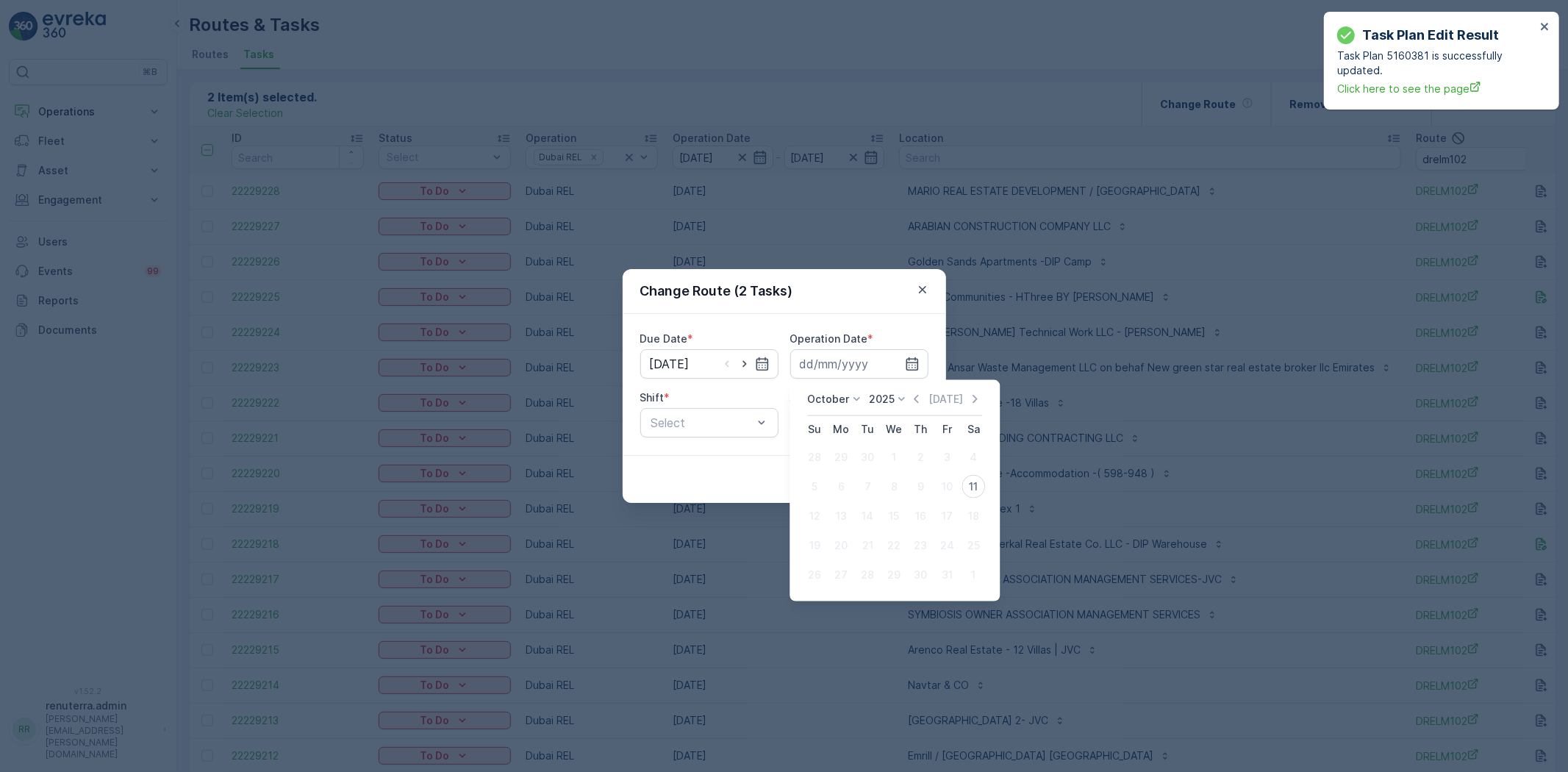
drag, startPoint x: 968, startPoint y: 479, endPoint x: 752, endPoint y: 465, distance: 216.5
click at [965, 479] on div "11" at bounding box center [973, 487] width 23 height 23
type input "[DATE]"
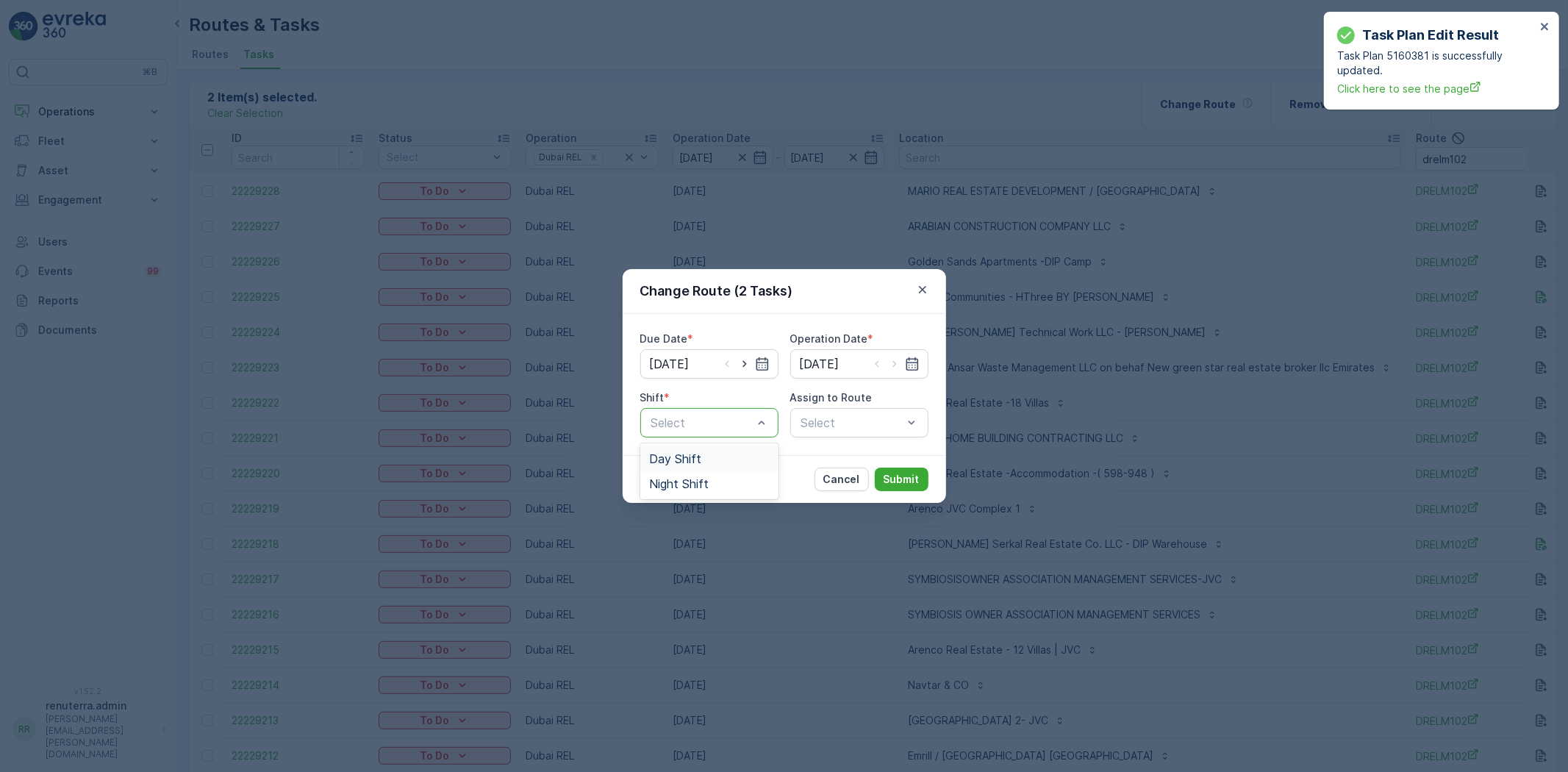
drag, startPoint x: 718, startPoint y: 453, endPoint x: 730, endPoint y: 455, distance: 12.2
click at [718, 455] on div "Day Shift" at bounding box center [709, 459] width 120 height 13
click at [853, 413] on div "Select" at bounding box center [859, 423] width 138 height 29
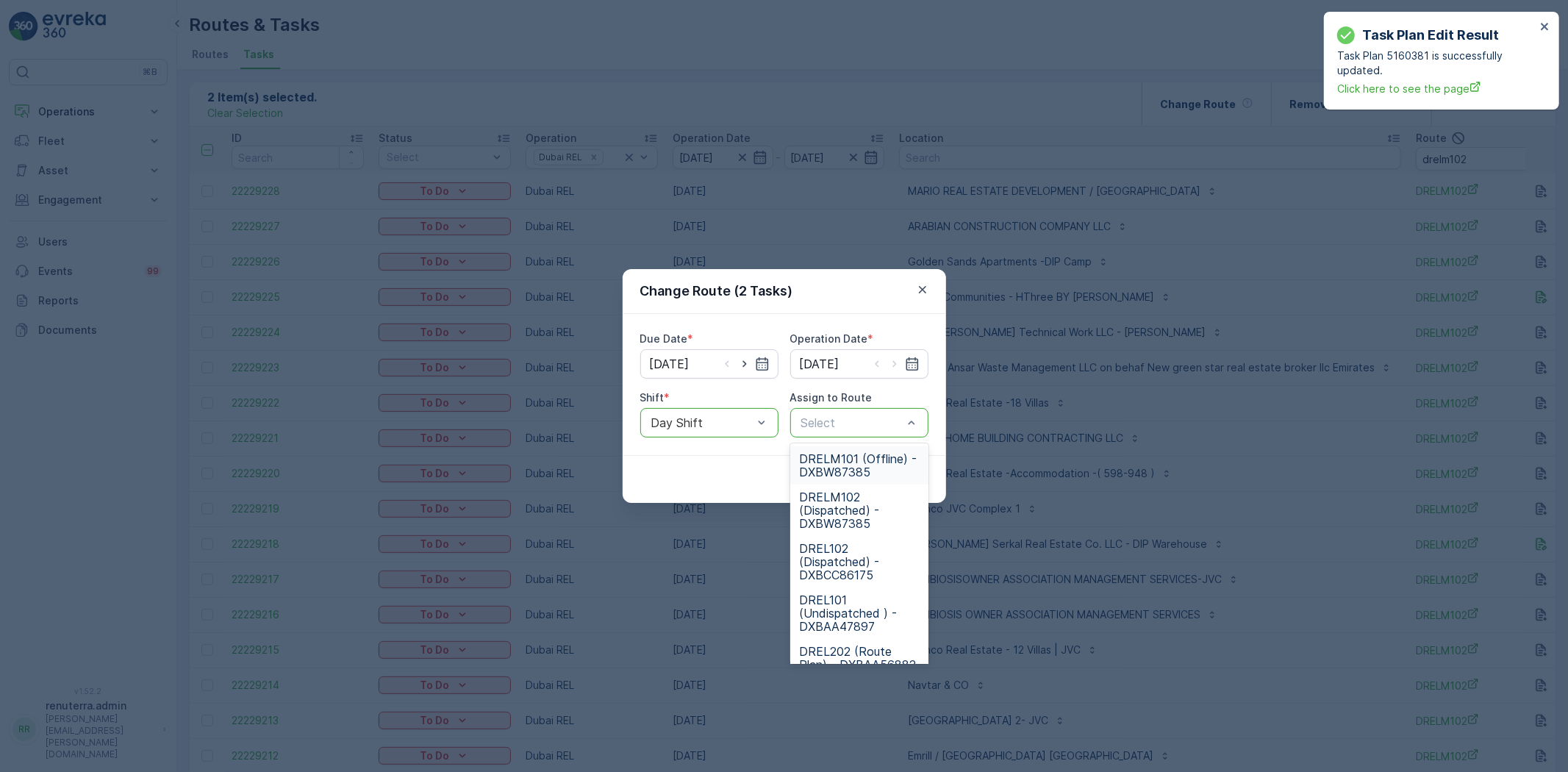
drag, startPoint x: 839, startPoint y: 460, endPoint x: 879, endPoint y: 482, distance: 45.7
click at [840, 466] on span "DRELM101 (Offline) - DXBW87385" at bounding box center [860, 466] width 120 height 26
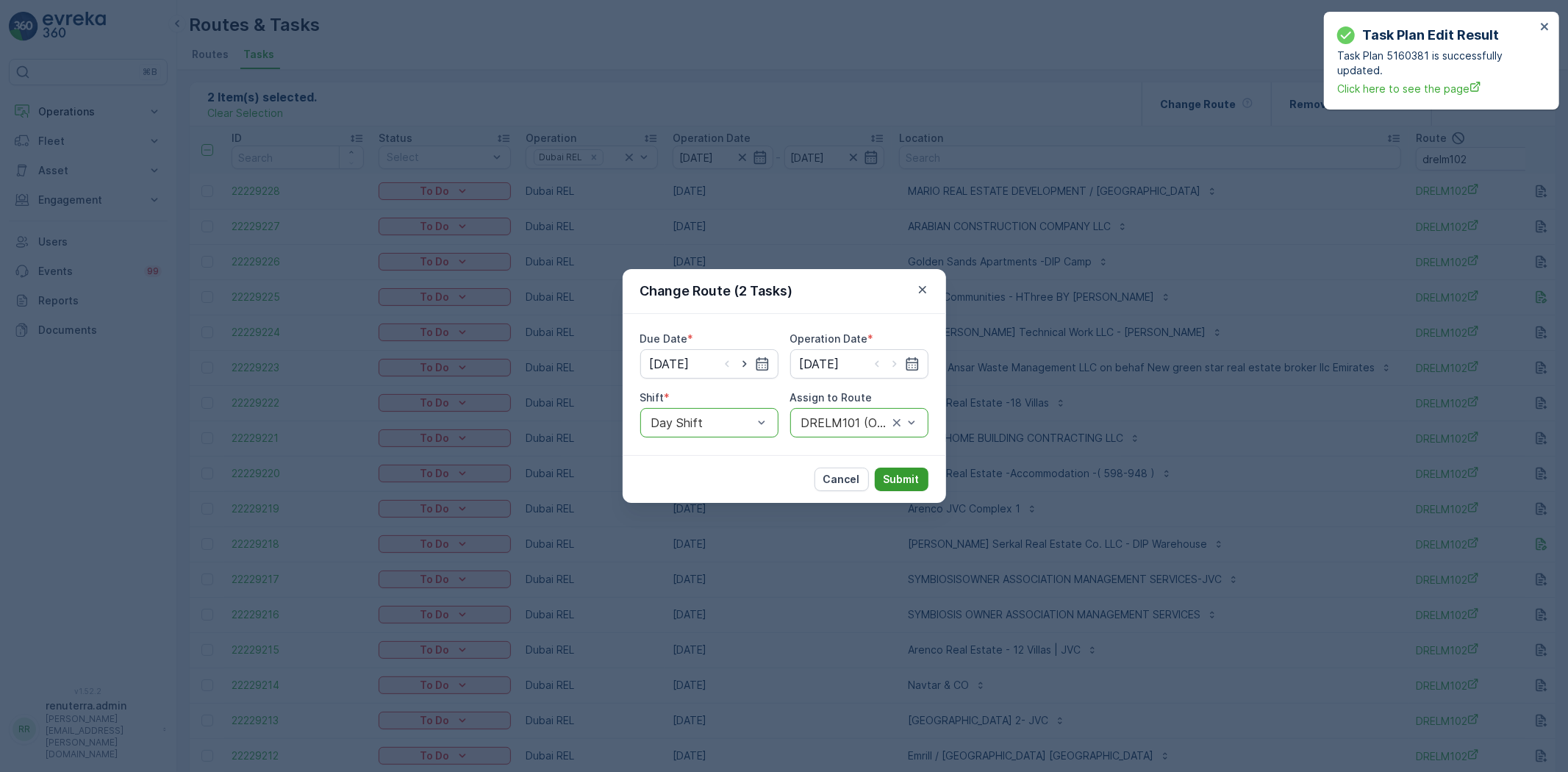
click at [888, 469] on button "Submit" at bounding box center [902, 479] width 54 height 23
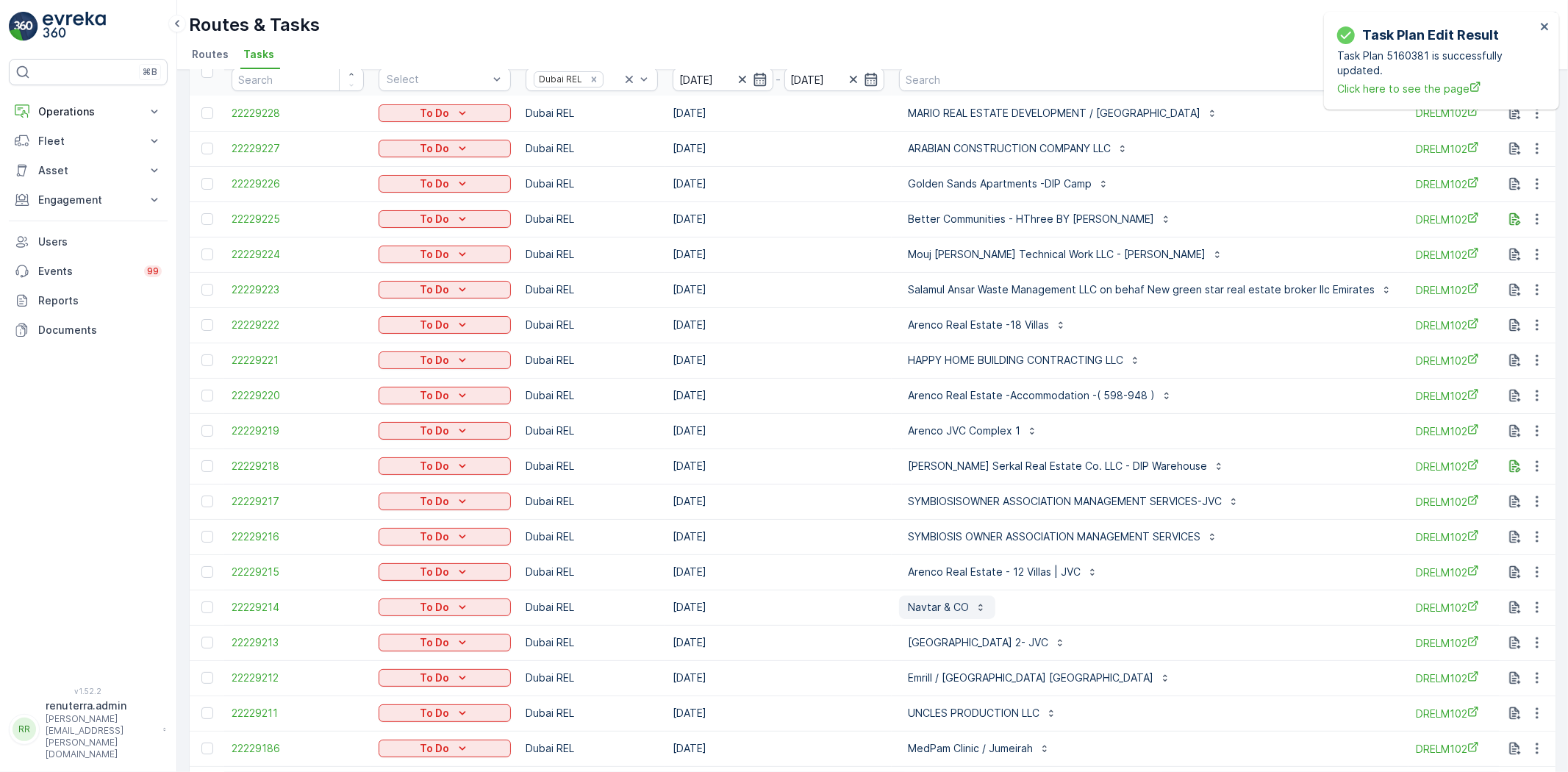
scroll to position [310, 0]
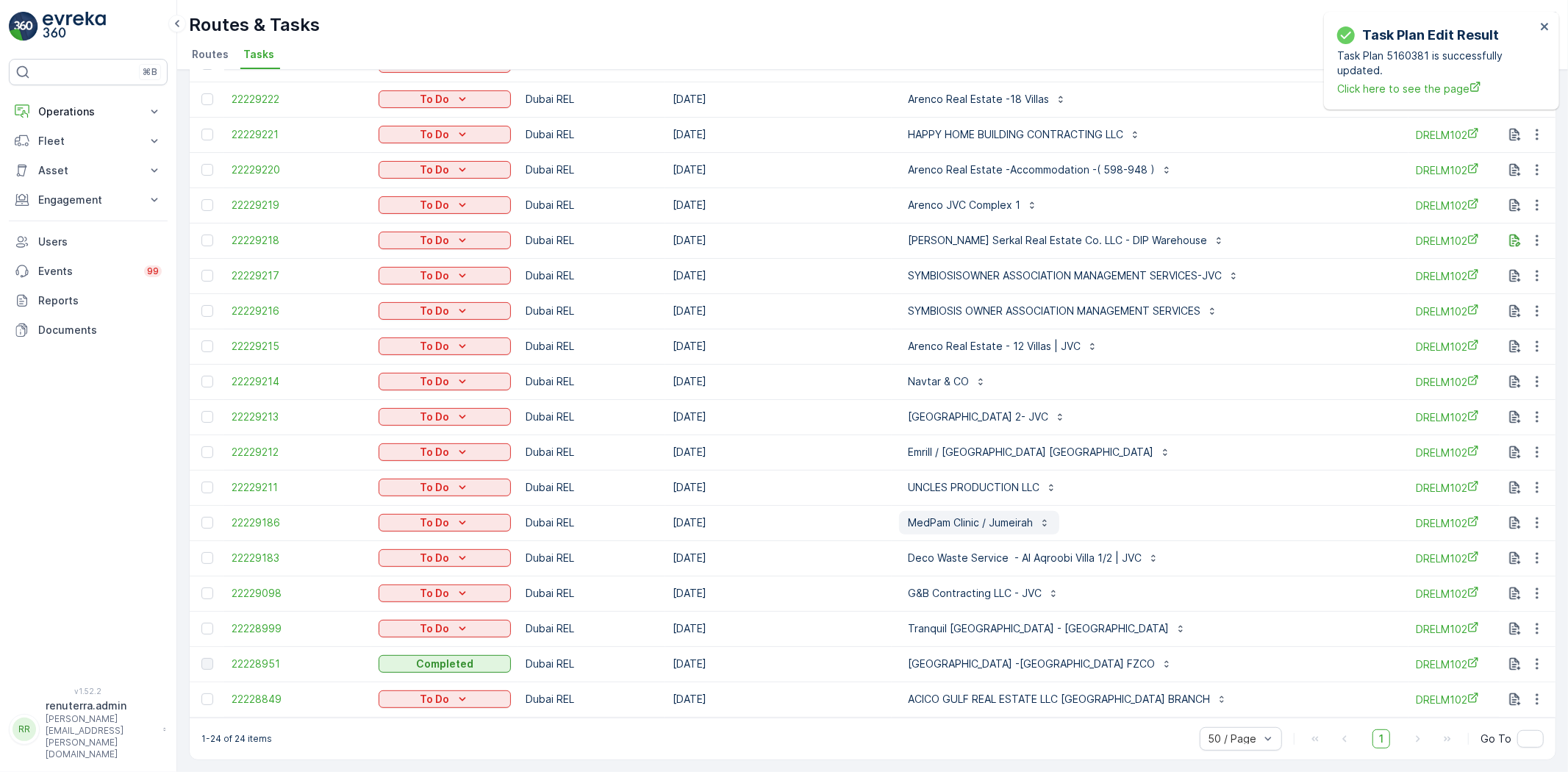
click at [963, 518] on p "MedPam Clinic / Jumeirah" at bounding box center [971, 523] width 125 height 15
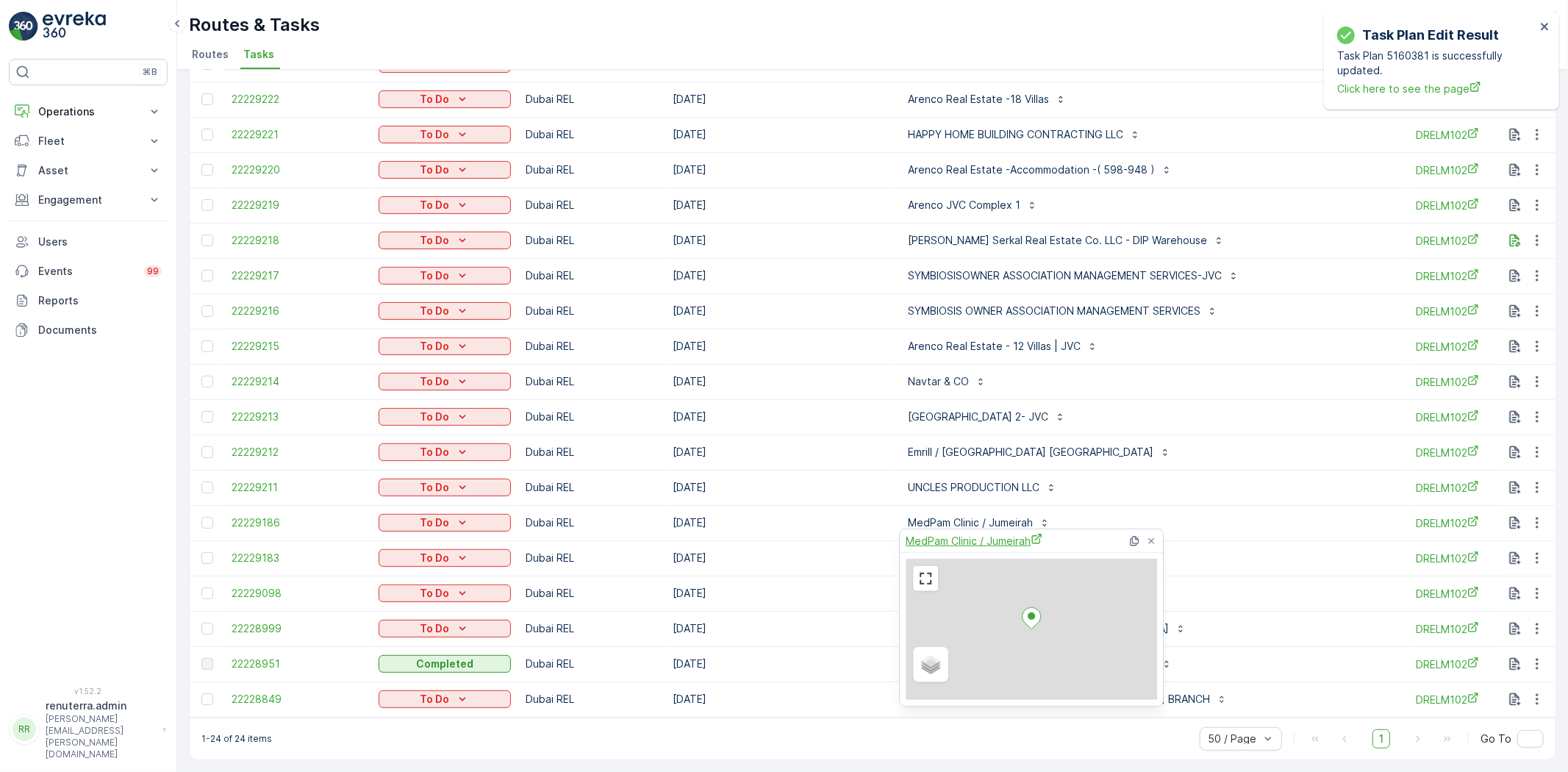
click at [931, 535] on span "MedPam Clinic / Jumeirah" at bounding box center [974, 541] width 137 height 15
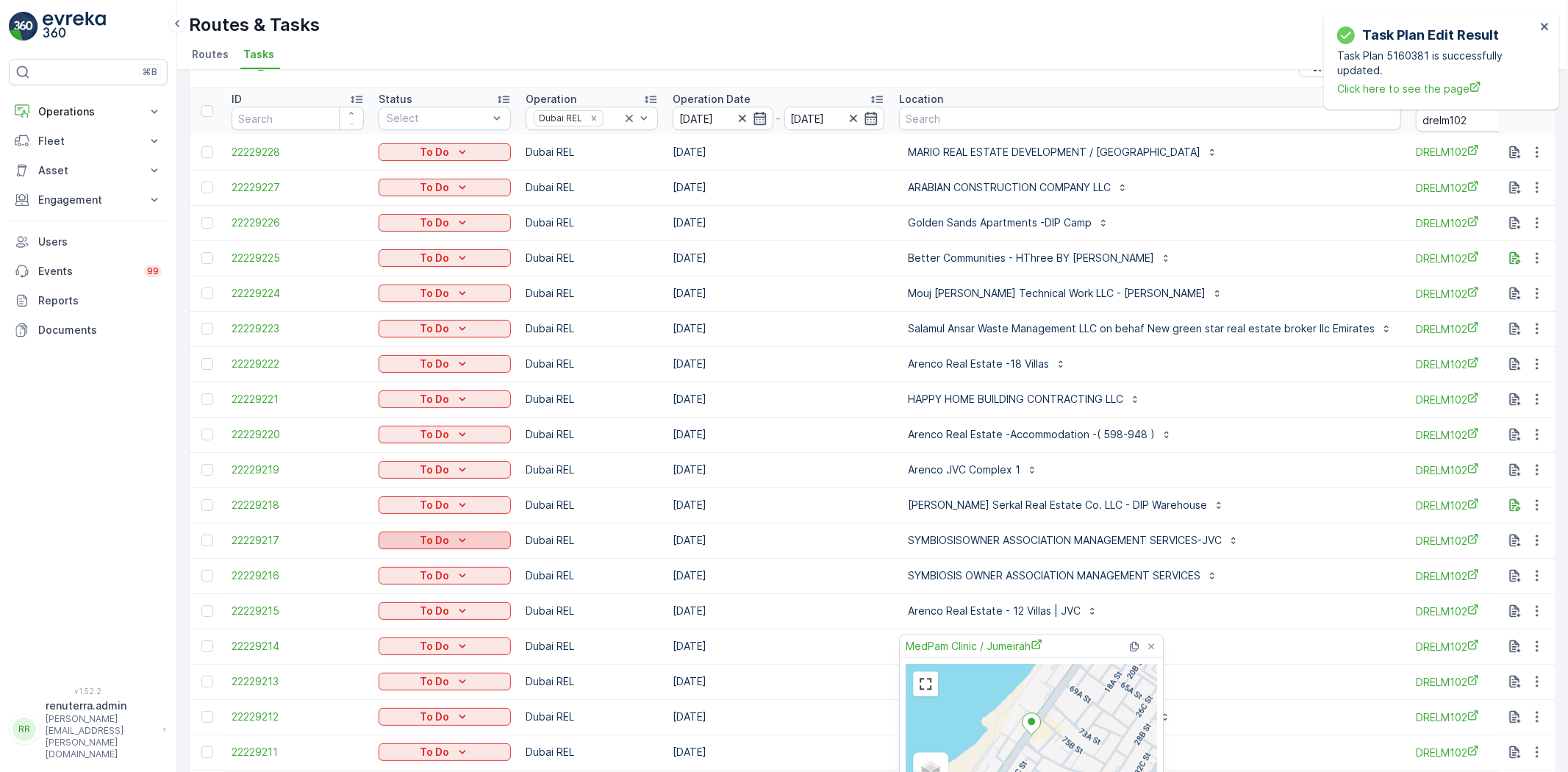
scroll to position [0, 0]
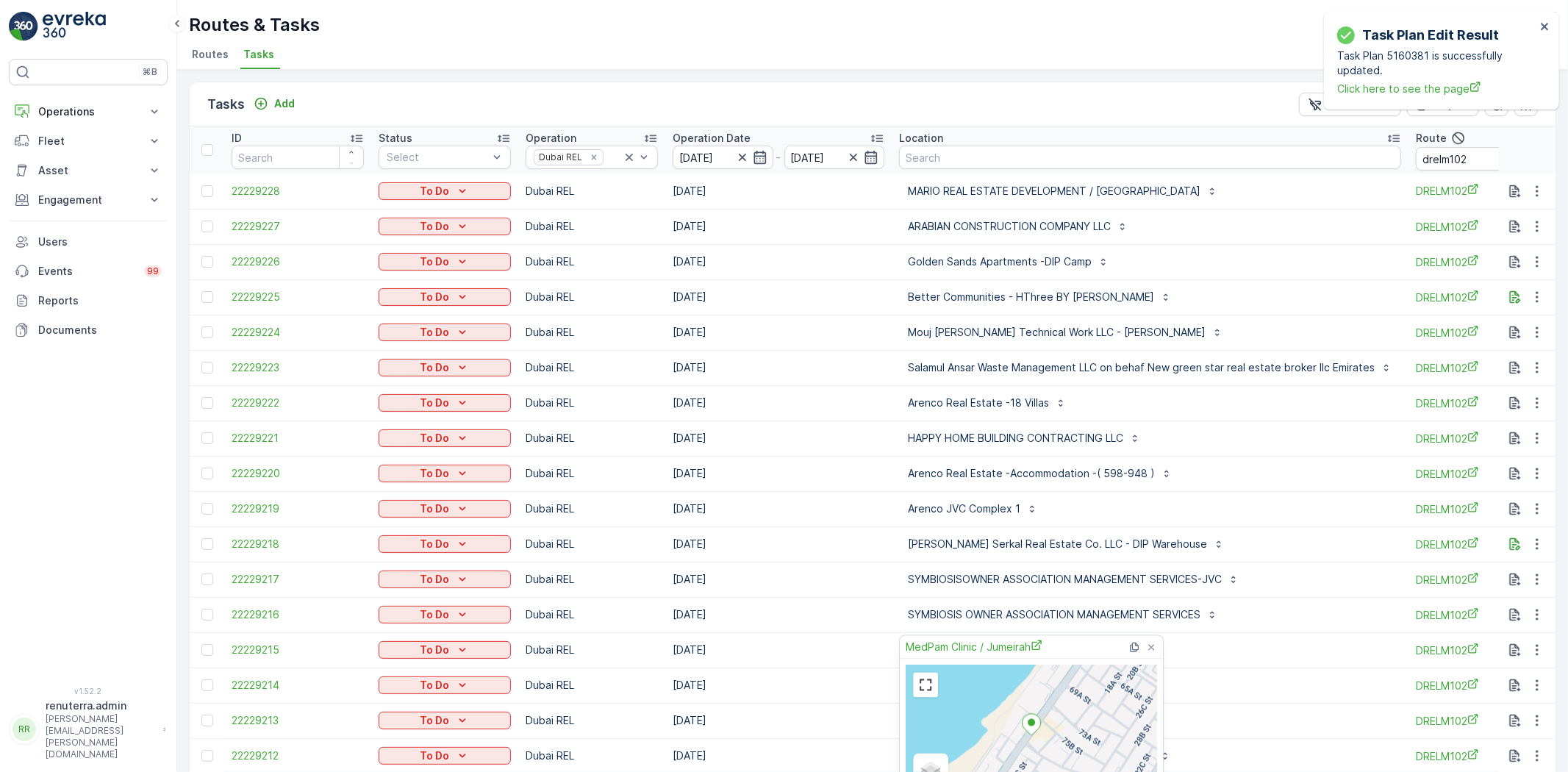
click at [759, 48] on ul "Routes Tasks" at bounding box center [867, 56] width 1356 height 25
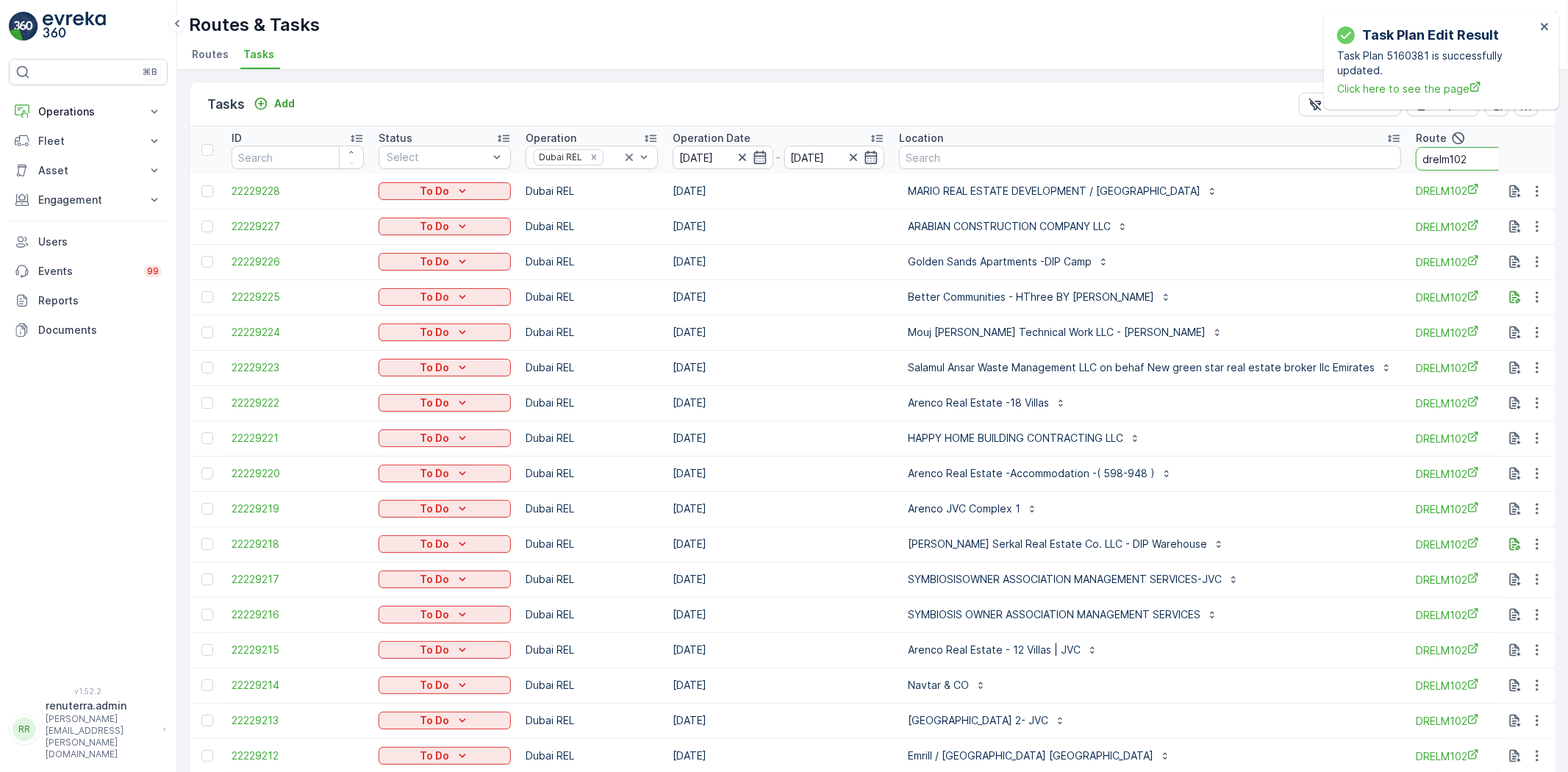
drag, startPoint x: 1467, startPoint y: 165, endPoint x: 1394, endPoint y: 167, distance: 73.0
click at [1395, 177] on table "ID Status Select Operation Dubai REL Operation Date 11.10.2025 - 11.10.2025 Loc…" at bounding box center [975, 574] width 1570 height 896
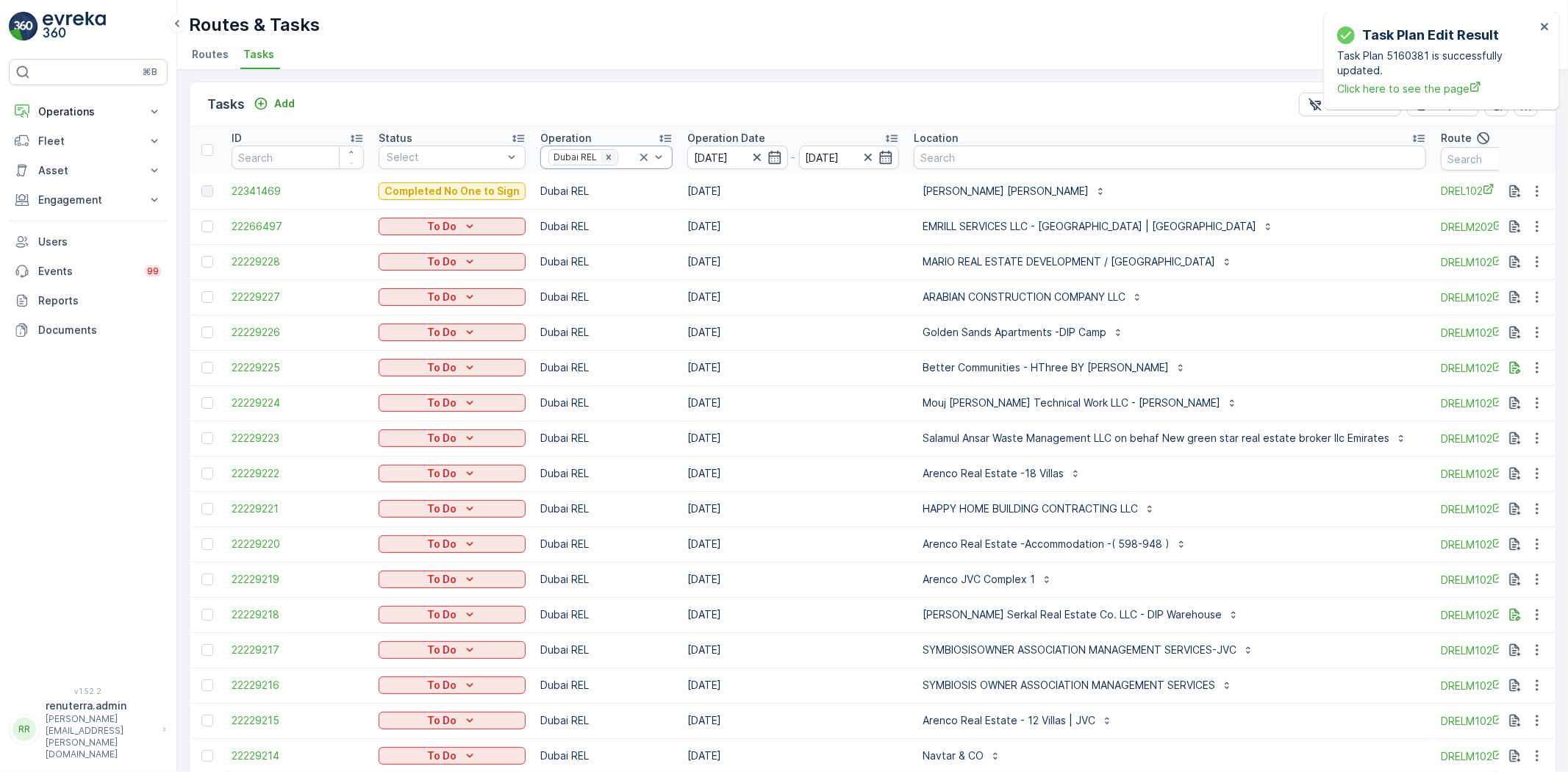
click at [606, 157] on icon "Remove Dubai REL" at bounding box center [608, 157] width 5 height 5
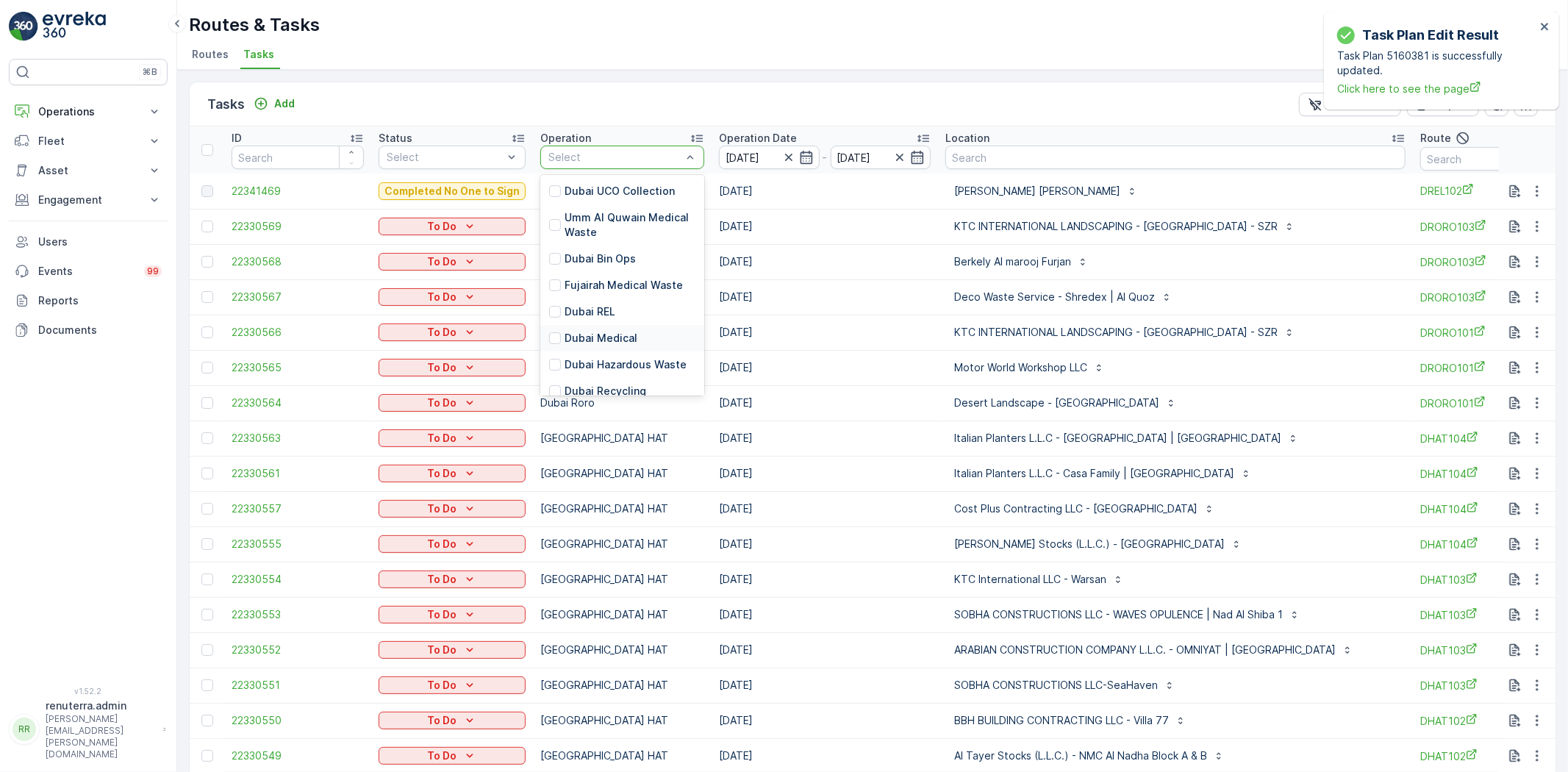
click at [583, 343] on p "Dubai Medical" at bounding box center [601, 338] width 73 height 15
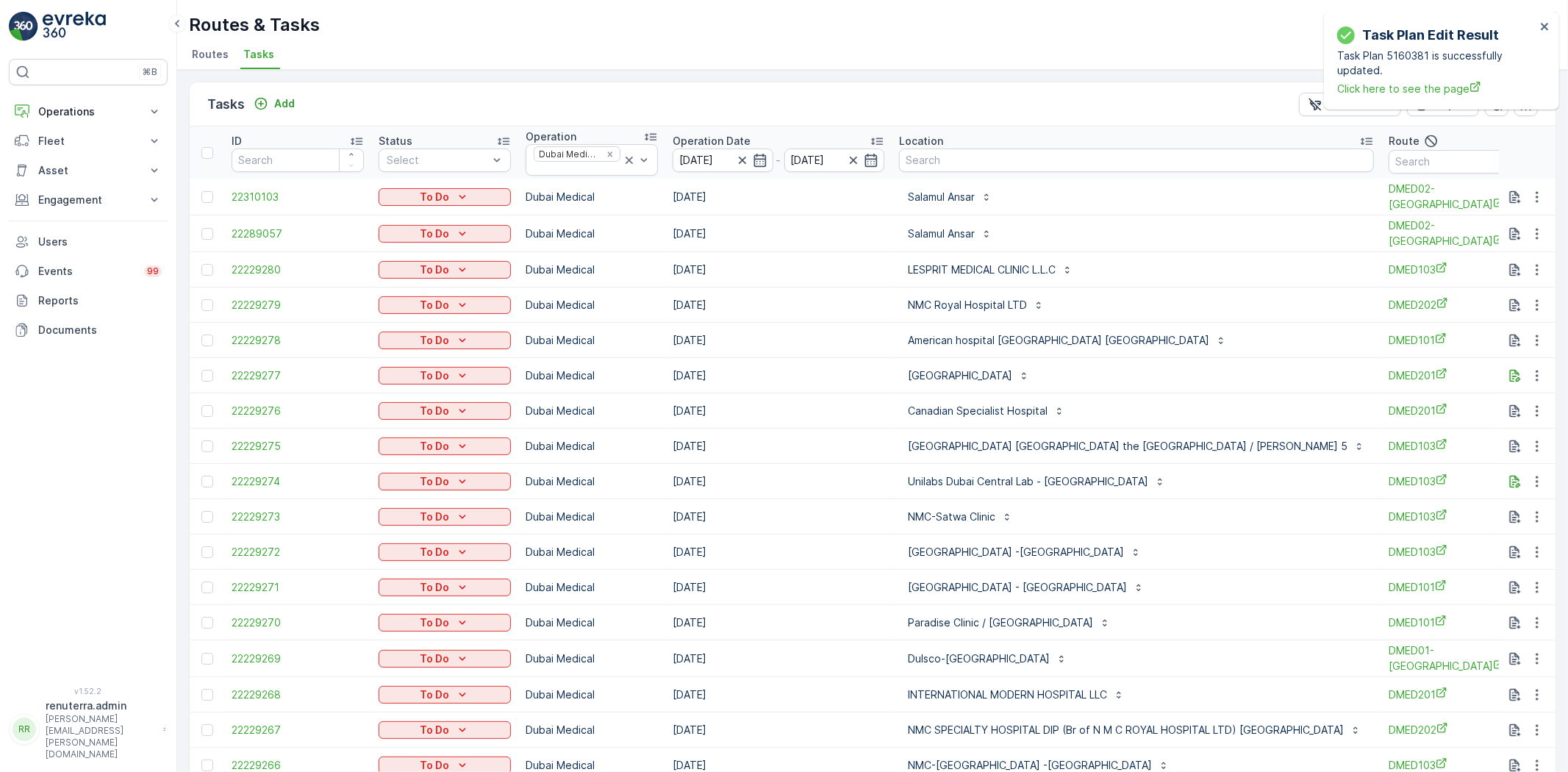
click at [1435, 179] on td "DMED02-Khawaneej Yard" at bounding box center [1455, 198] width 147 height 37
click at [1426, 165] on input "text" at bounding box center [1455, 161] width 133 height 23
type input "103"
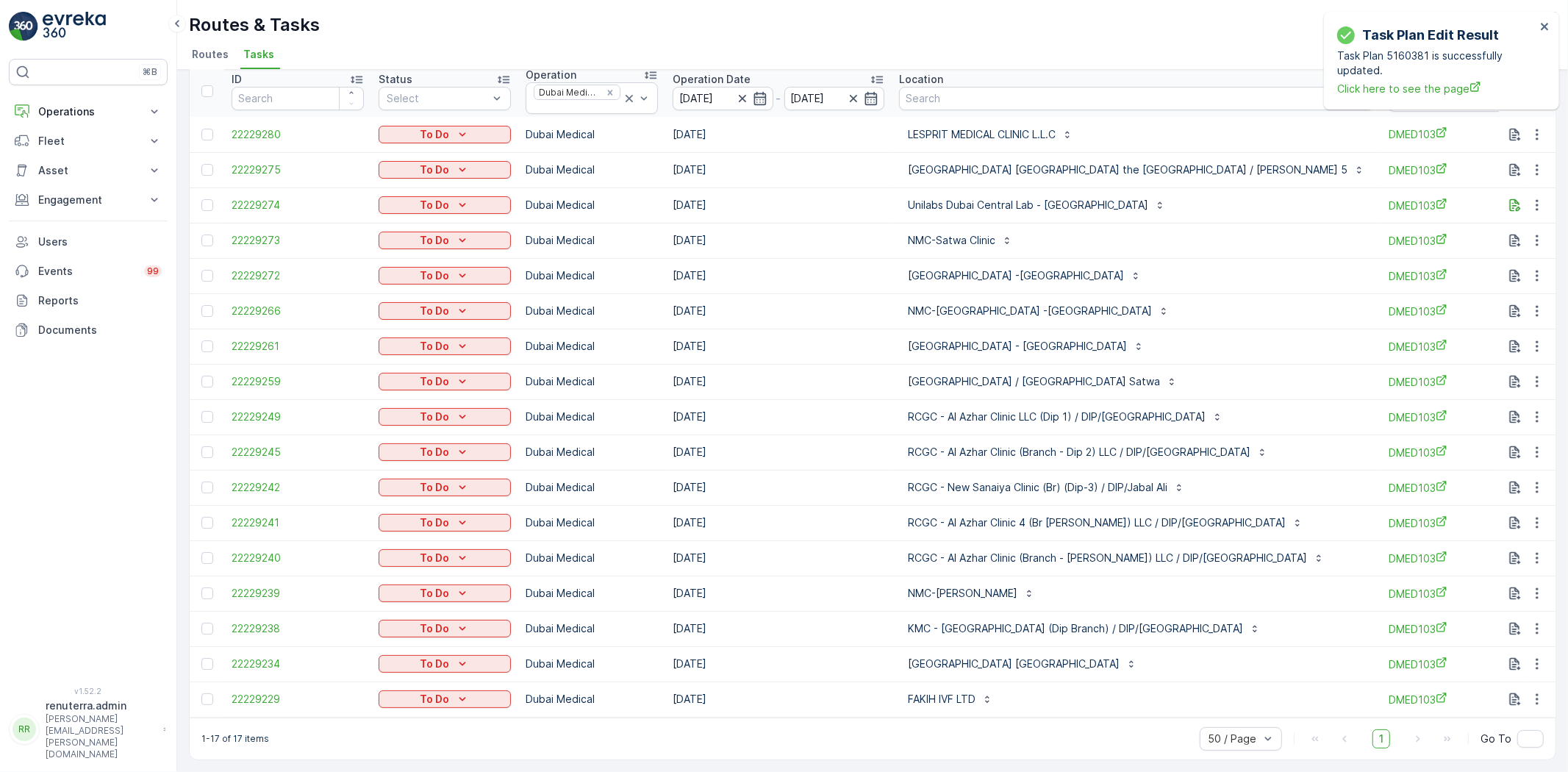
scroll to position [69, 0]
click at [1539, 269] on icon "button" at bounding box center [1537, 276] width 15 height 15
click at [1519, 334] on span "Change Route" at bounding box center [1499, 332] width 71 height 15
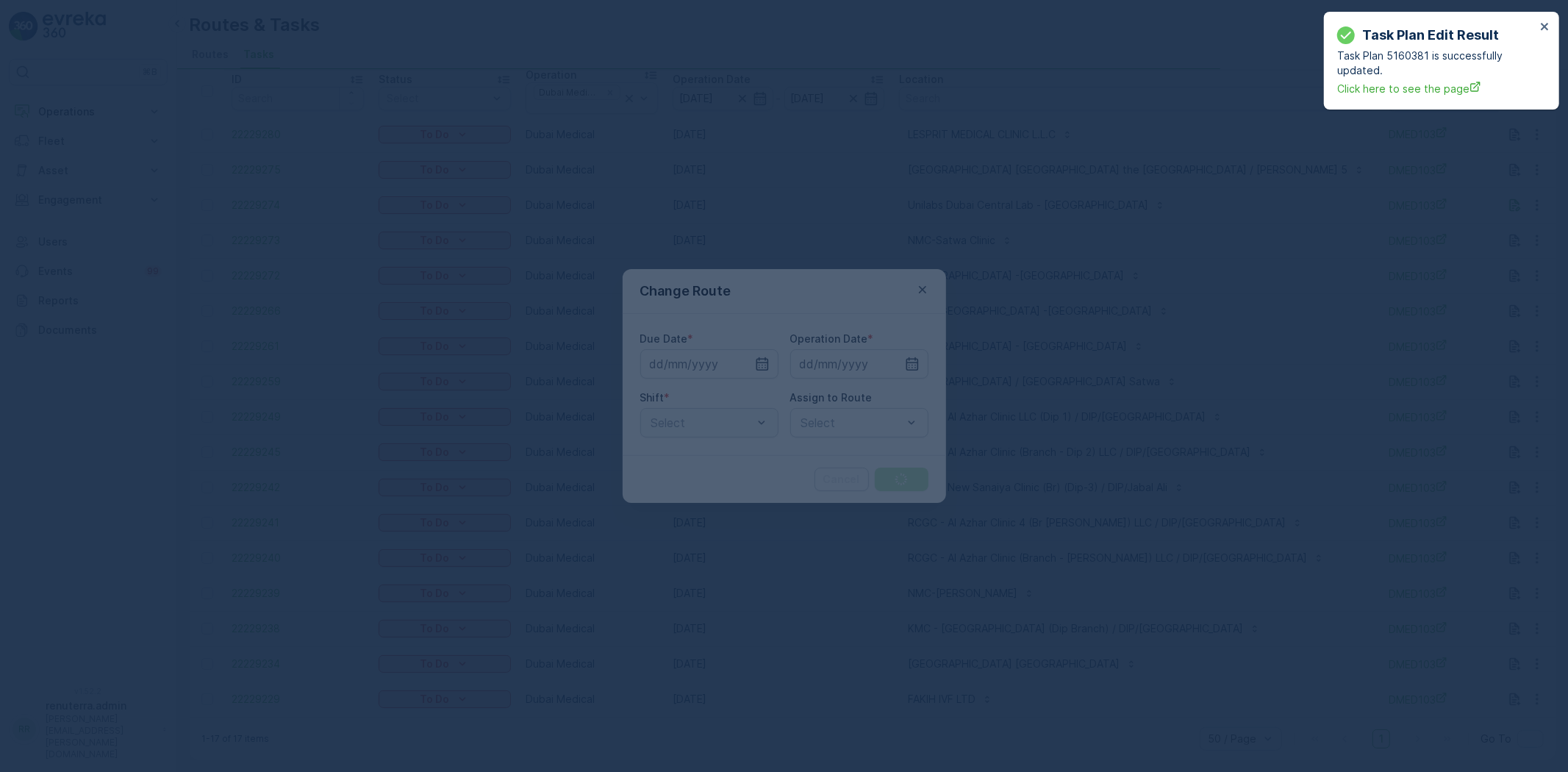
type input "11.10.2025"
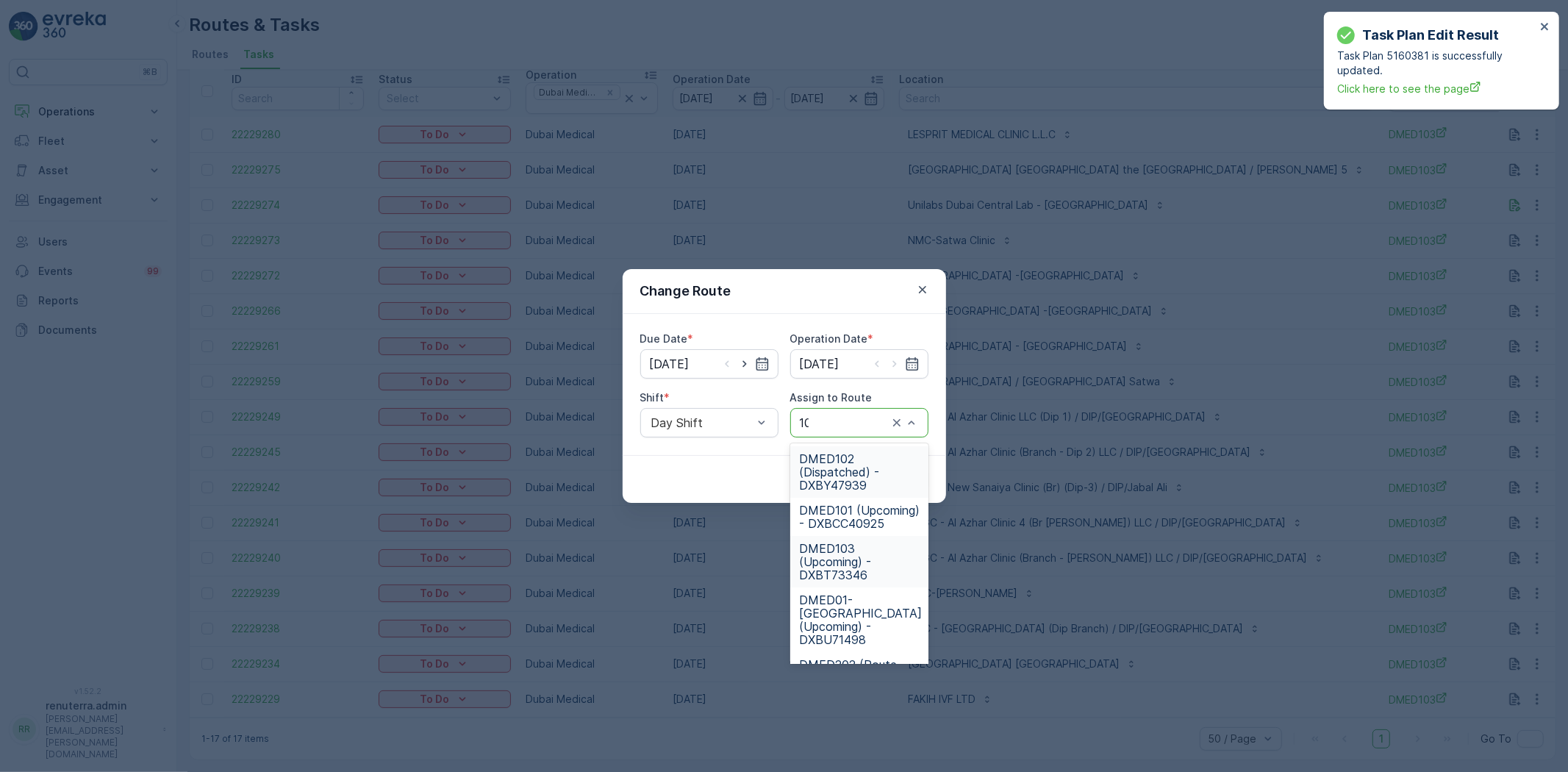
type input "102"
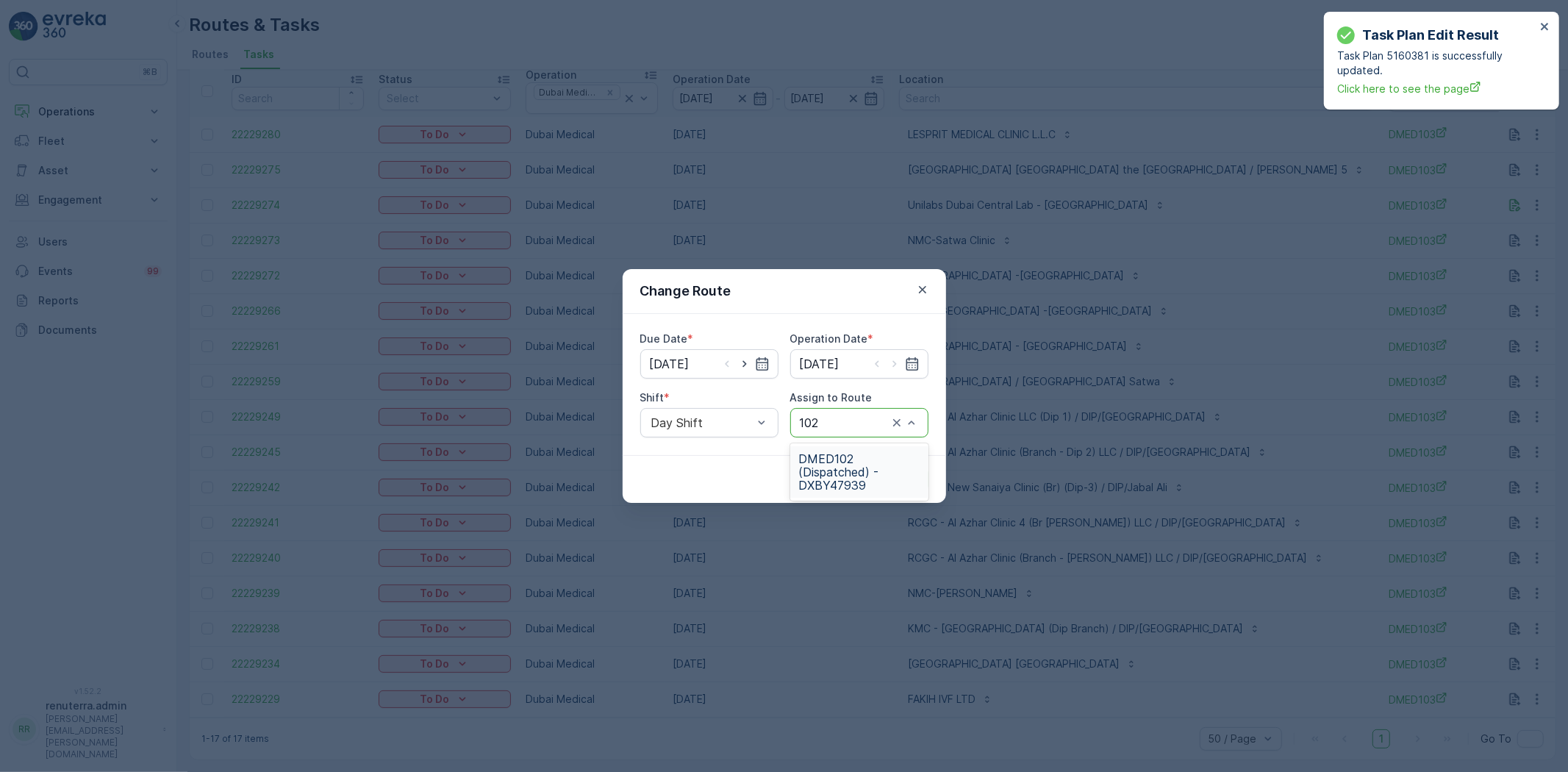
drag, startPoint x: 842, startPoint y: 468, endPoint x: 891, endPoint y: 475, distance: 49.5
click at [846, 469] on span "DMED102 (Dispatched) - DXBY47939" at bounding box center [860, 472] width 120 height 39
click at [898, 466] on div "Cancel Submit" at bounding box center [784, 479] width 323 height 48
click at [894, 481] on p "Submit" at bounding box center [901, 479] width 36 height 15
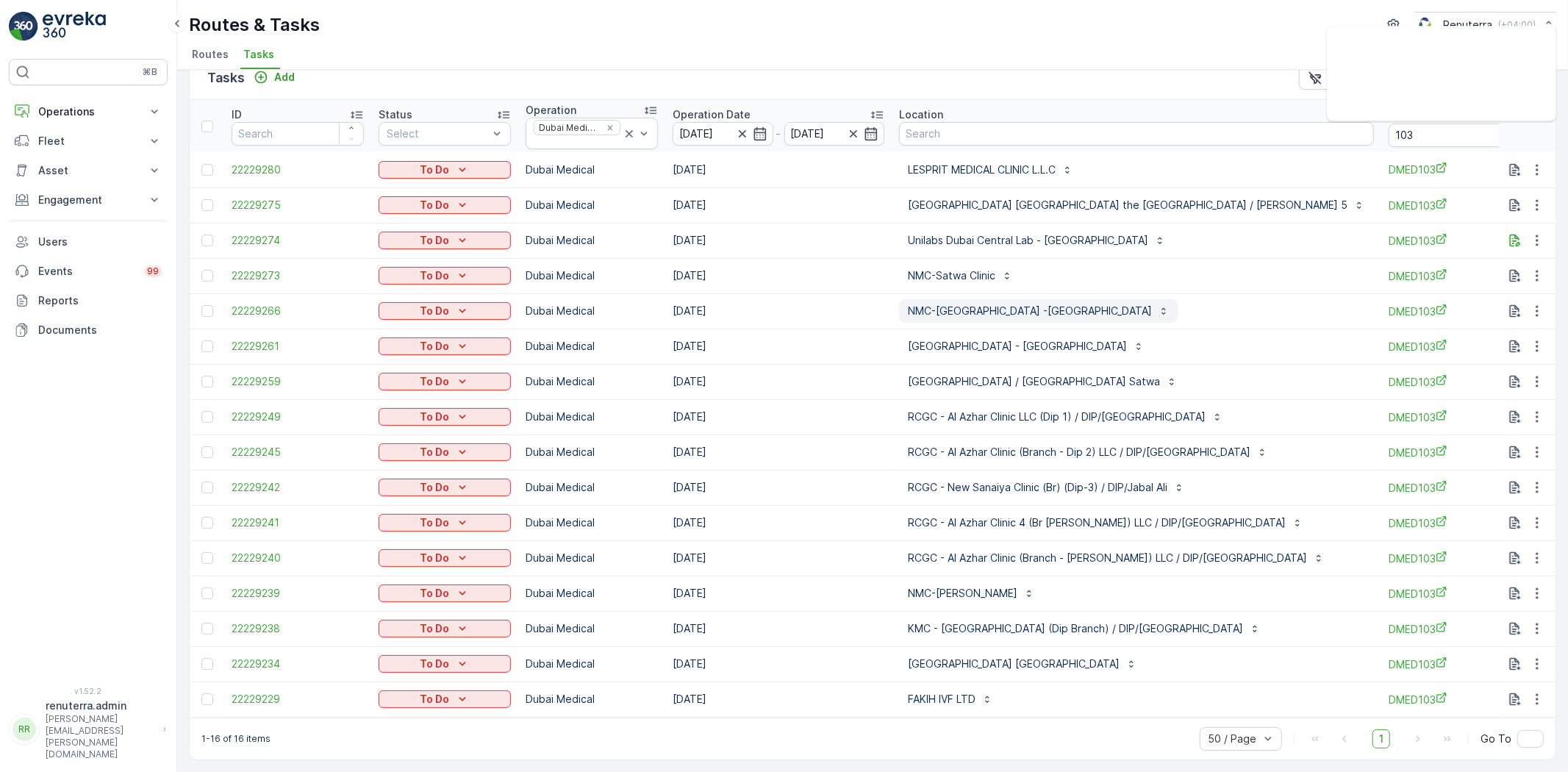
scroll to position [0, 0]
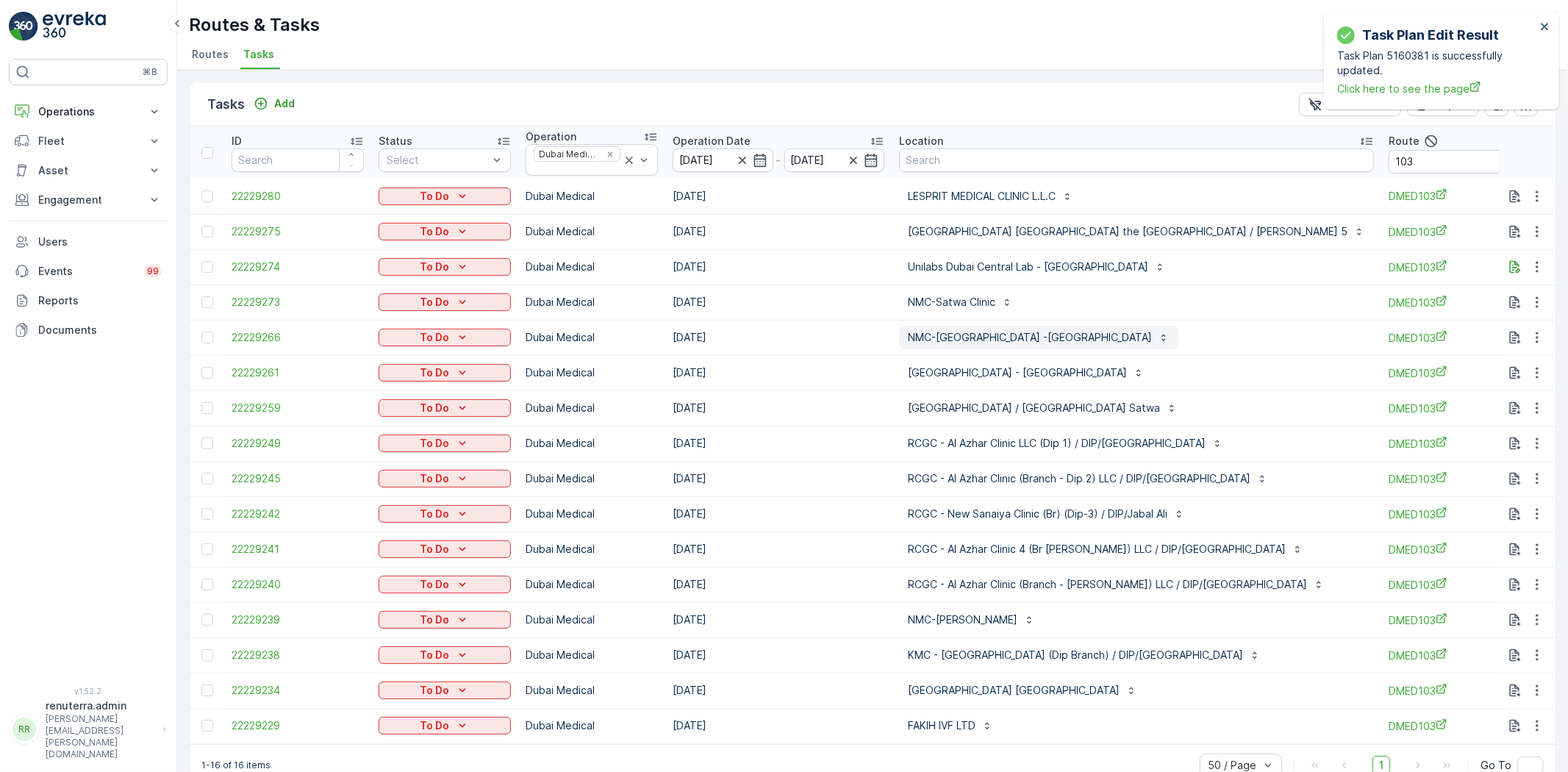
click at [955, 337] on p "NMC-New Medical Center -Deira" at bounding box center [1030, 337] width 244 height 15
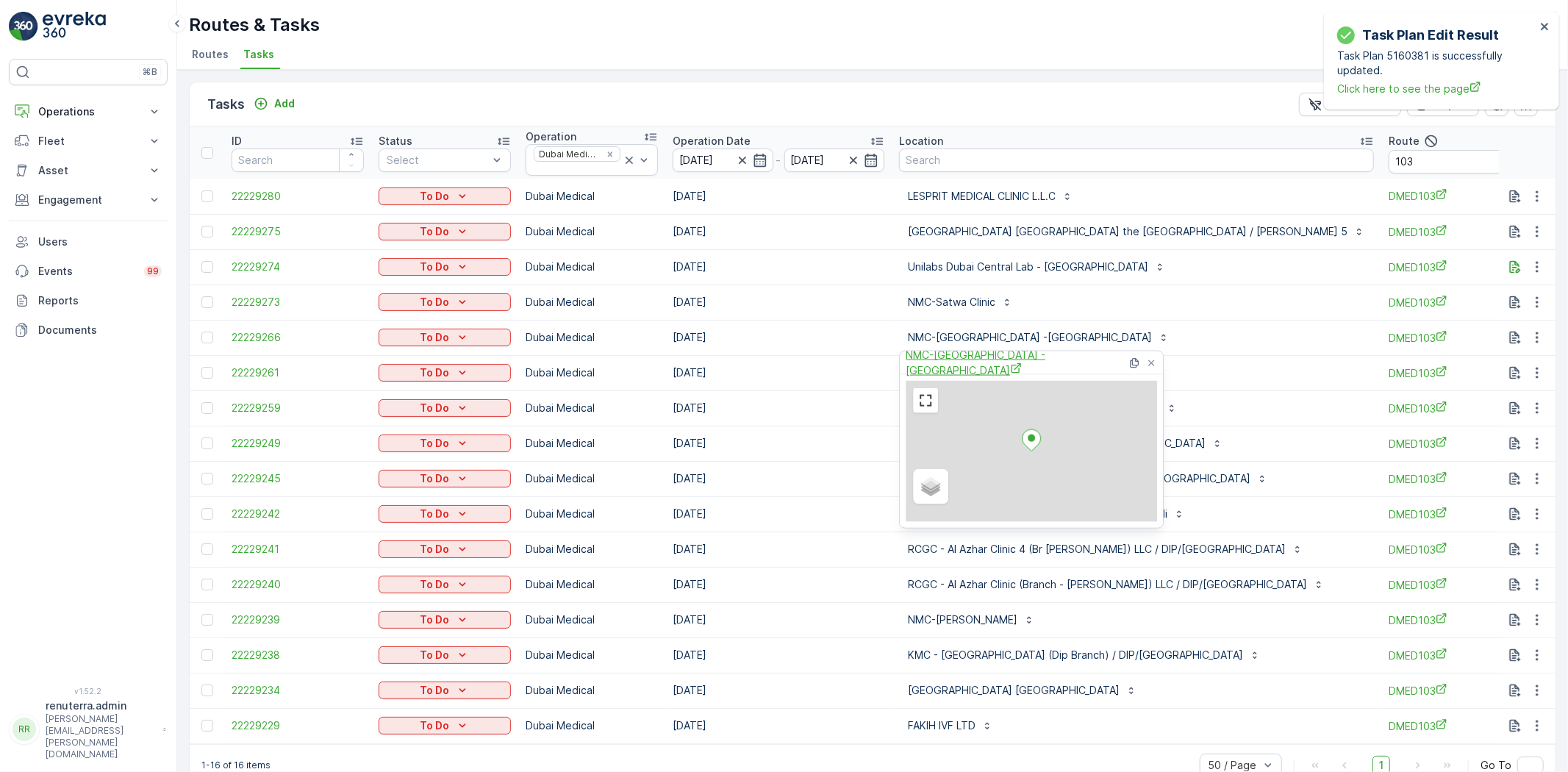
click at [934, 366] on span "NMC-New Medical Center -Deira" at bounding box center [1016, 363] width 221 height 30
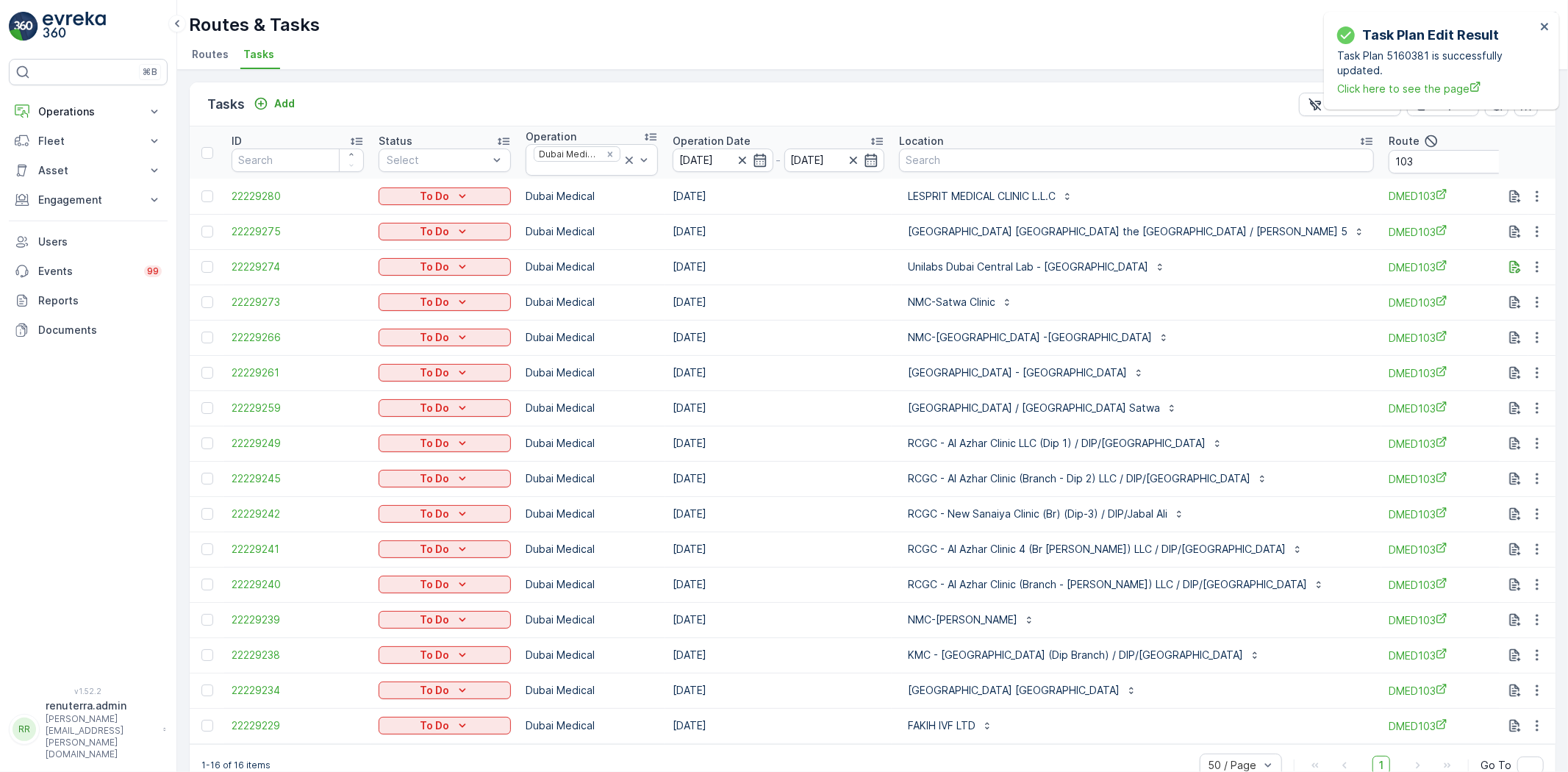
click at [1053, 42] on div "Routes & Tasks Renuterra ( +04:00 ) Routes Tasks" at bounding box center [873, 35] width 1391 height 70
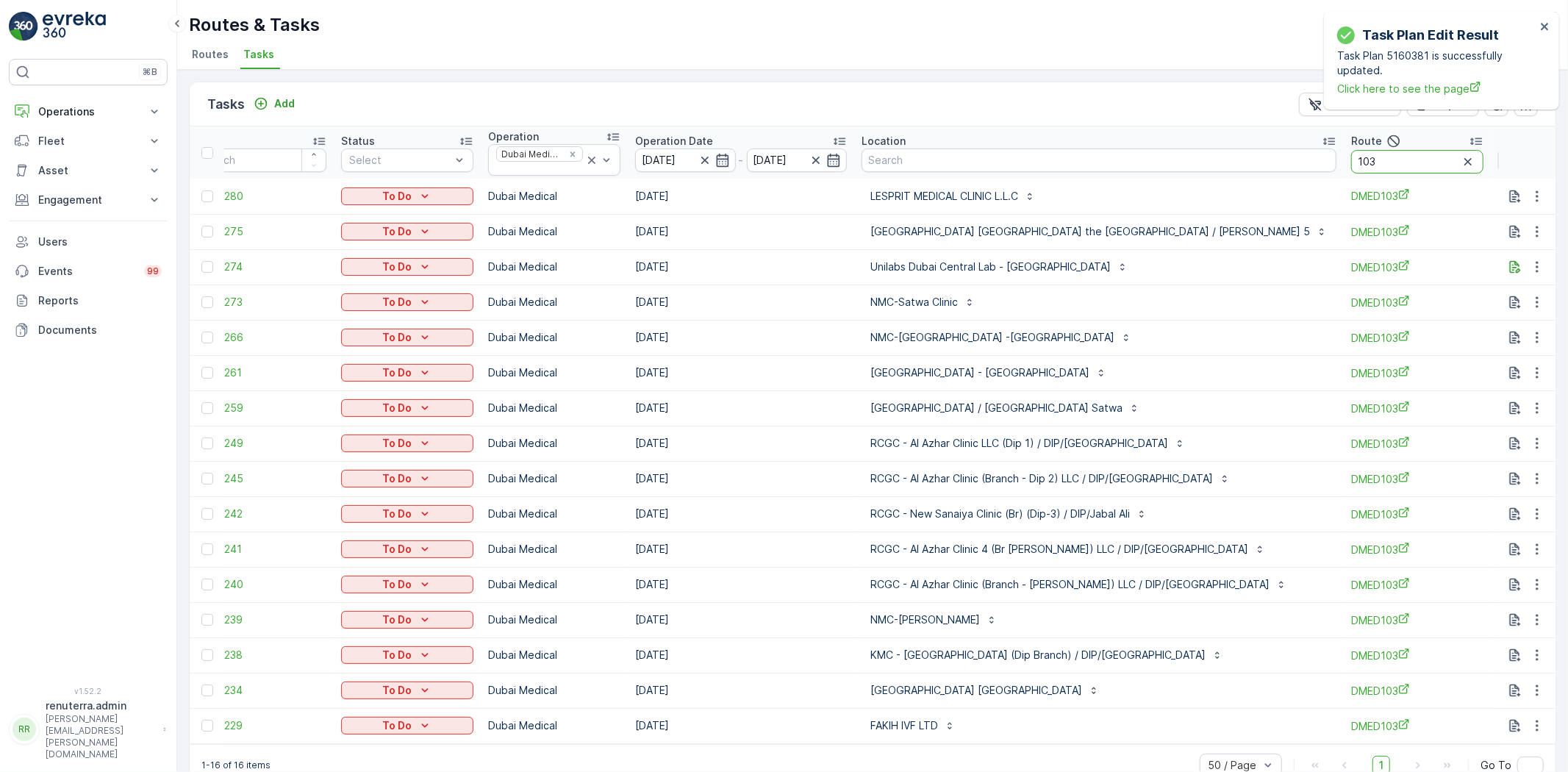
click at [1351, 164] on input "103" at bounding box center [1418, 161] width 133 height 23
type input "101"
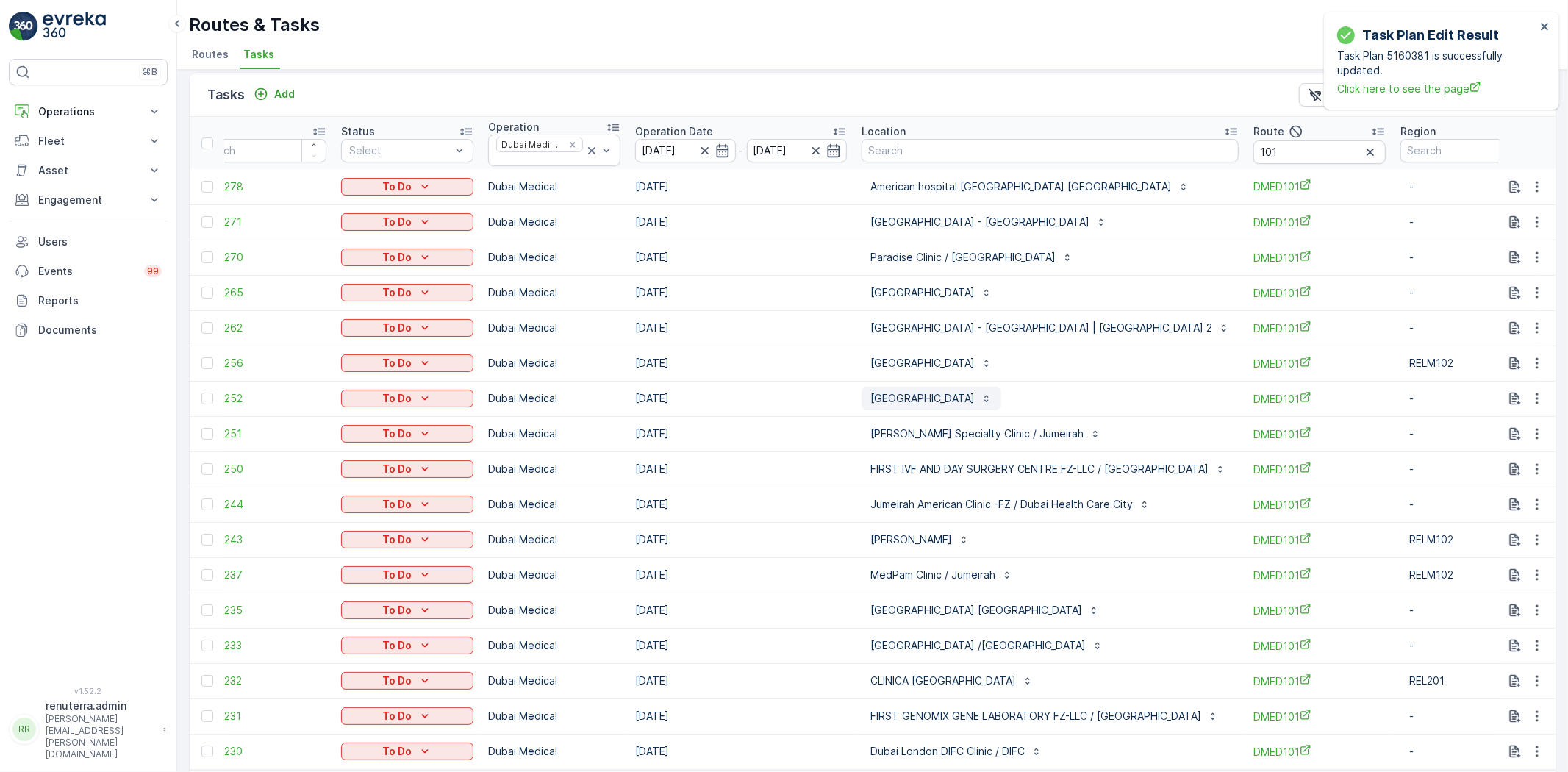
scroll to position [69, 0]
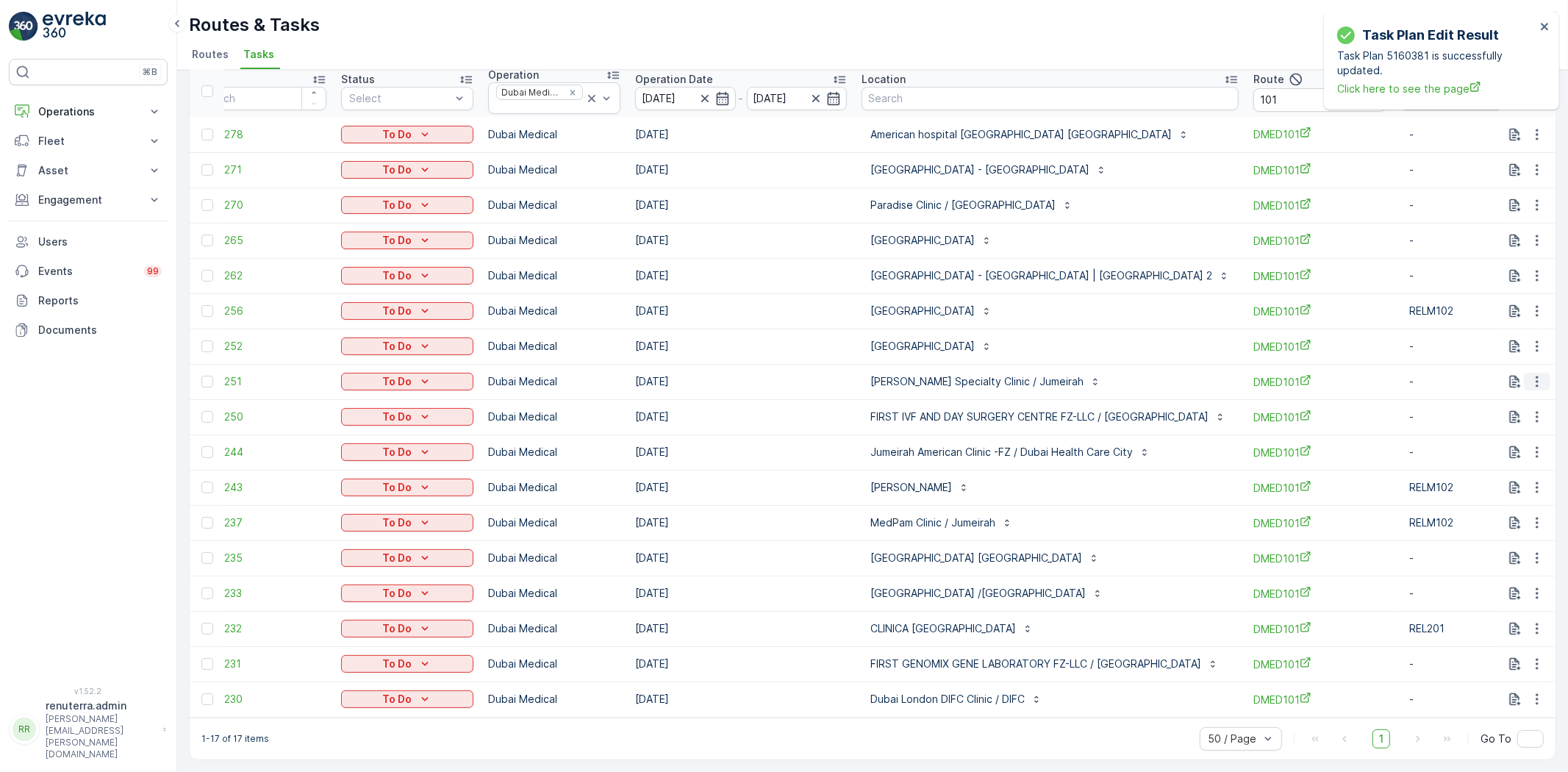
click at [1538, 377] on icon "button" at bounding box center [1537, 381] width 15 height 15
click at [1537, 449] on div "Remove from Route" at bounding box center [1513, 459] width 111 height 21
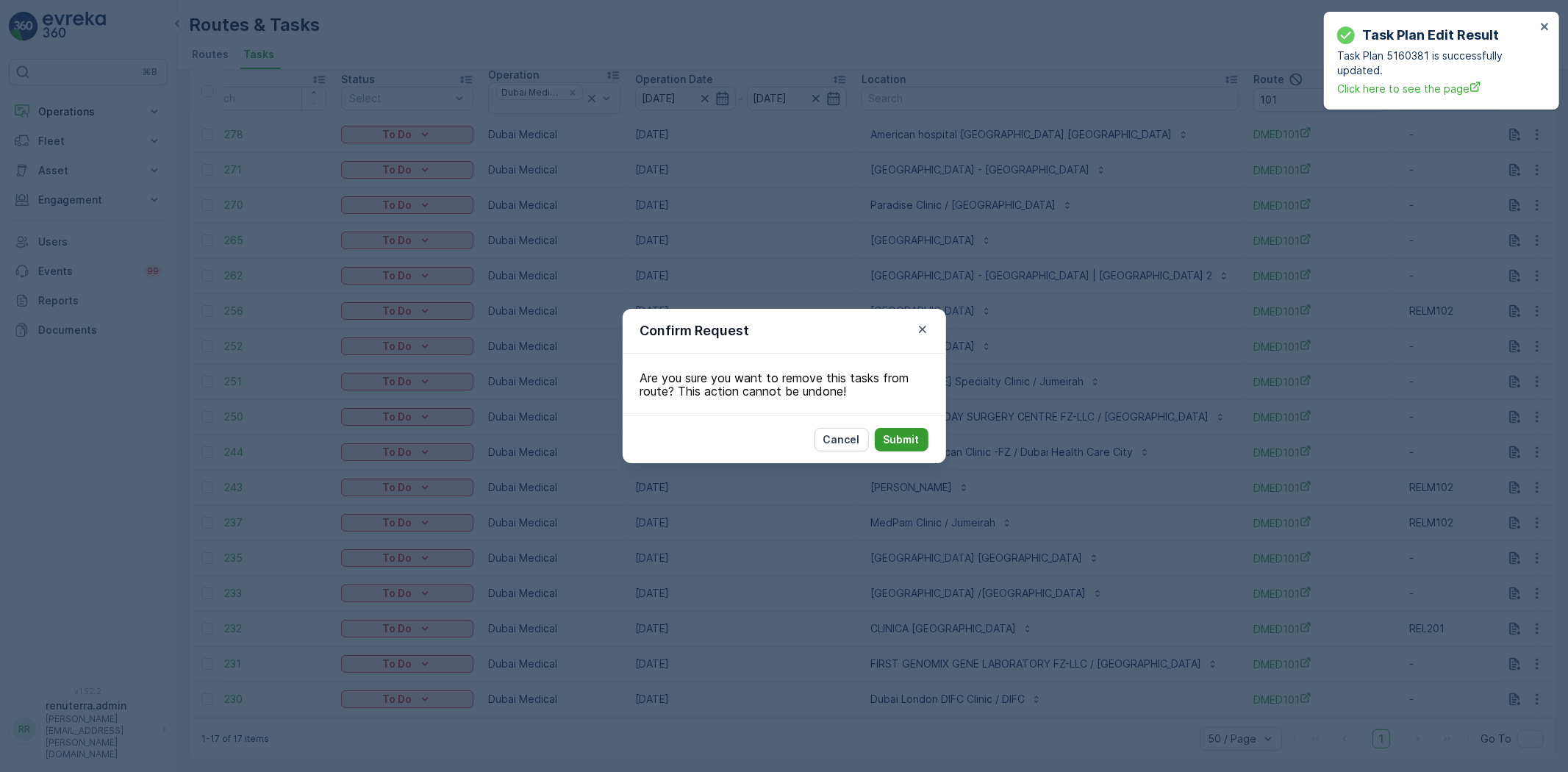
click at [880, 428] on button "Submit" at bounding box center [902, 440] width 54 height 23
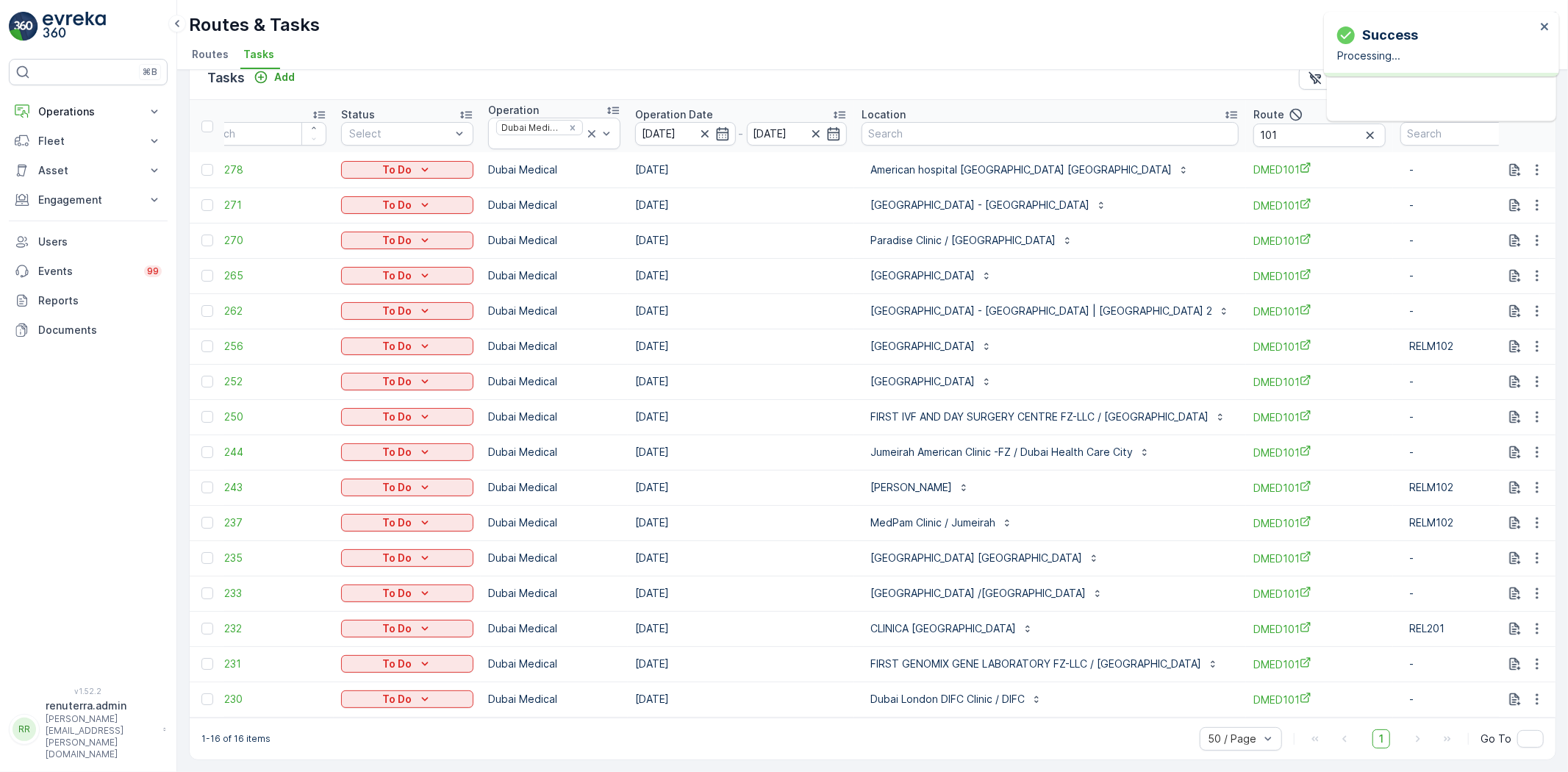
scroll to position [33, 0]
drag, startPoint x: 948, startPoint y: 725, endPoint x: 1074, endPoint y: 718, distance: 126.2
click at [1074, 718] on div "1-16 of 16 items 50 / Page 1 Go To" at bounding box center [873, 739] width 1366 height 42
drag, startPoint x: 1053, startPoint y: 717, endPoint x: 1075, endPoint y: 736, distance: 29.1
click at [1171, 723] on div "1-16 of 16 items 50 / Page 1 Go To" at bounding box center [873, 739] width 1366 height 42
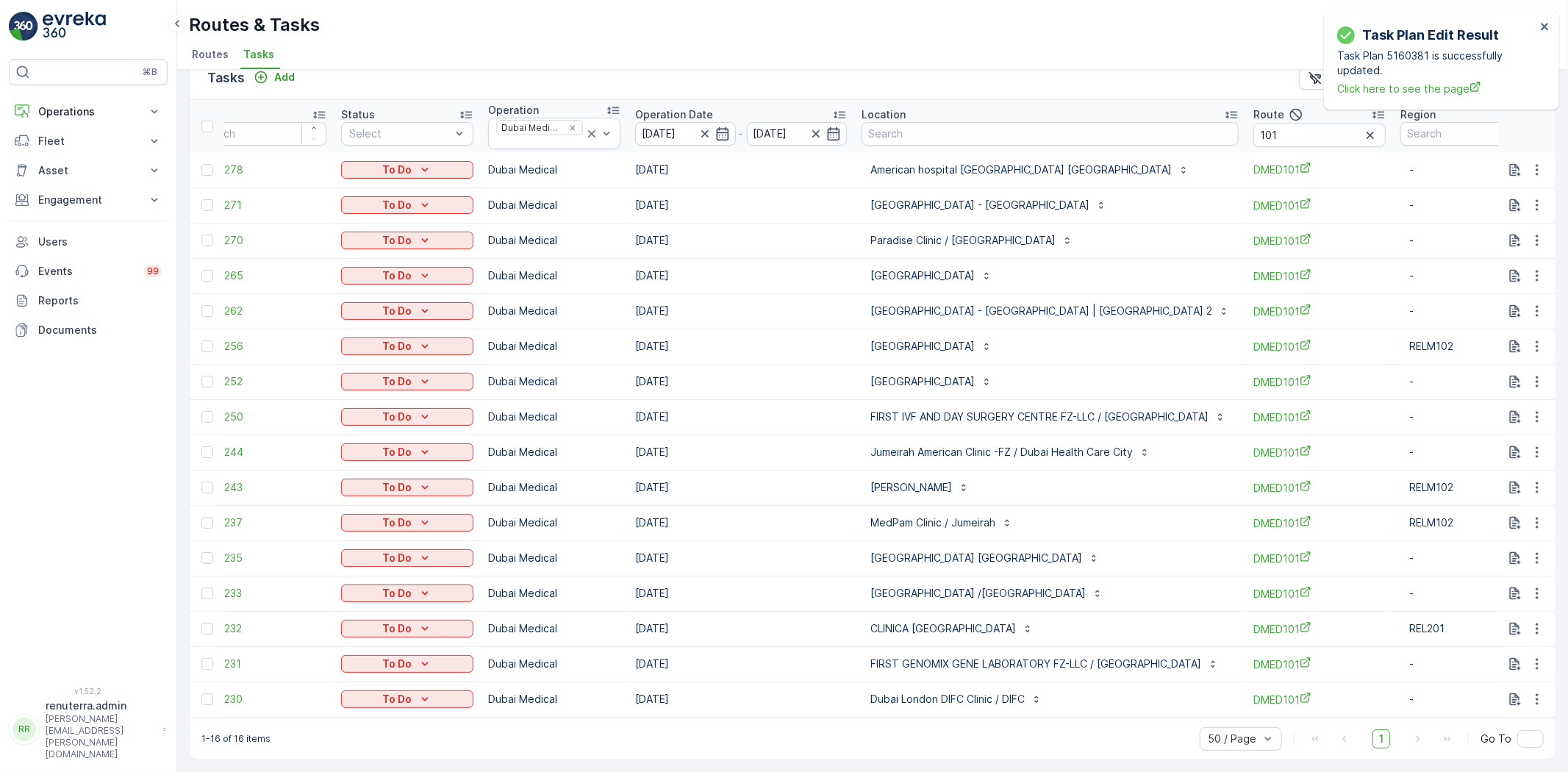
drag, startPoint x: 888, startPoint y: 708, endPoint x: 934, endPoint y: 708, distance: 46.0
click at [934, 708] on td "Dubai London DIFC Clinic / DIFC" at bounding box center [1050, 699] width 392 height 36
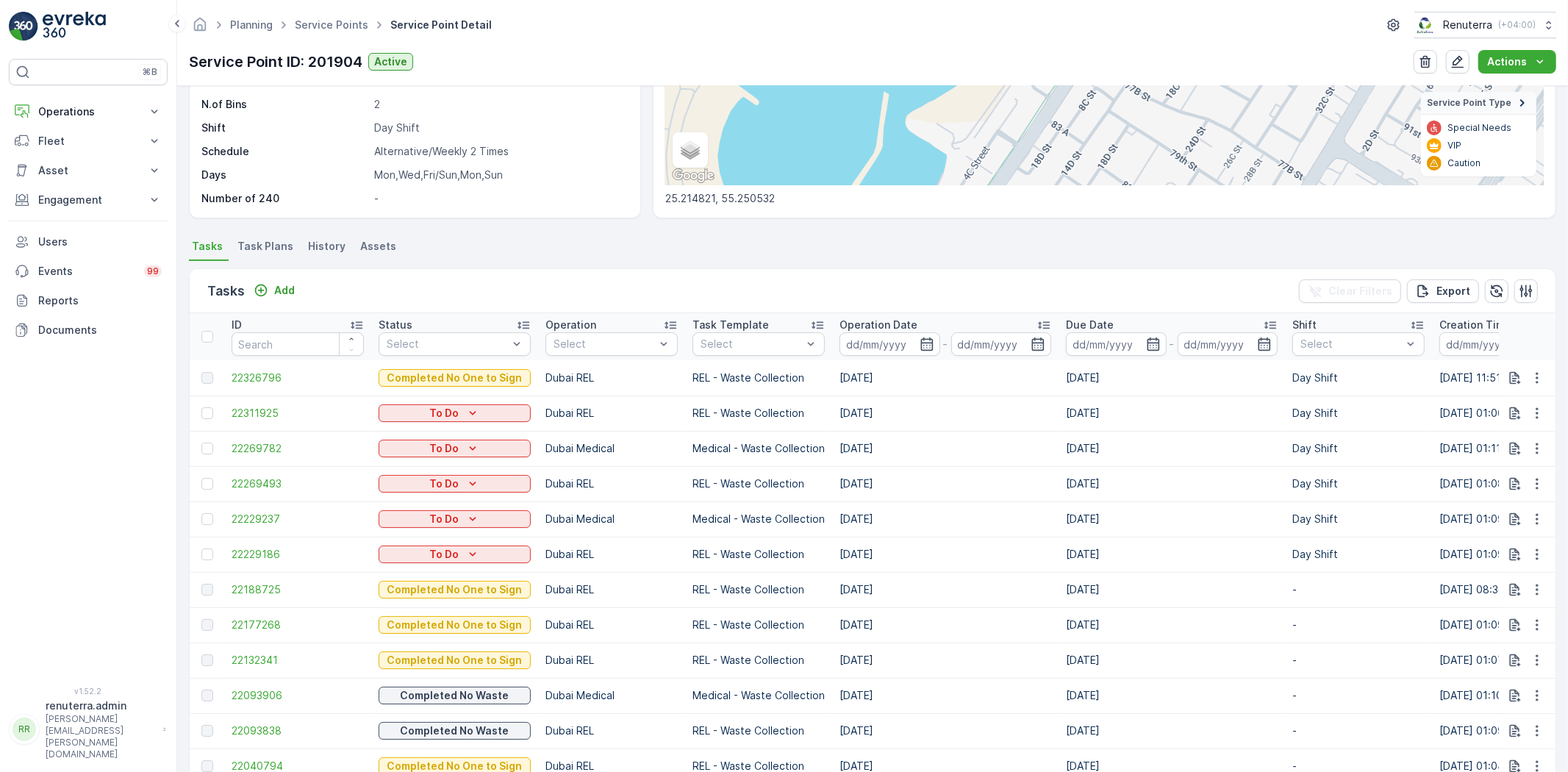
scroll to position [245, 0]
click at [879, 294] on div "Tasks Add Clear Filters Export" at bounding box center [873, 293] width 1366 height 44
click at [1533, 554] on icon "button" at bounding box center [1537, 557] width 15 height 15
click at [1511, 626] on span "Change Route" at bounding box center [1499, 619] width 71 height 15
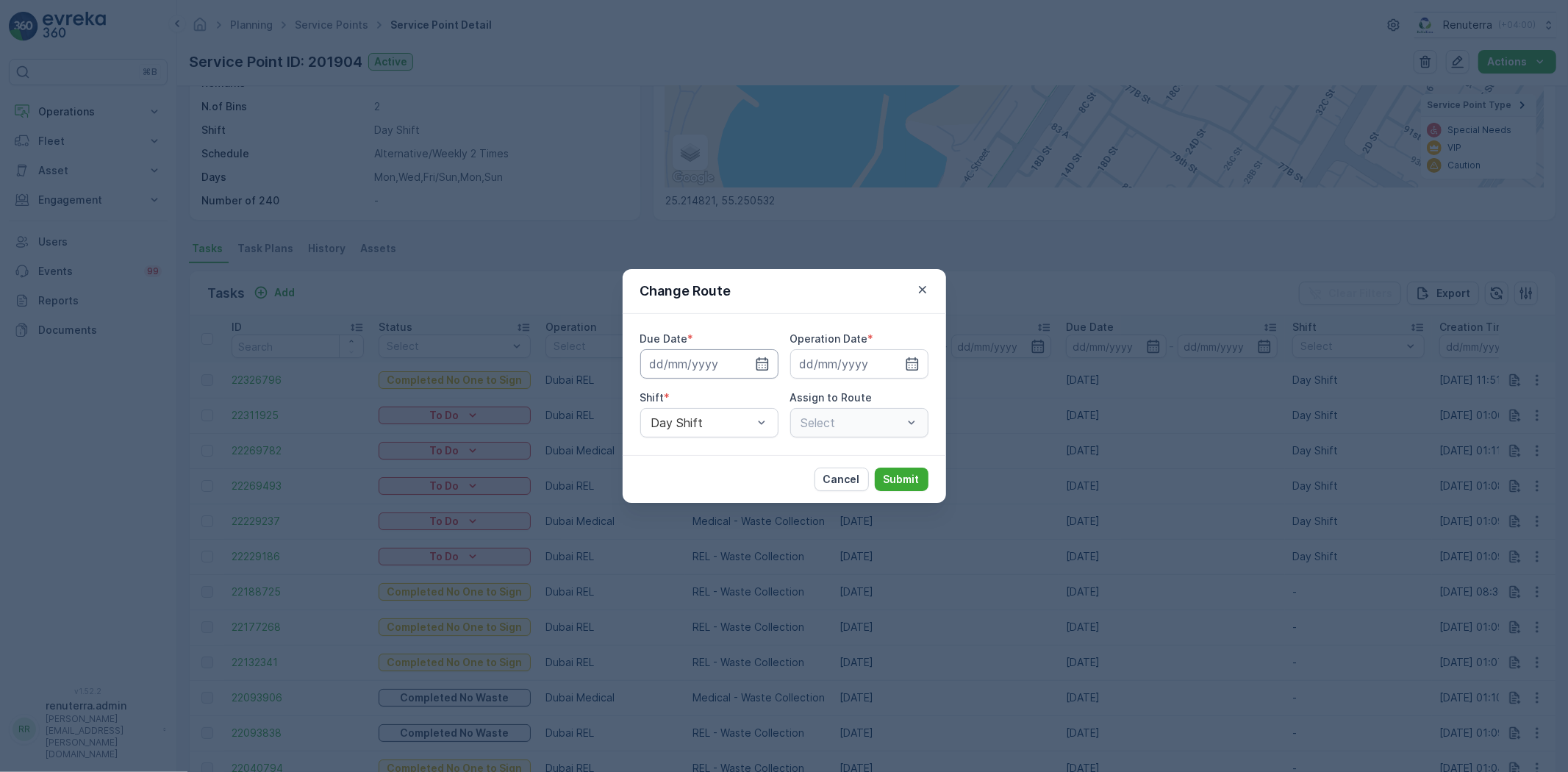
type input "[DATE]"
click at [751, 368] on icon "button" at bounding box center [745, 364] width 15 height 15
type input "[DATE]"
click at [890, 368] on icon "button" at bounding box center [894, 364] width 15 height 15
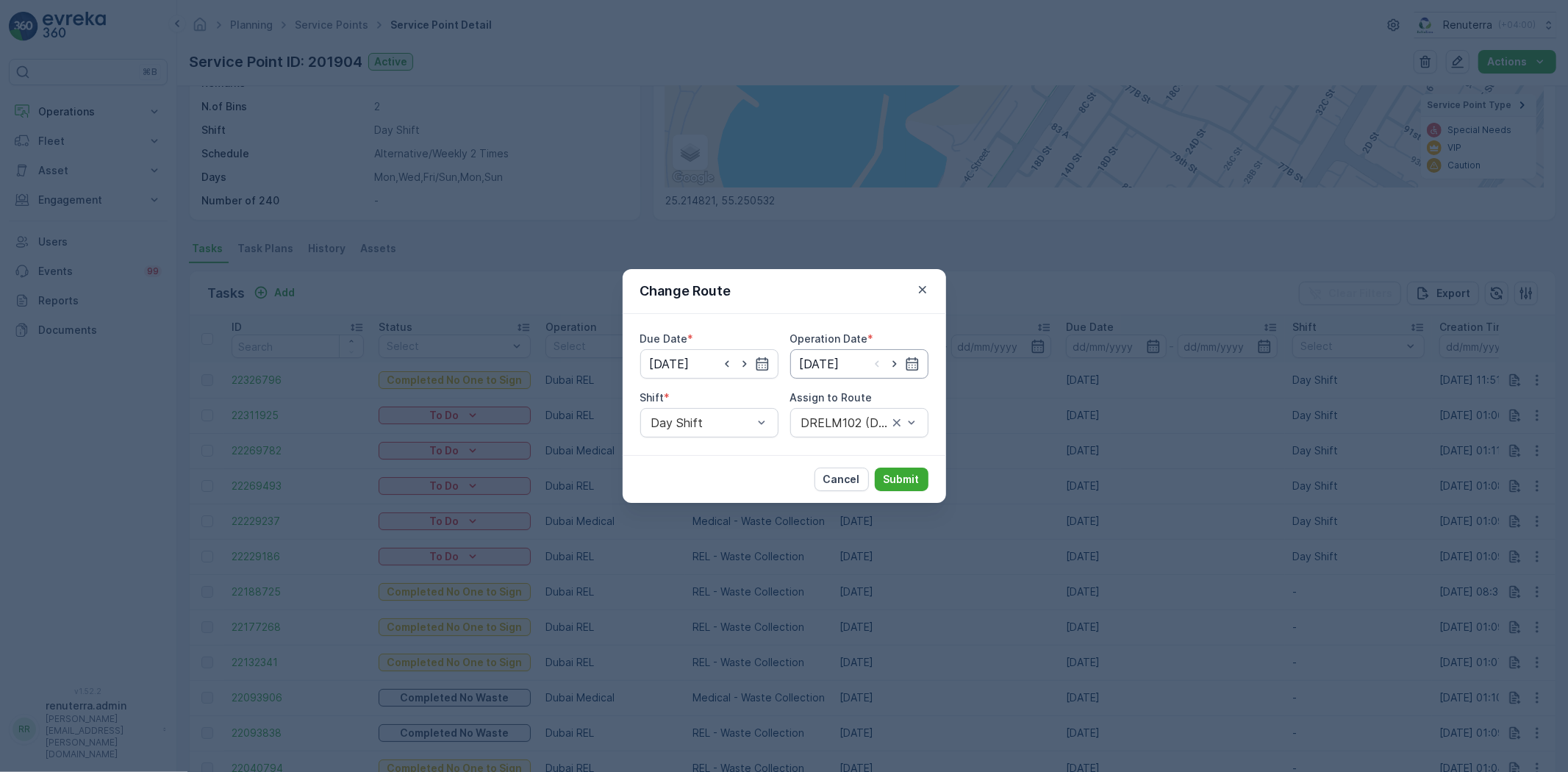
type input "12.10.2025"
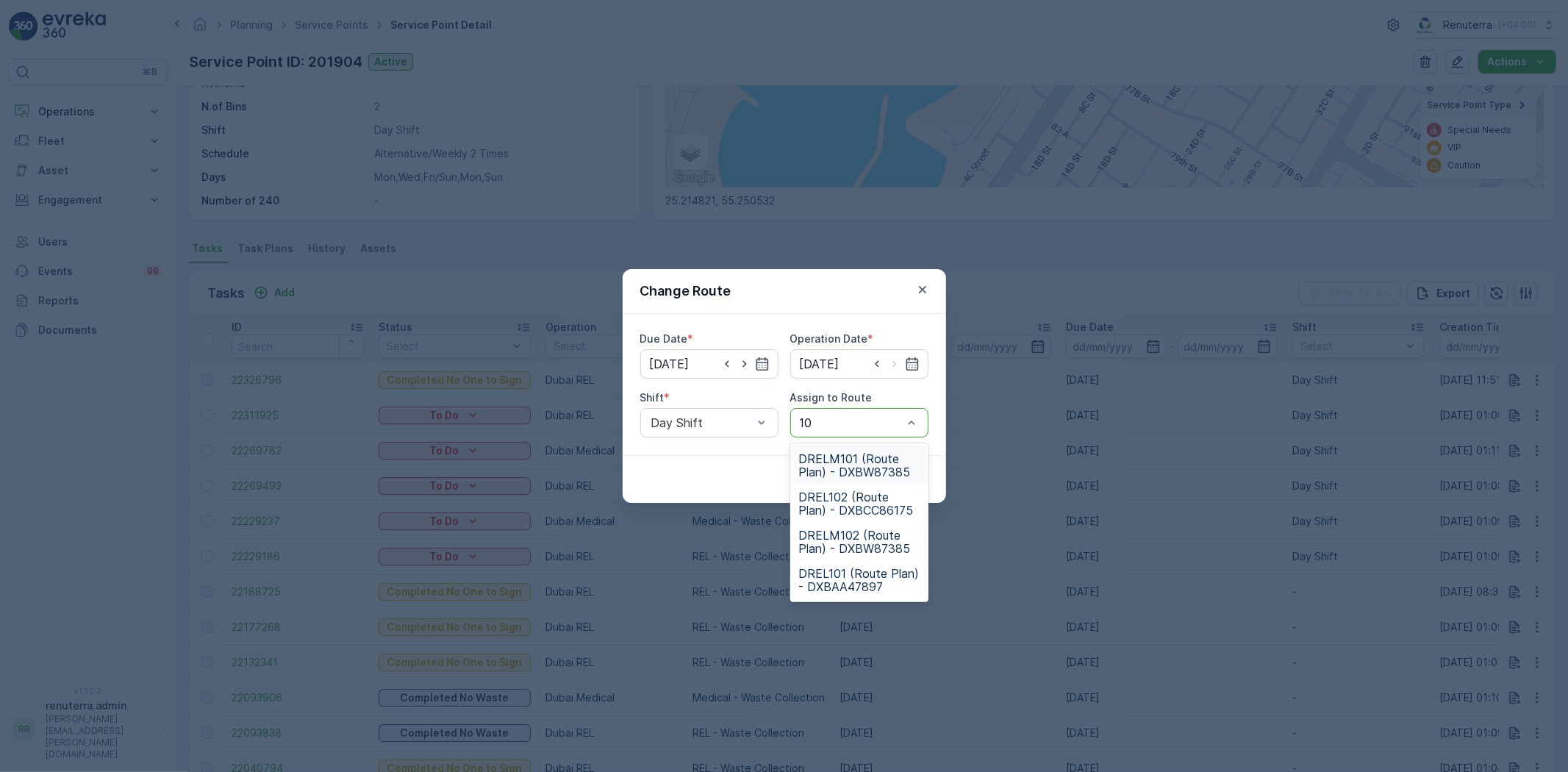
type input "101"
click at [848, 468] on span "DRELM101 (Route Plan) - DXBW87385" at bounding box center [860, 466] width 120 height 26
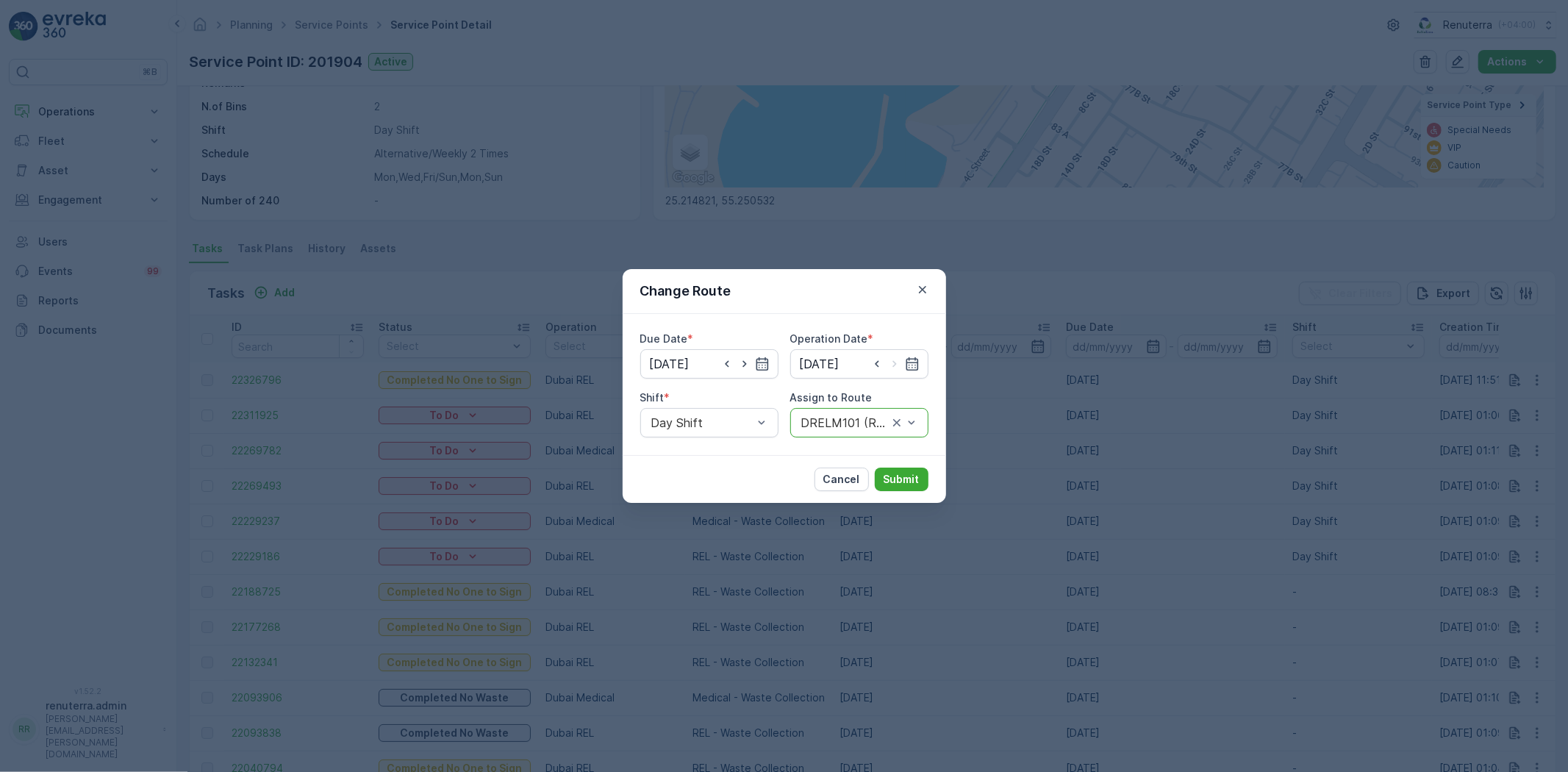
click at [857, 428] on div at bounding box center [845, 422] width 90 height 13
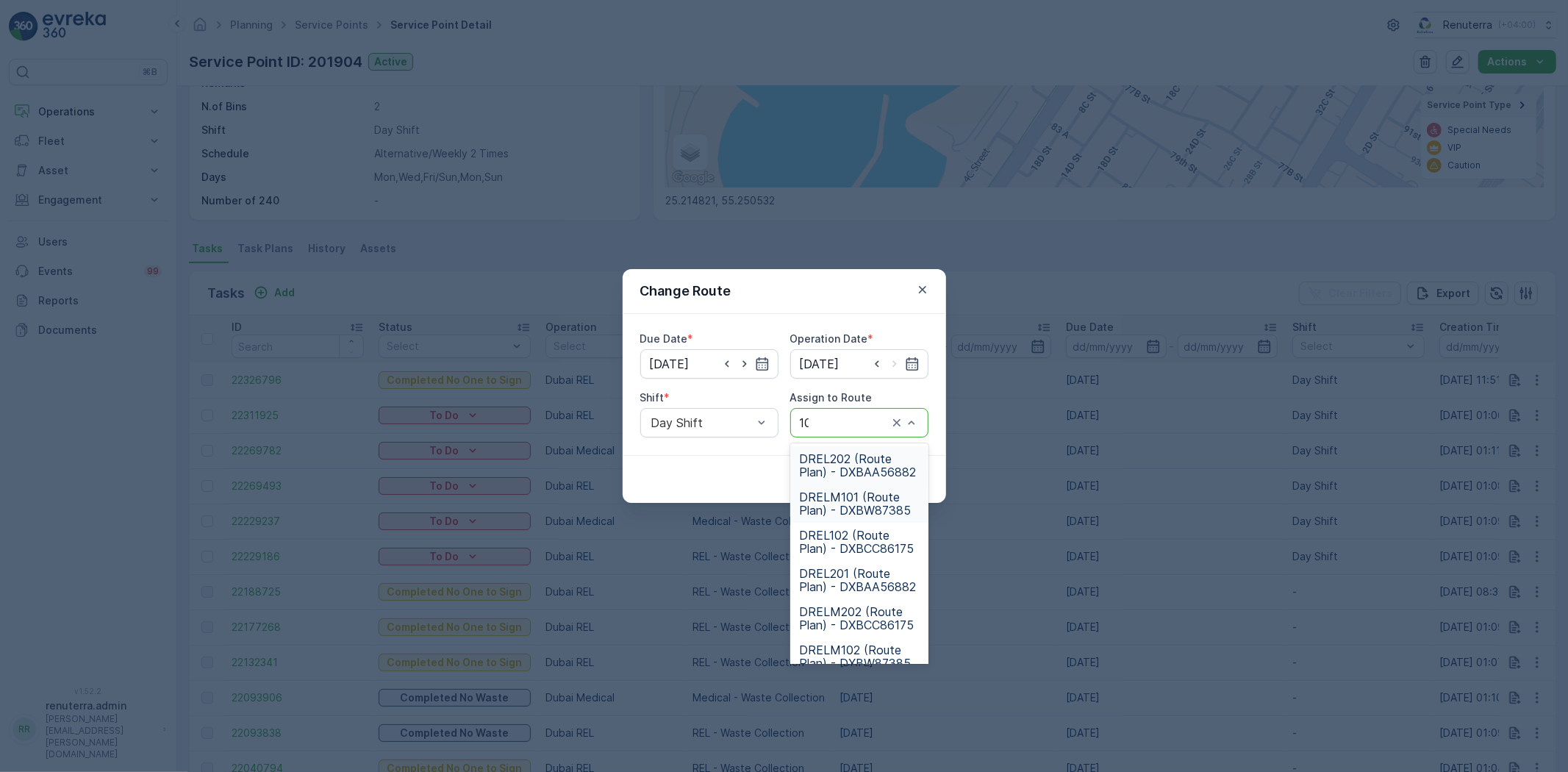
type input "102"
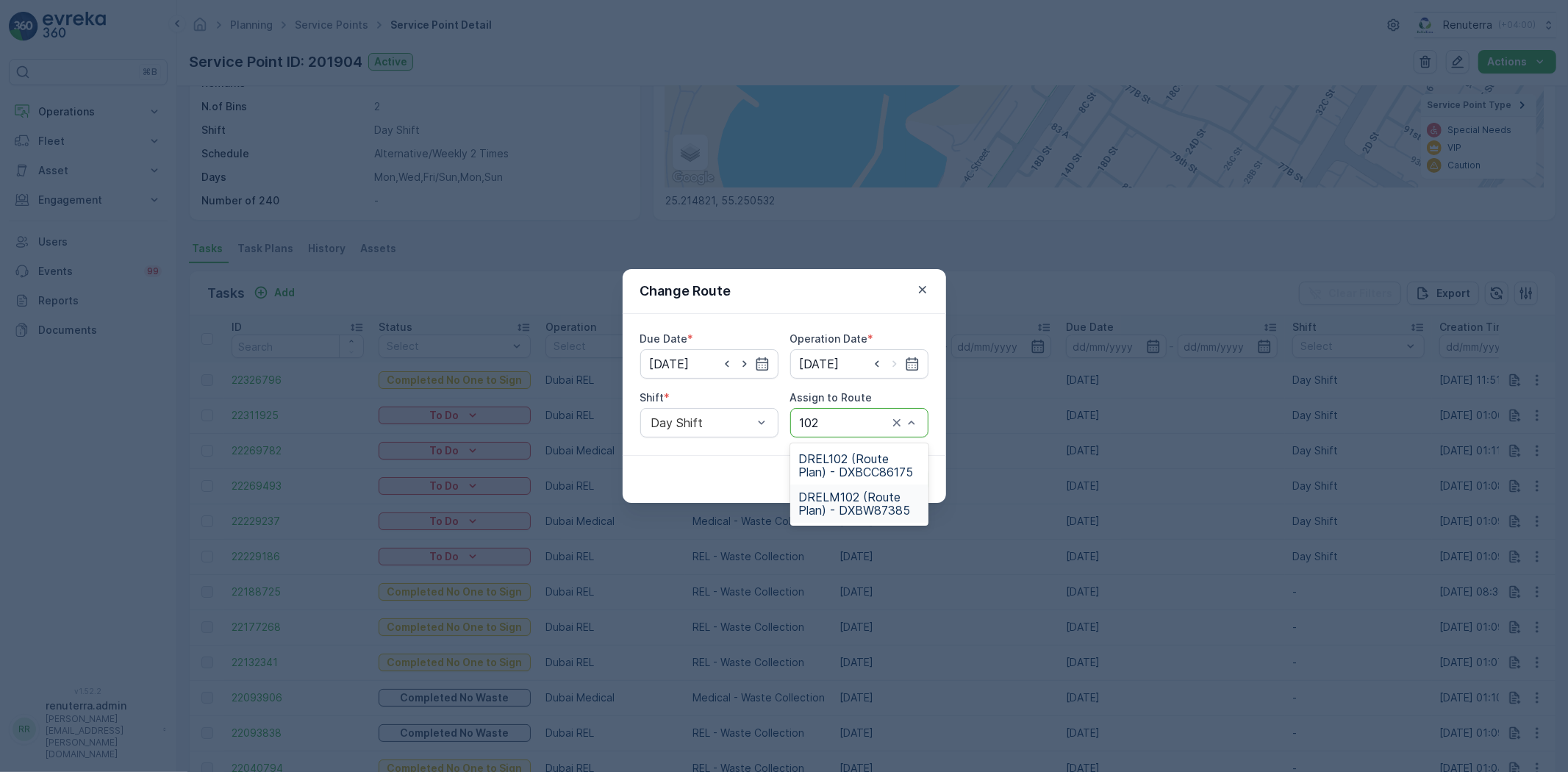
click at [848, 491] on div "DRELM102 (Route Plan) - DXBW87385" at bounding box center [859, 504] width 138 height 39
click at [910, 478] on p "Submit" at bounding box center [901, 479] width 36 height 15
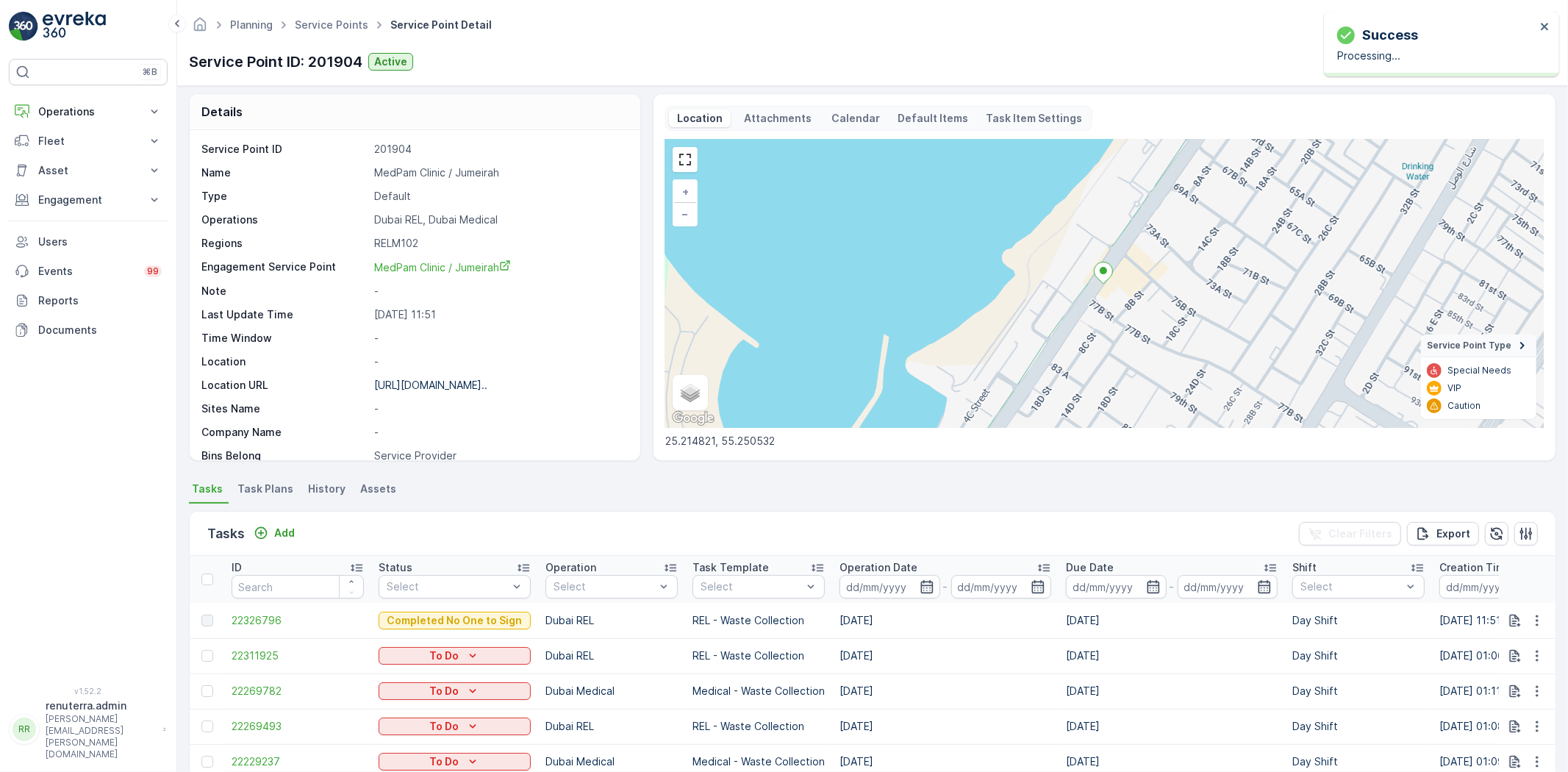
scroll to position [0, 0]
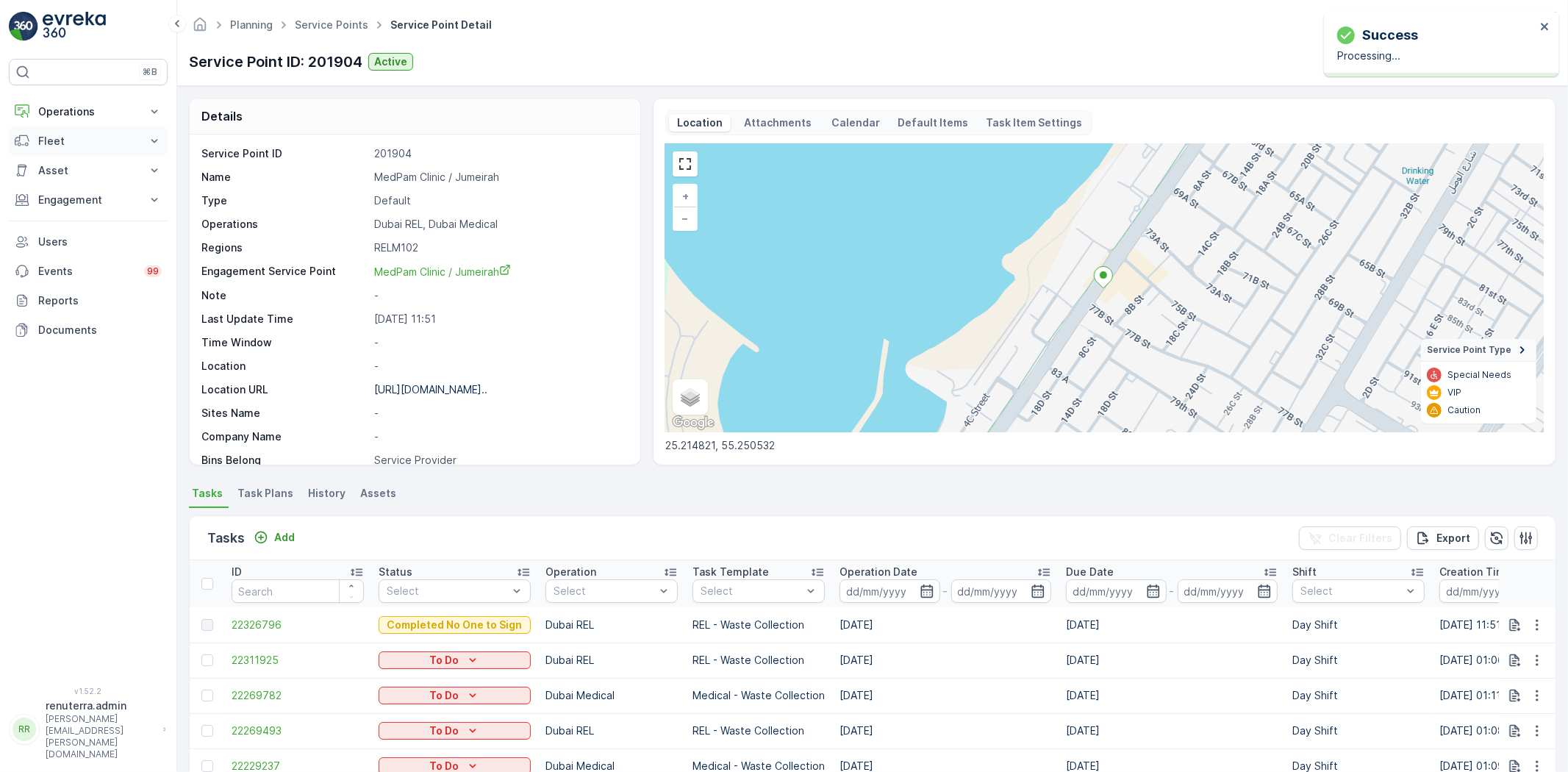
drag, startPoint x: 76, startPoint y: 117, endPoint x: 81, endPoint y: 160, distance: 43.3
click at [76, 117] on p "Operations" at bounding box center [89, 111] width 100 height 15
click at [83, 174] on p "Routes & Tasks" at bounding box center [76, 178] width 76 height 15
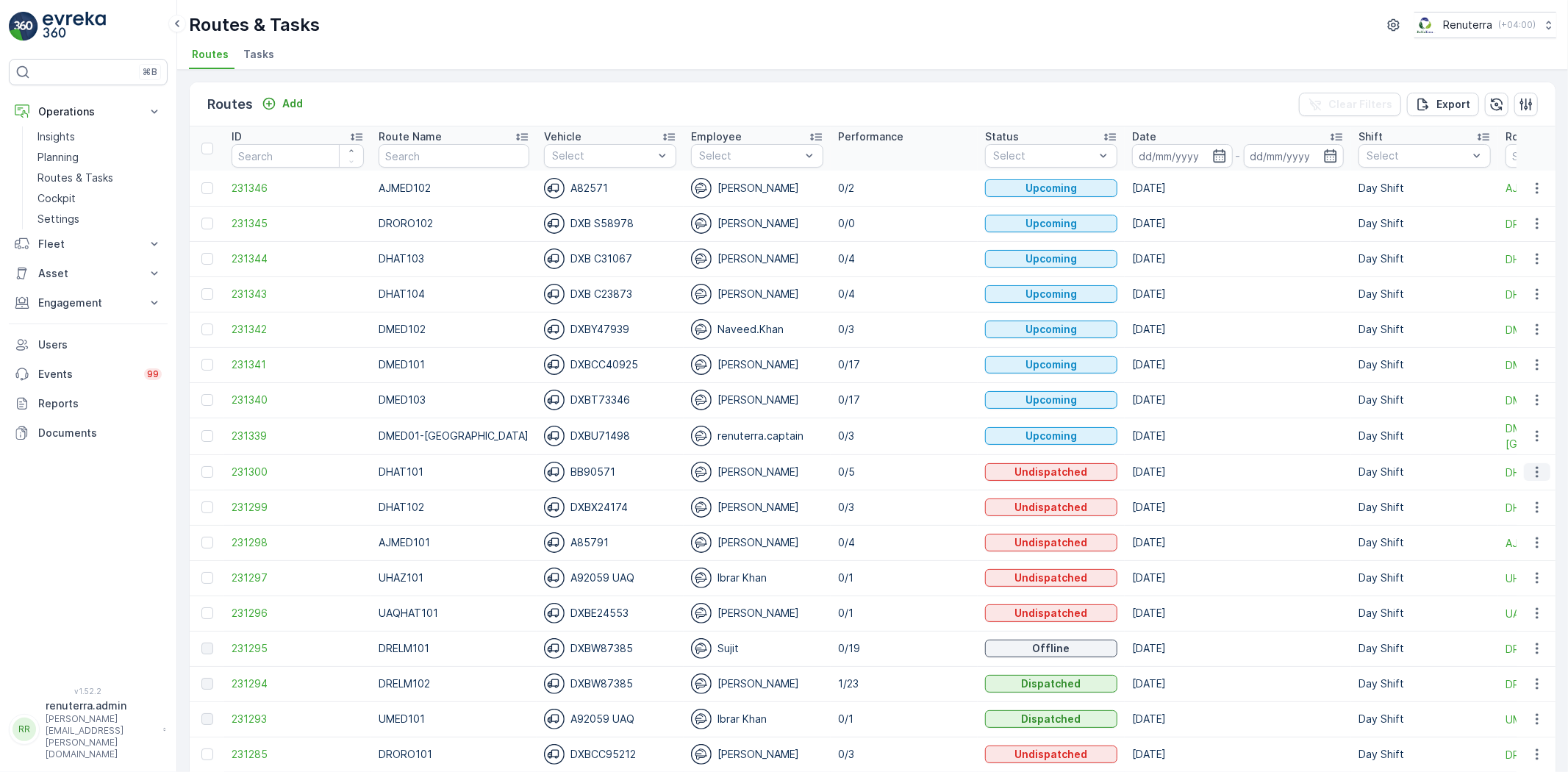
click at [1542, 466] on button "button" at bounding box center [1537, 472] width 26 height 18
click at [1512, 550] on span "Change Assignee" at bounding box center [1502, 556] width 86 height 15
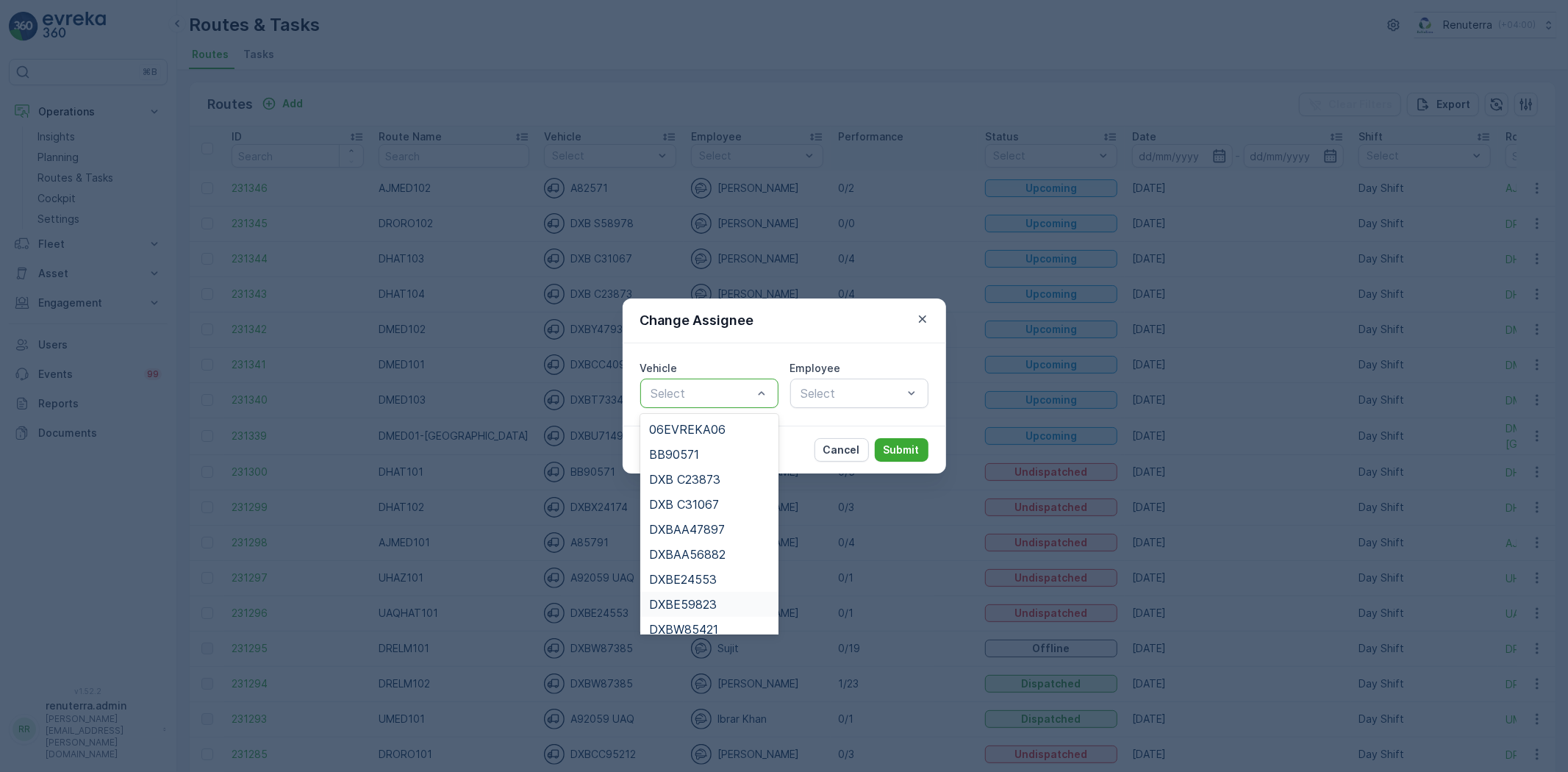
click at [704, 600] on span "DXBE59823" at bounding box center [683, 604] width 68 height 13
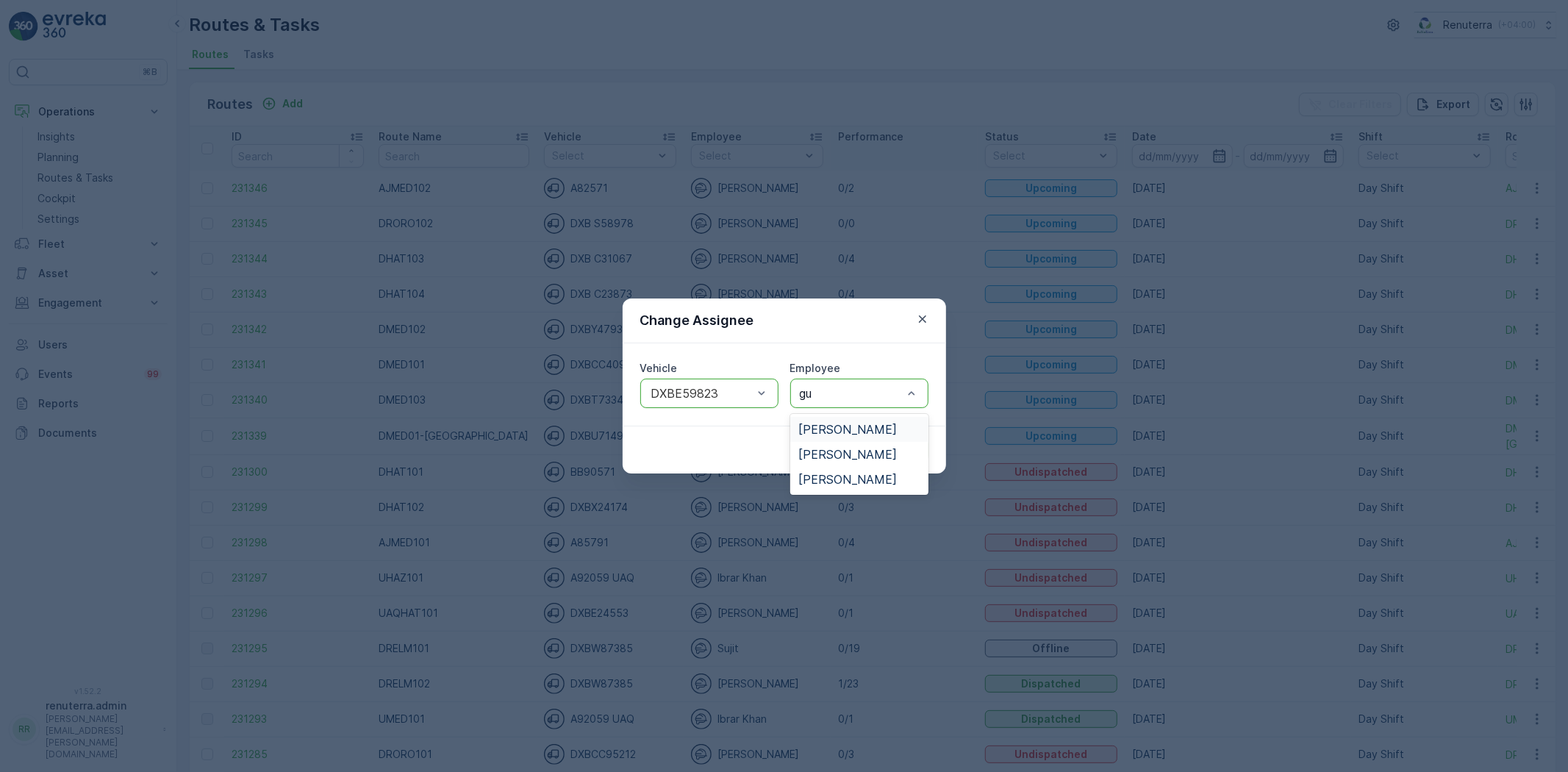
type input "gul"
click at [831, 435] on span "Gul Akbar" at bounding box center [849, 429] width 99 height 13
click at [901, 455] on p "Submit" at bounding box center [901, 450] width 36 height 15
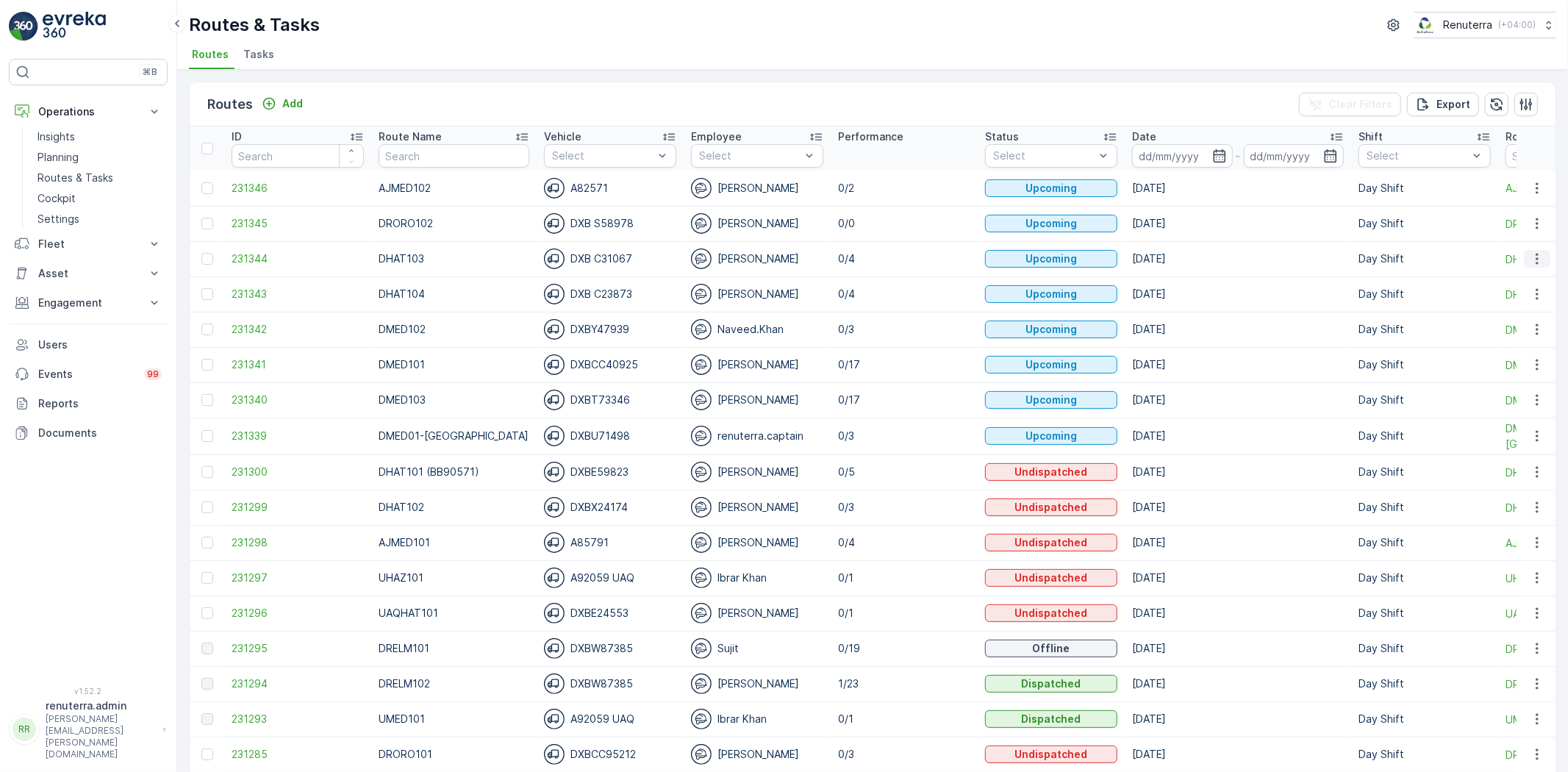
click at [1532, 256] on icon "button" at bounding box center [1537, 259] width 15 height 15
click at [1509, 335] on span "Change Assignee" at bounding box center [1502, 342] width 86 height 15
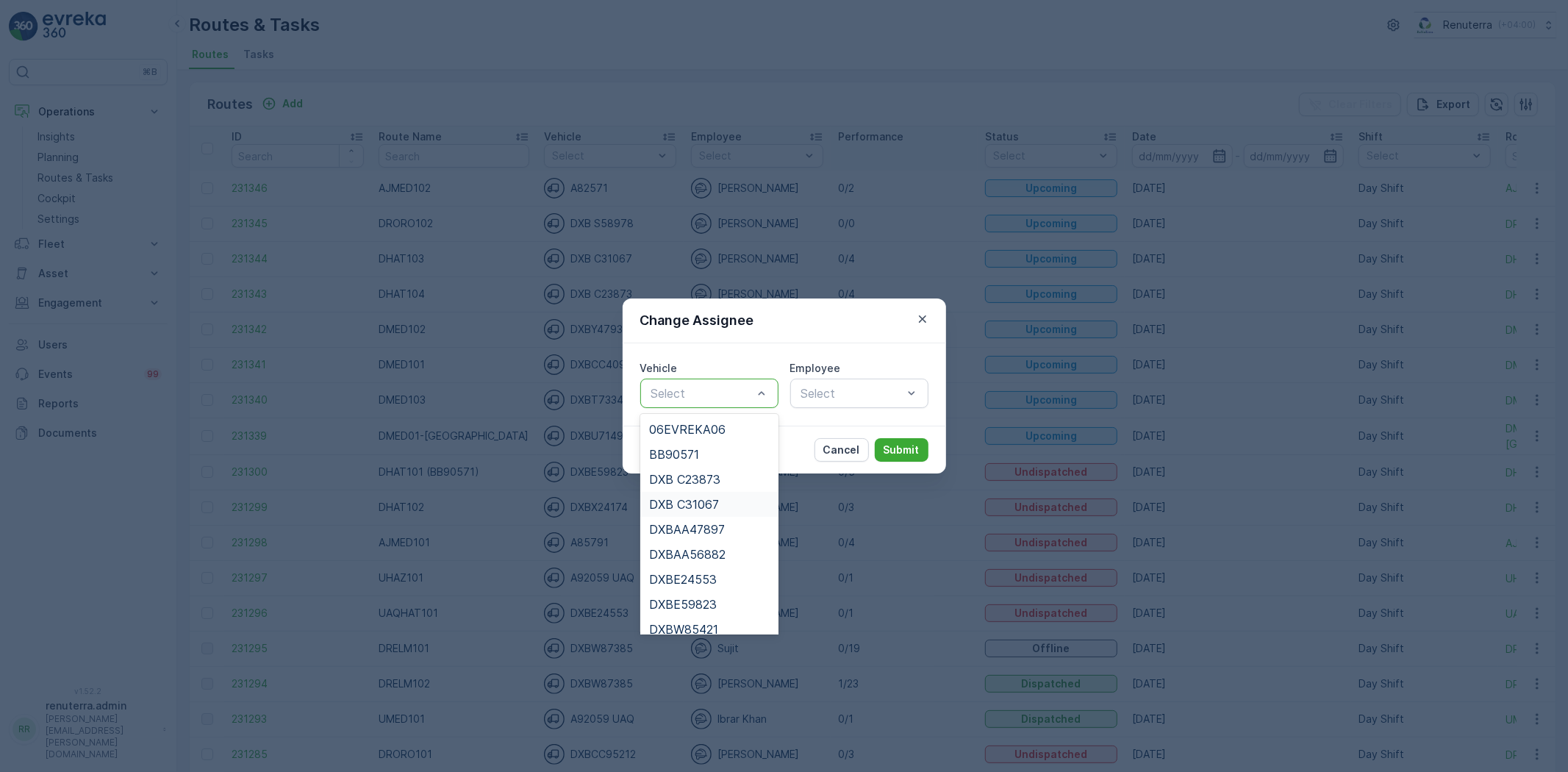
click at [713, 498] on span "DXB C31067" at bounding box center [684, 504] width 70 height 13
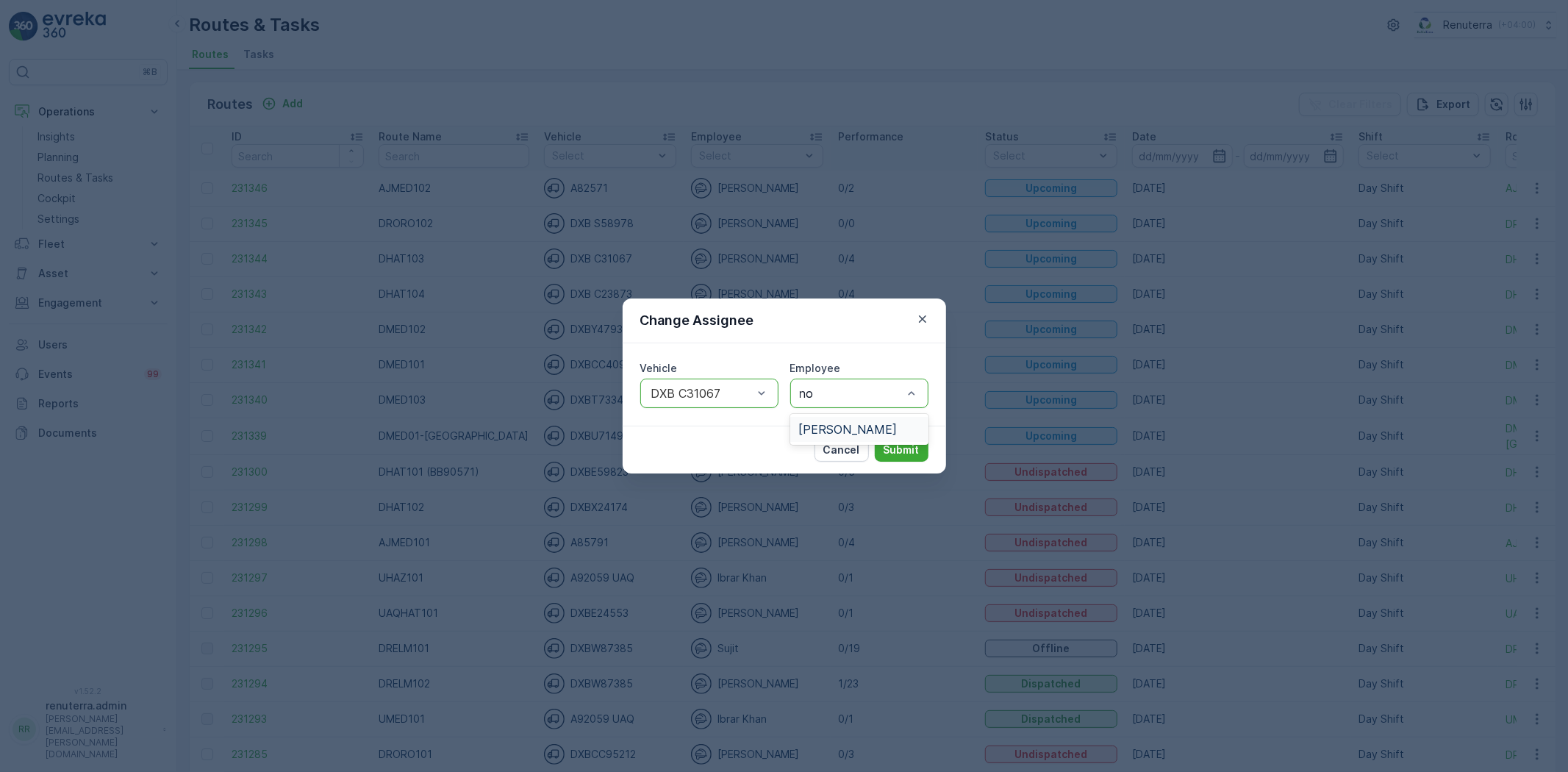
type input "noo"
click at [829, 421] on div "Noor Ghani" at bounding box center [859, 429] width 138 height 25
click at [901, 451] on p "Submit" at bounding box center [901, 450] width 36 height 15
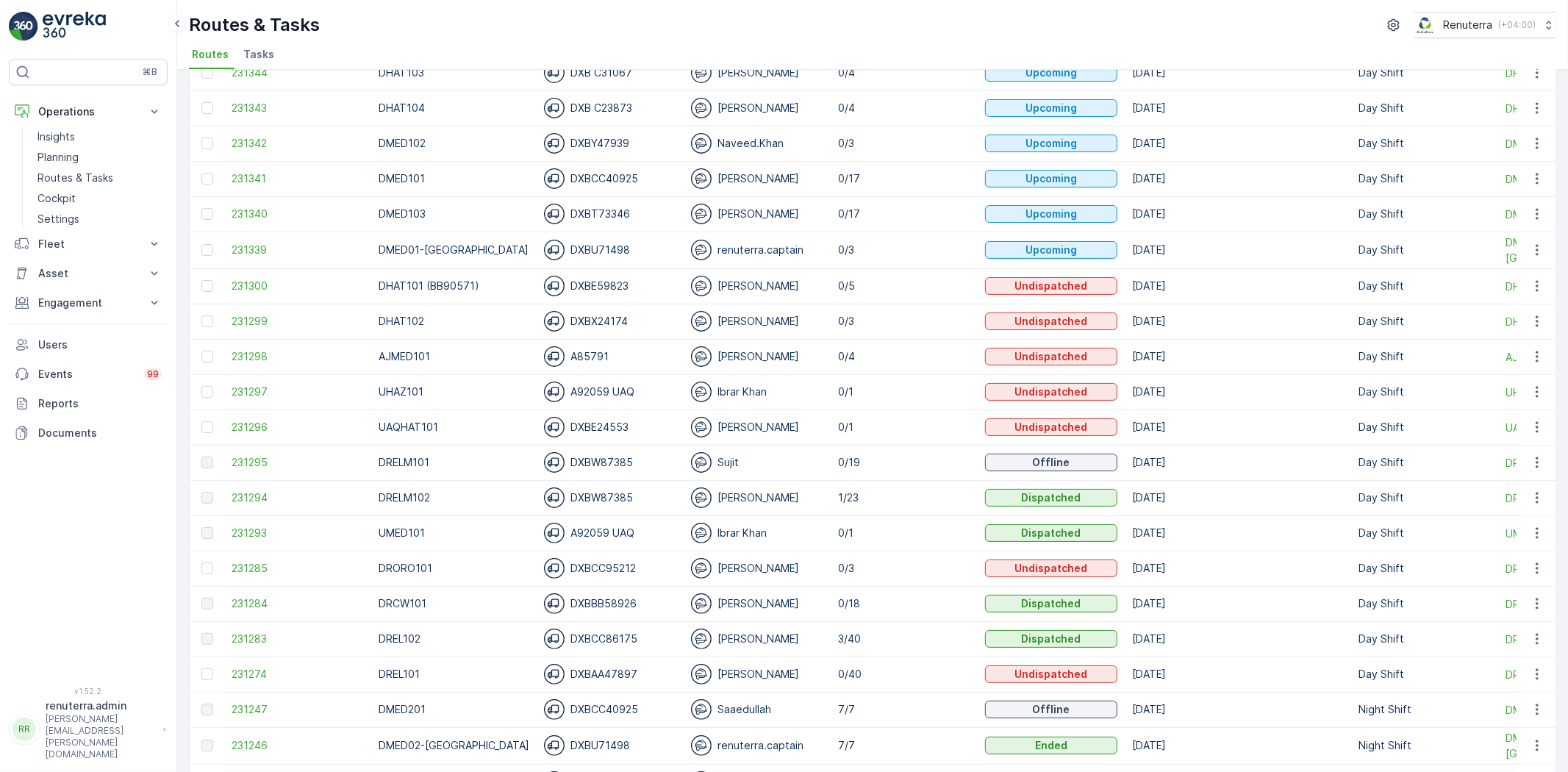
scroll to position [327, 0]
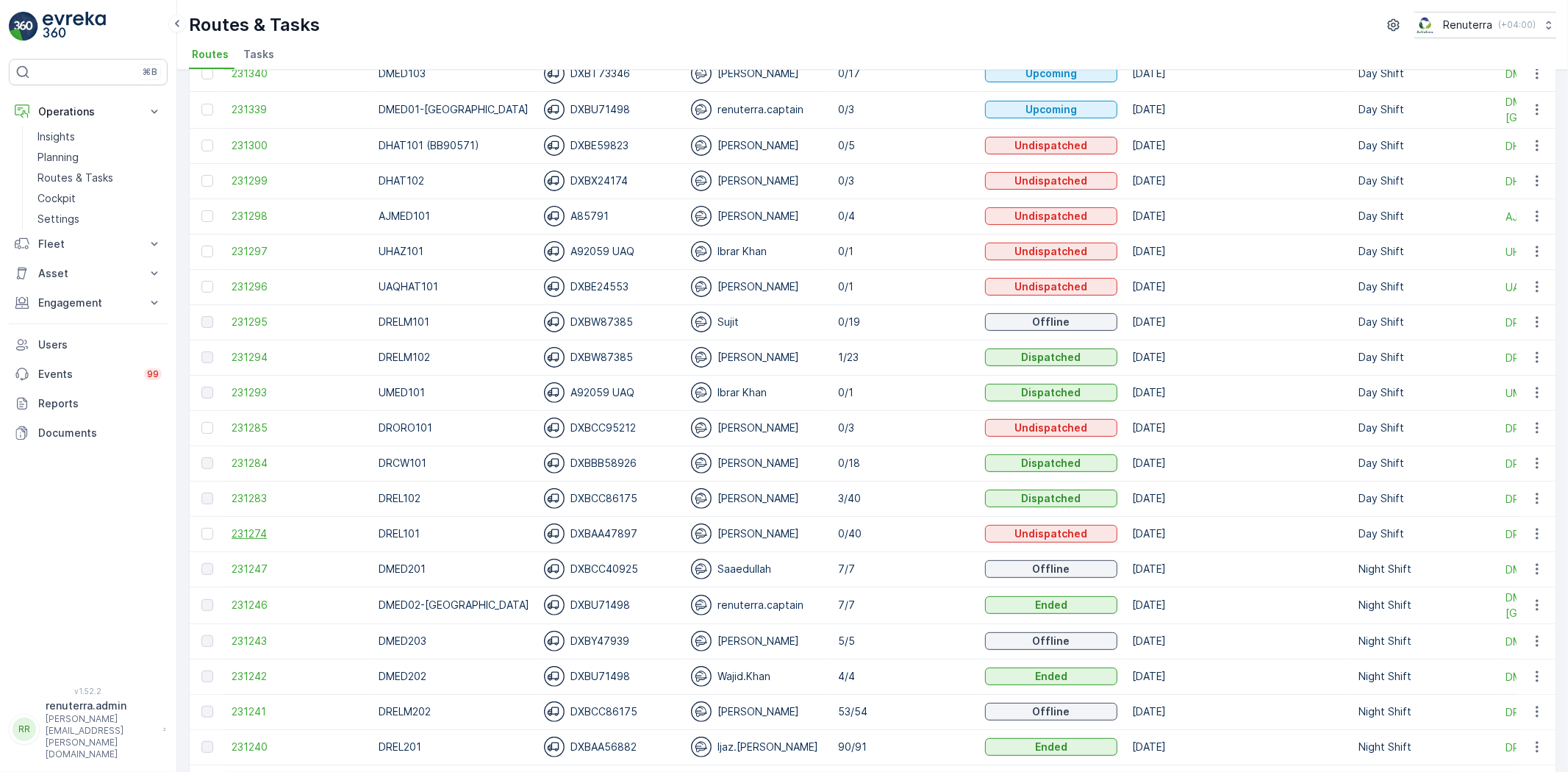
click at [258, 538] on span "231274" at bounding box center [298, 533] width 133 height 15
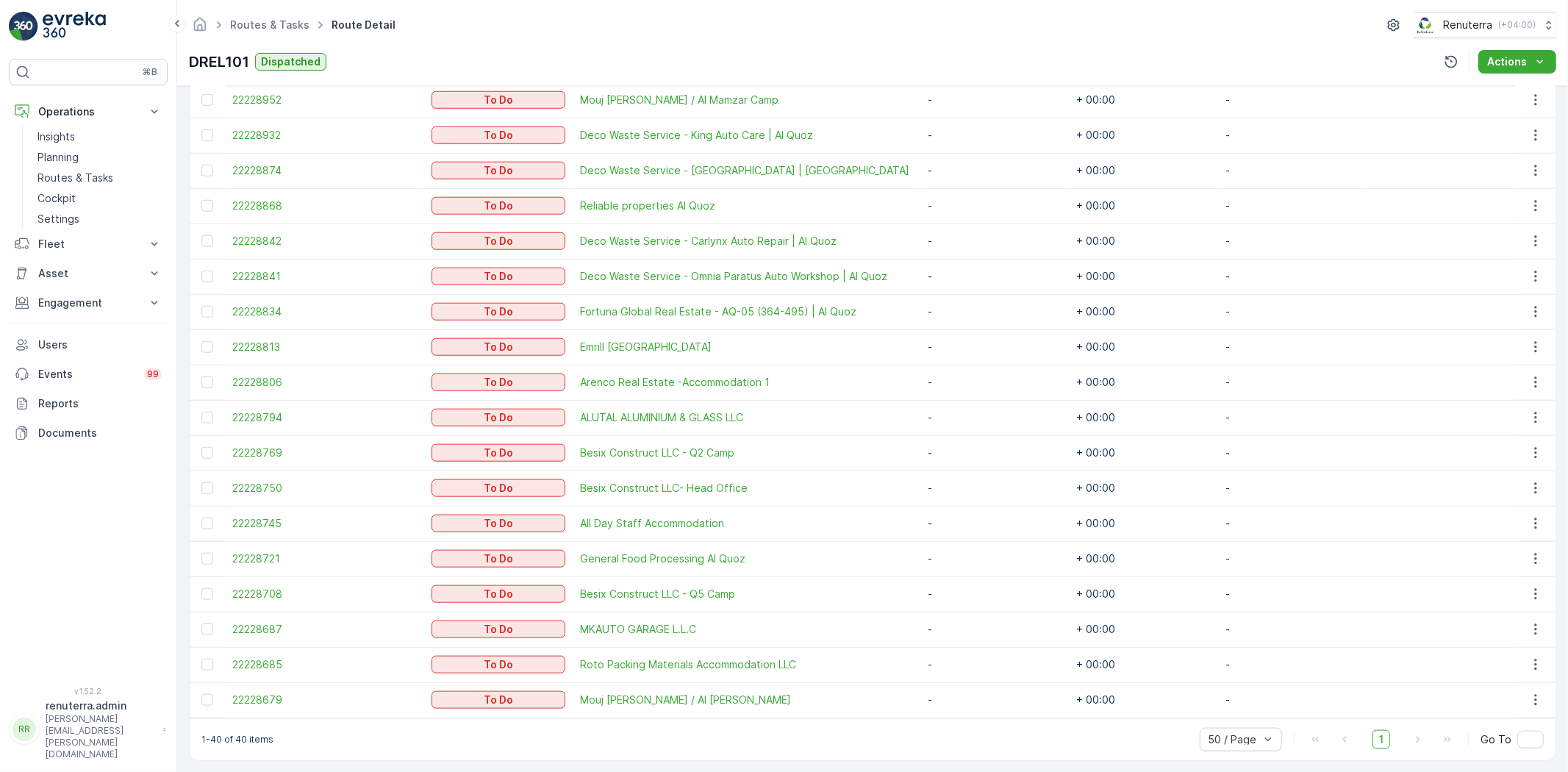
scroll to position [1232, 0]
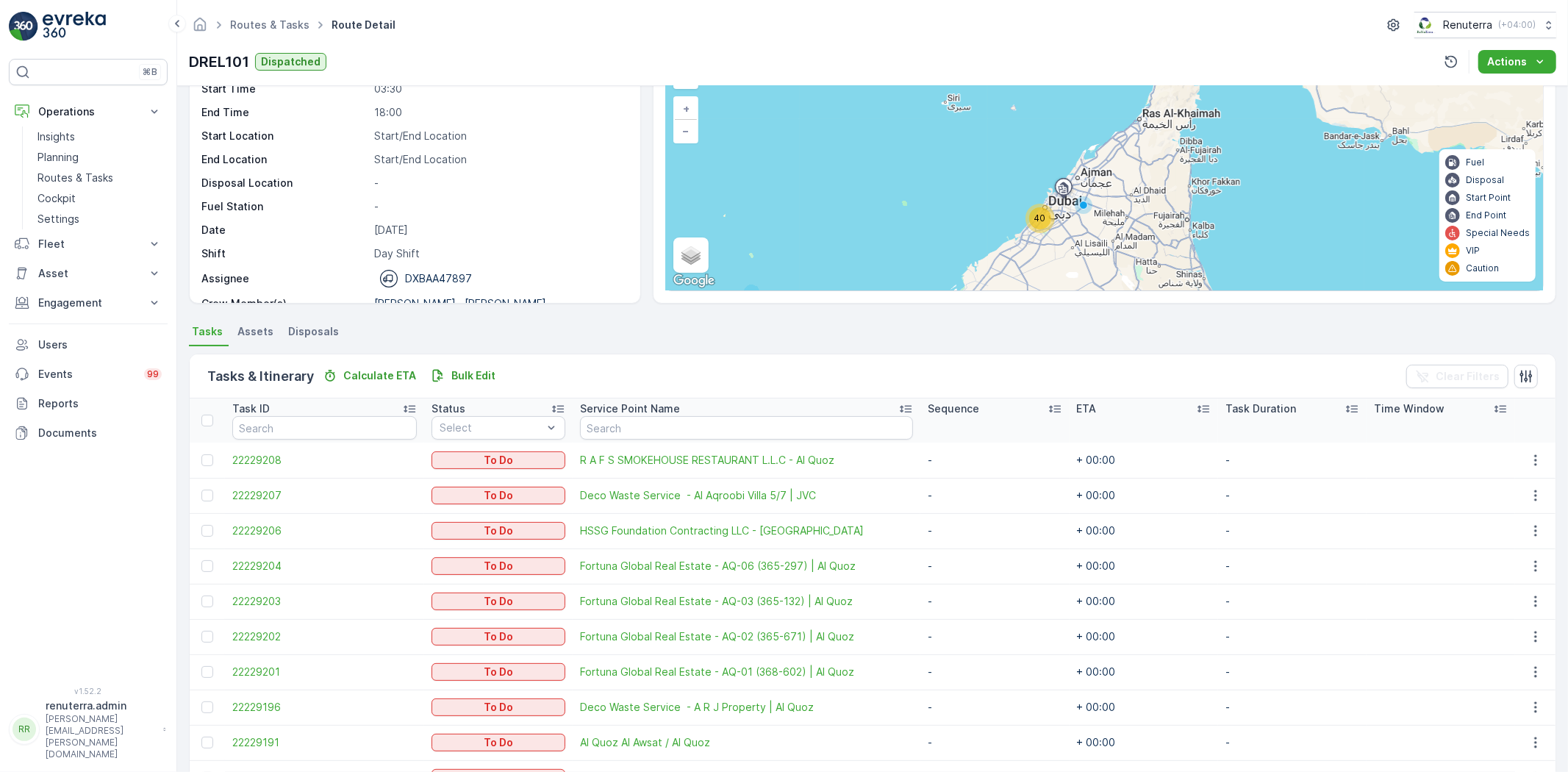
click at [626, 357] on div "Tasks & Itinerary Calculate ETA Bulk Edit Clear Filters" at bounding box center [873, 376] width 1366 height 44
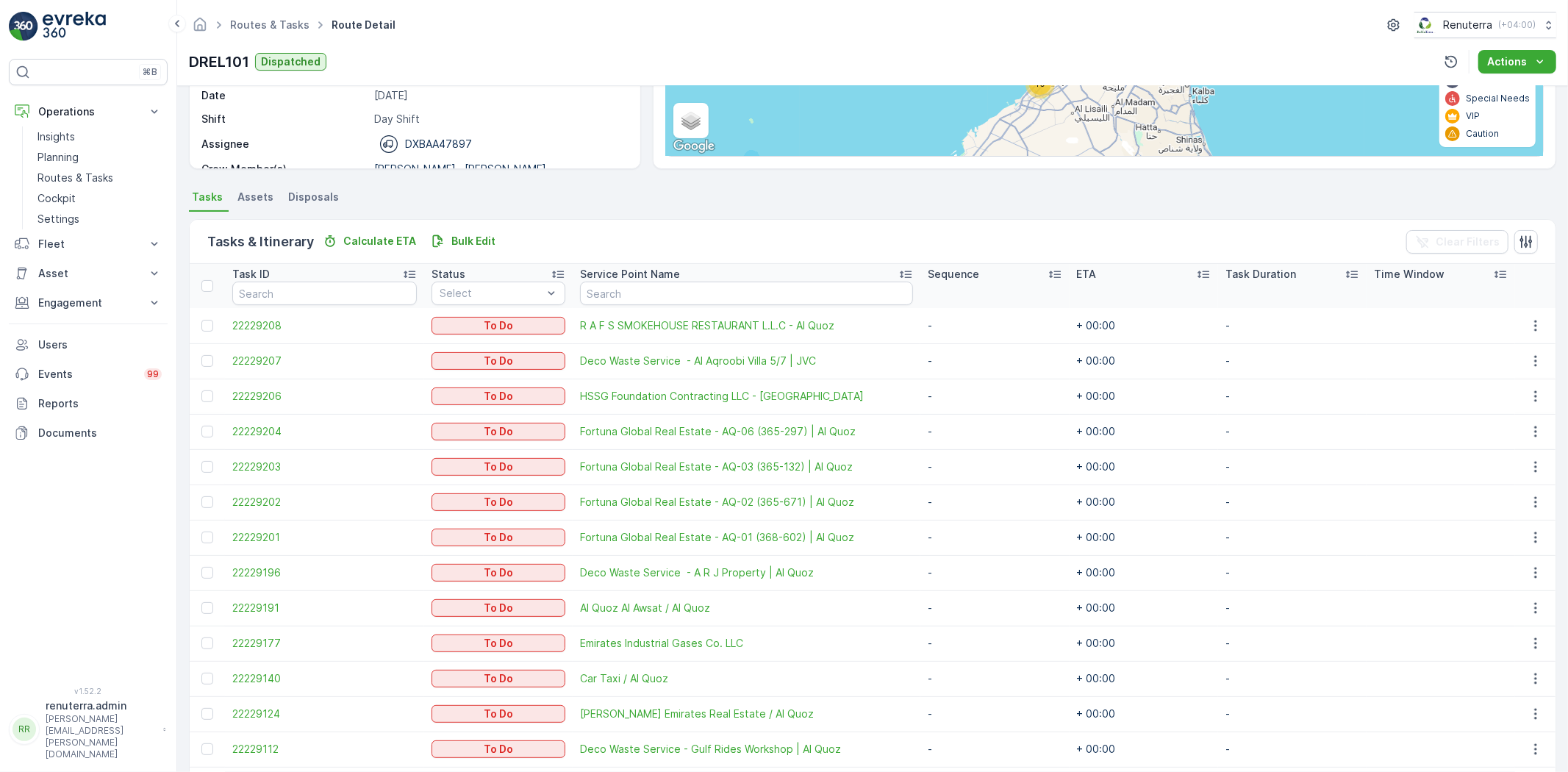
scroll to position [170, 0]
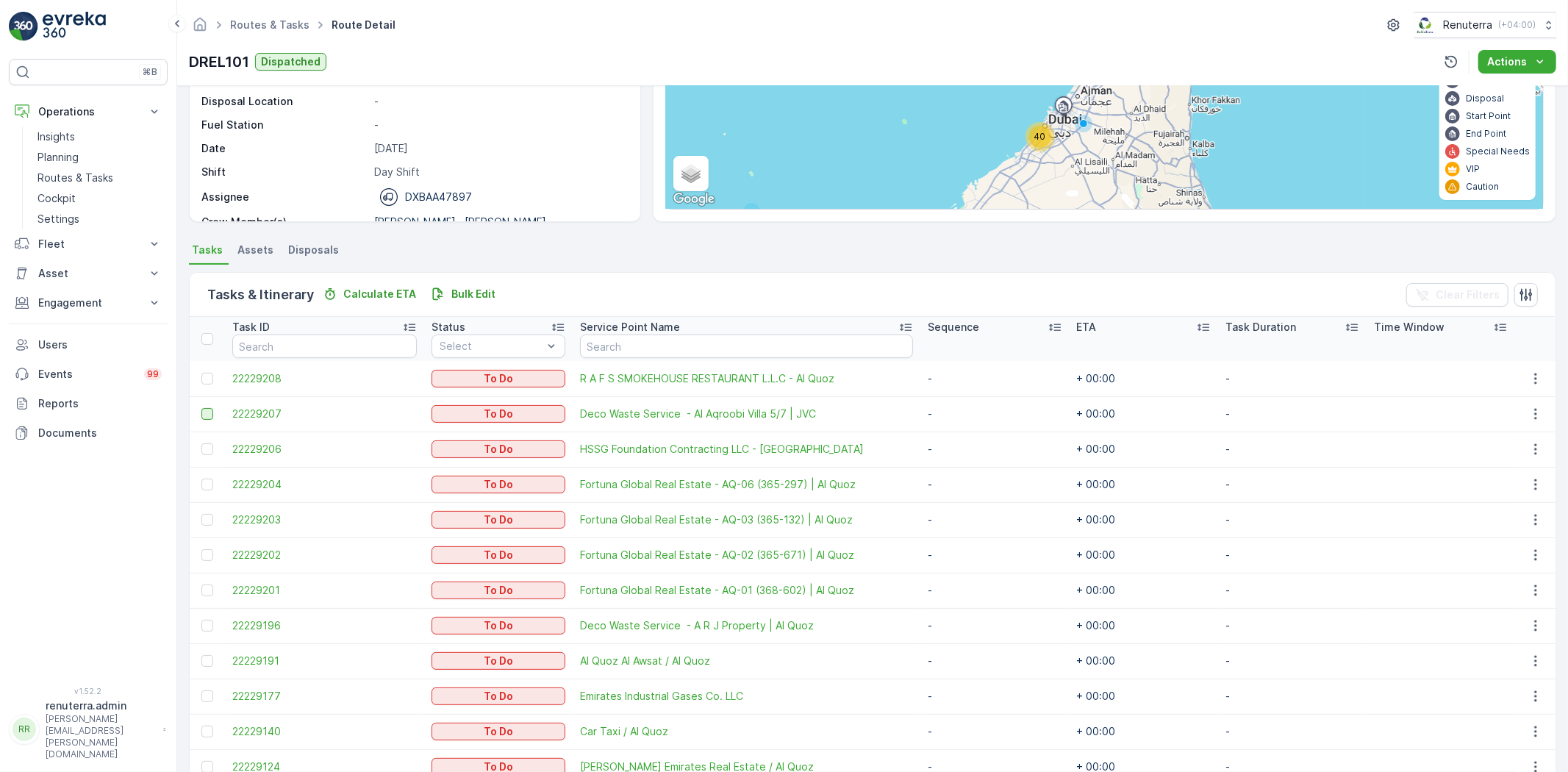
click at [203, 417] on div at bounding box center [207, 414] width 12 height 12
click at [201, 408] on input "checkbox" at bounding box center [201, 408] width 0 height 0
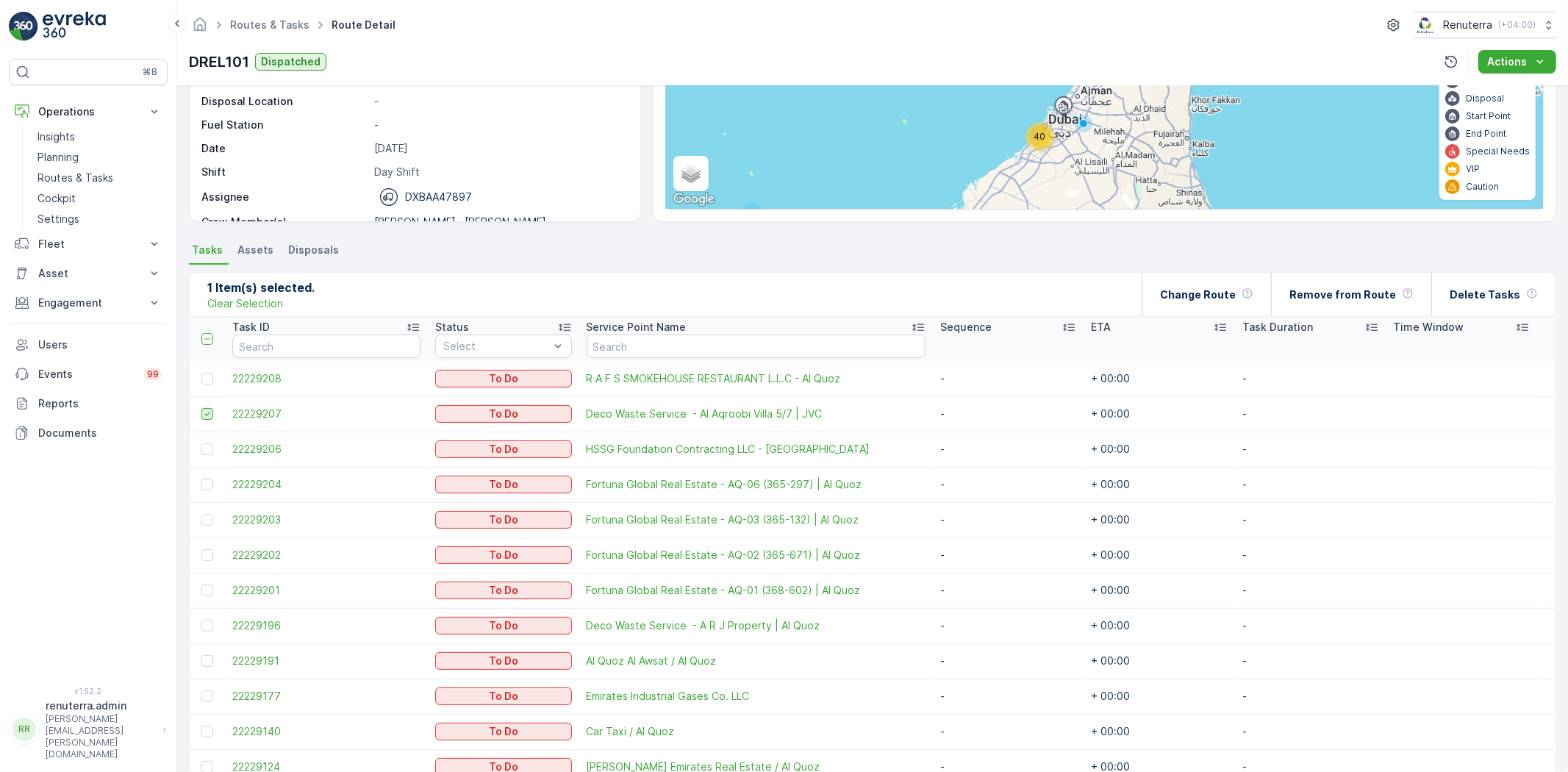
click at [209, 409] on icon at bounding box center [207, 414] width 10 height 10
click at [201, 408] on input "checkbox" at bounding box center [201, 408] width 0 height 0
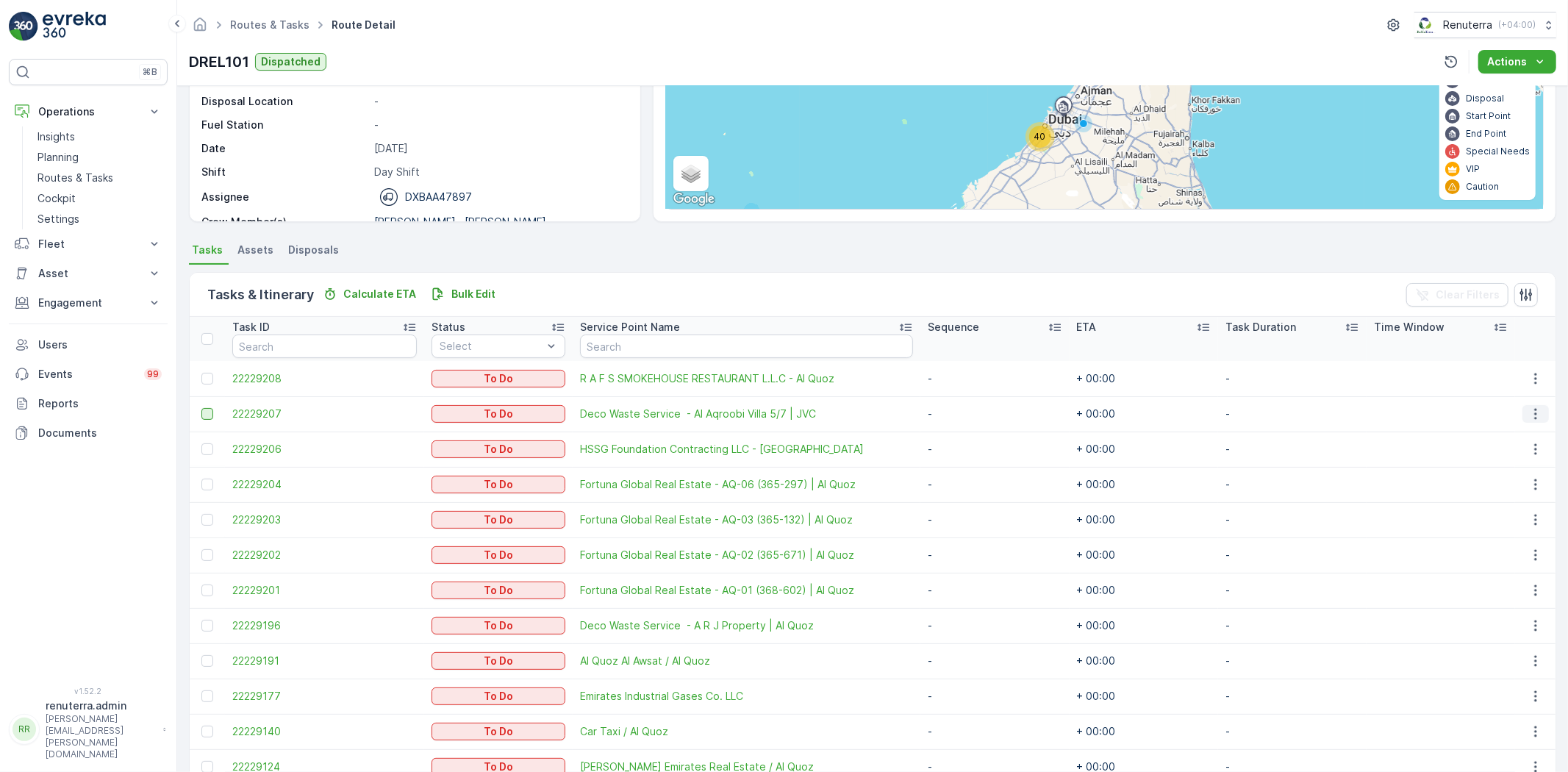
click at [1533, 413] on icon "button" at bounding box center [1536, 414] width 15 height 15
click at [1503, 474] on span "Change Route" at bounding box center [1499, 476] width 71 height 15
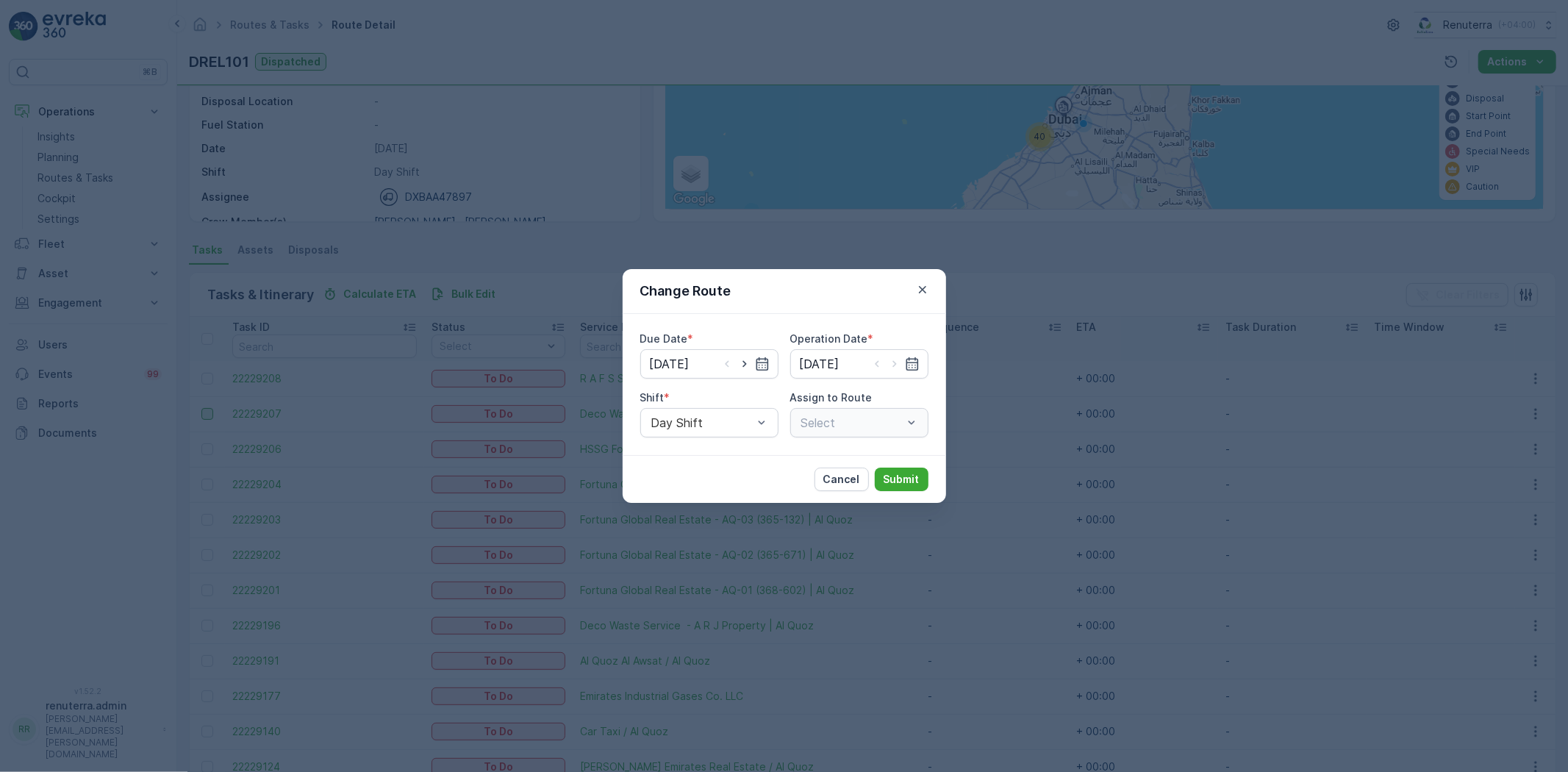
type input "[DATE]"
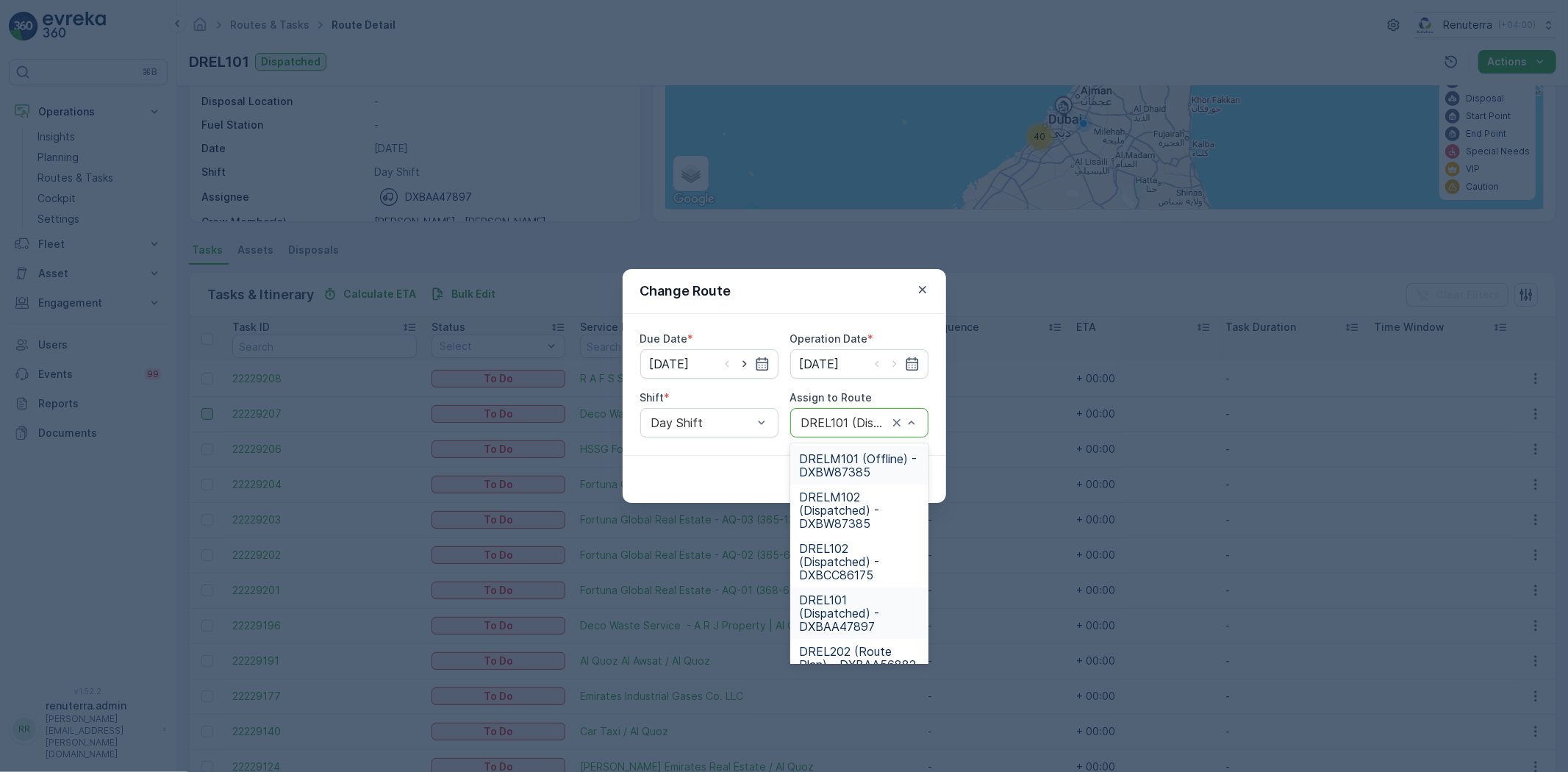
click at [853, 415] on div "DREL101 (Dispatched) - DXBAA47897" at bounding box center [859, 423] width 138 height 29
type input "102"
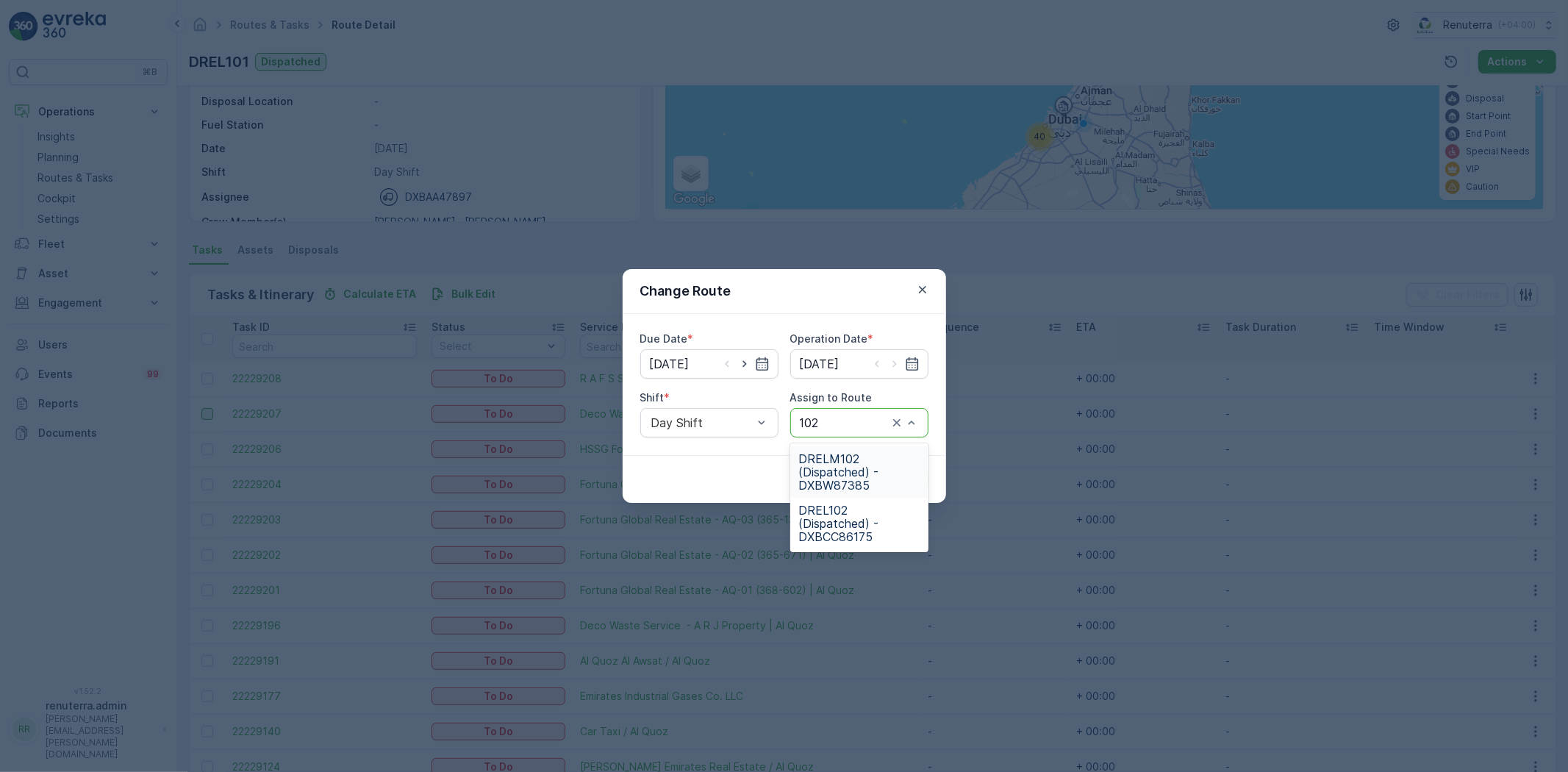
click at [849, 459] on span "DRELM102 (Dispatched) - DXBW87385" at bounding box center [860, 472] width 120 height 39
click at [899, 476] on p "Submit" at bounding box center [901, 479] width 36 height 15
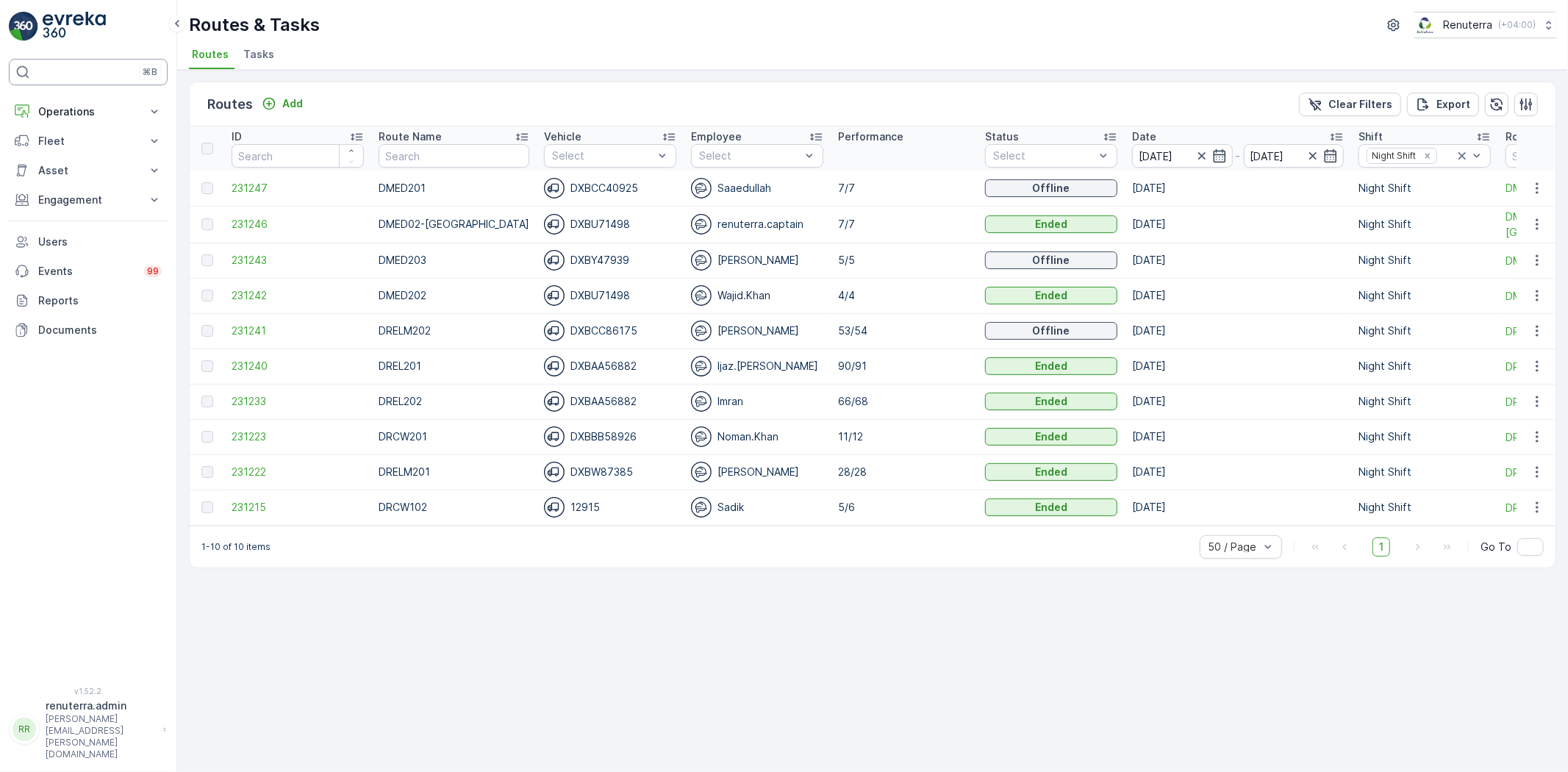
click at [117, 71] on div "⌘B" at bounding box center [88, 72] width 159 height 26
click at [84, 100] on button "Operations" at bounding box center [88, 112] width 159 height 29
click at [63, 143] on p "Insights" at bounding box center [56, 137] width 38 height 15
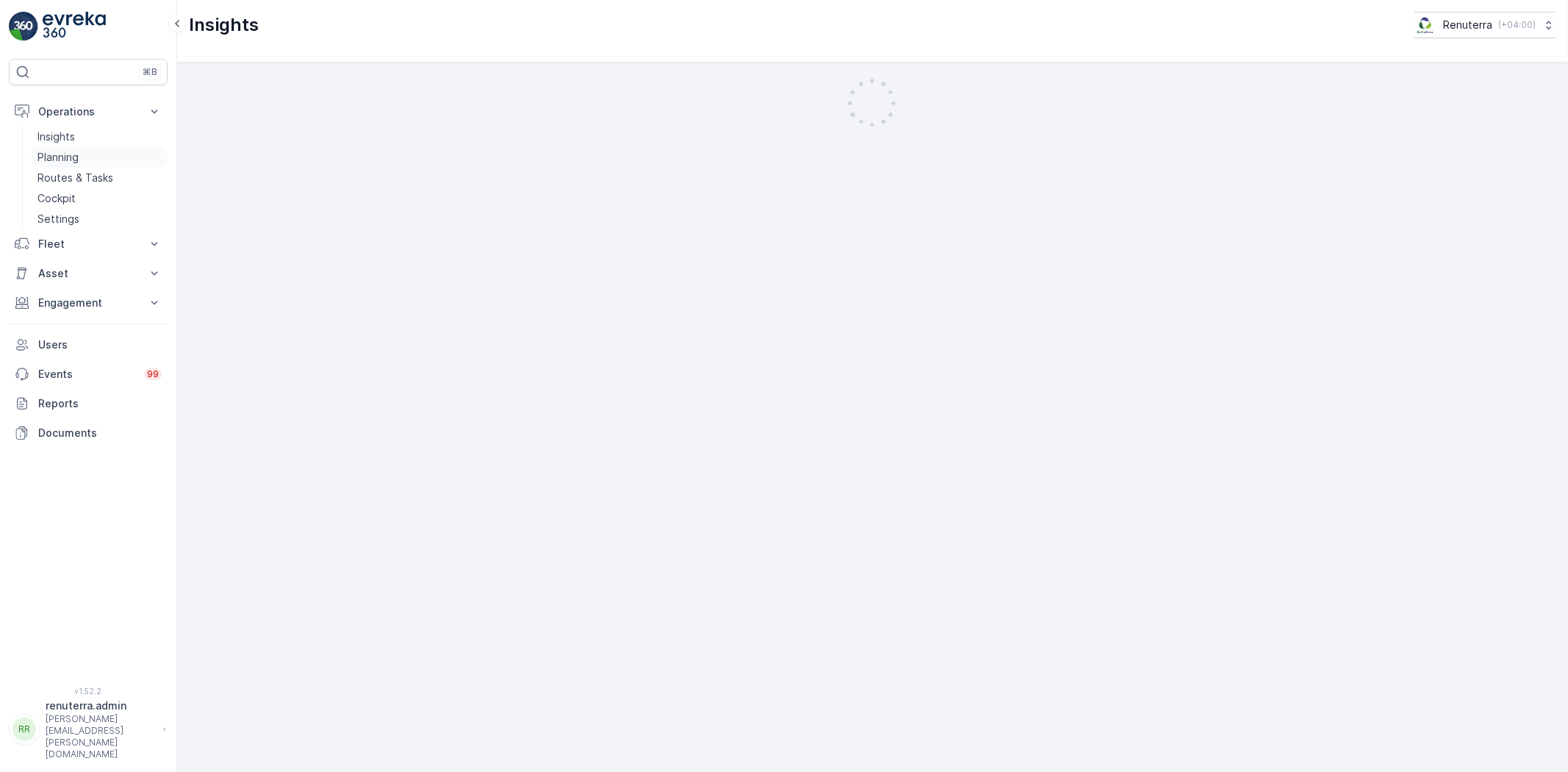
click at [83, 153] on link "Planning" at bounding box center [100, 157] width 136 height 21
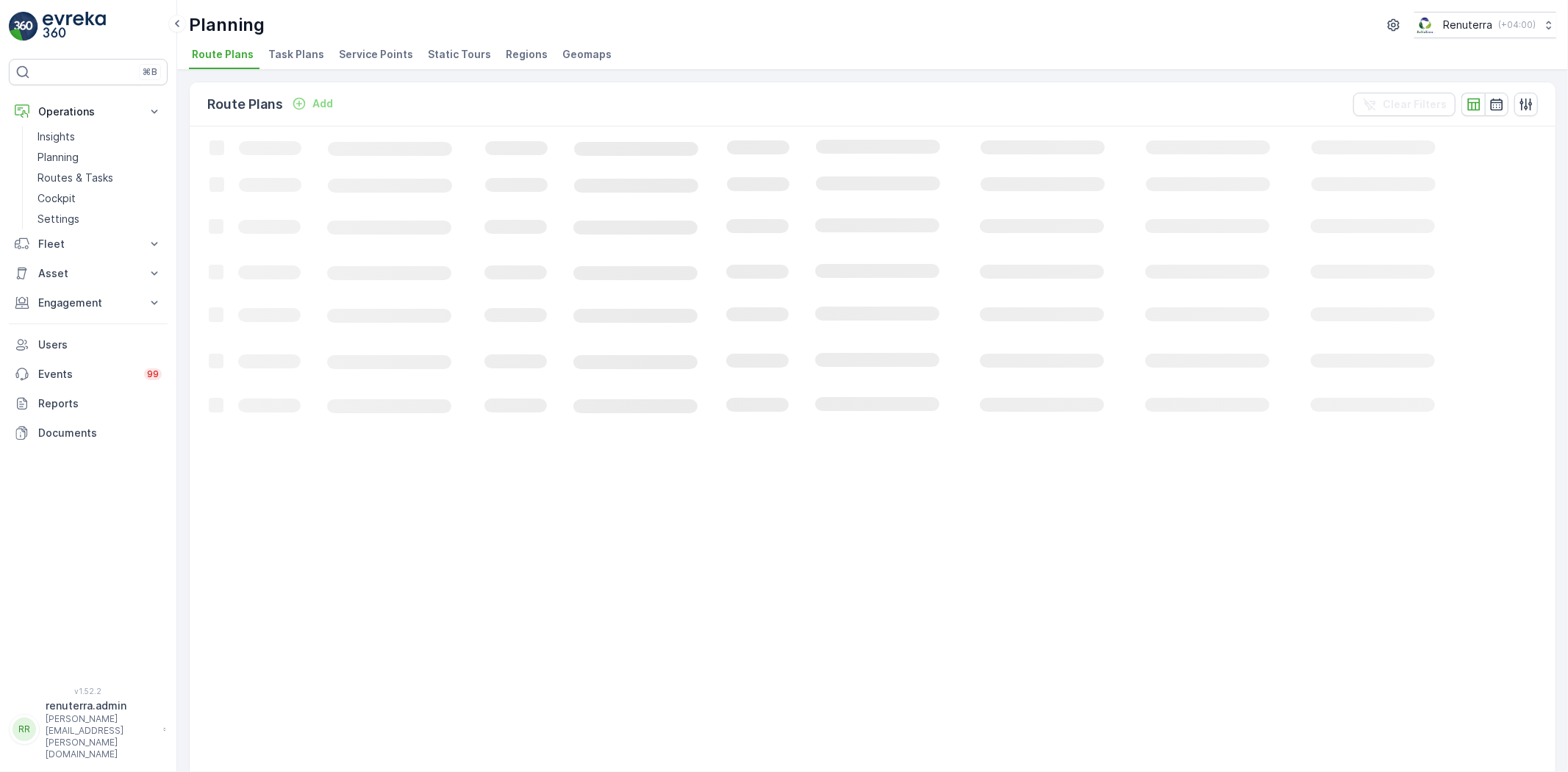
click at [377, 56] on span "Service Points" at bounding box center [376, 54] width 74 height 15
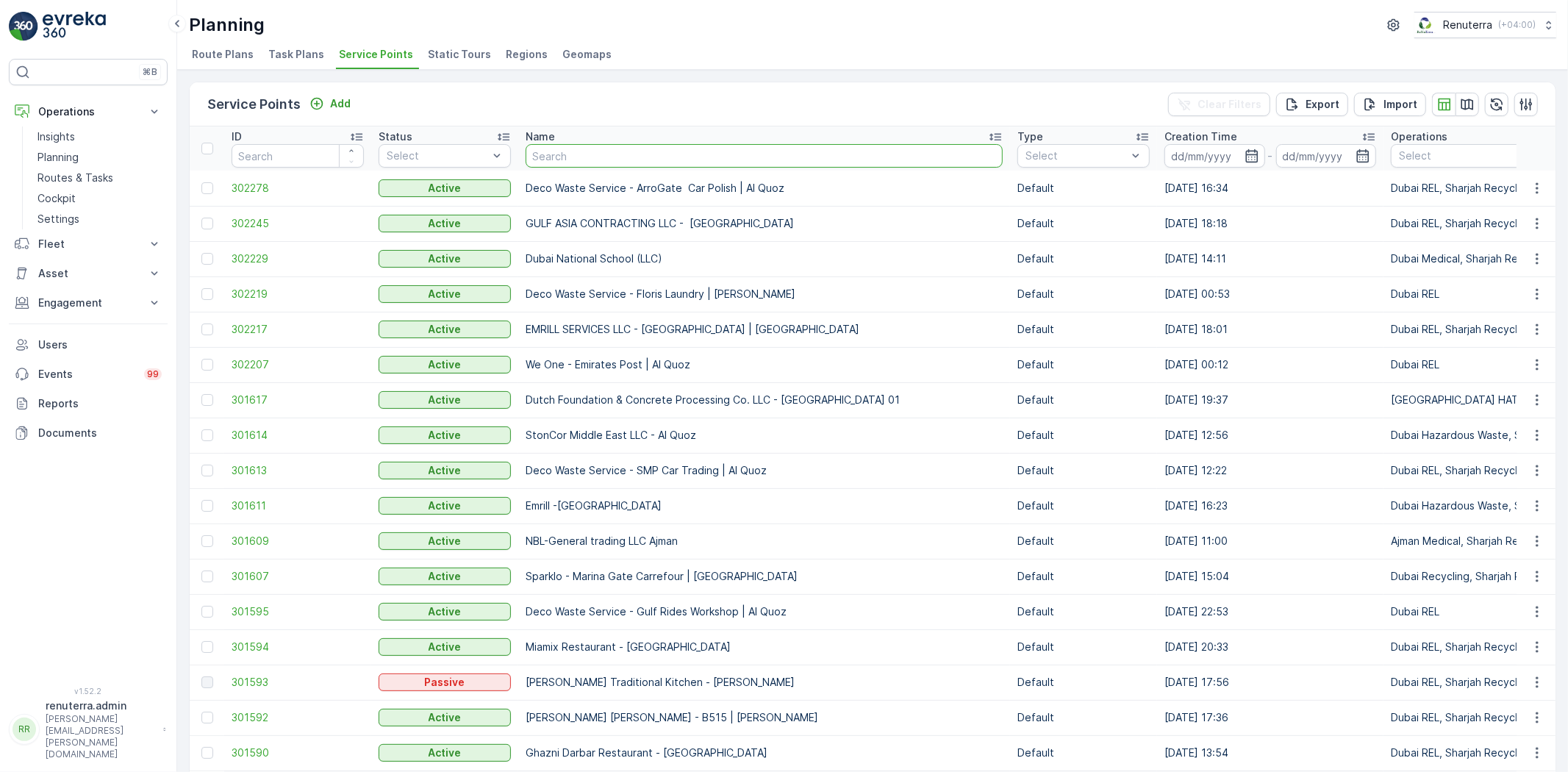
type input "[PERSON_NAME]"
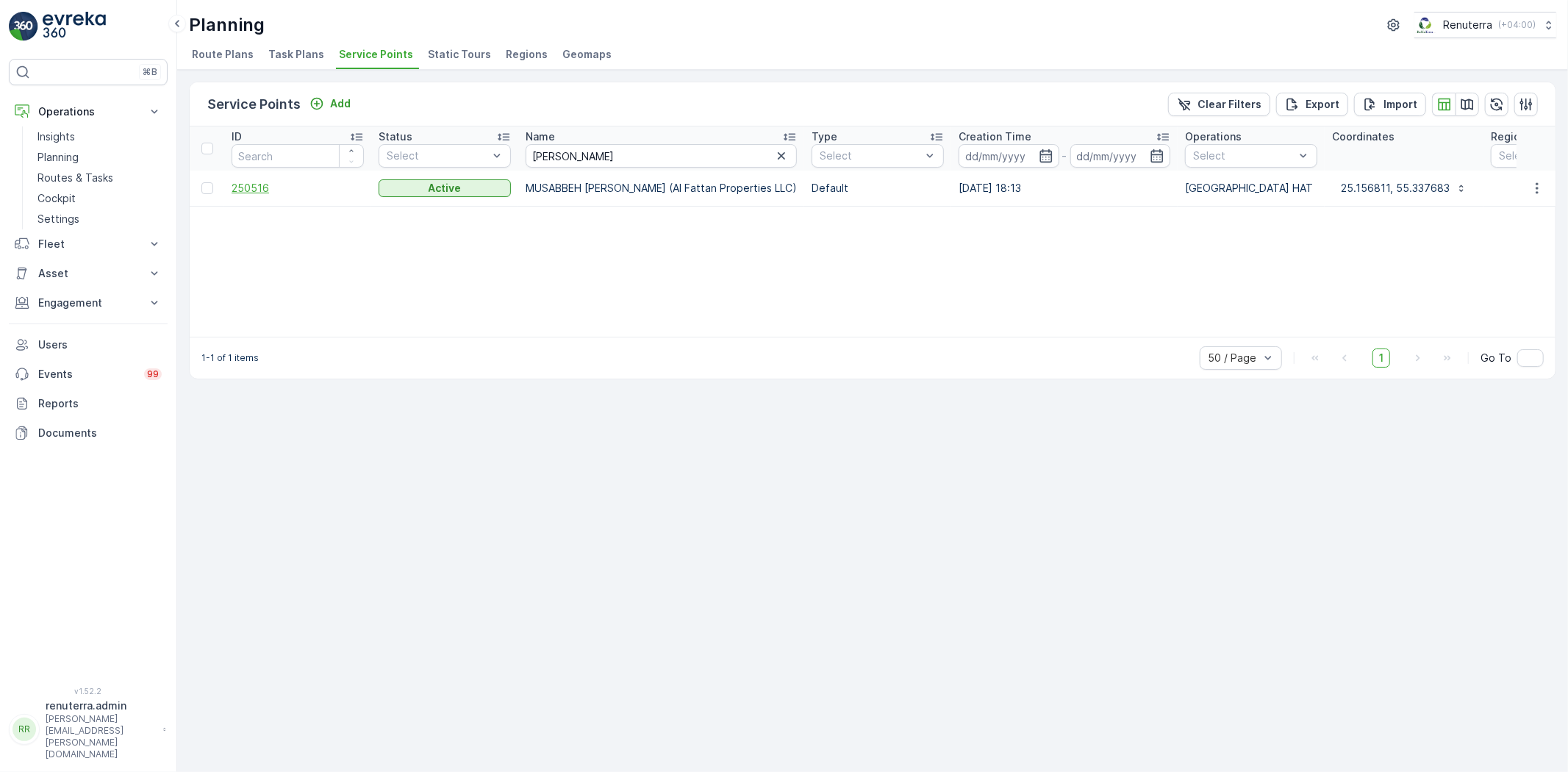
click at [247, 184] on span "250516" at bounding box center [298, 188] width 133 height 15
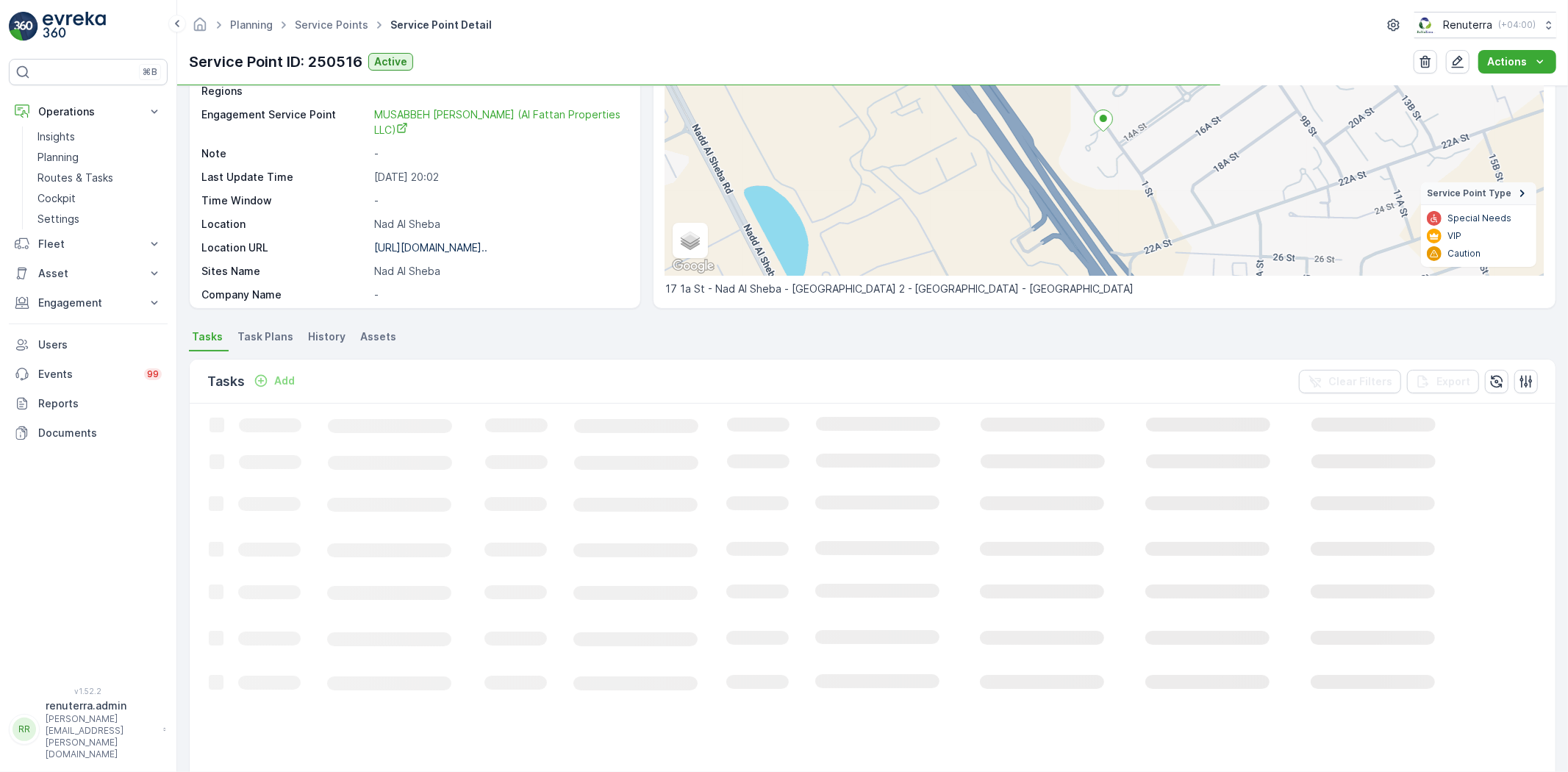
scroll to position [164, 0]
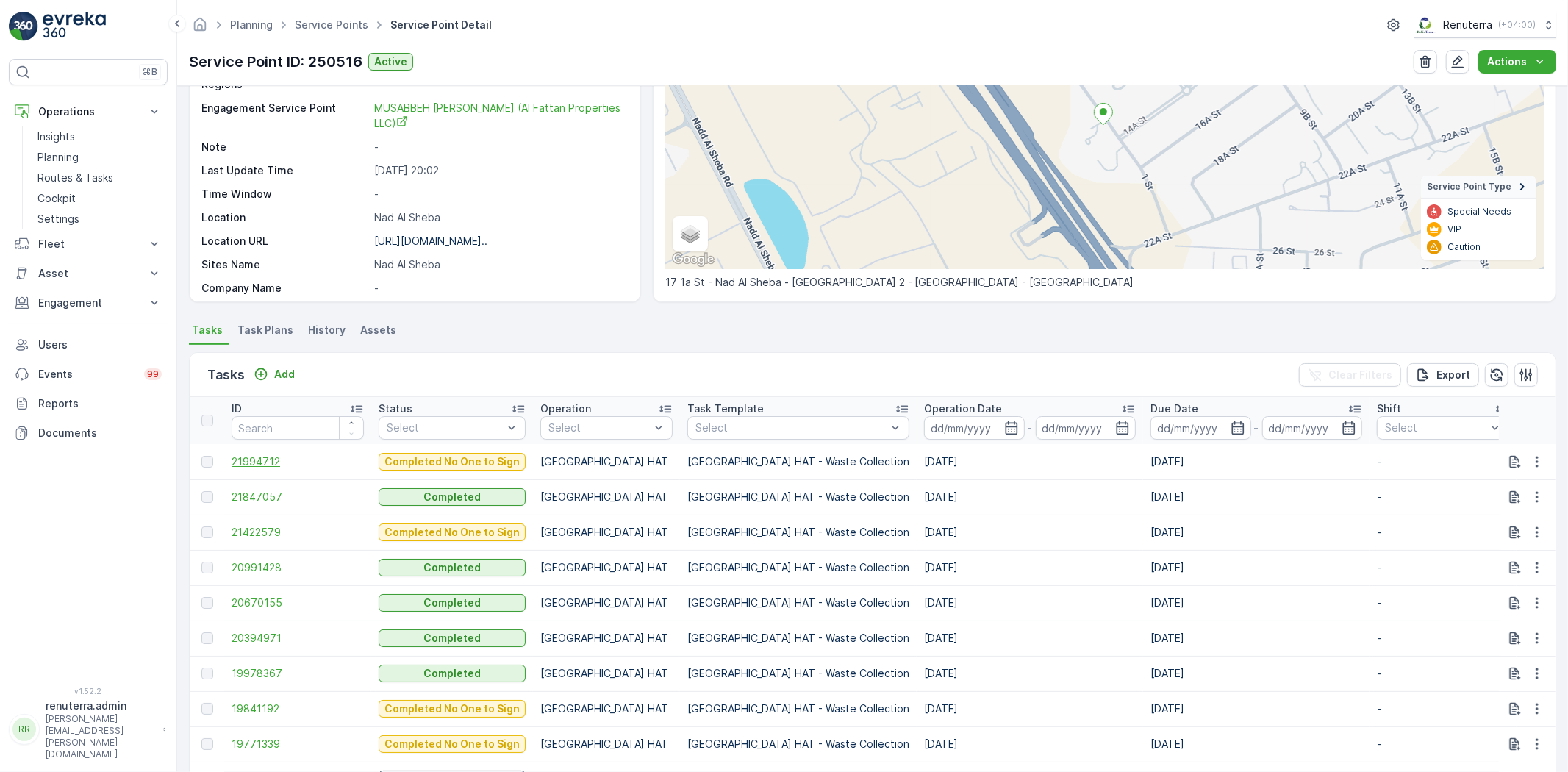
click at [265, 463] on span "21994712" at bounding box center [298, 462] width 133 height 15
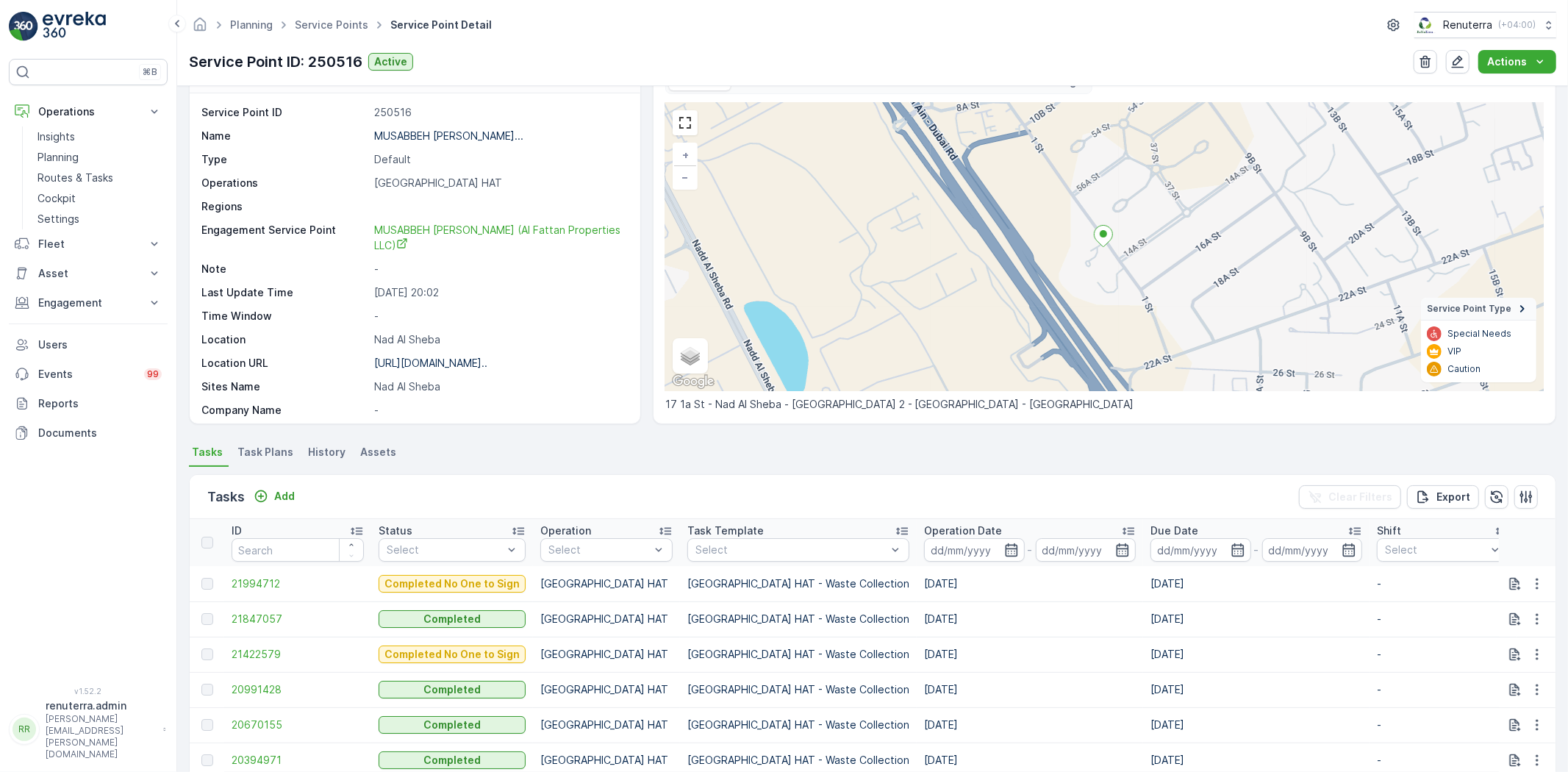
scroll to position [82, 0]
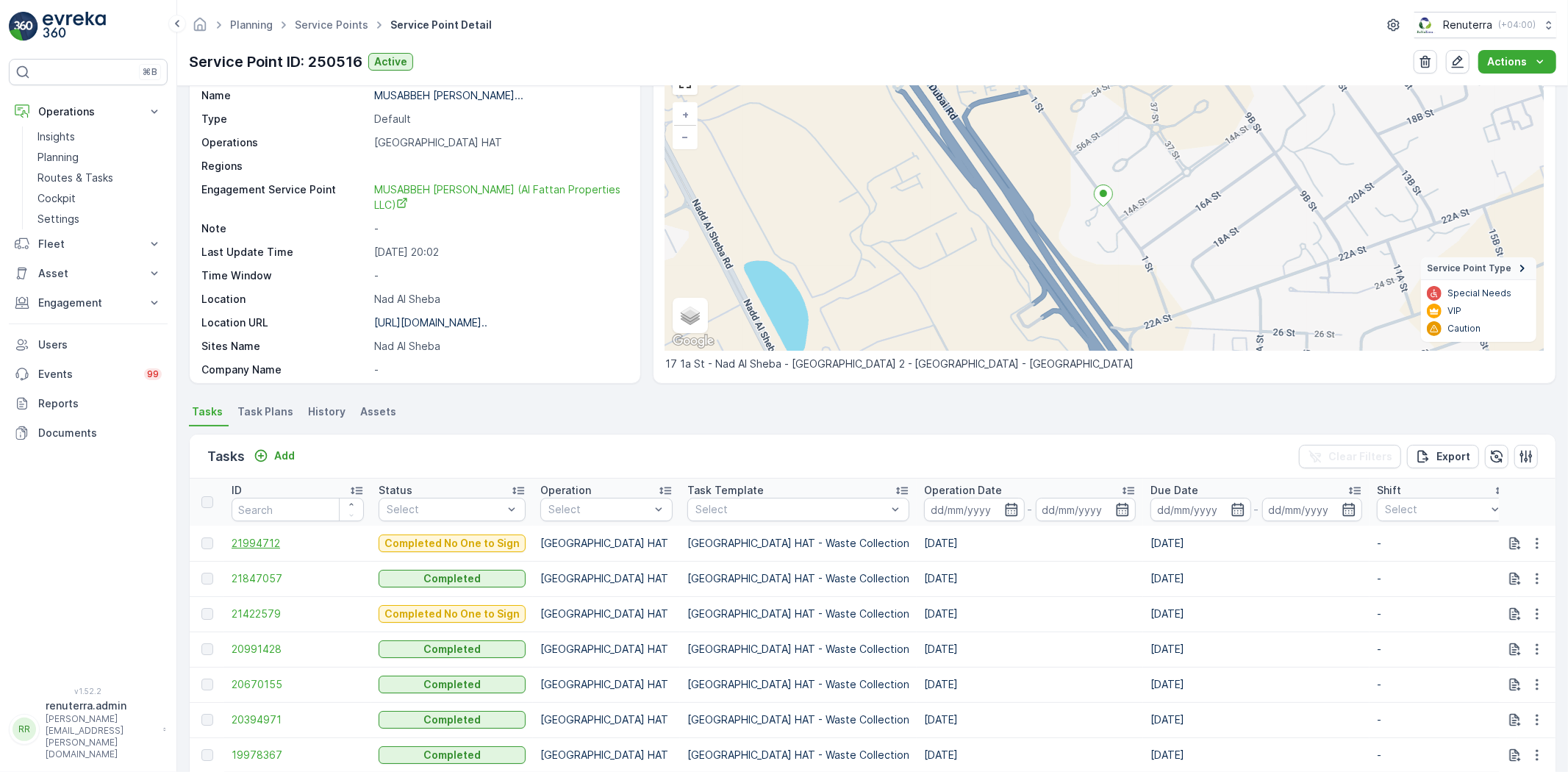
click at [272, 543] on span "21994712" at bounding box center [298, 543] width 133 height 15
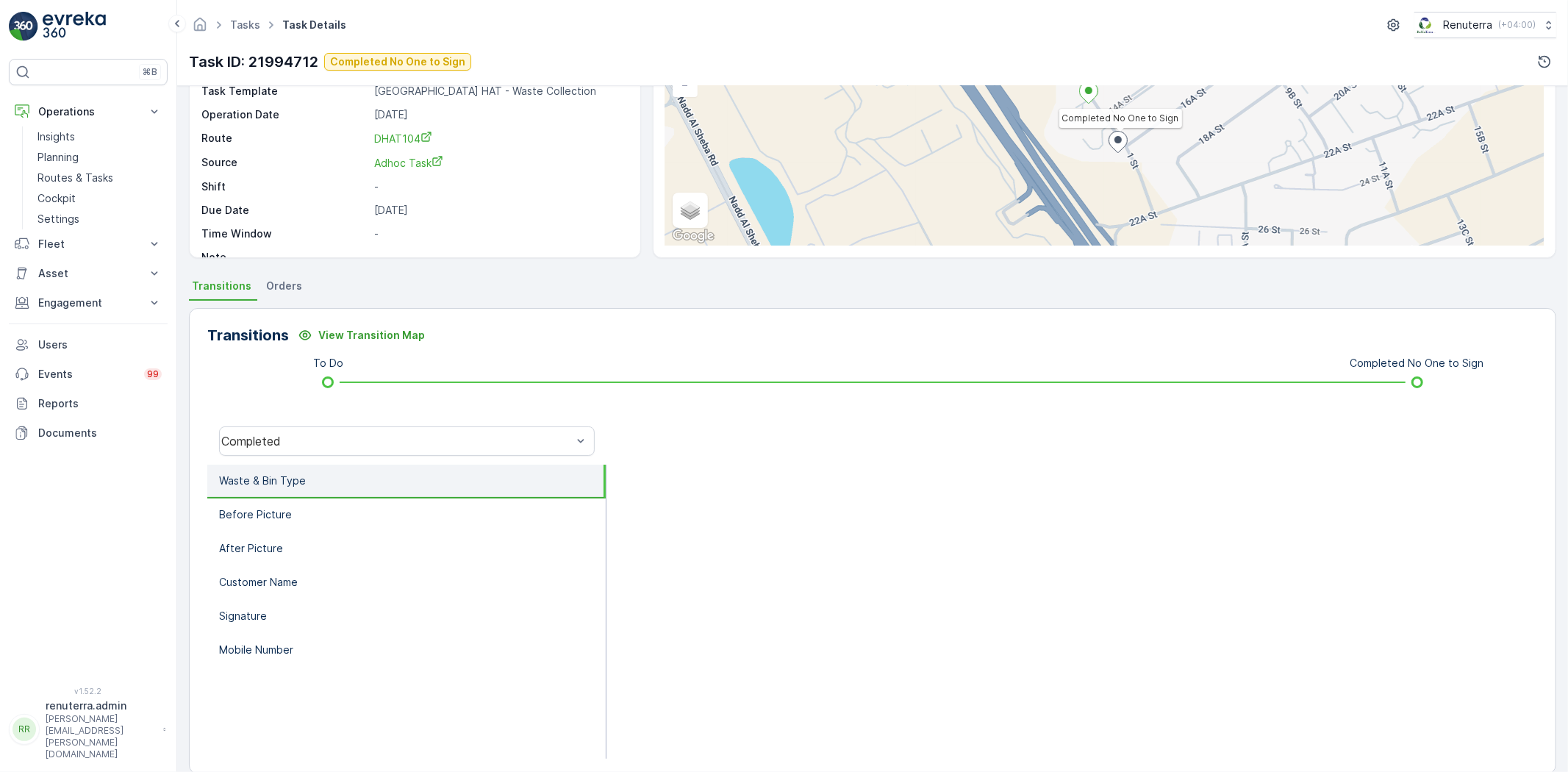
scroll to position [154, 0]
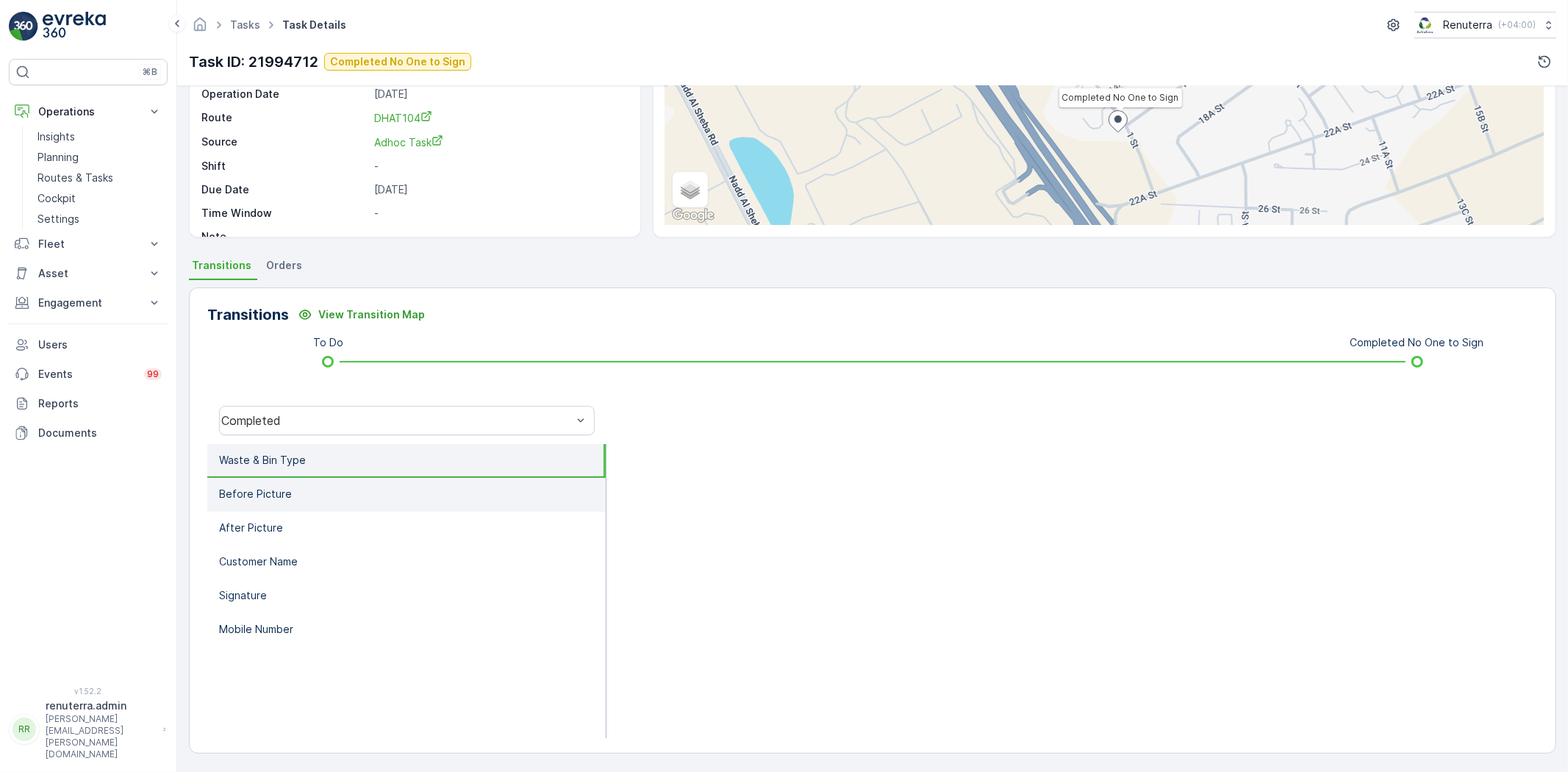
drag, startPoint x: 347, startPoint y: 486, endPoint x: 346, endPoint y: 493, distance: 7.1
click at [347, 487] on li "Before Picture" at bounding box center [407, 495] width 398 height 34
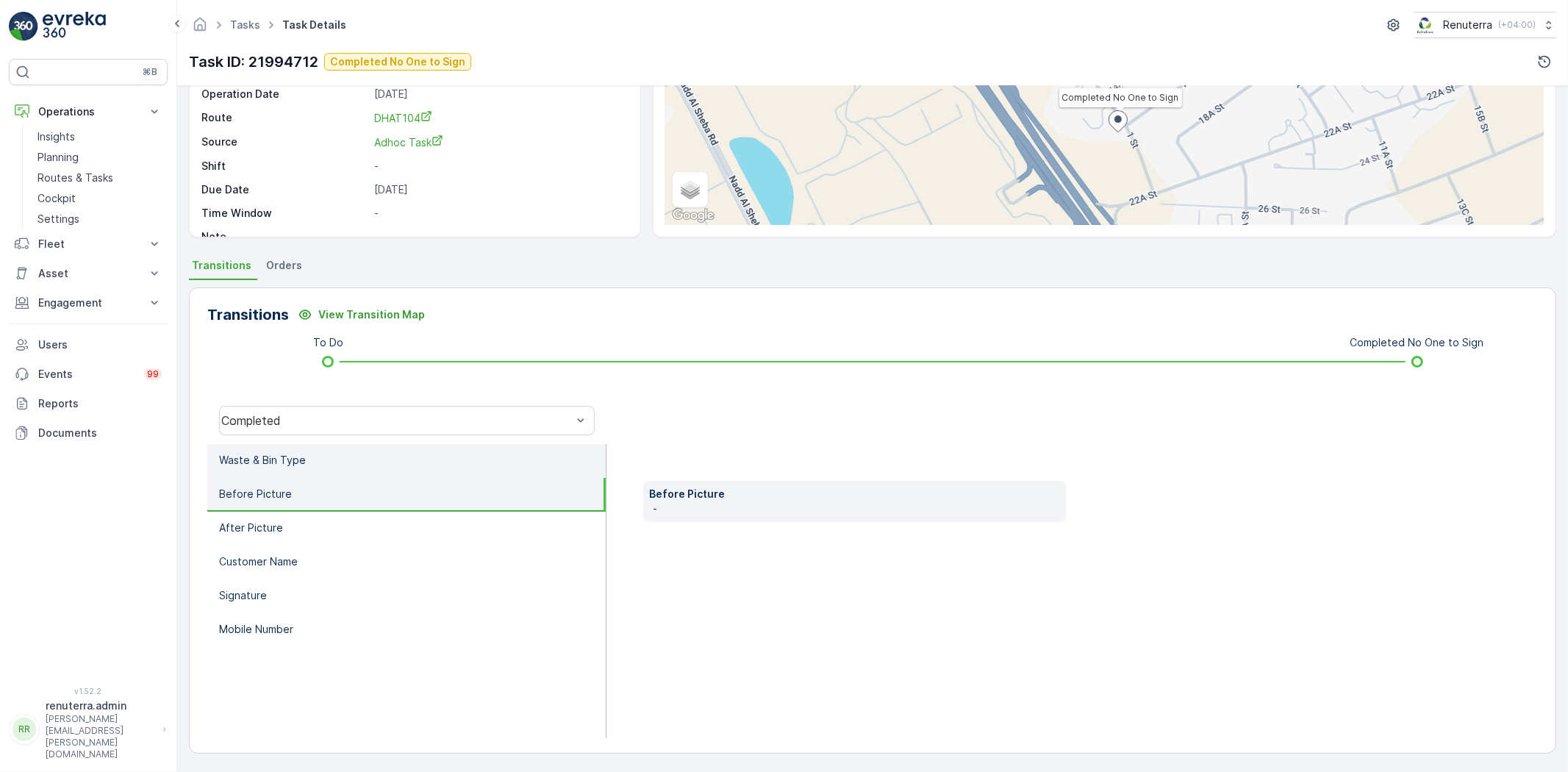
click at [333, 456] on li "Waste & Bin Type" at bounding box center [407, 461] width 398 height 34
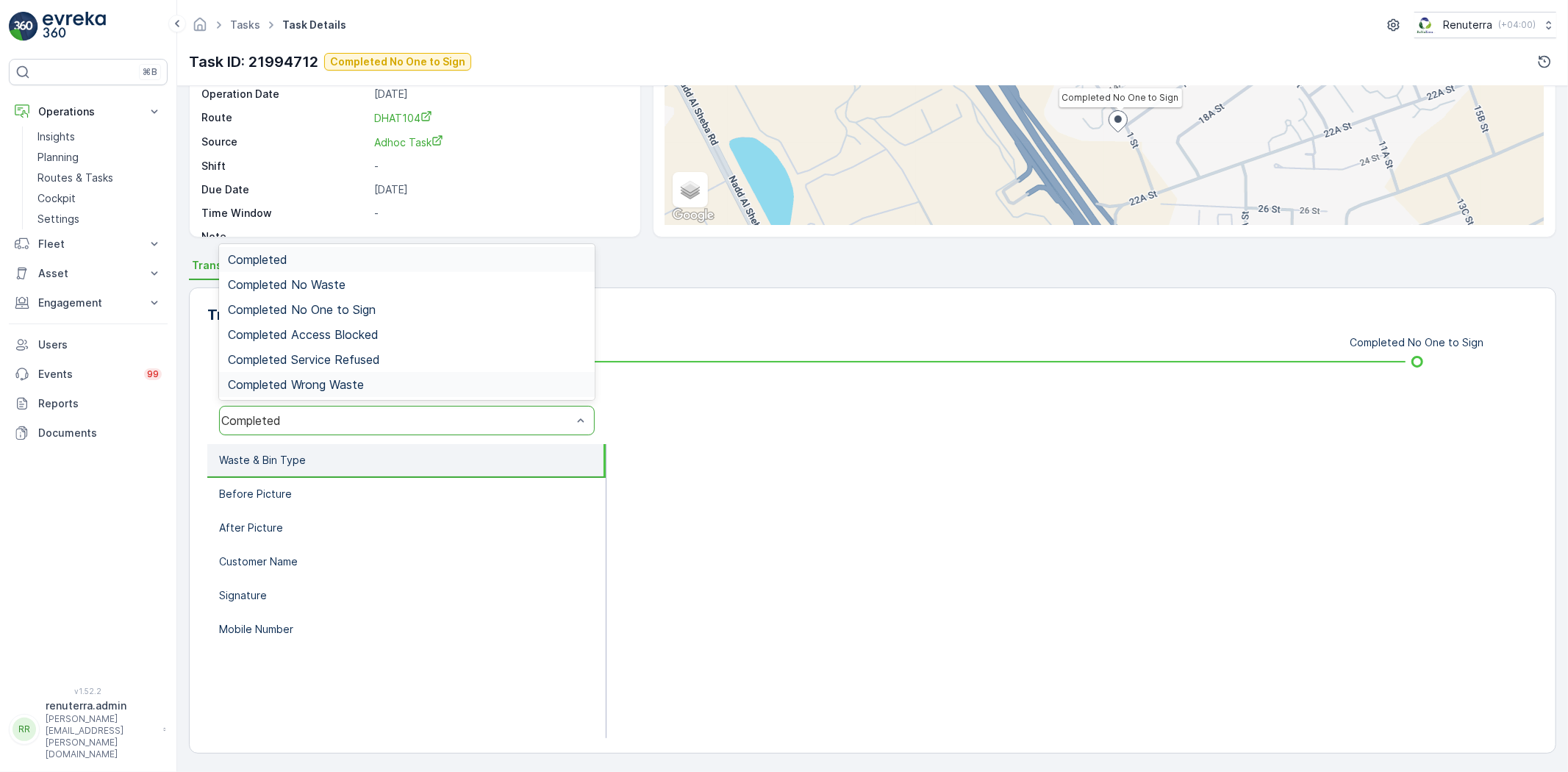
drag, startPoint x: 333, startPoint y: 428, endPoint x: 354, endPoint y: 388, distance: 45.2
click at [333, 428] on div "Completed" at bounding box center [407, 421] width 376 height 29
click at [349, 303] on span "Completed No One to Sign" at bounding box center [302, 310] width 148 height 13
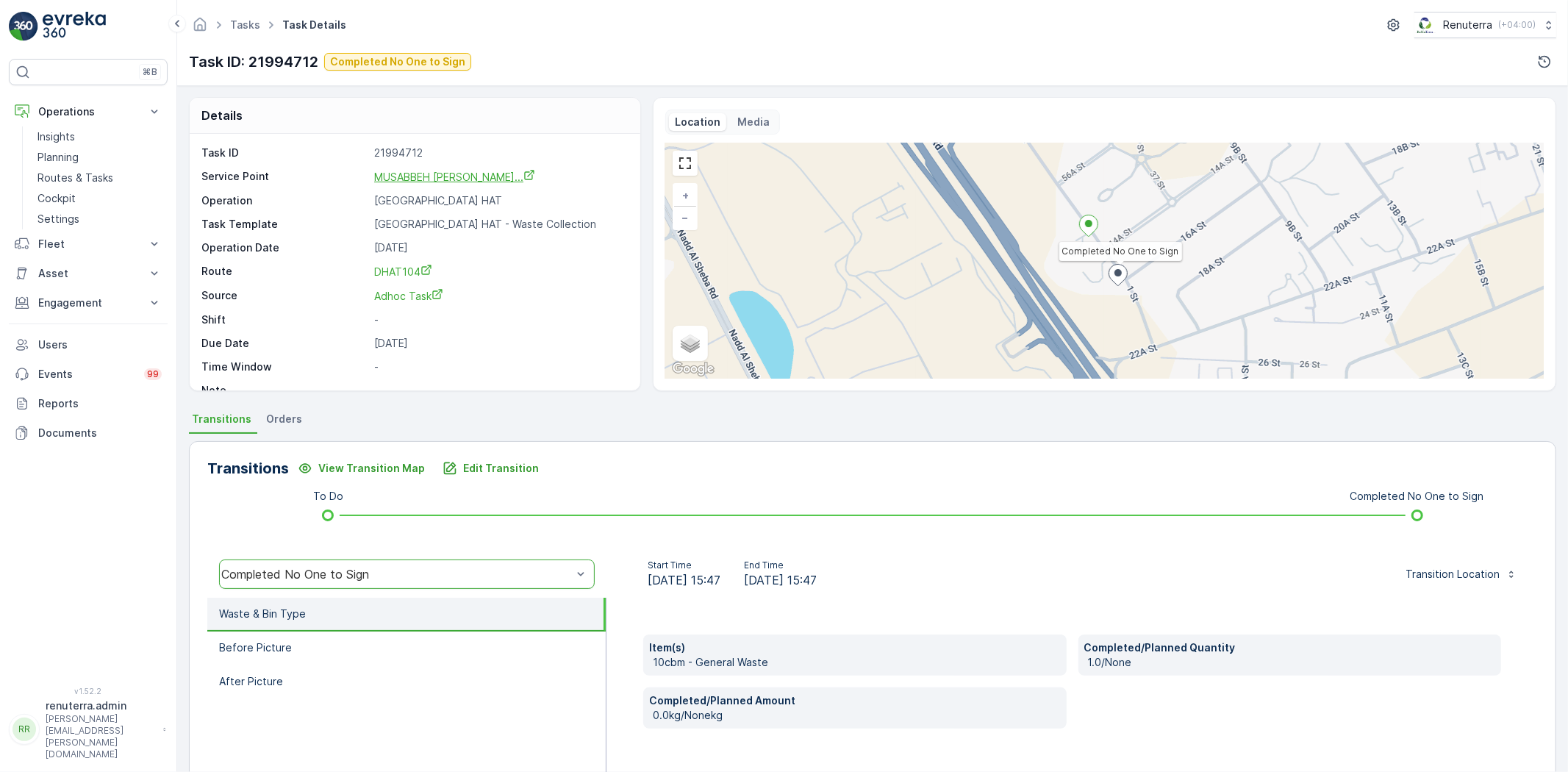
scroll to position [0, 0]
drag, startPoint x: 370, startPoint y: 188, endPoint x: 549, endPoint y: 181, distance: 179.1
click at [605, 187] on div "Task ID 21994712 Service Point MUSABBEH RASHID MUSABBEH ALFAT... Operation Duba…" at bounding box center [413, 273] width 424 height 252
click at [471, 177] on span "MUSABBEH RASHID MUSABBEH ALFAT..." at bounding box center [455, 178] width 161 height 12
click at [78, 154] on p "Planning" at bounding box center [58, 157] width 41 height 15
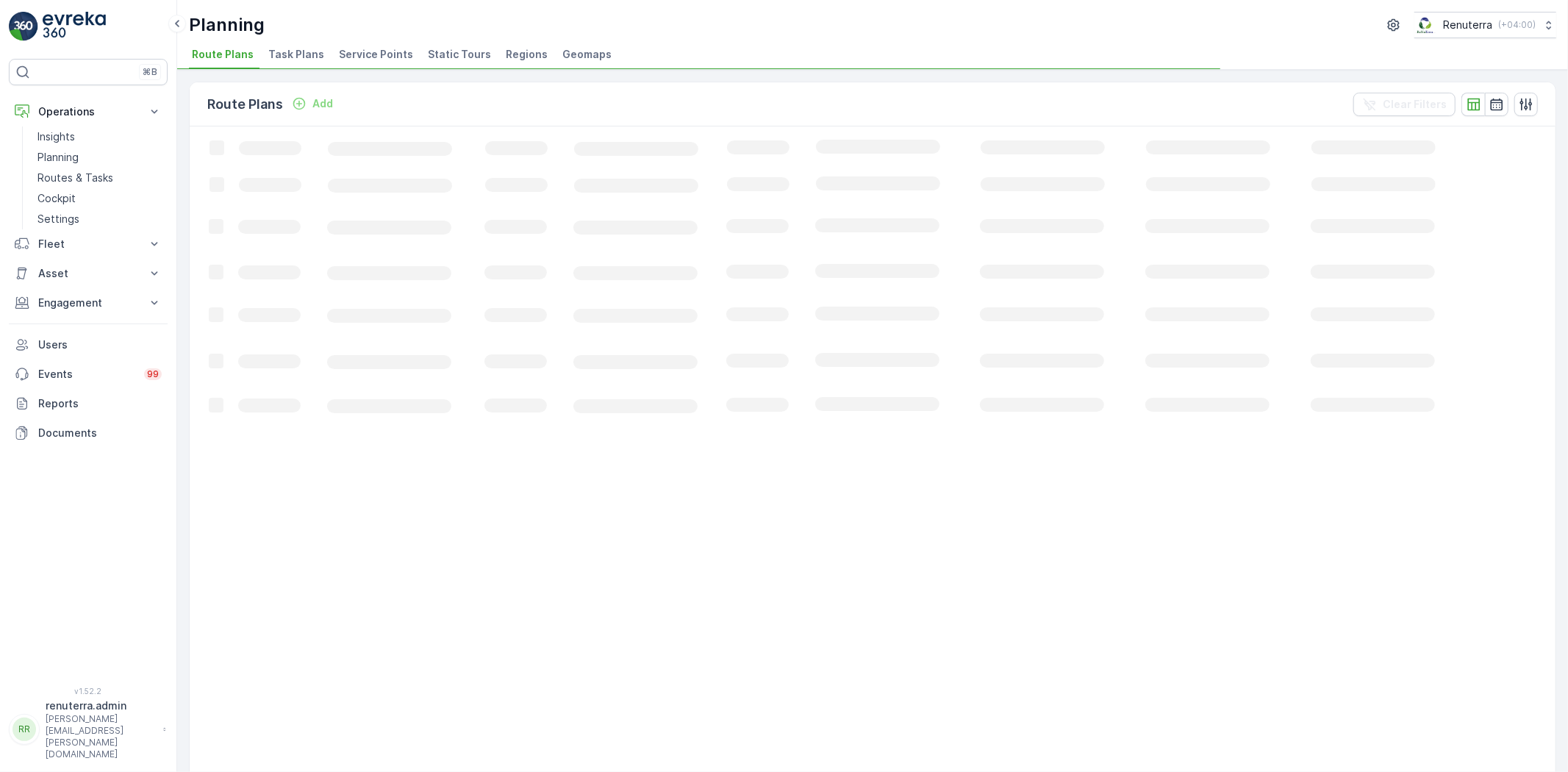
click at [363, 52] on span "Service Points" at bounding box center [376, 54] width 74 height 15
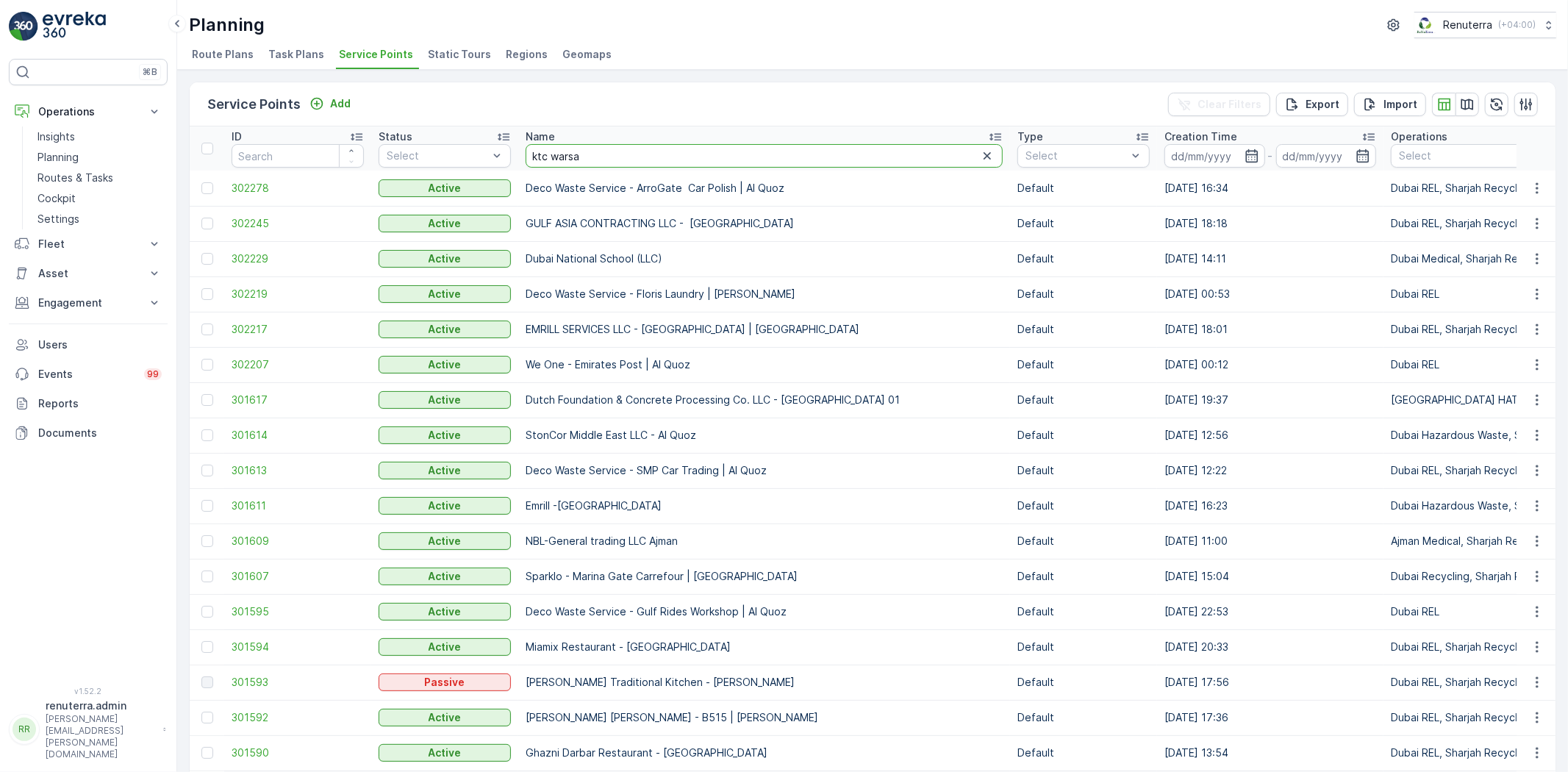
type input "ktc warsan"
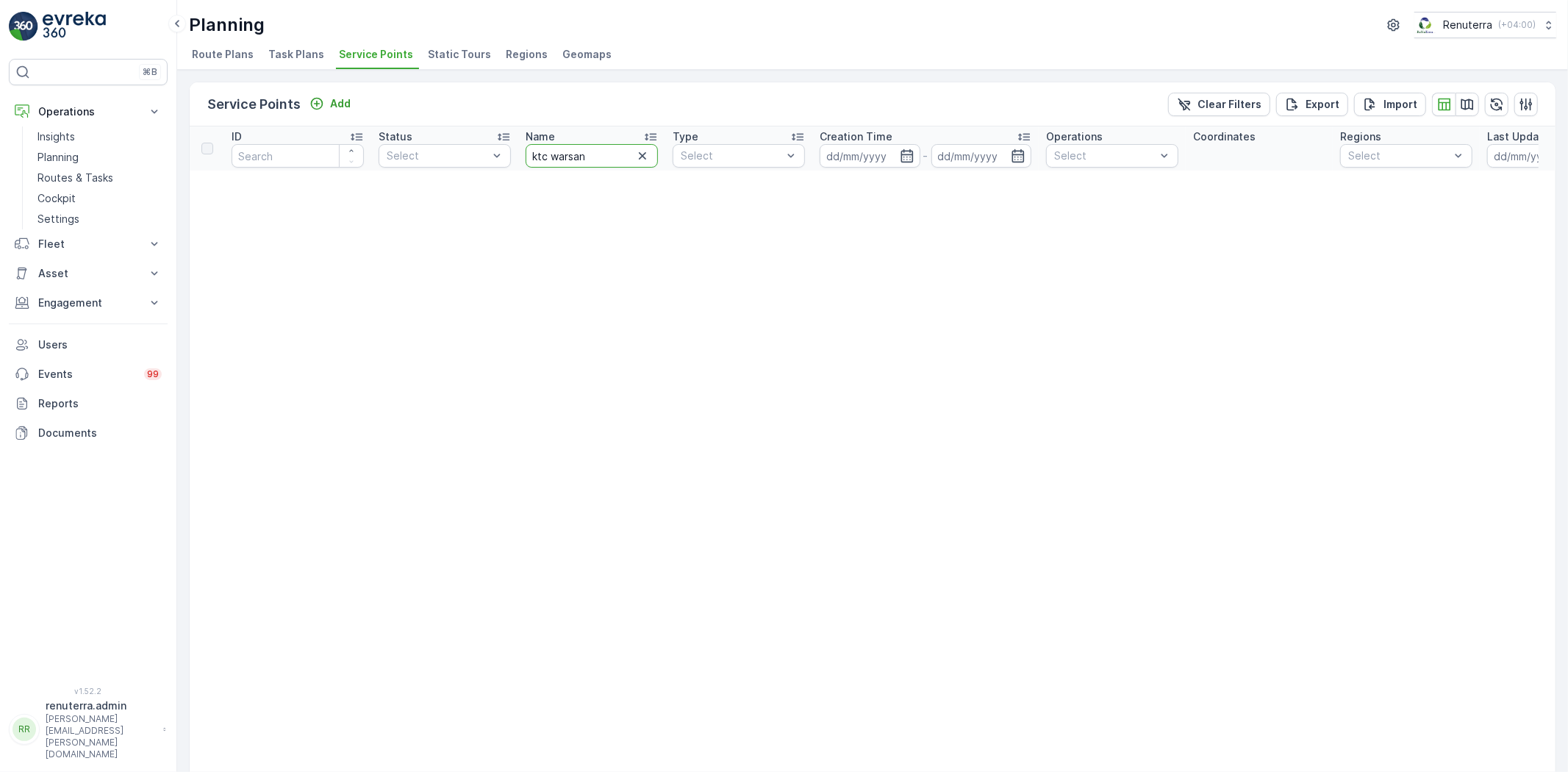
click at [612, 148] on input "ktc warsan" at bounding box center [592, 156] width 133 height 23
type input "ktc"
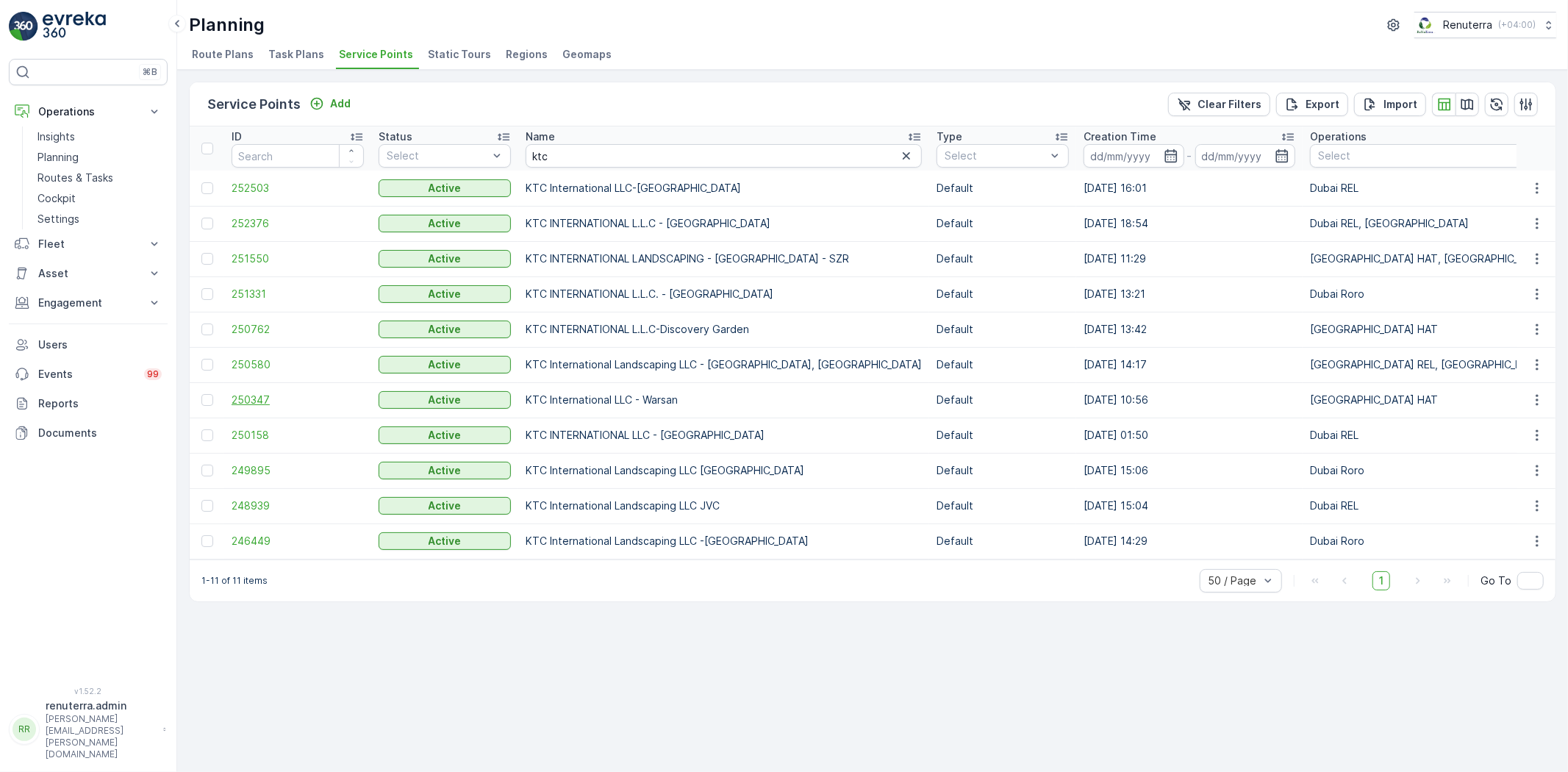
click at [245, 401] on span "250347" at bounding box center [298, 400] width 133 height 15
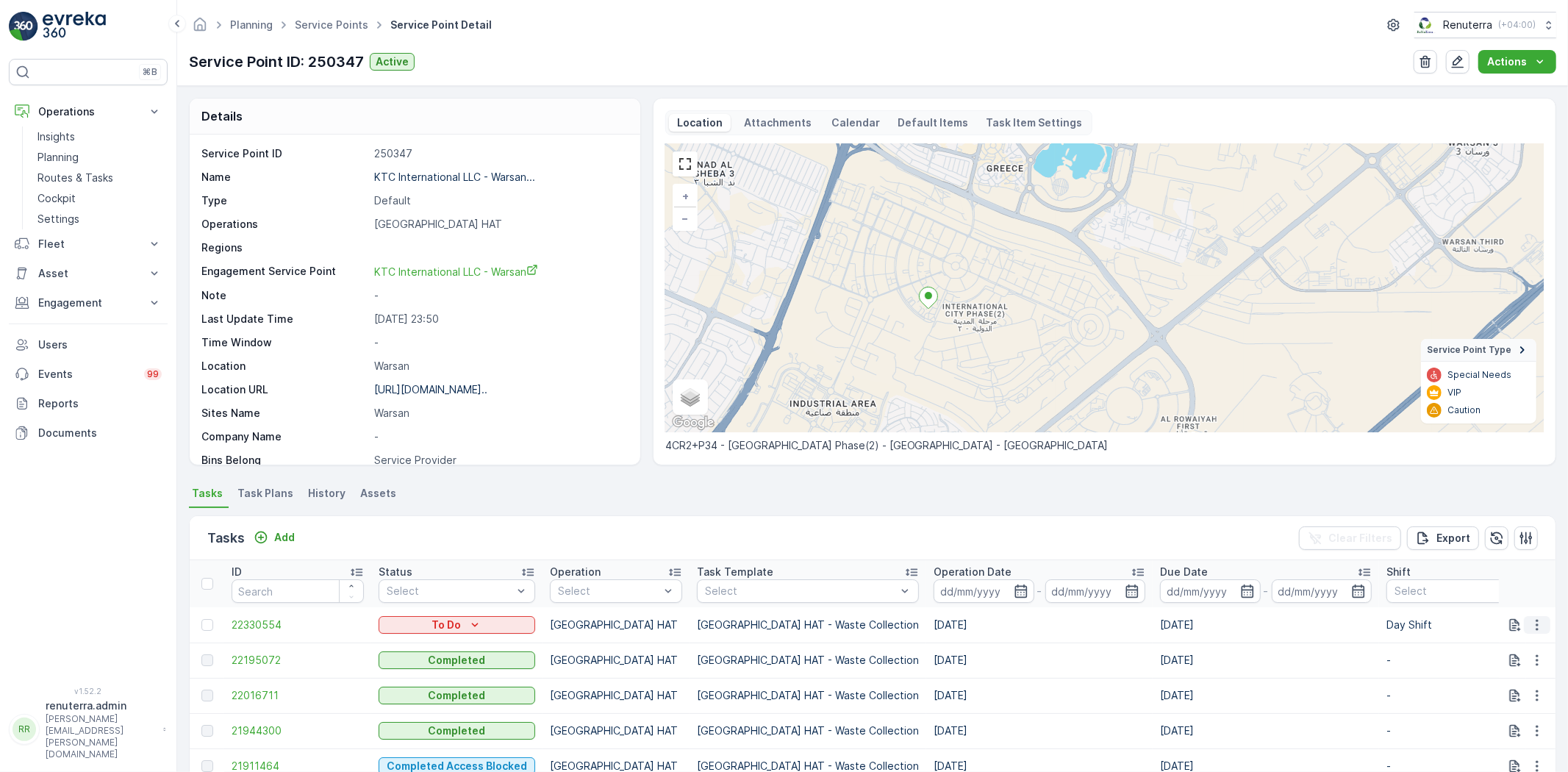
click at [1530, 628] on icon "button" at bounding box center [1537, 625] width 15 height 15
click at [1525, 689] on span "Change Route" at bounding box center [1499, 687] width 71 height 15
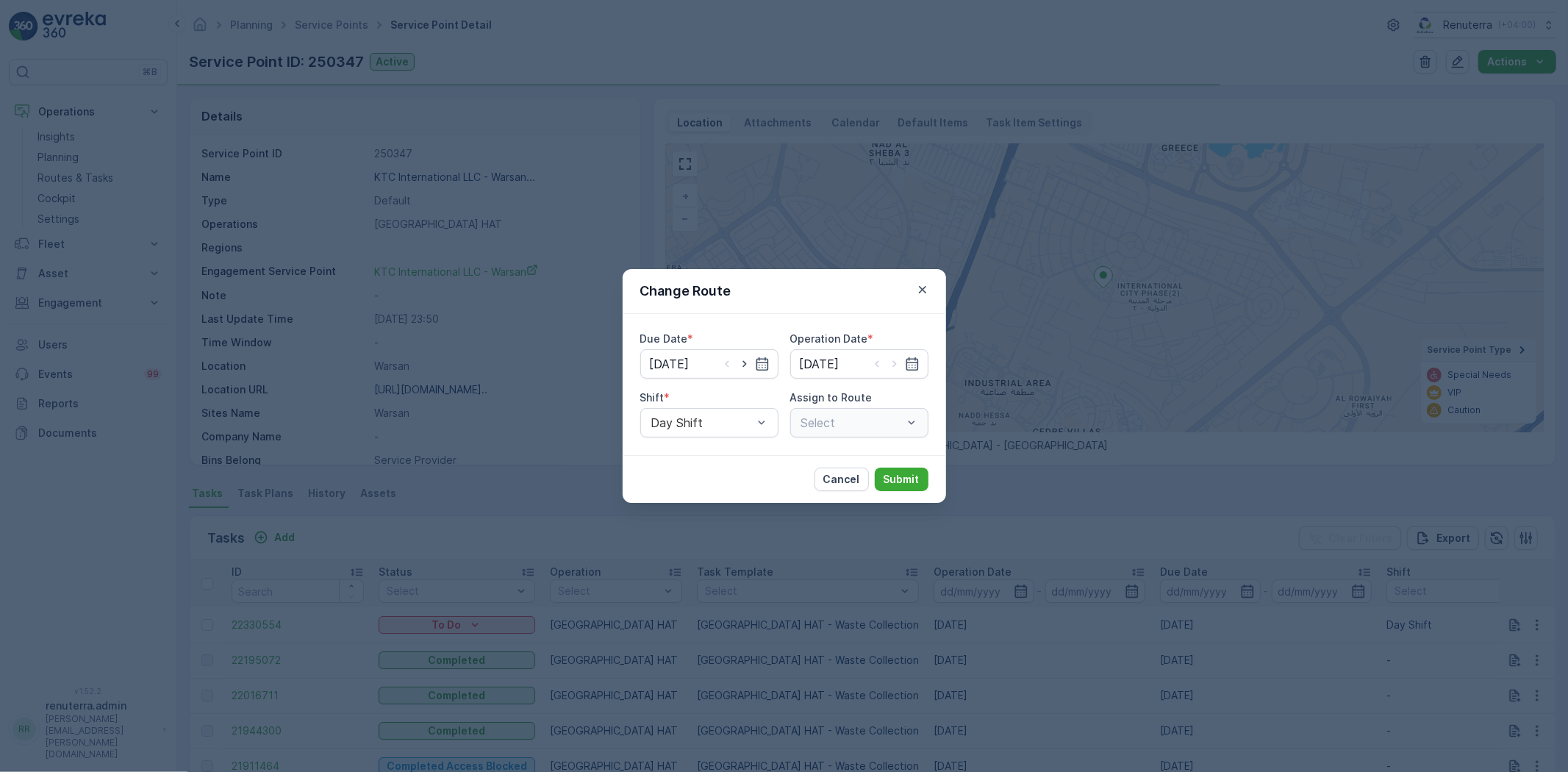
type input "11.10.2025"
click at [924, 294] on icon "button" at bounding box center [922, 290] width 15 height 15
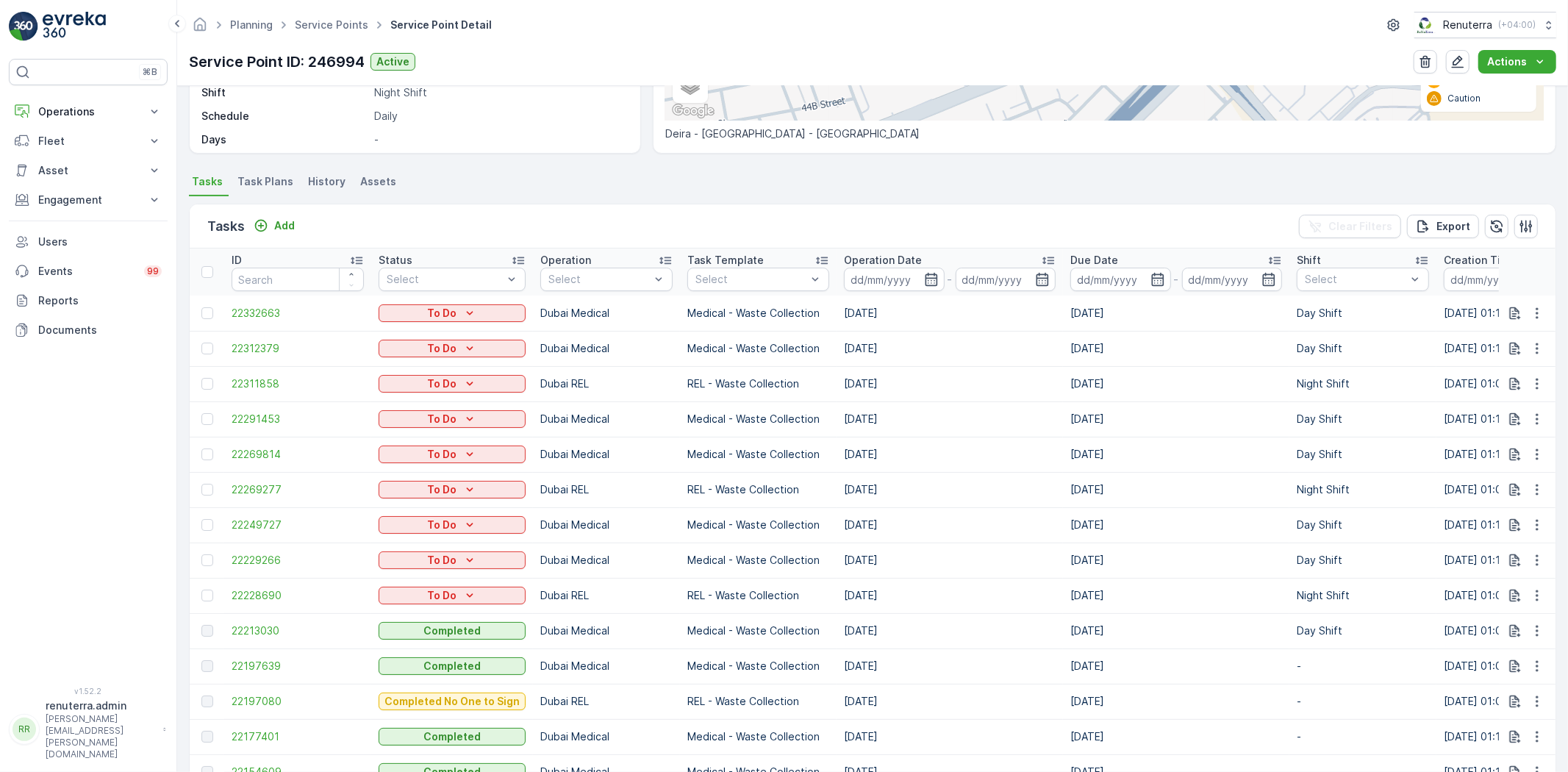
scroll to position [490, 0]
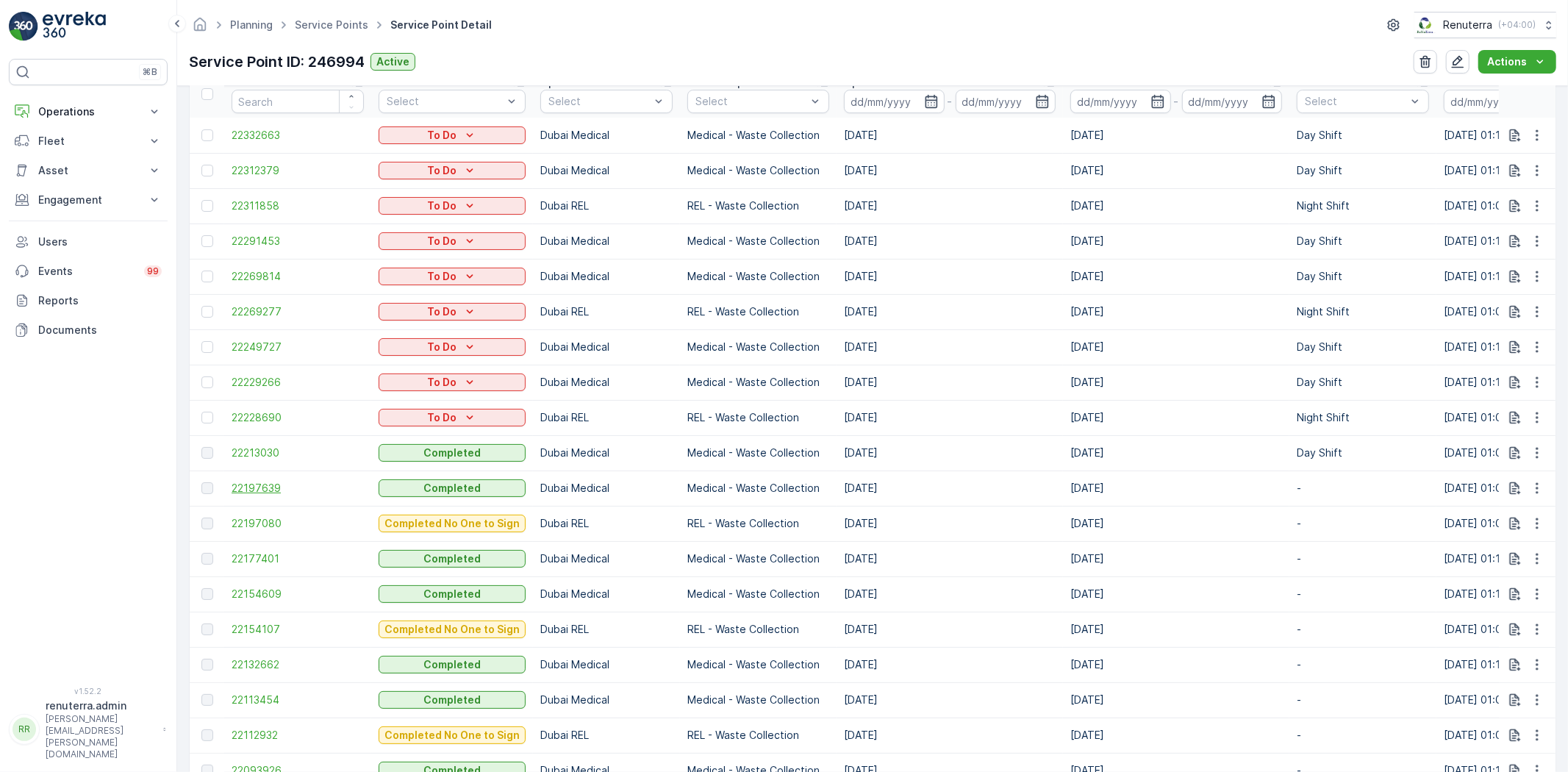
click at [266, 489] on span "22197639" at bounding box center [298, 488] width 133 height 15
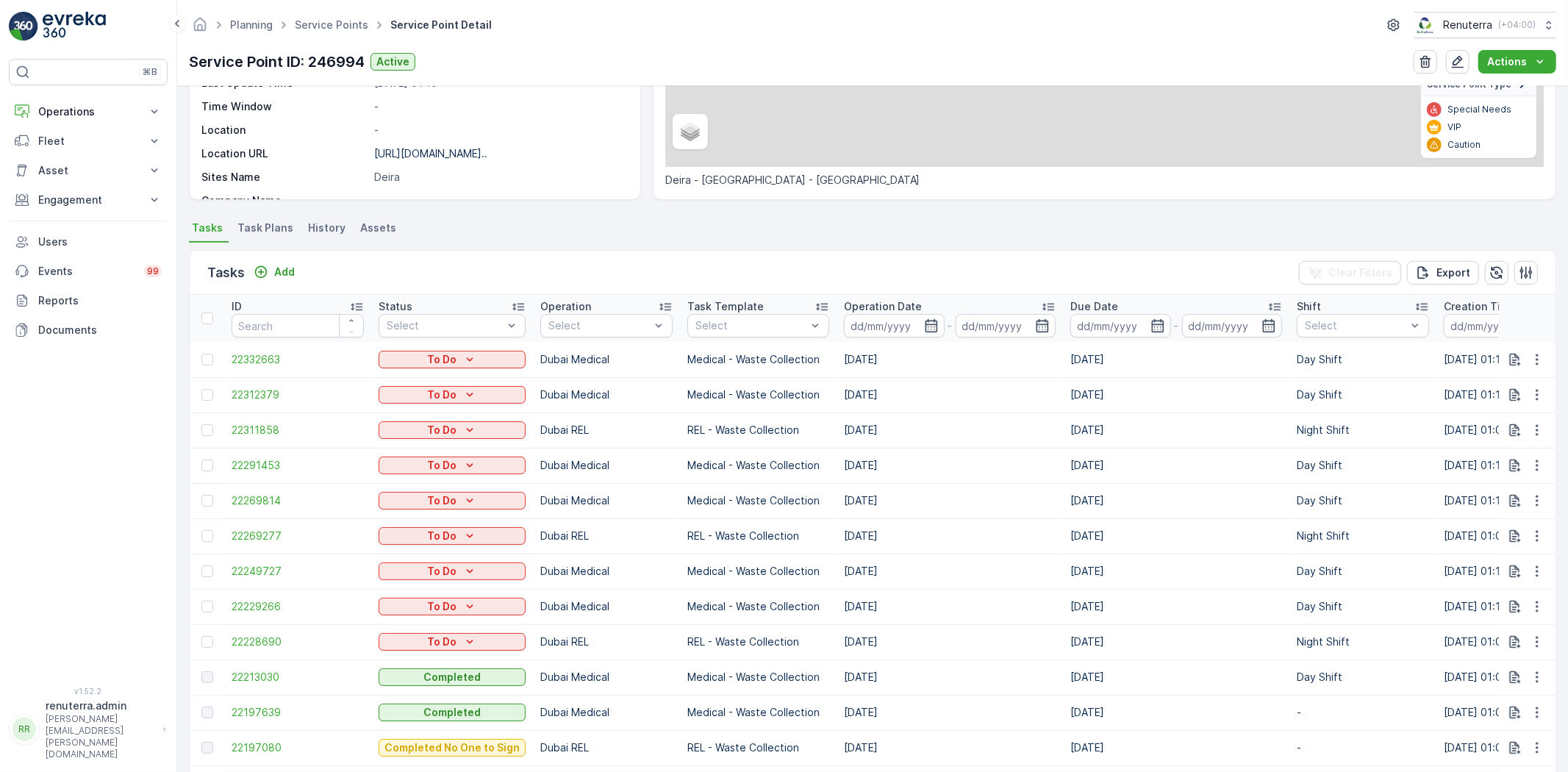
scroll to position [408, 0]
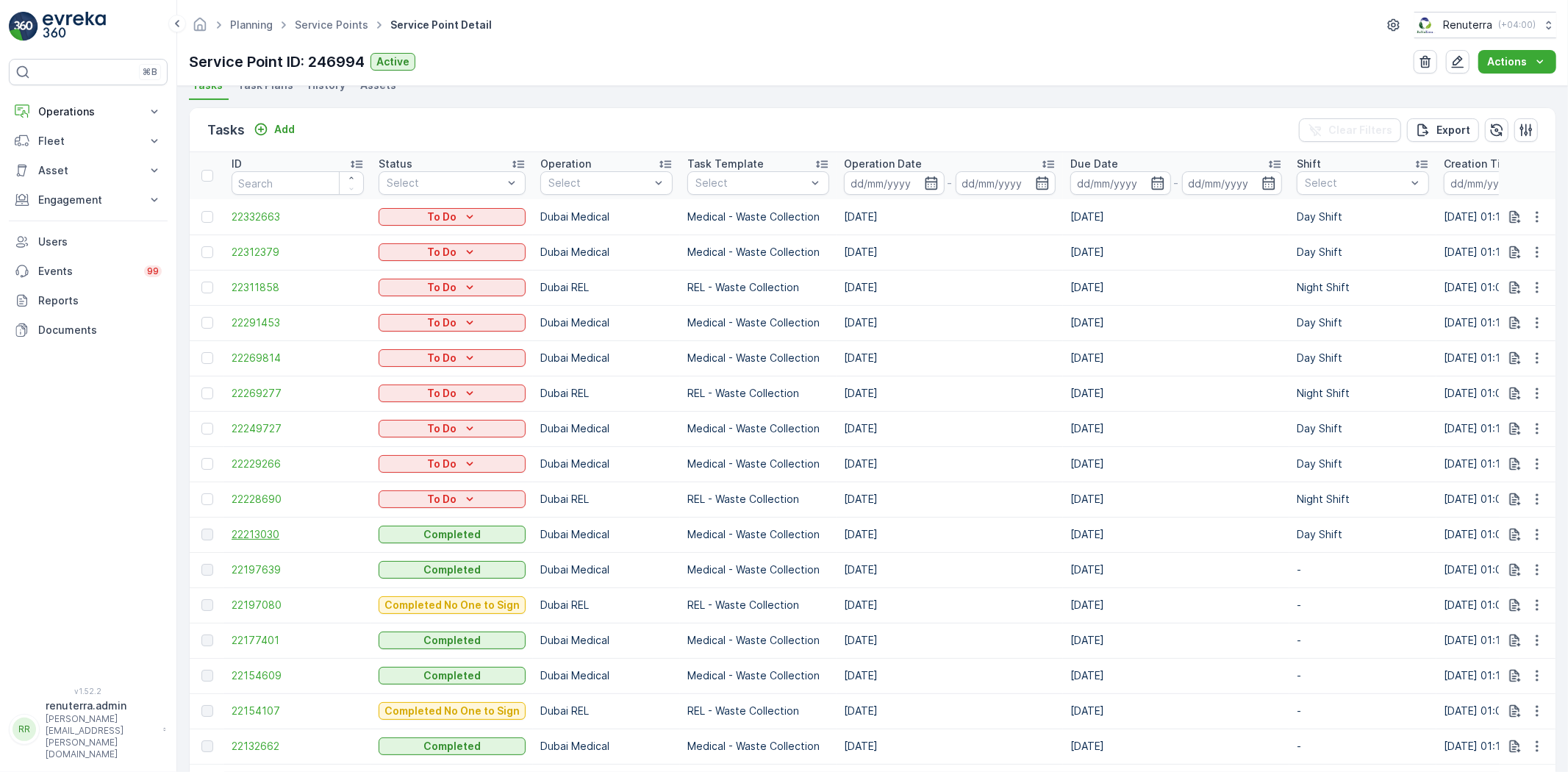
click at [262, 533] on span "22213030" at bounding box center [298, 534] width 133 height 15
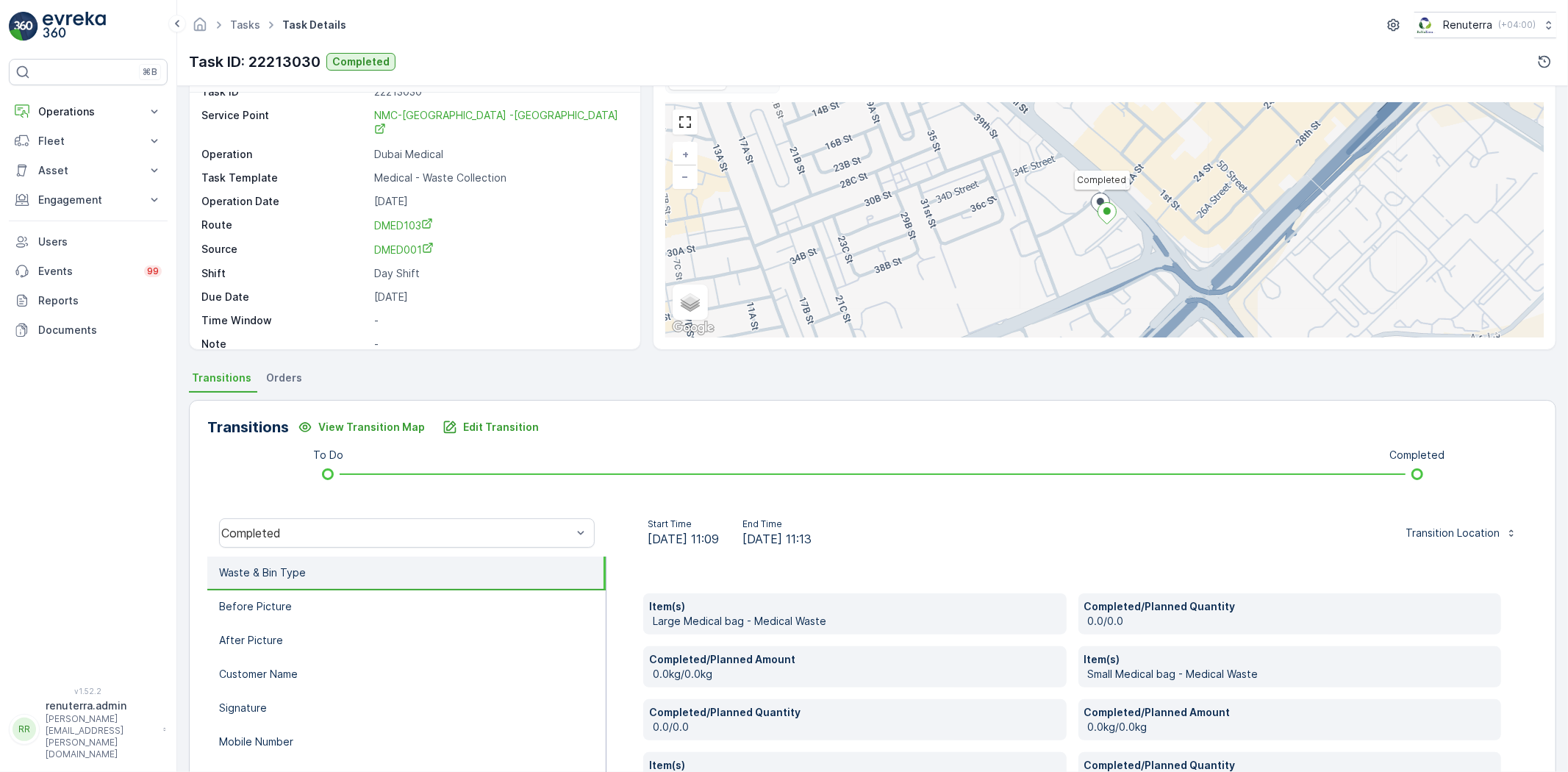
scroll to position [82, 0]
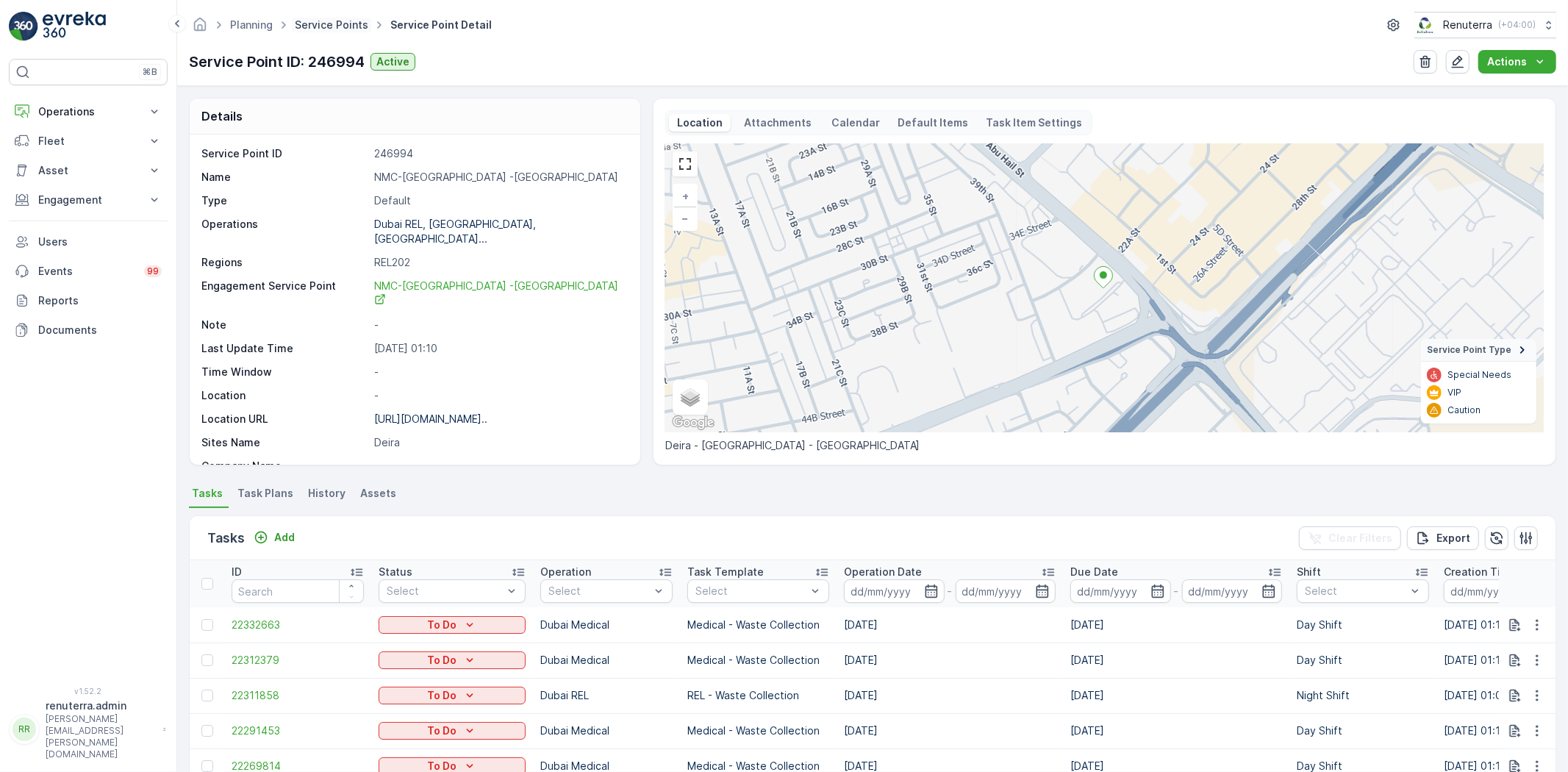
click at [319, 32] on span "Service Points" at bounding box center [331, 25] width 79 height 15
click at [324, 23] on link "Service Points" at bounding box center [331, 25] width 73 height 12
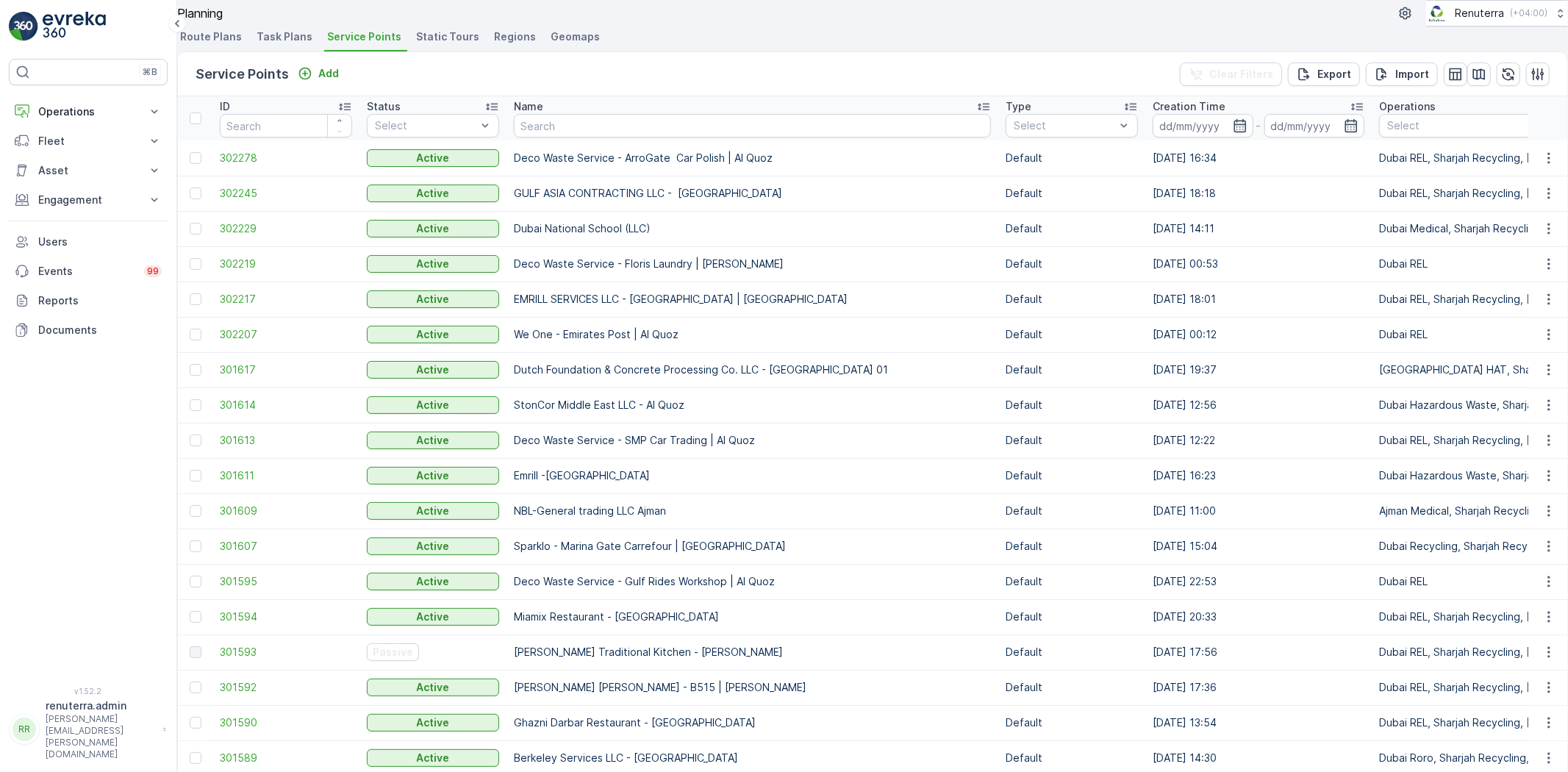
click at [574, 137] on input "text" at bounding box center [752, 126] width 477 height 23
type input "dubai"
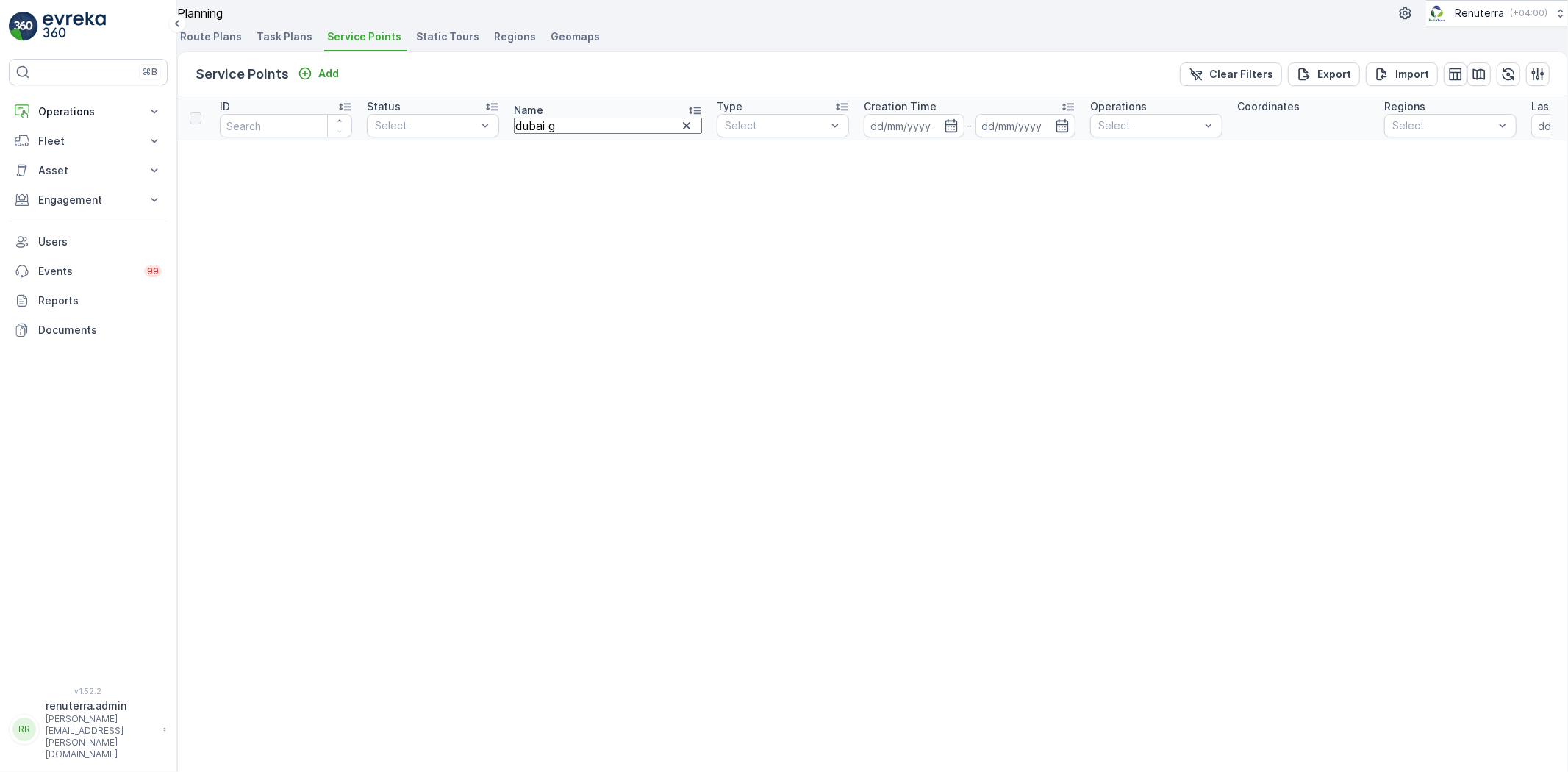
click at [617, 134] on input "dubai g" at bounding box center [608, 125] width 188 height 16
type input "dubai hills"
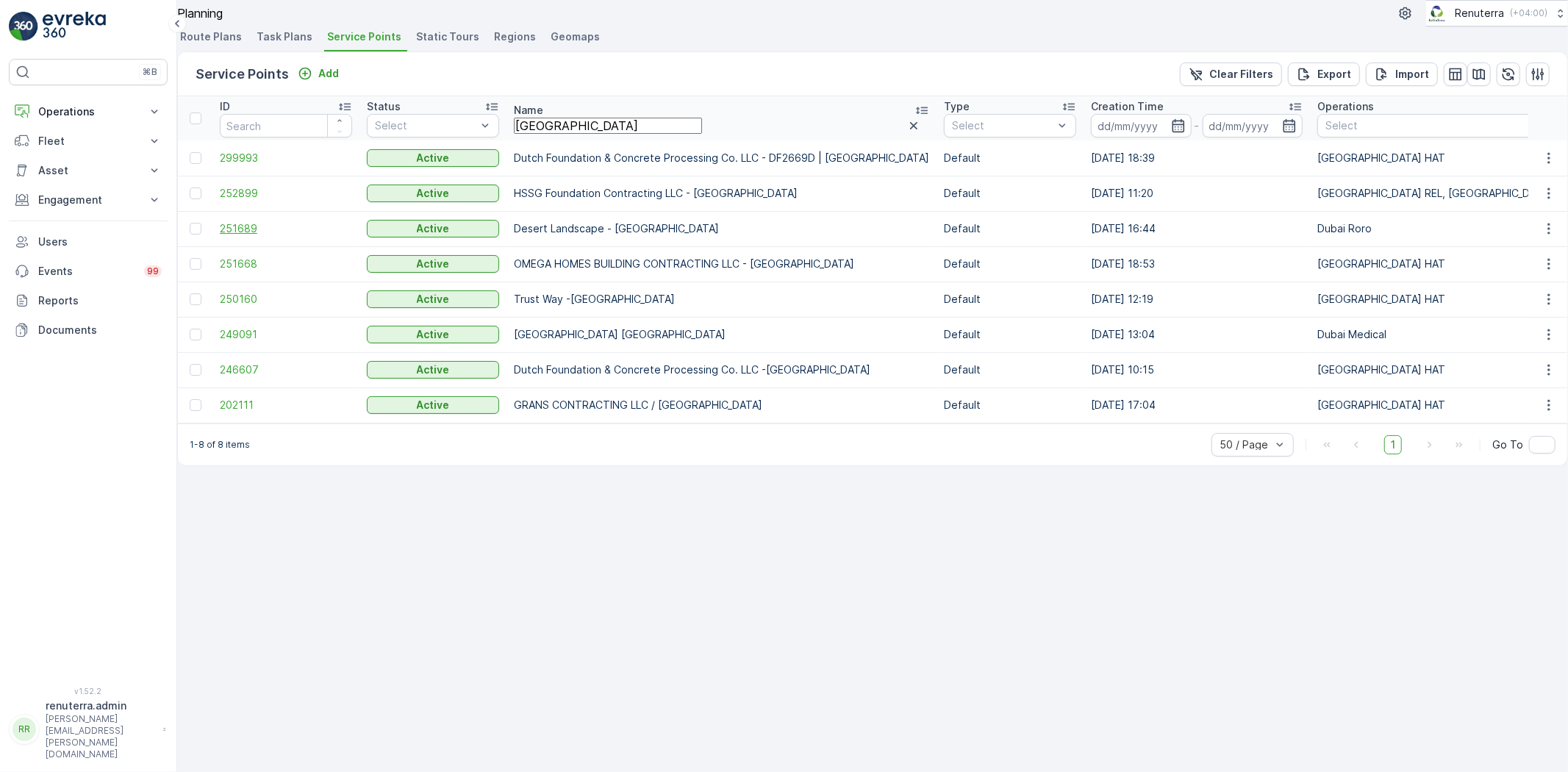
click at [248, 236] on span "251689" at bounding box center [286, 229] width 133 height 15
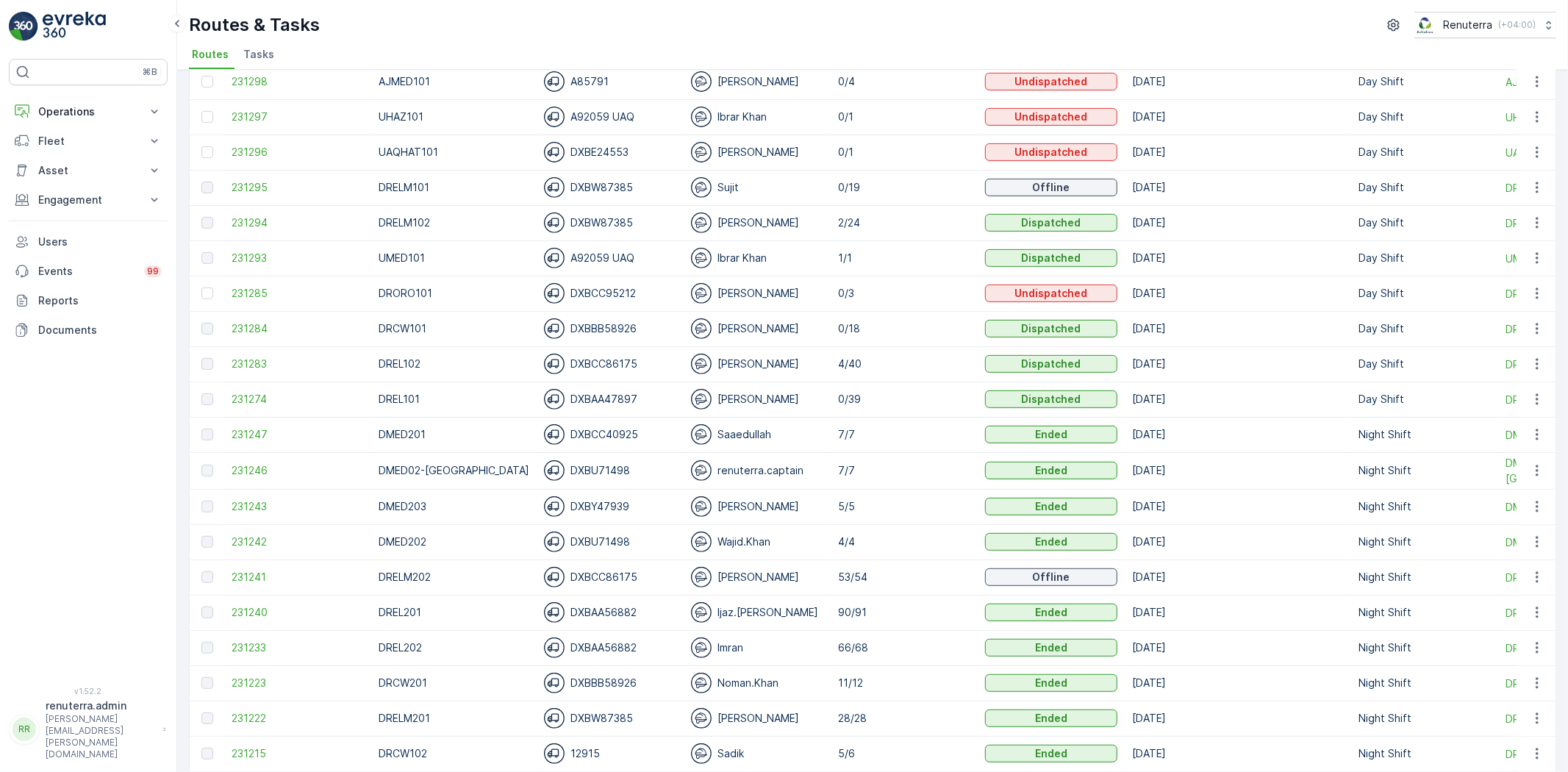
scroll to position [571, 0]
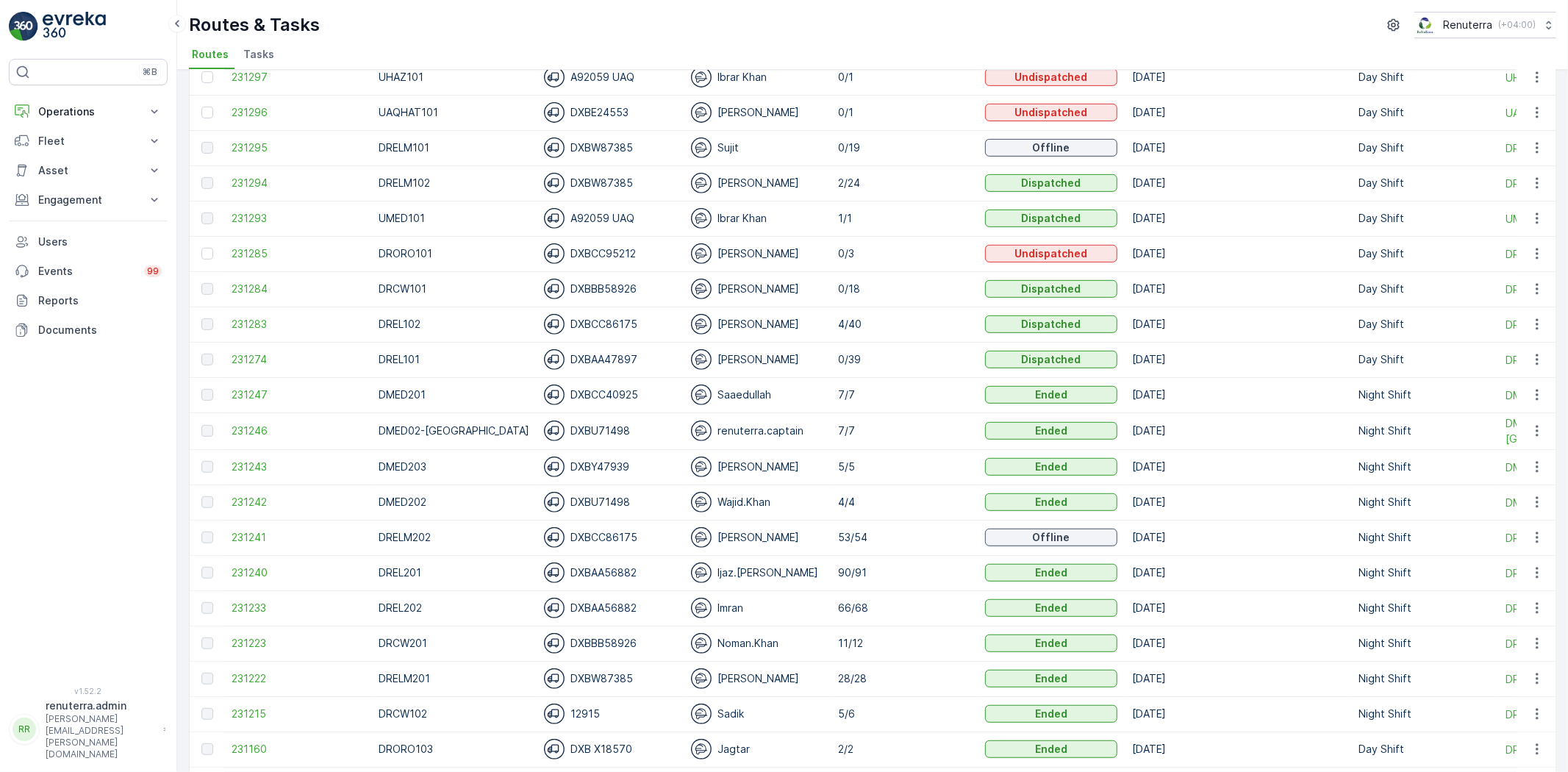
drag, startPoint x: 736, startPoint y: 374, endPoint x: 861, endPoint y: 279, distance: 157.0
click at [861, 279] on td "0/18" at bounding box center [904, 290] width 147 height 36
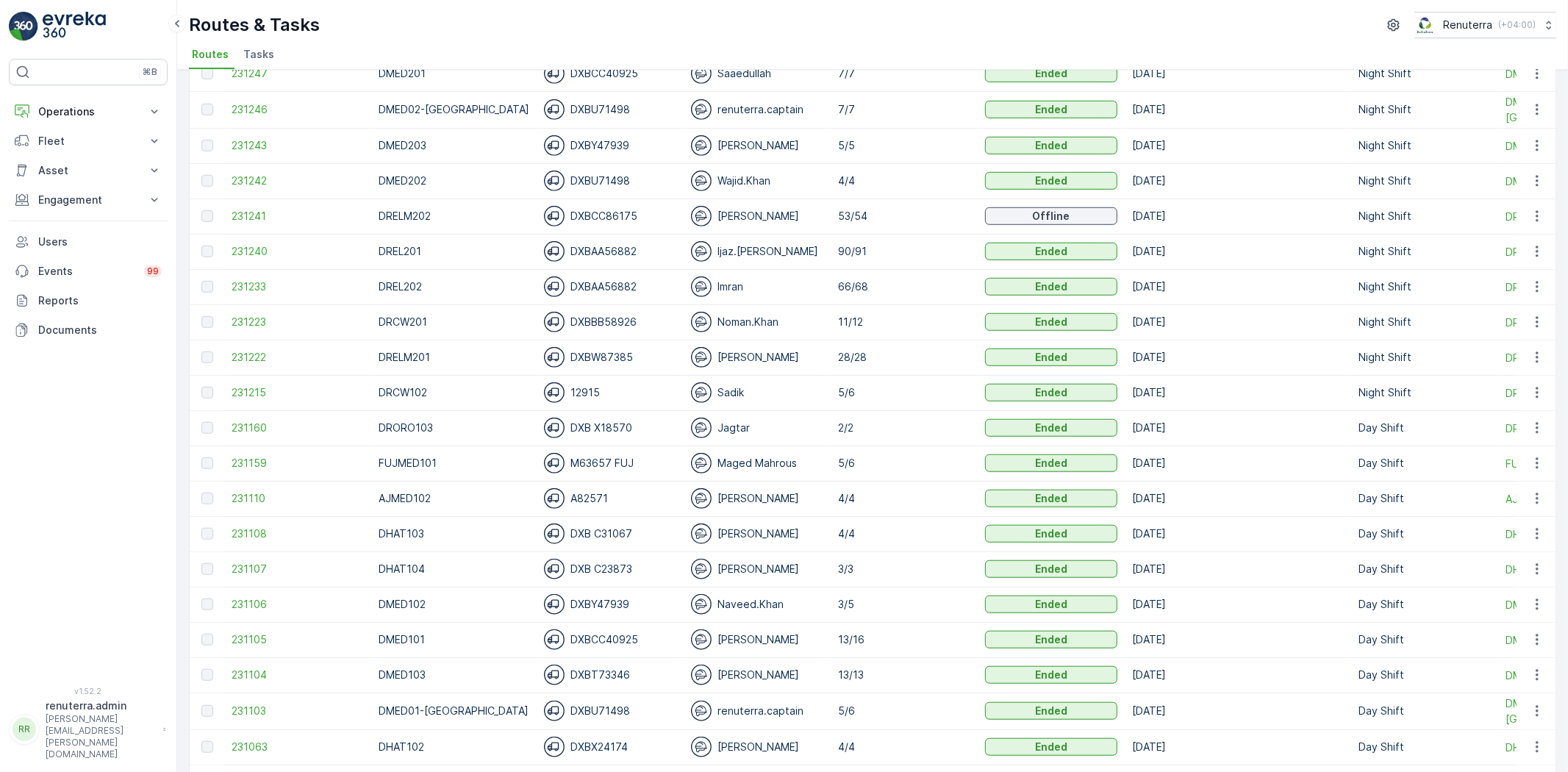
scroll to position [899, 0]
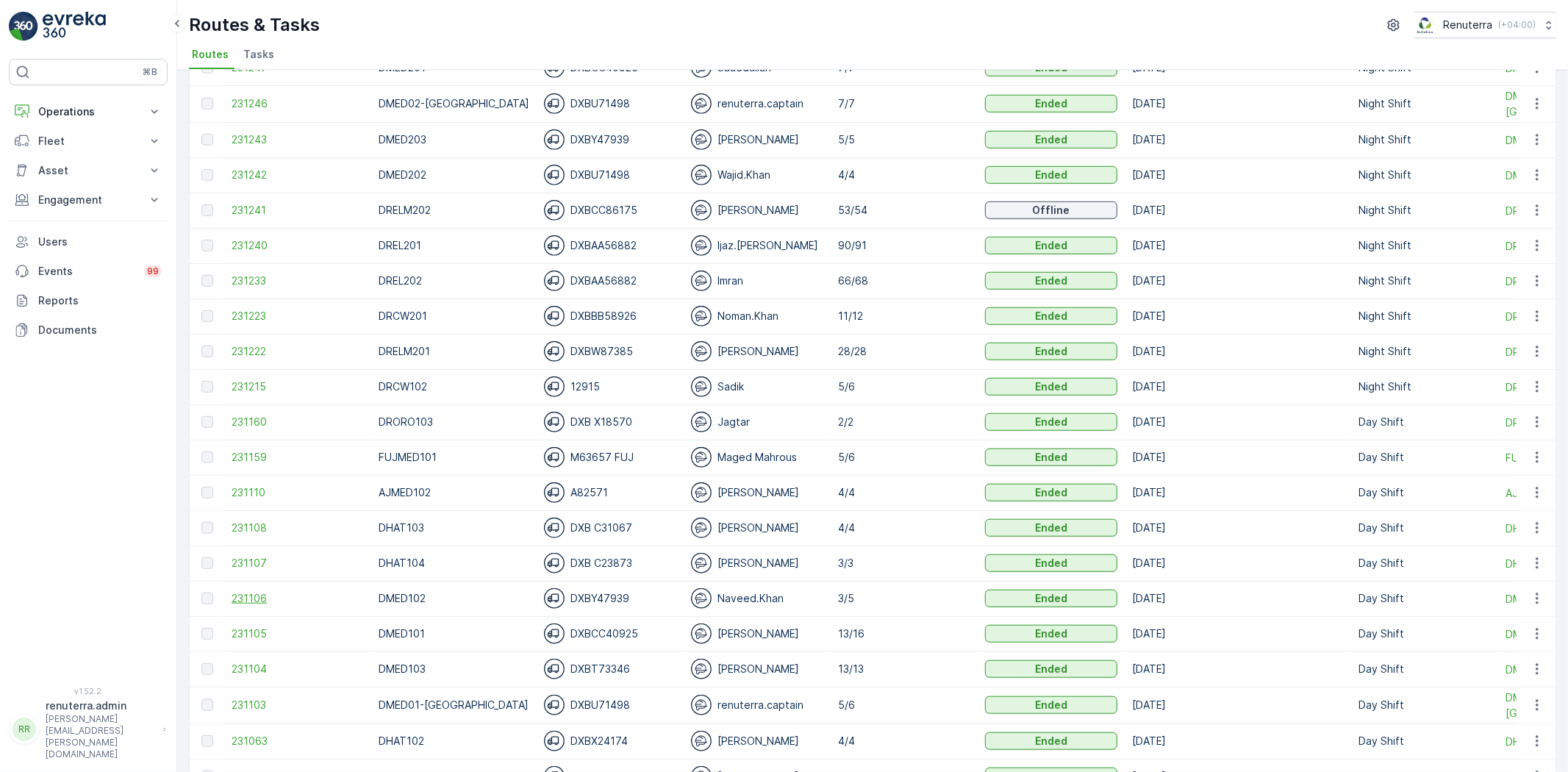
click at [253, 593] on span "231106" at bounding box center [298, 598] width 133 height 15
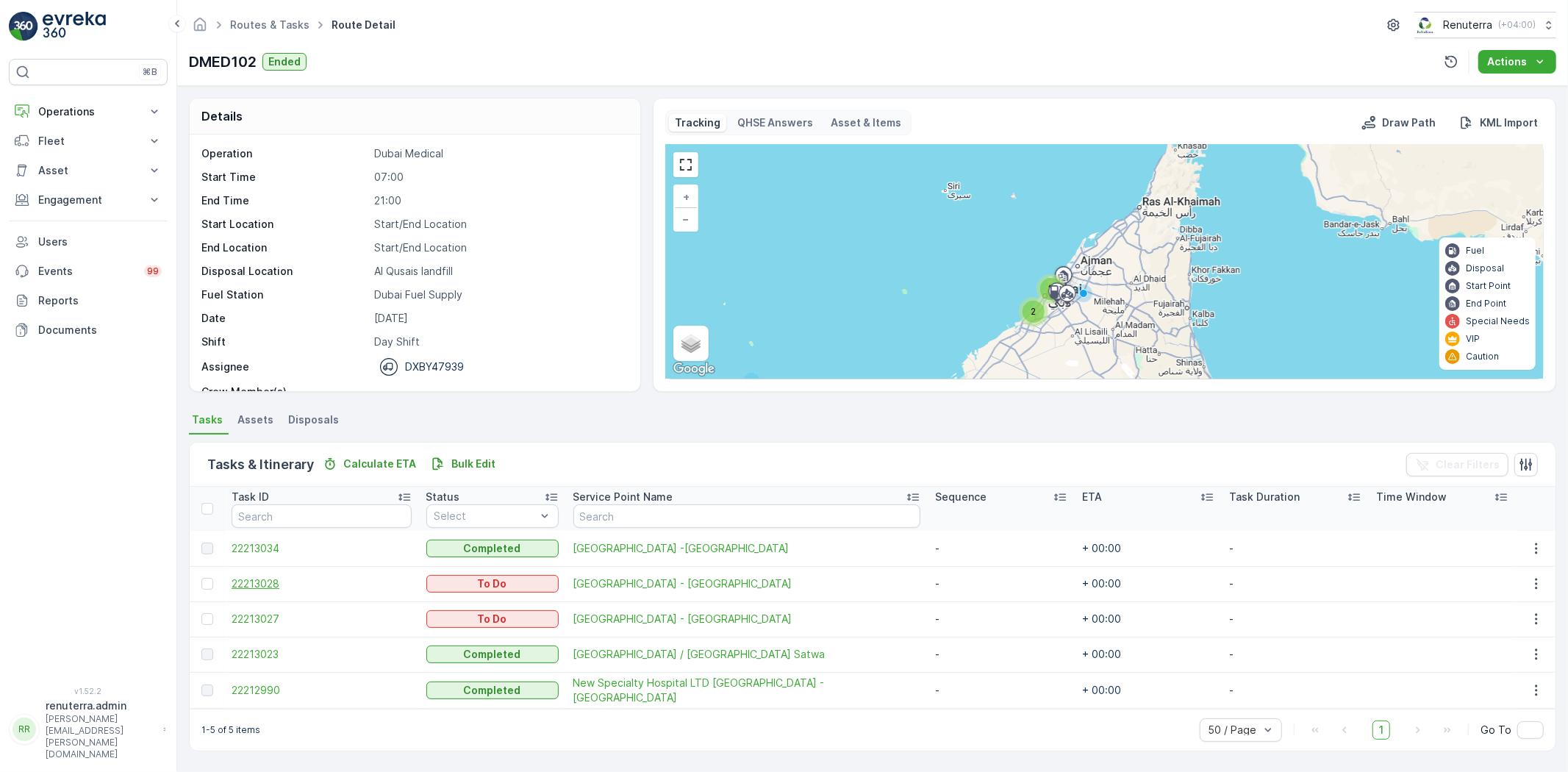
click at [272, 578] on span "22213028" at bounding box center [321, 584] width 180 height 15
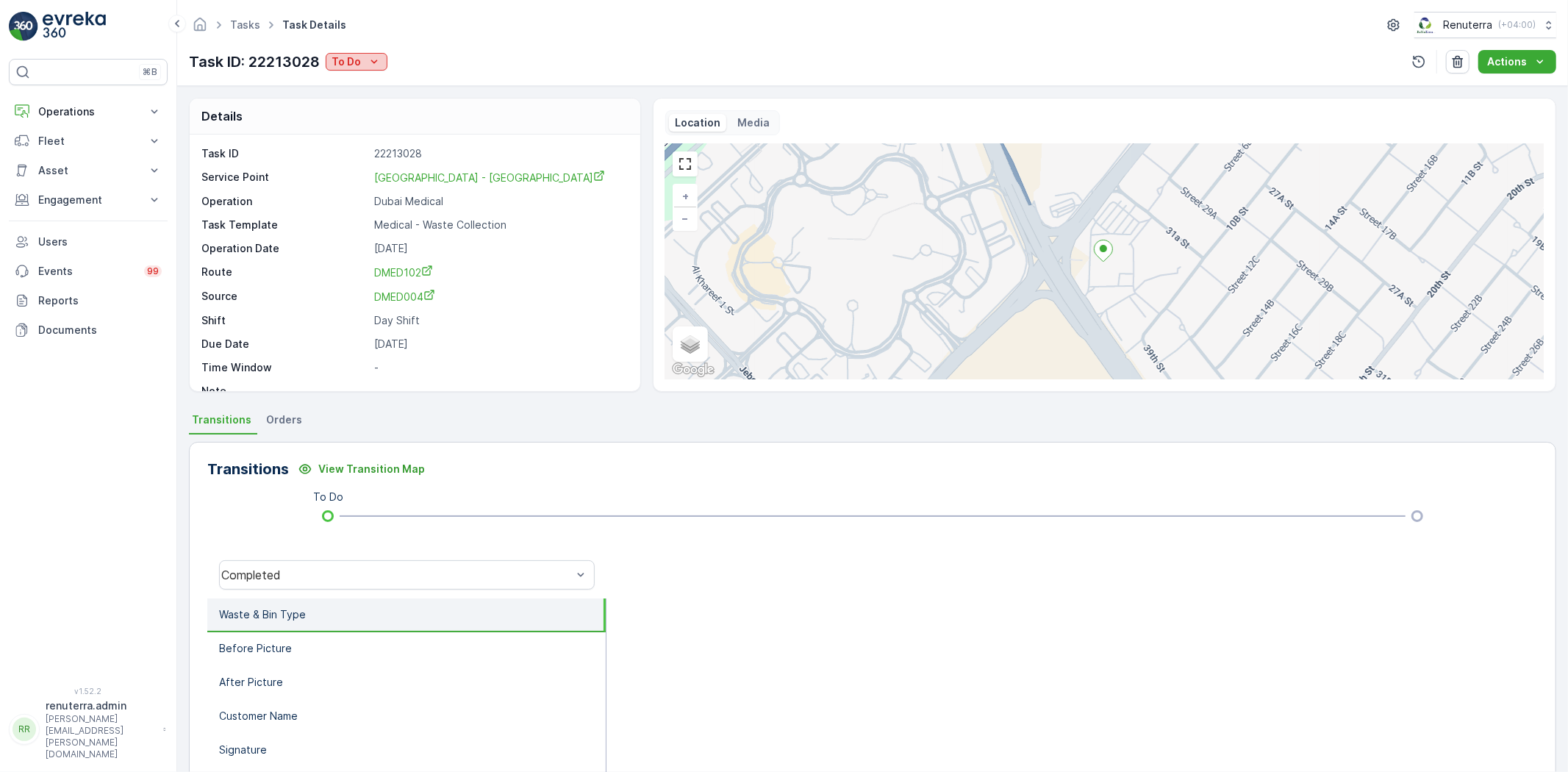
click at [363, 64] on div "To Do" at bounding box center [357, 62] width 50 height 15
click at [368, 88] on span "Completed" at bounding box center [363, 83] width 55 height 15
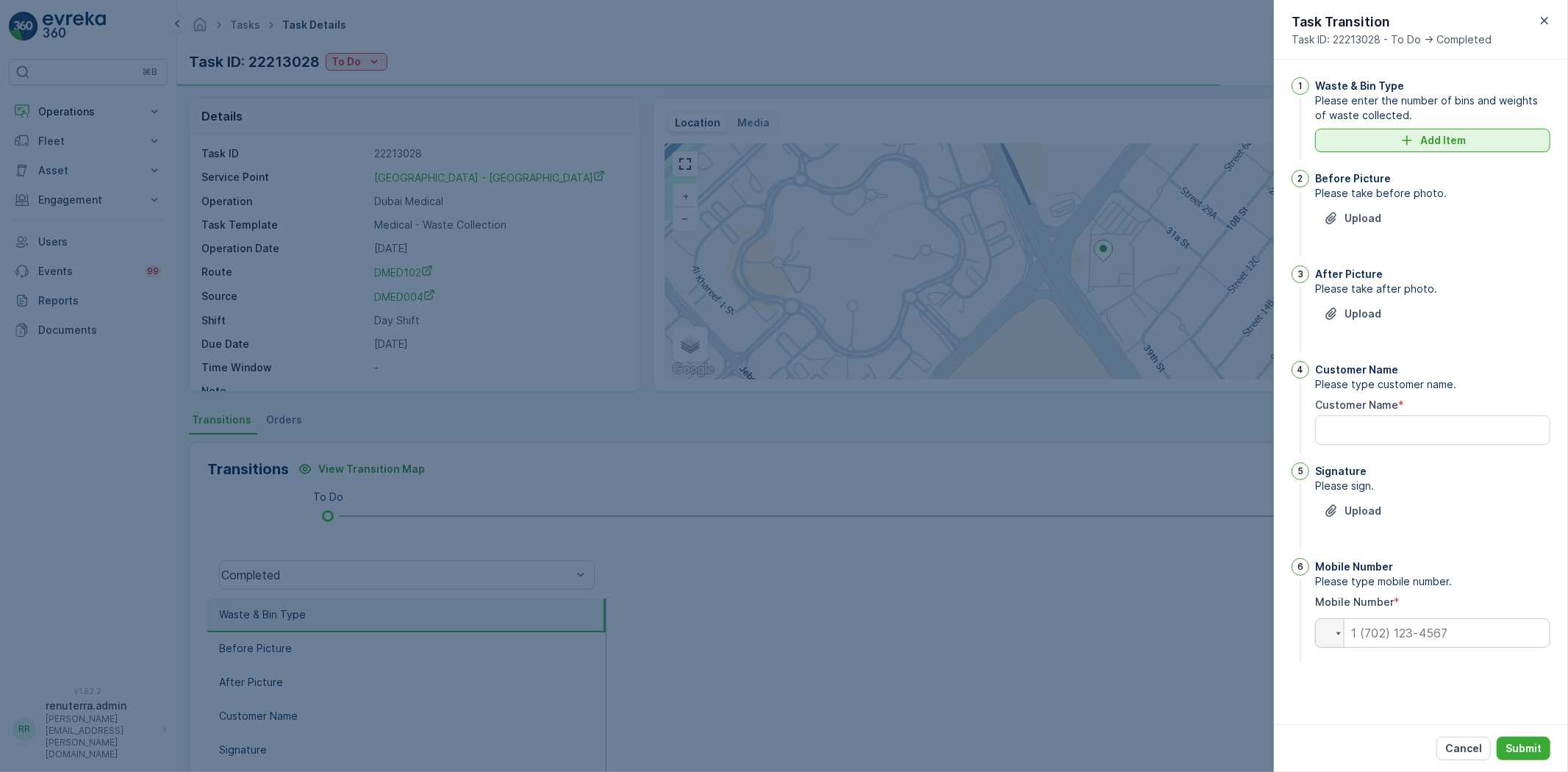
click at [1458, 133] on p "Add Item" at bounding box center [1443, 140] width 46 height 15
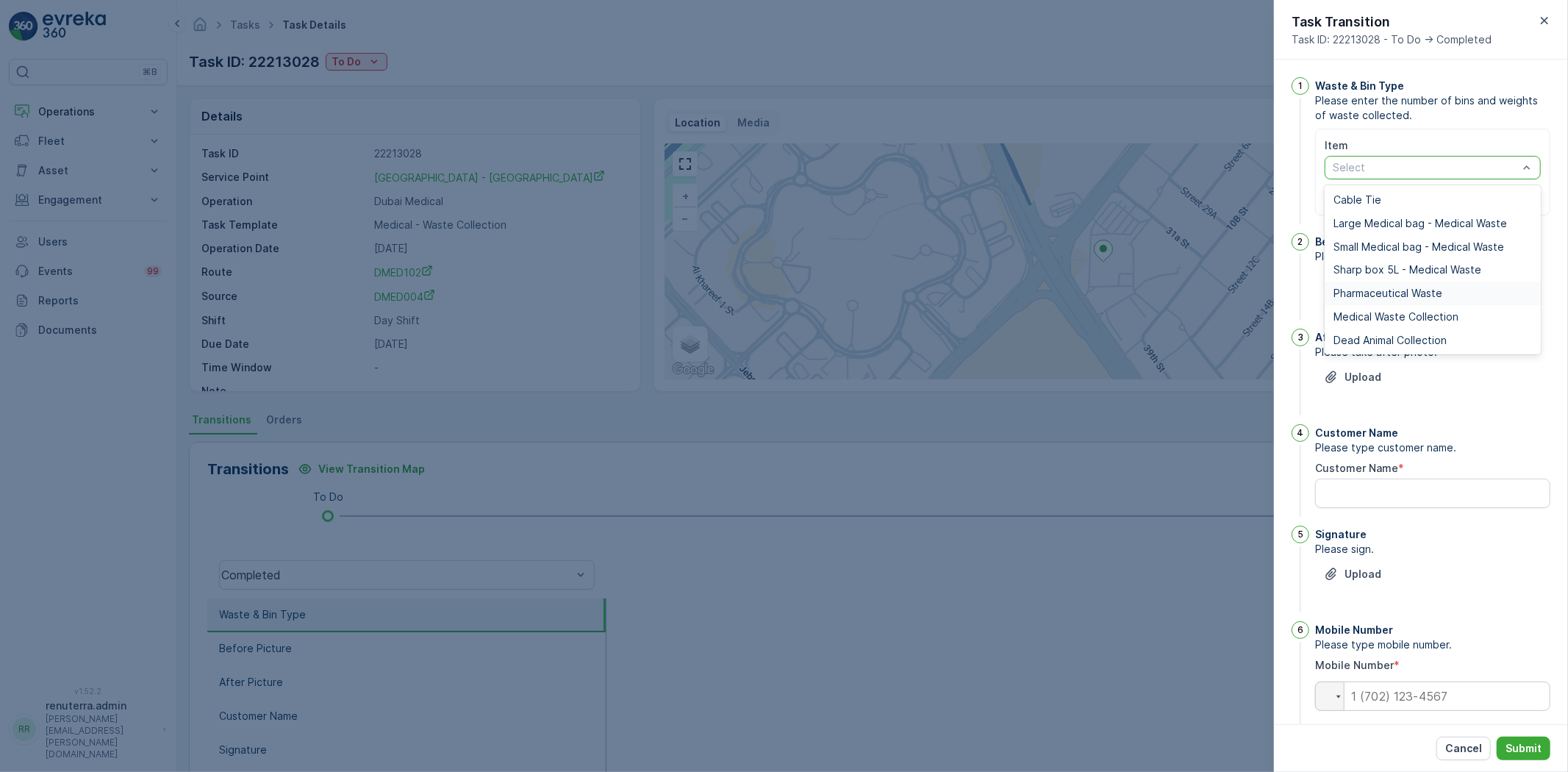
click at [1358, 293] on span "Pharmaceutical Waste" at bounding box center [1387, 293] width 109 height 12
click at [1379, 174] on p "Select" at bounding box center [1425, 168] width 185 height 15
click at [1347, 325] on div "Medical Waste Collection" at bounding box center [1433, 317] width 216 height 23
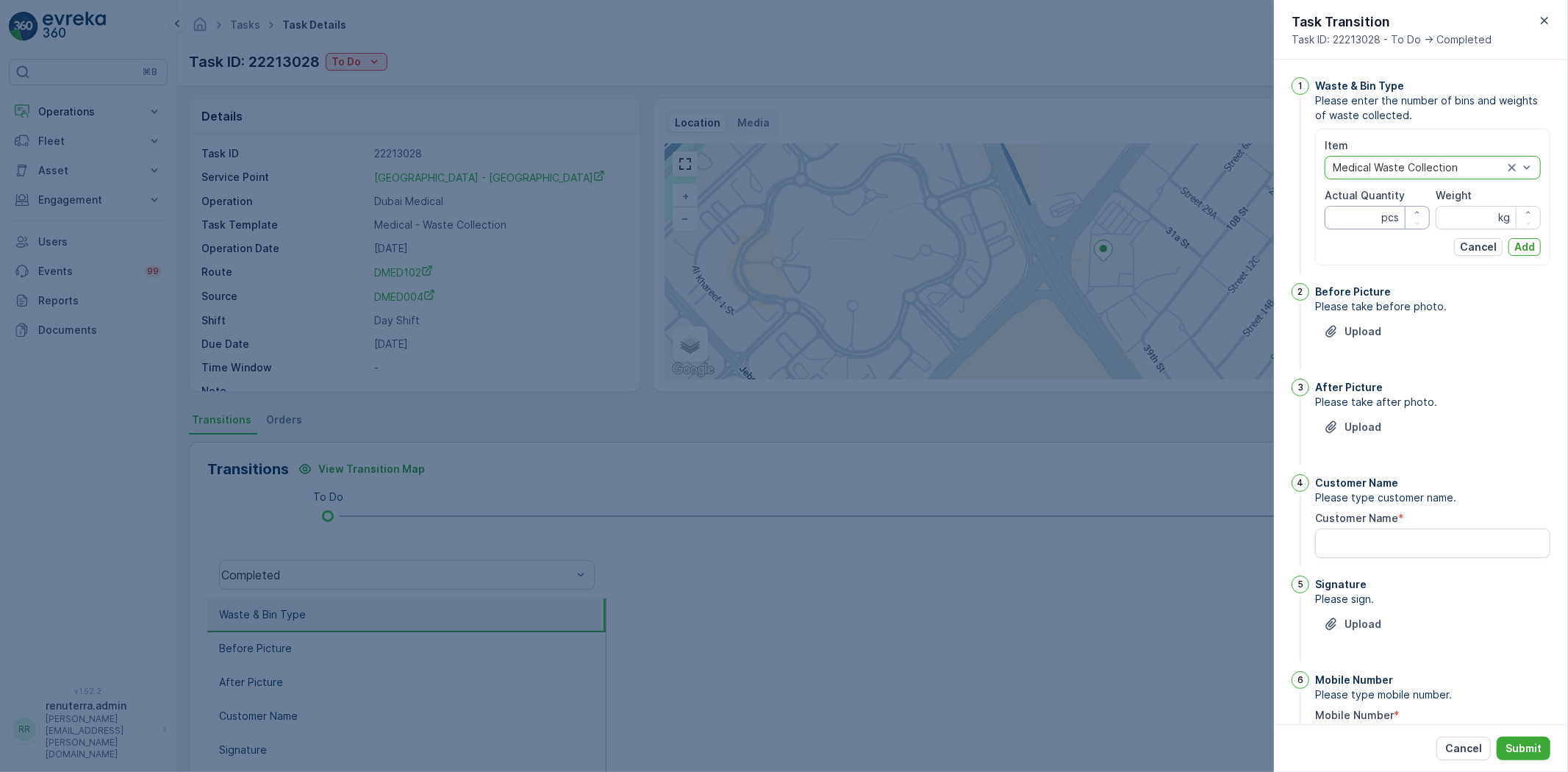
click at [1342, 217] on Quantity "Actual Quantity" at bounding box center [1377, 218] width 105 height 23
type Quantity "18"
drag, startPoint x: 1493, startPoint y: 230, endPoint x: 1486, endPoint y: 225, distance: 8.6
click at [1492, 230] on div "Item option Medical Waste Collection, selected. Medical Waste Collection Actual…" at bounding box center [1433, 197] width 216 height 117
click at [1479, 218] on input "Weight" at bounding box center [1489, 218] width 105 height 23
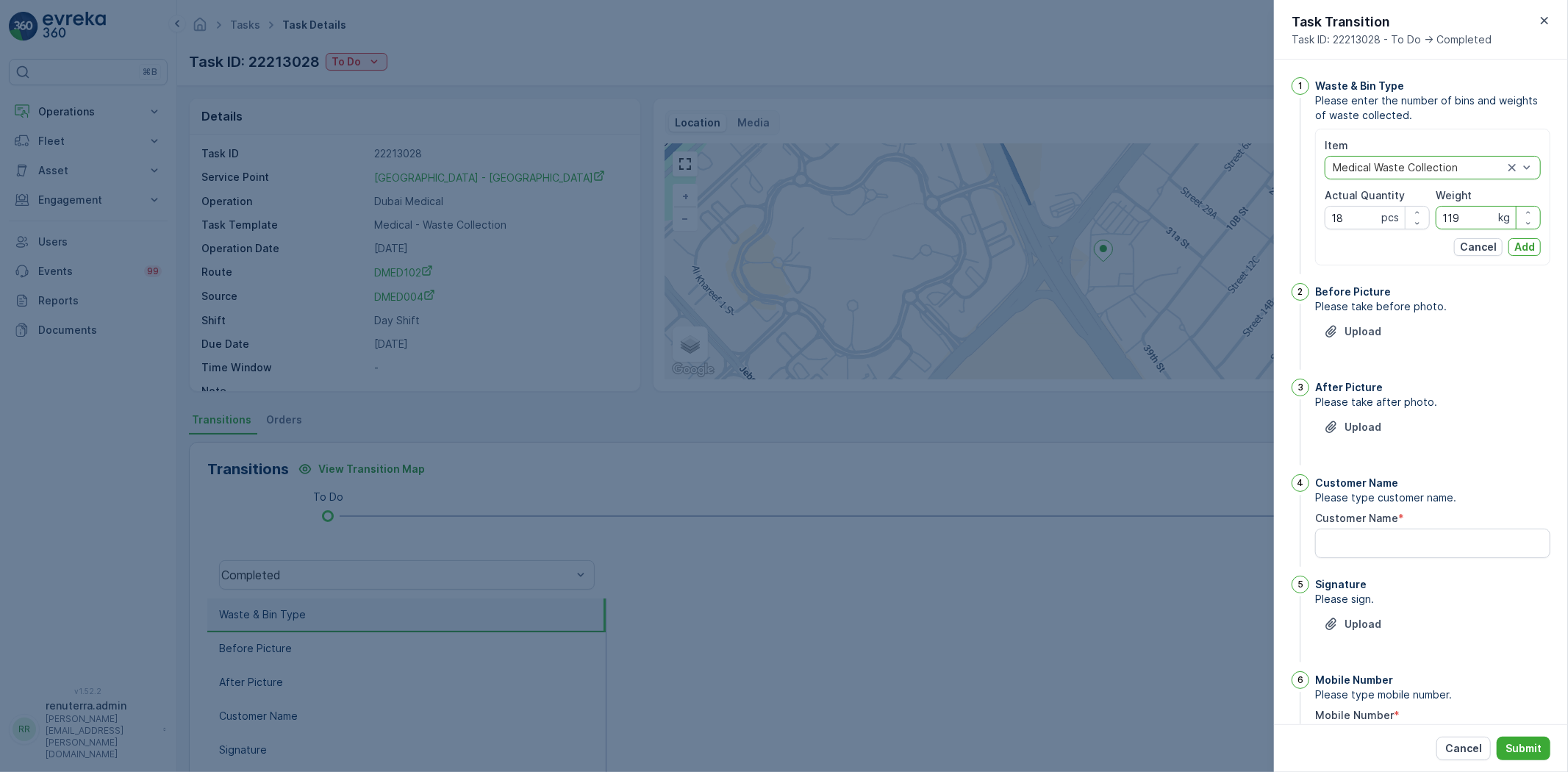
type input "119"
drag, startPoint x: 1539, startPoint y: 239, endPoint x: 1533, endPoint y: 245, distance: 8.5
click at [1538, 242] on div "Item option Medical Waste Collection, selected. Medical Waste Collection Actual…" at bounding box center [1433, 197] width 235 height 137
click at [1533, 245] on button "Add" at bounding box center [1525, 247] width 32 height 18
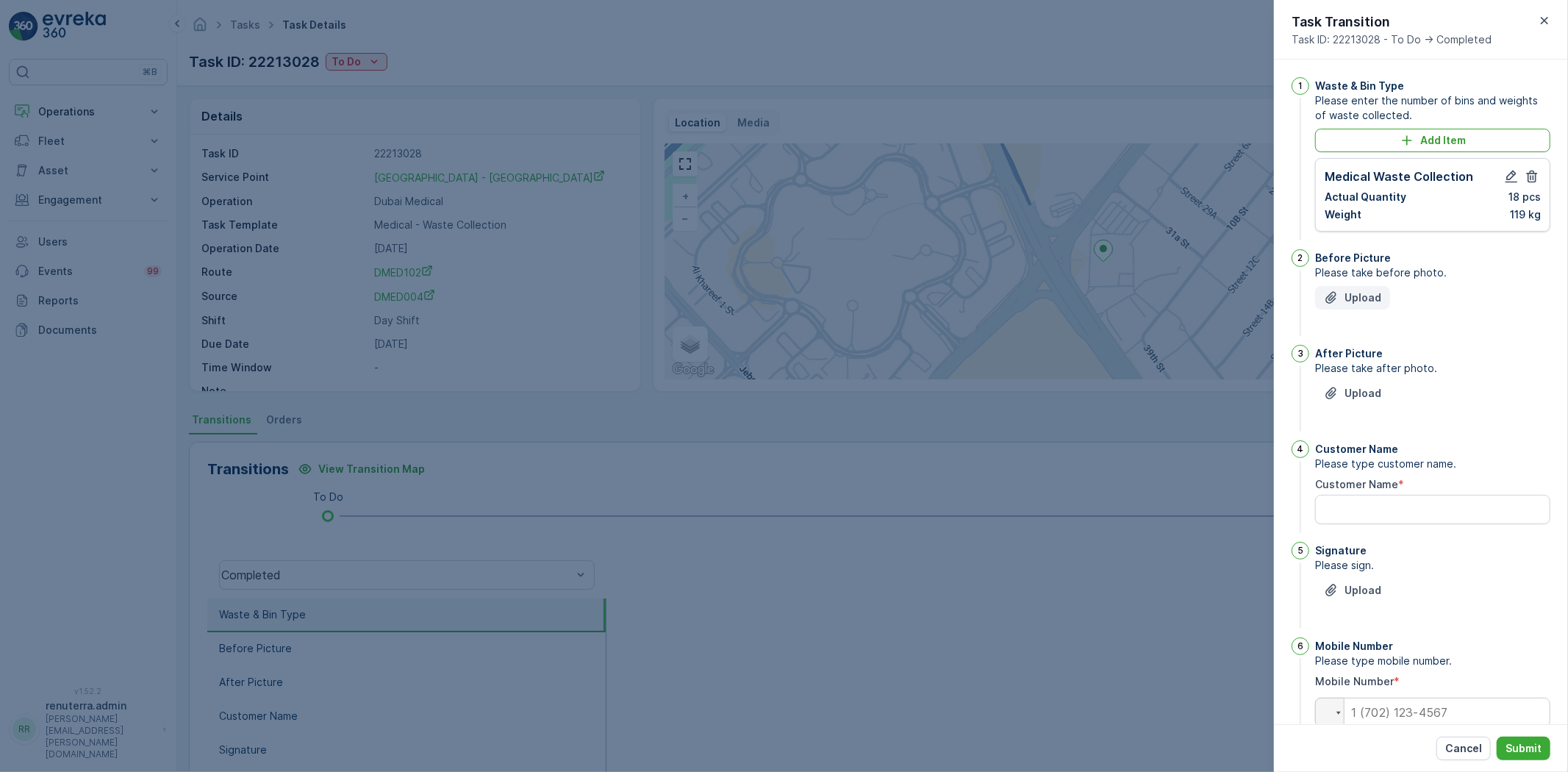
click at [1367, 300] on p "Upload" at bounding box center [1364, 297] width 37 height 15
click at [1379, 300] on p "Upload" at bounding box center [1364, 297] width 37 height 15
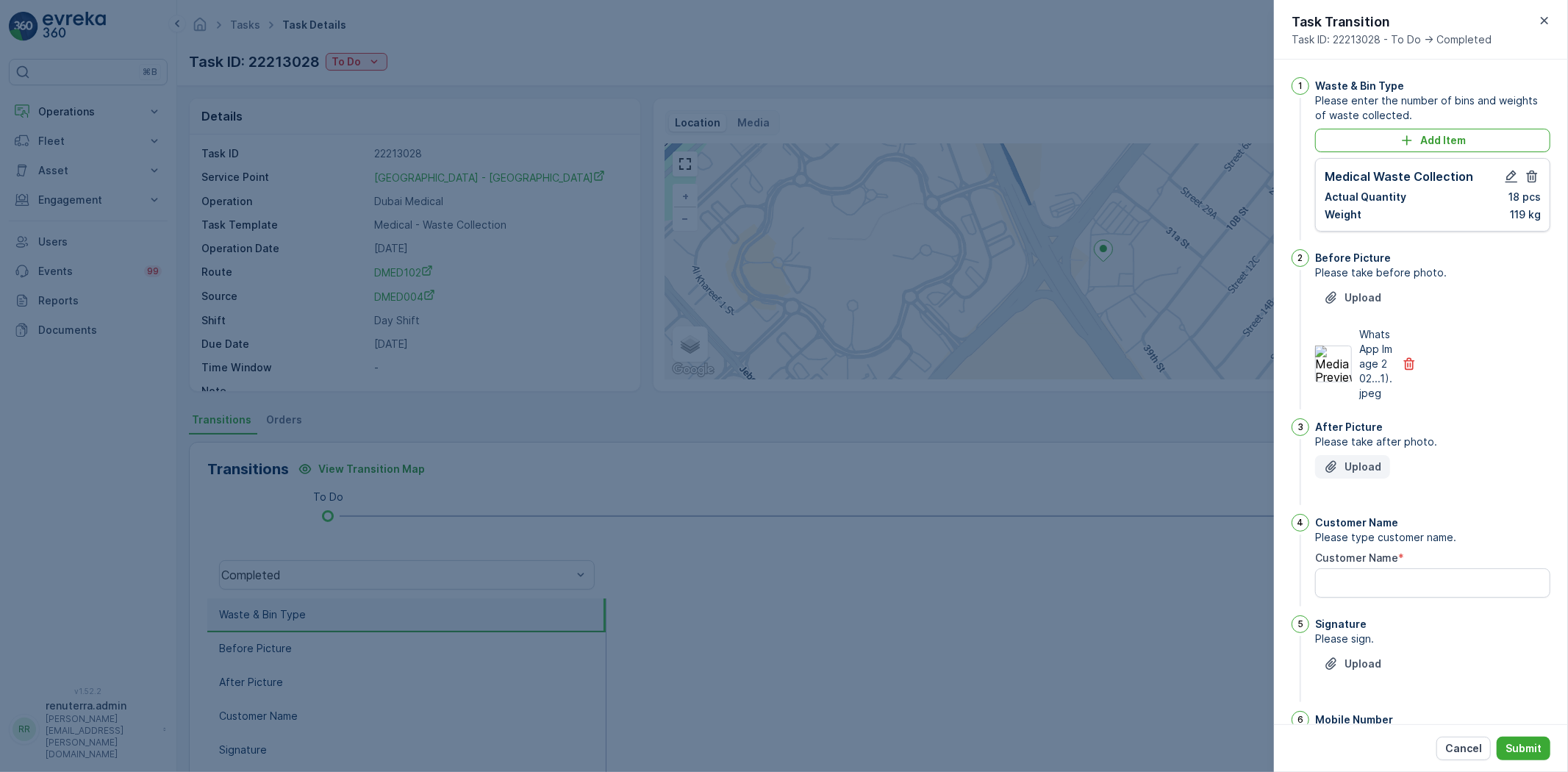
click at [1348, 475] on p "Upload" at bounding box center [1364, 467] width 37 height 15
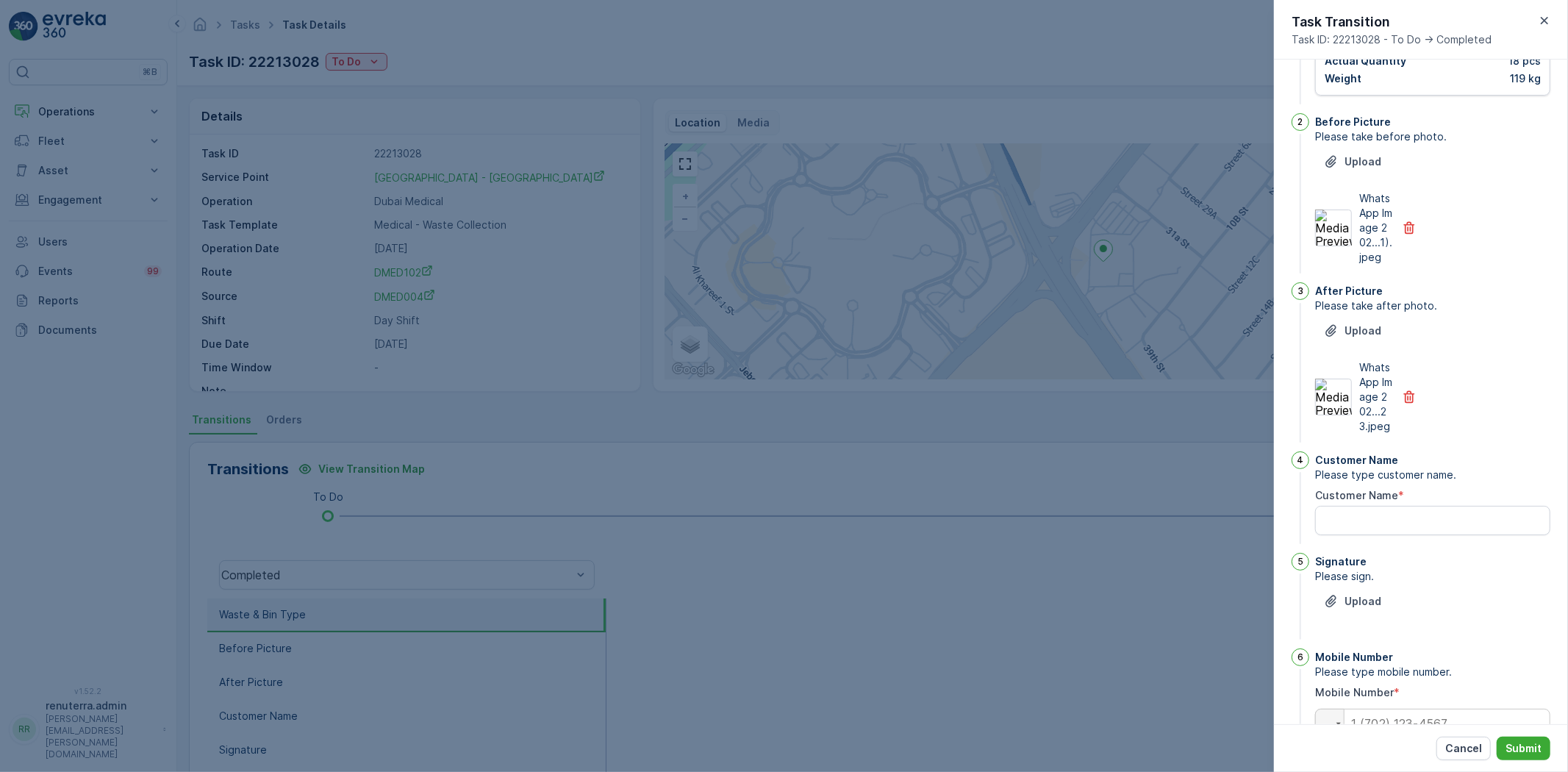
scroll to position [164, 0]
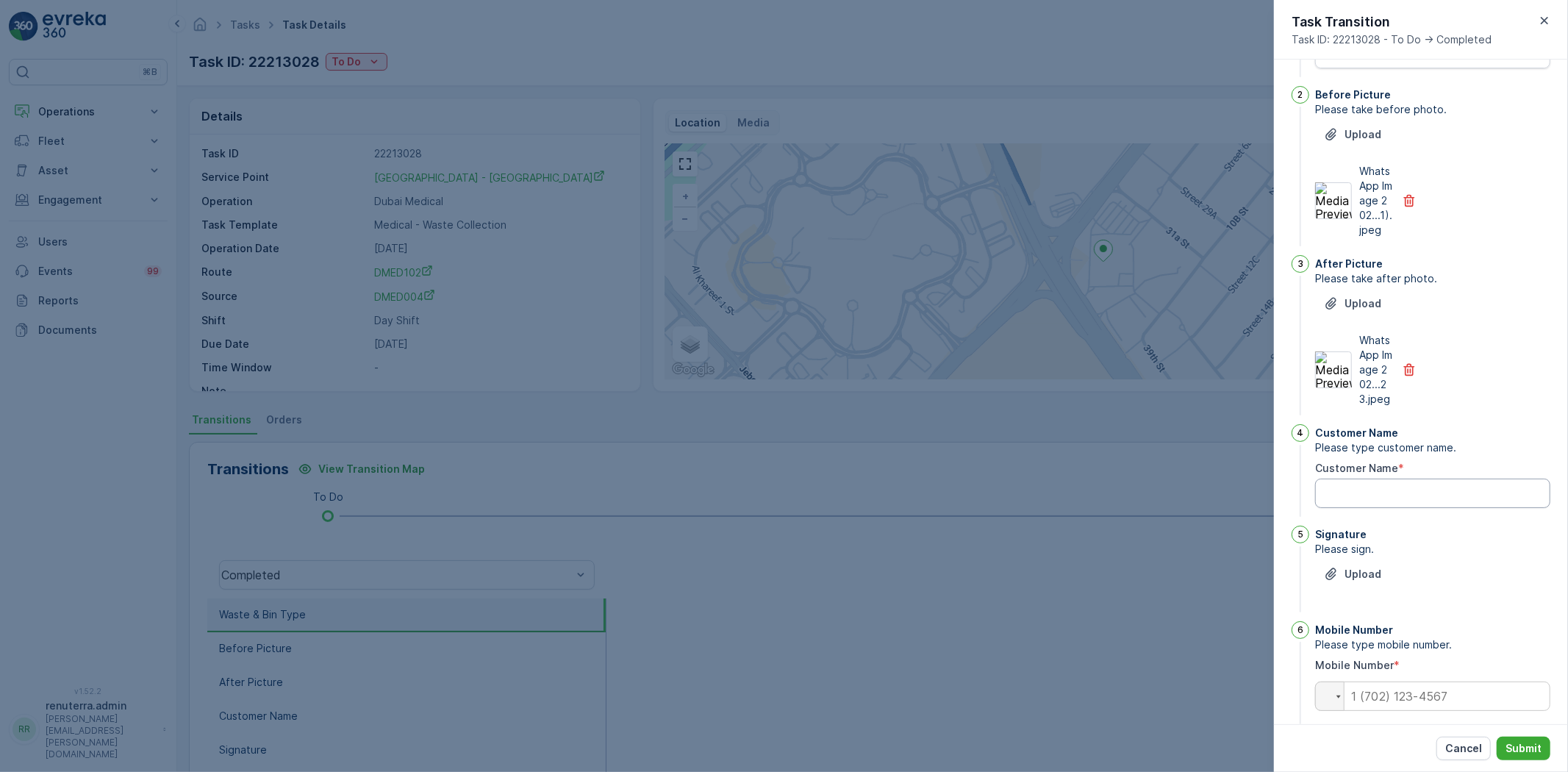
click at [1385, 508] on Name "Customer Name" at bounding box center [1433, 493] width 235 height 29
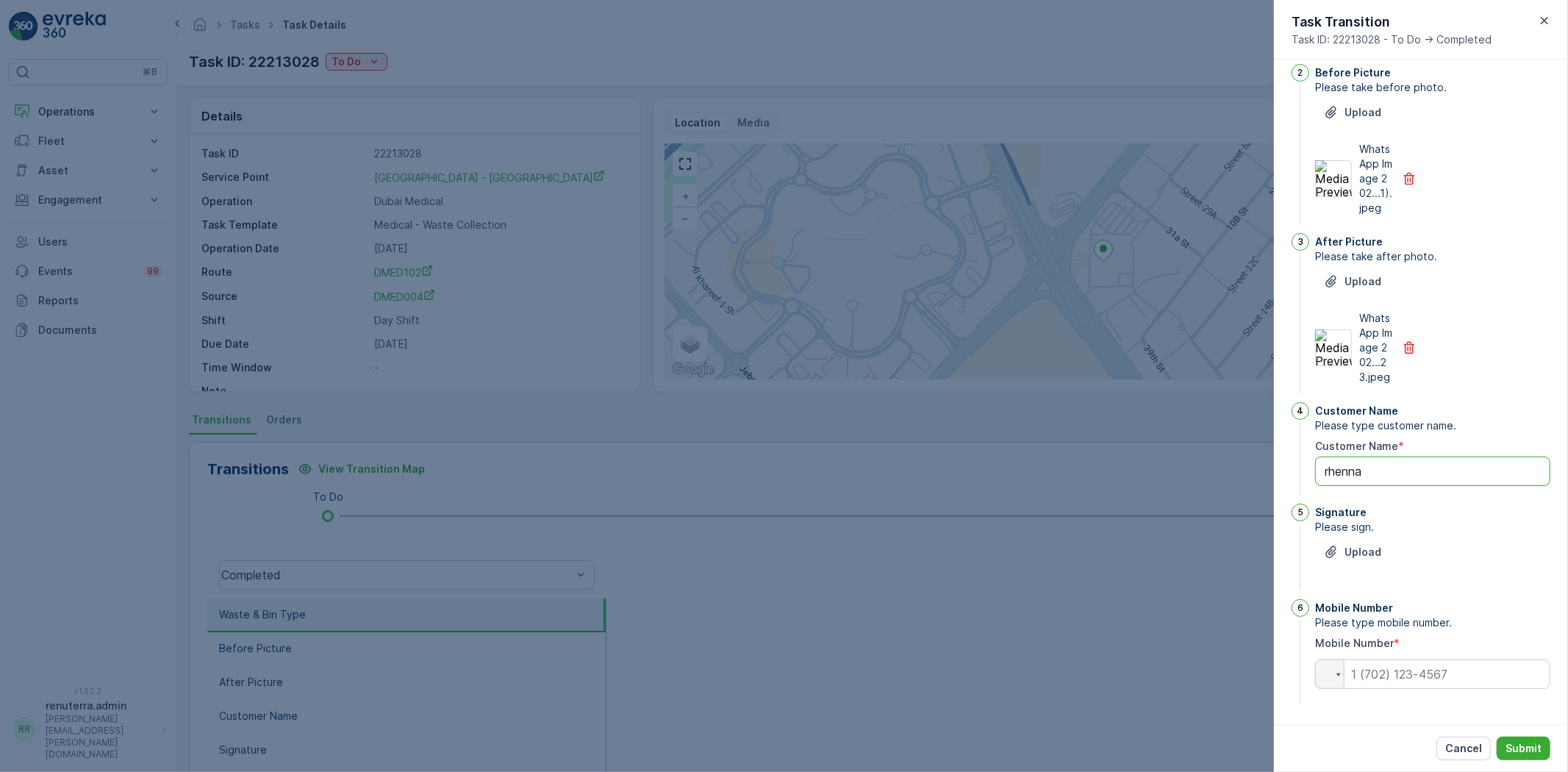
type Name "rhenna"
click at [1432, 688] on input "tel" at bounding box center [1433, 675] width 235 height 29
type input "0554709096"
click at [1531, 753] on p "Submit" at bounding box center [1523, 748] width 36 height 15
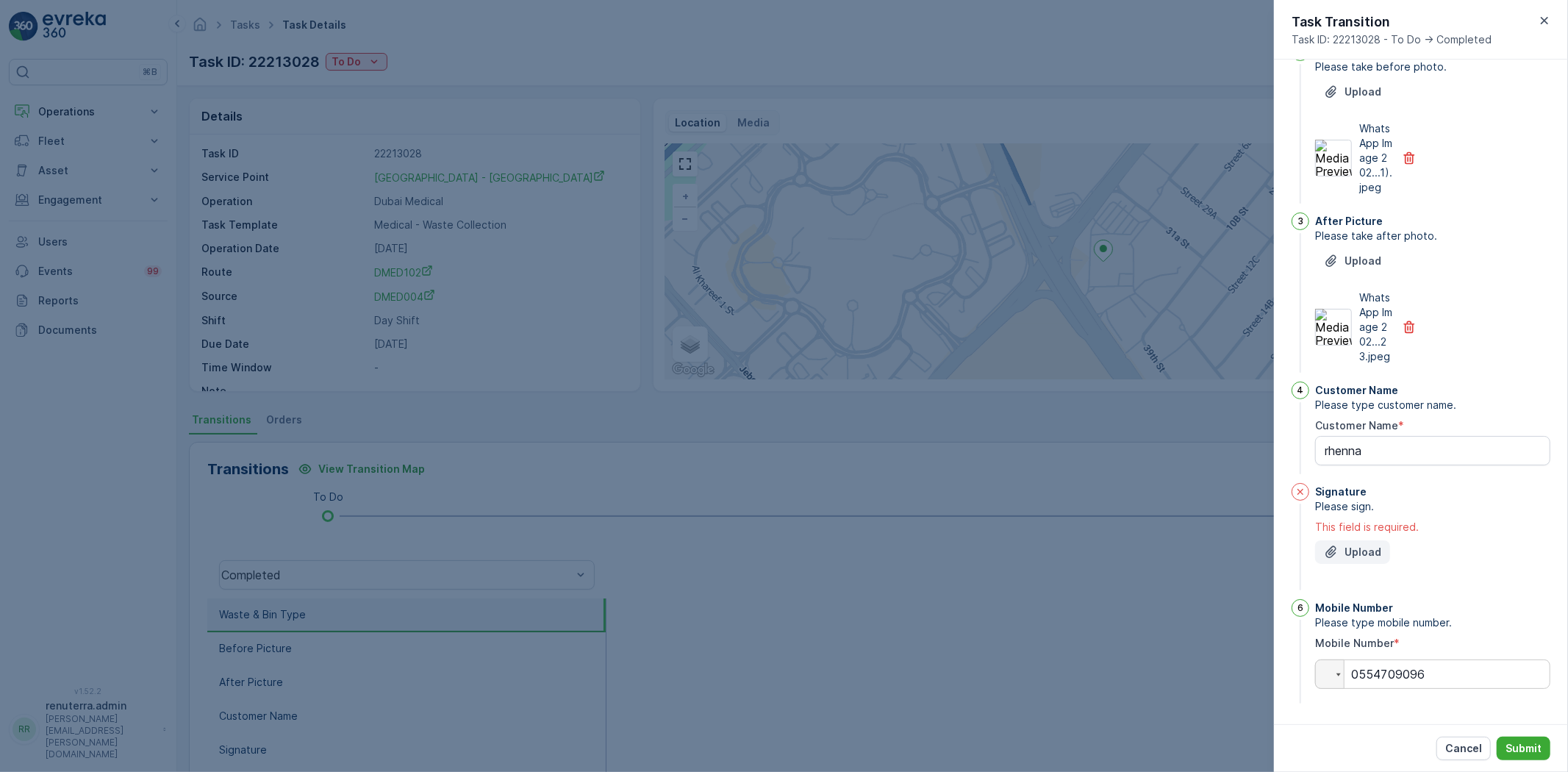
click at [1371, 560] on p "Upload" at bounding box center [1364, 552] width 37 height 15
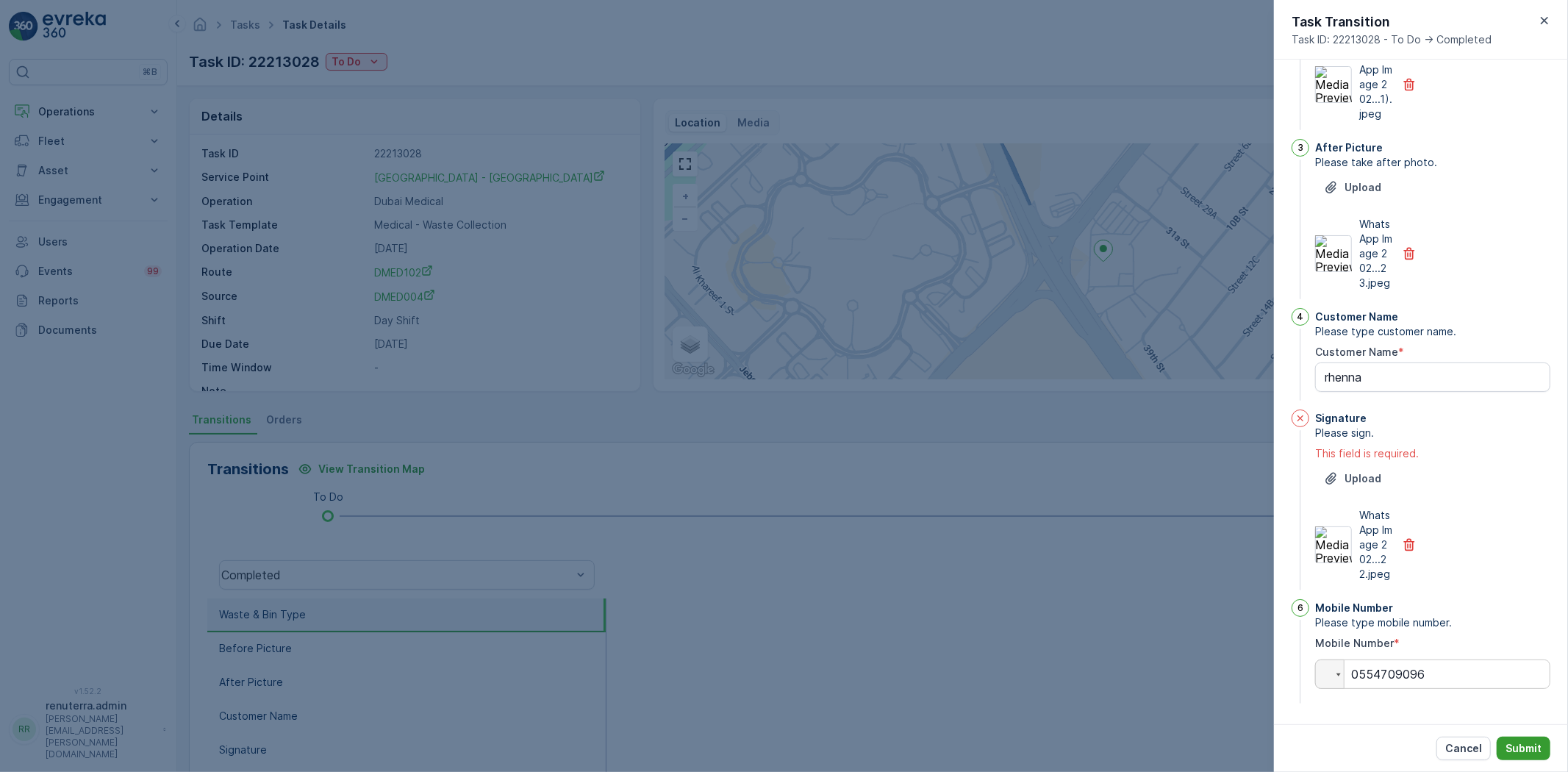
click at [1519, 744] on p "Submit" at bounding box center [1523, 748] width 36 height 15
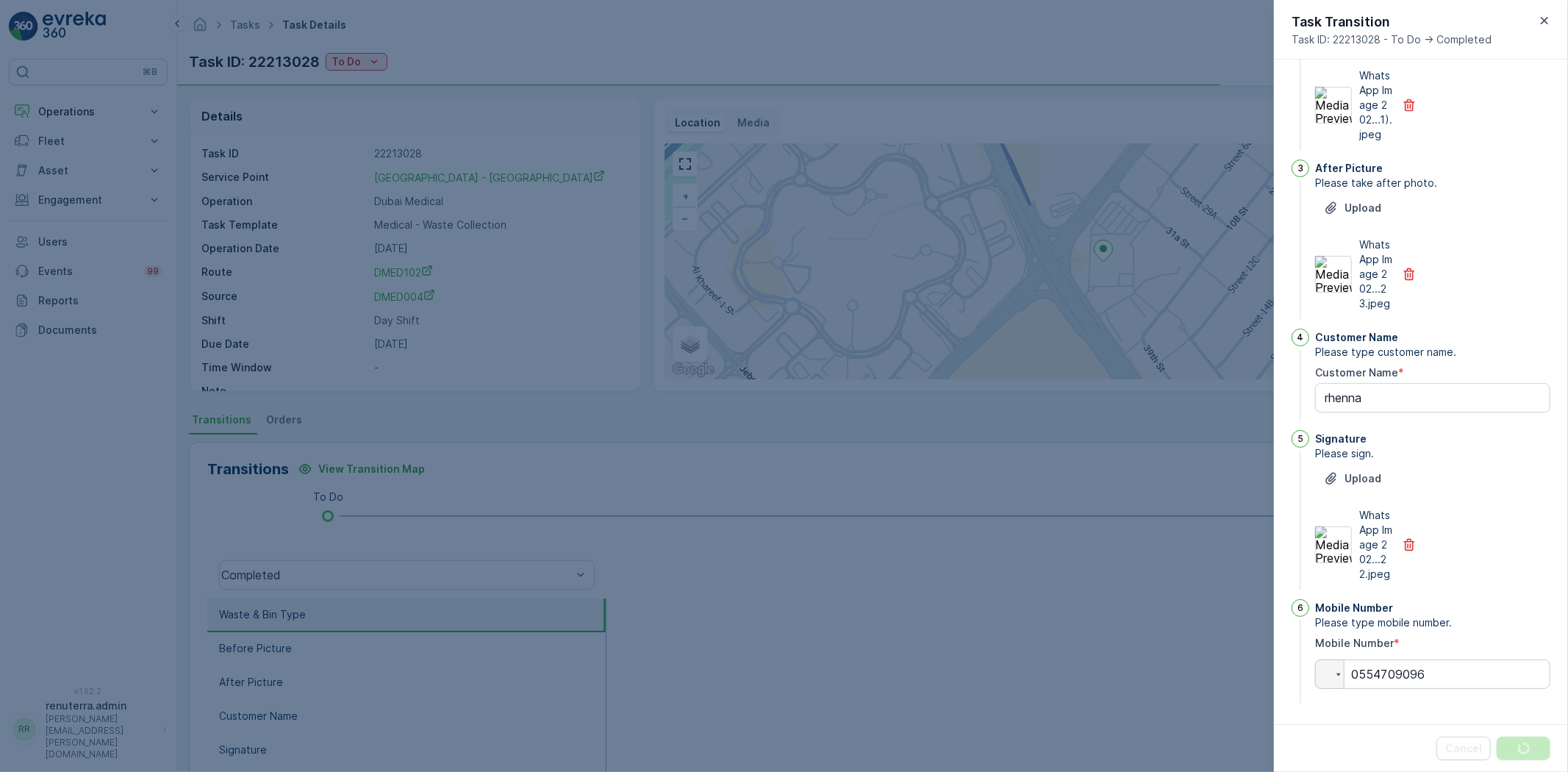
scroll to position [0, 0]
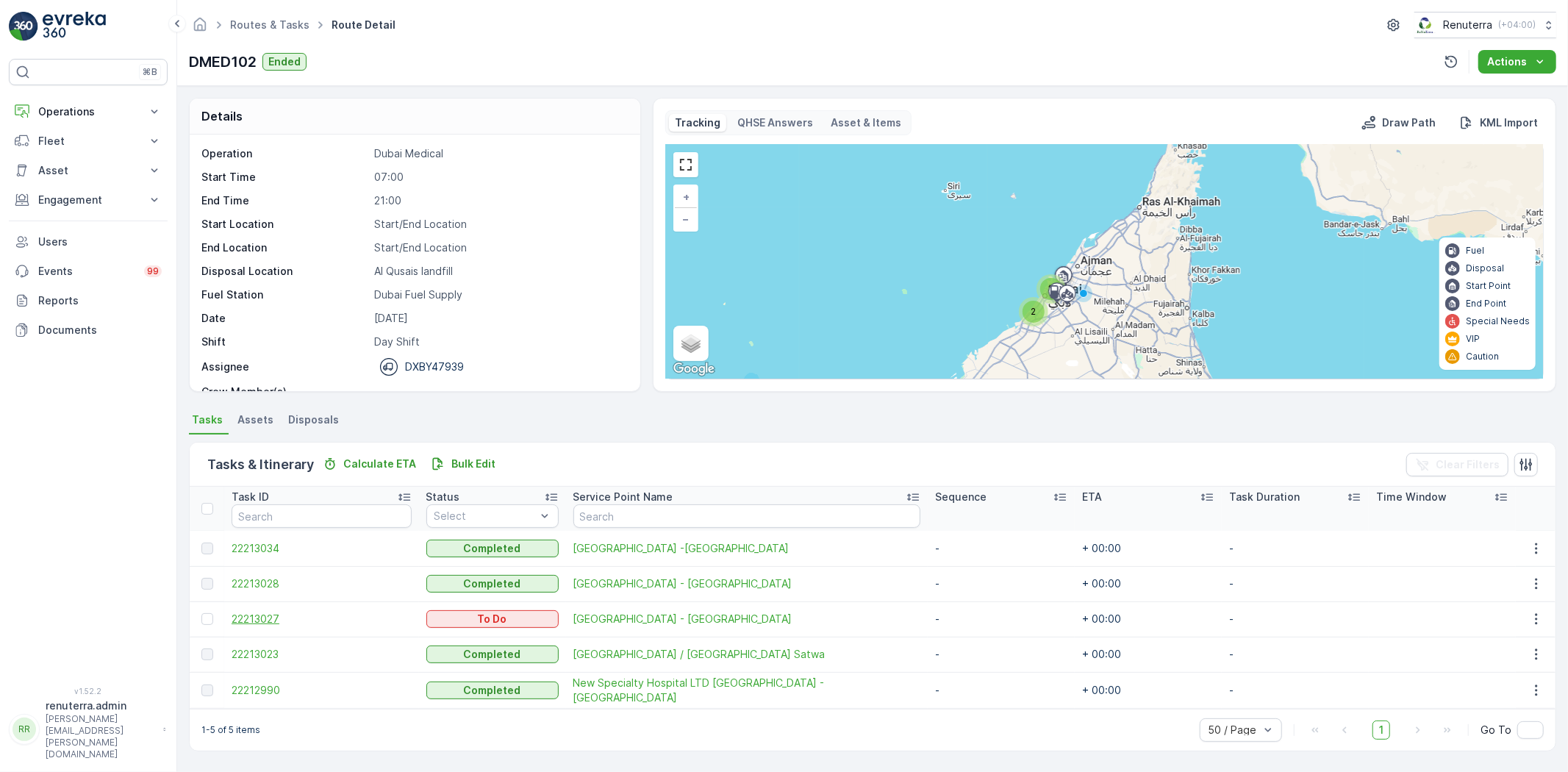
click at [253, 614] on span "22213027" at bounding box center [321, 619] width 180 height 15
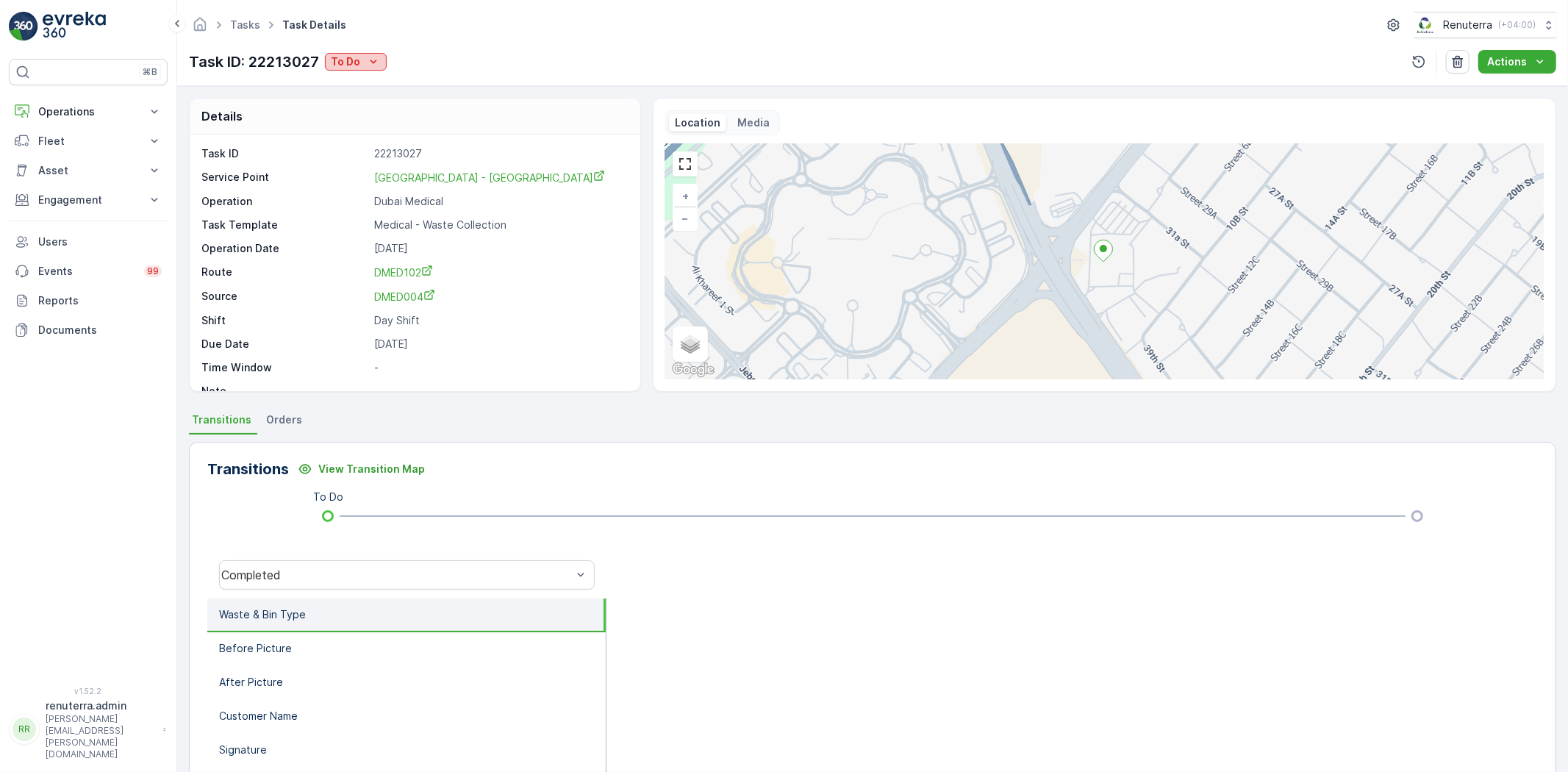
click at [356, 66] on p "To Do" at bounding box center [346, 62] width 29 height 15
click at [349, 90] on span "Completed" at bounding box center [362, 83] width 55 height 15
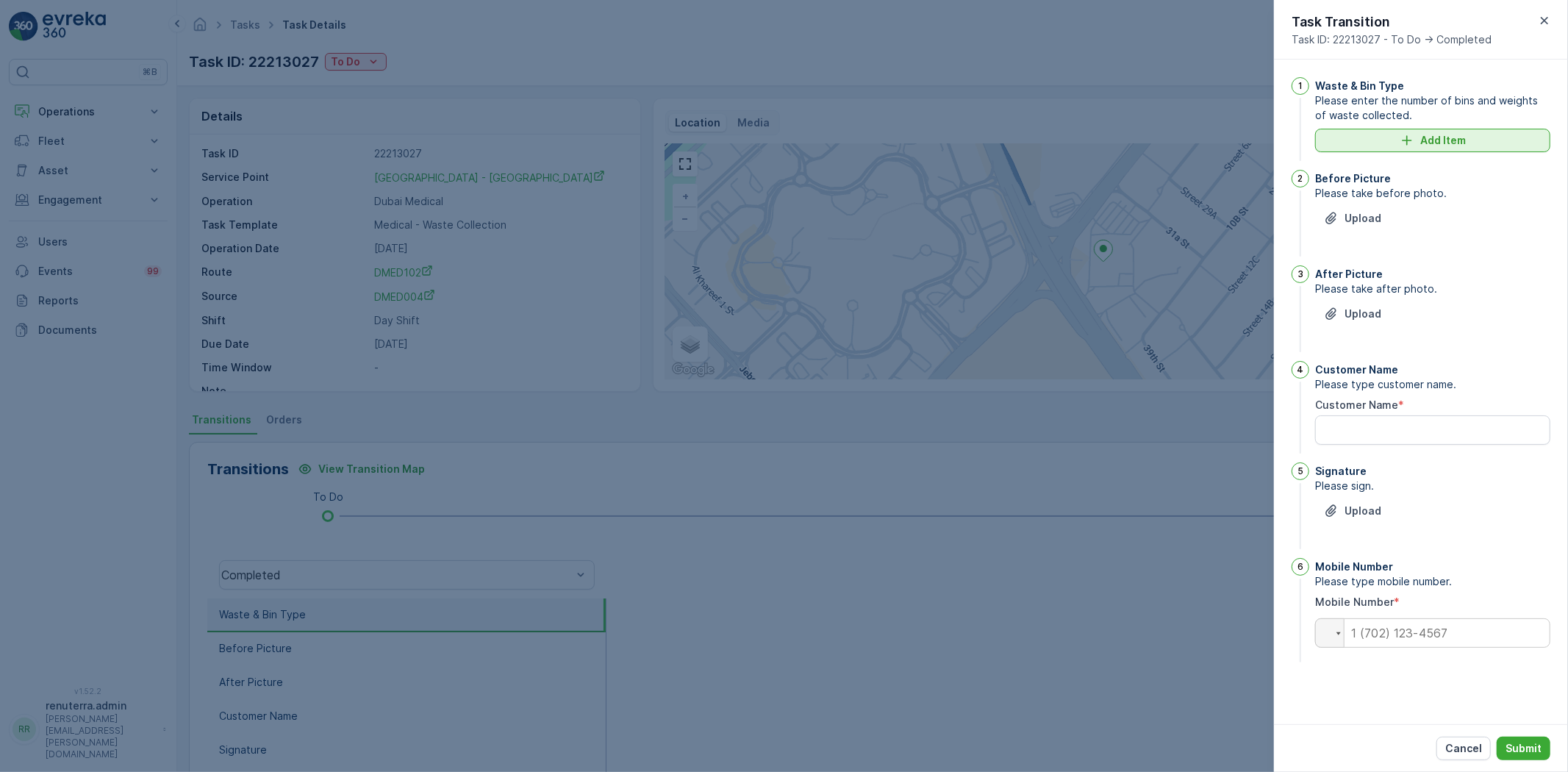
click at [1405, 150] on button "Add Item" at bounding box center [1433, 141] width 235 height 23
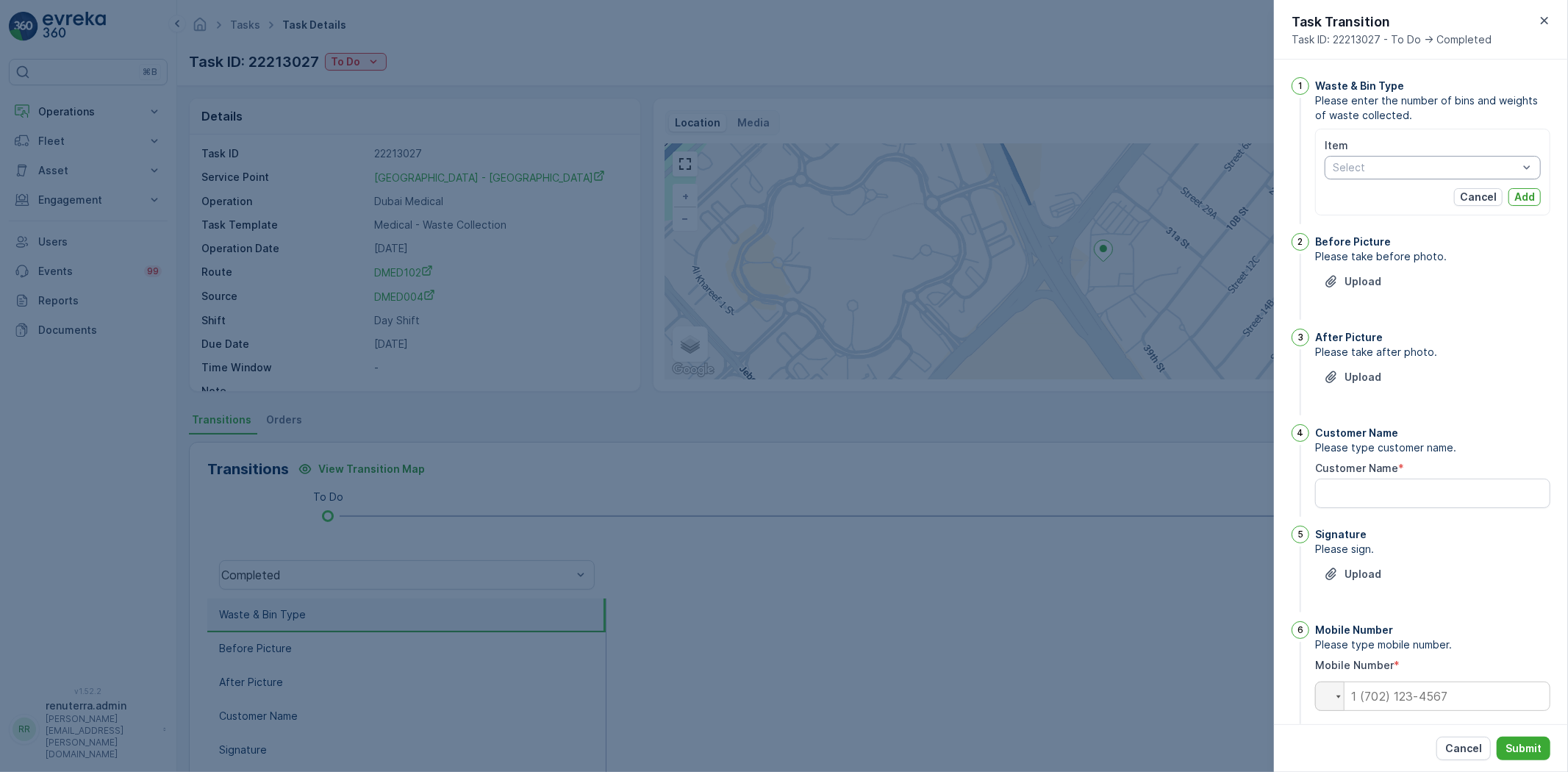
click at [1387, 174] on div "Select" at bounding box center [1433, 168] width 216 height 23
click at [1357, 180] on div "Item Select Cancel Add" at bounding box center [1433, 172] width 216 height 68
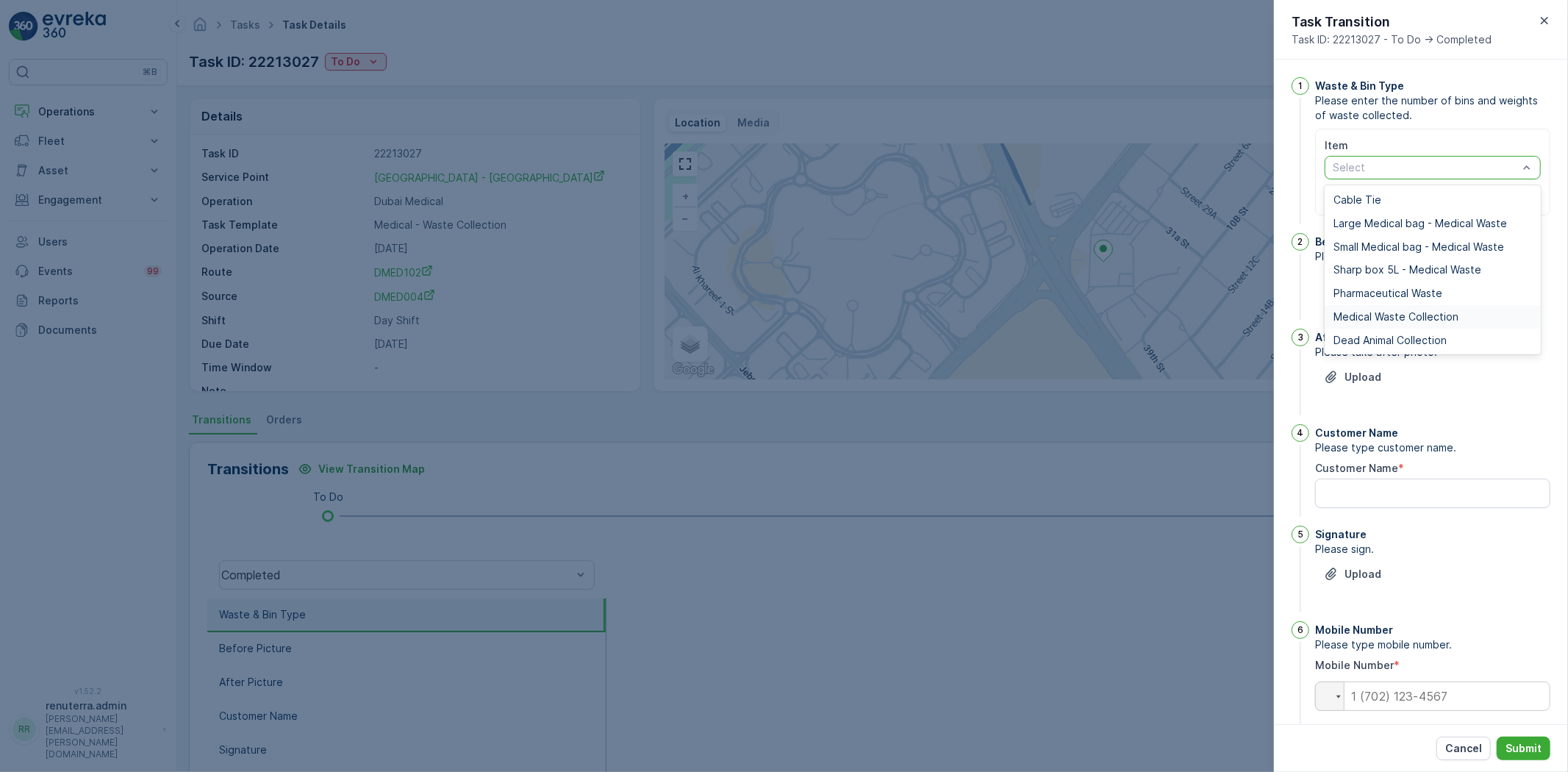
click at [1348, 311] on span "Medical Waste Collection" at bounding box center [1396, 317] width 125 height 12
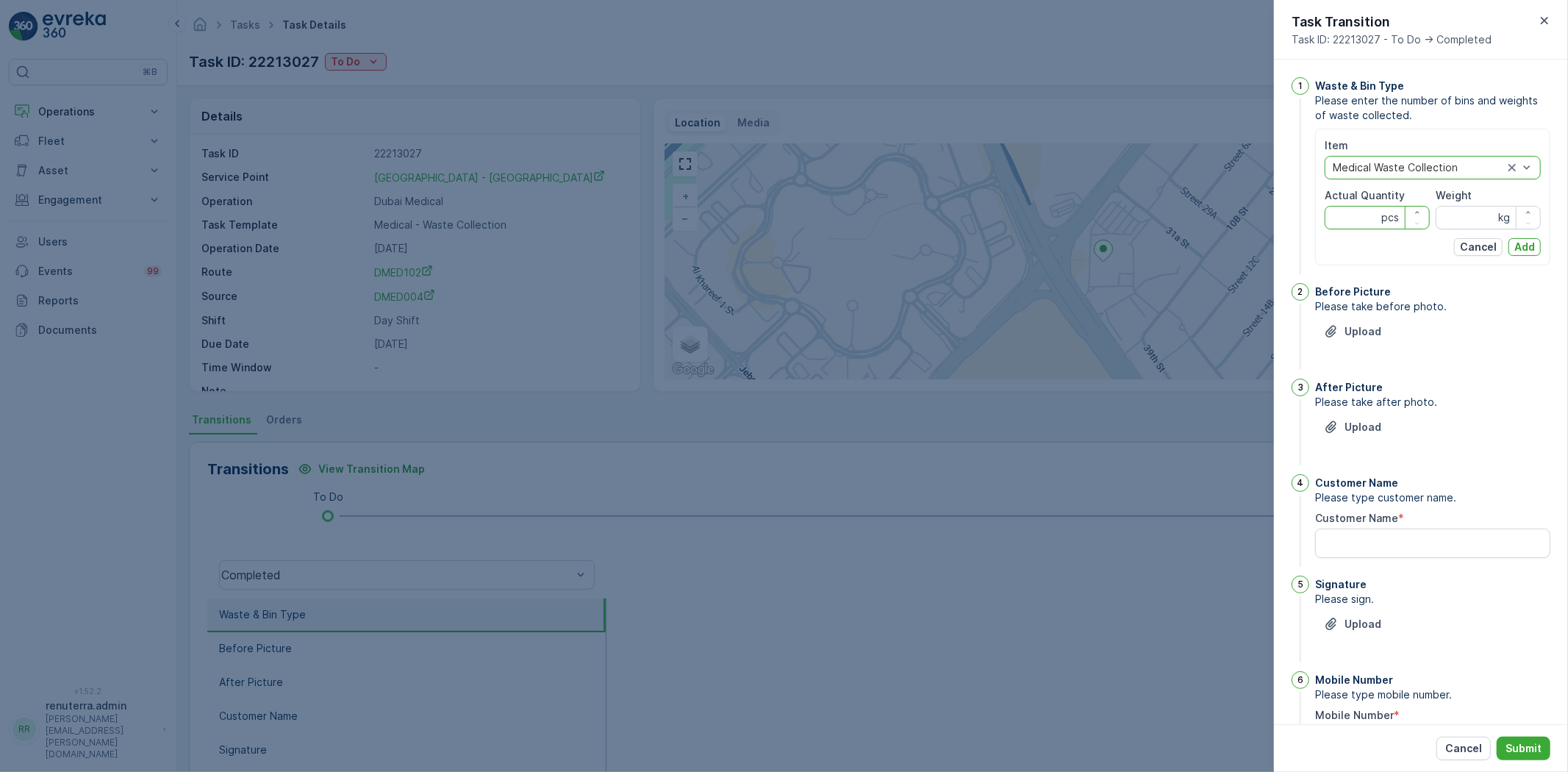
click at [1337, 221] on Quantity "Actual Quantity" at bounding box center [1377, 218] width 105 height 23
type Quantity "34"
drag, startPoint x: 1457, startPoint y: 223, endPoint x: 1455, endPoint y: 209, distance: 14.1
click at [1457, 216] on input "Weight" at bounding box center [1489, 218] width 105 height 23
type input "348"
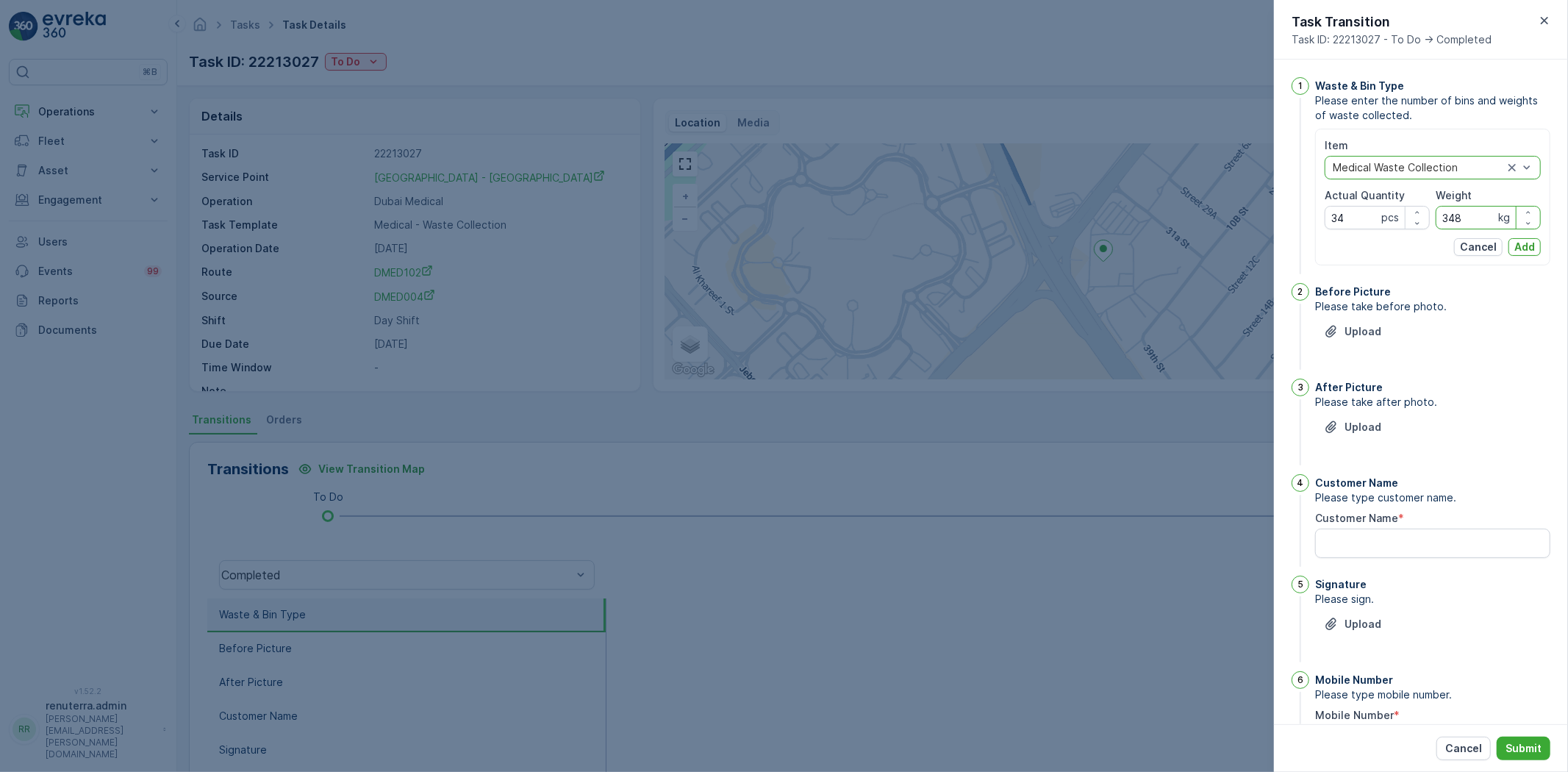
drag, startPoint x: 1526, startPoint y: 246, endPoint x: 1391, endPoint y: 292, distance: 142.6
click at [1525, 246] on p "Add" at bounding box center [1525, 247] width 21 height 15
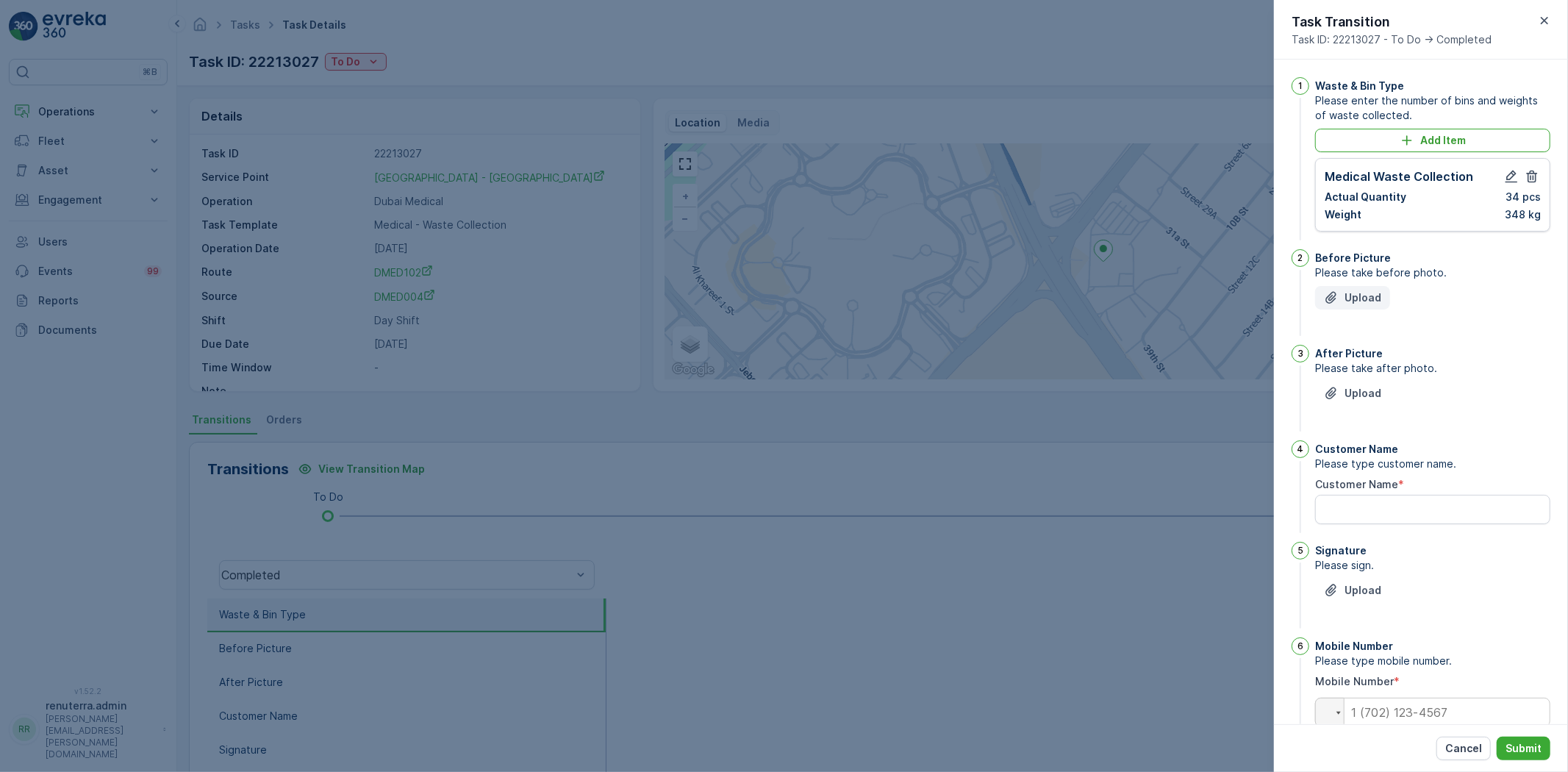
click at [1329, 300] on icon "Upload File" at bounding box center [1330, 297] width 10 height 12
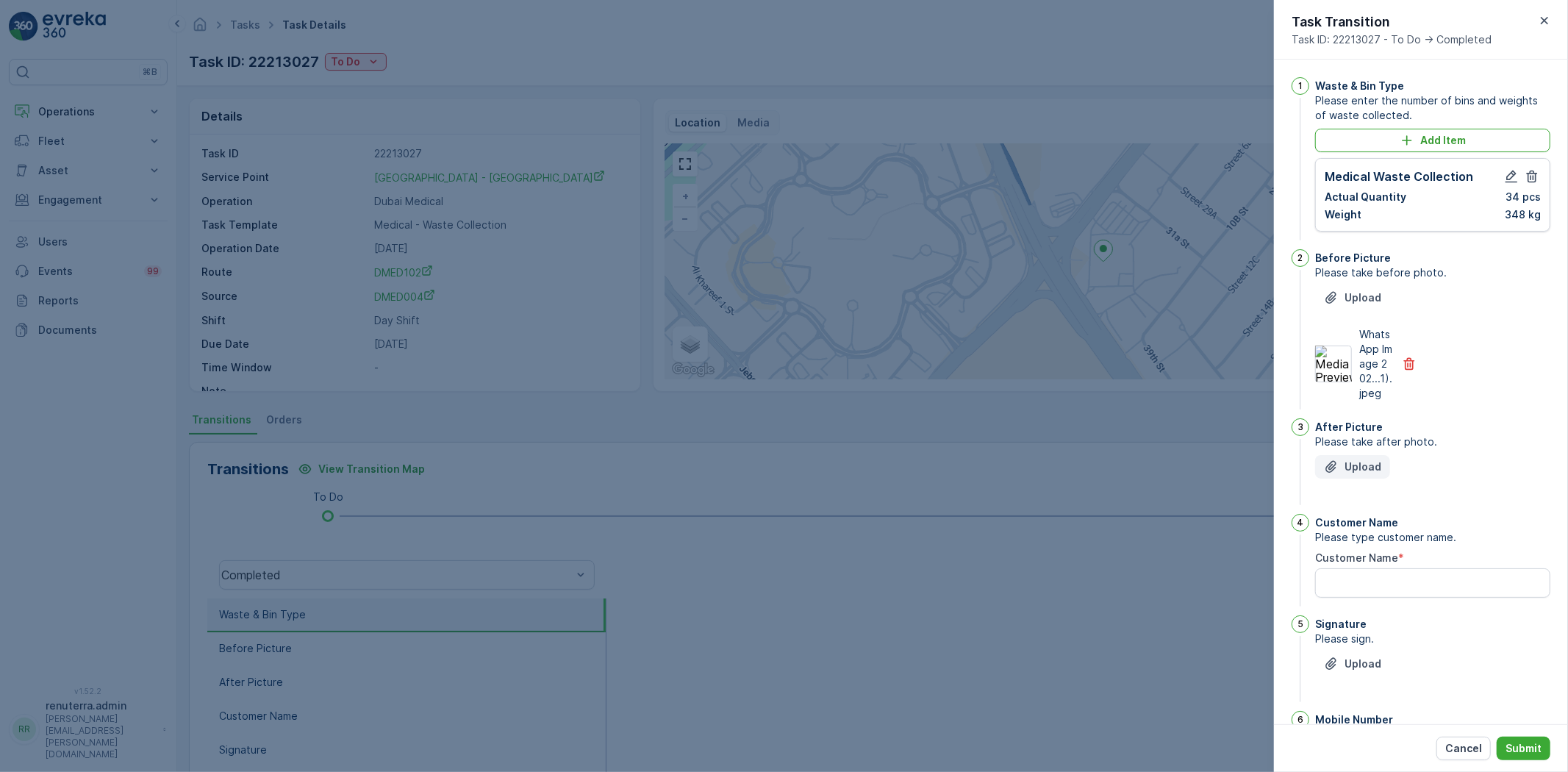
click at [1360, 475] on p "Upload" at bounding box center [1364, 467] width 37 height 15
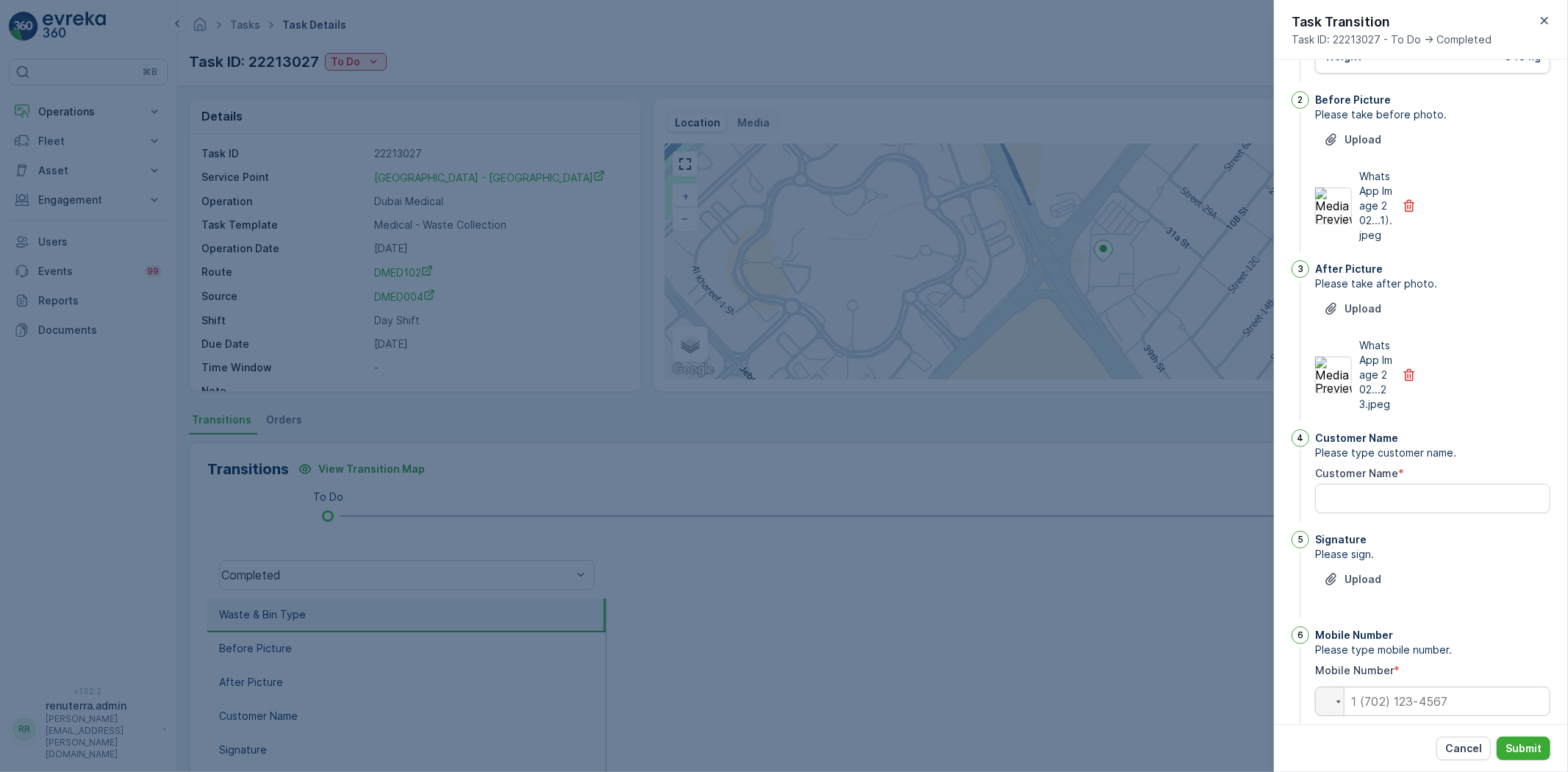
scroll to position [215, 0]
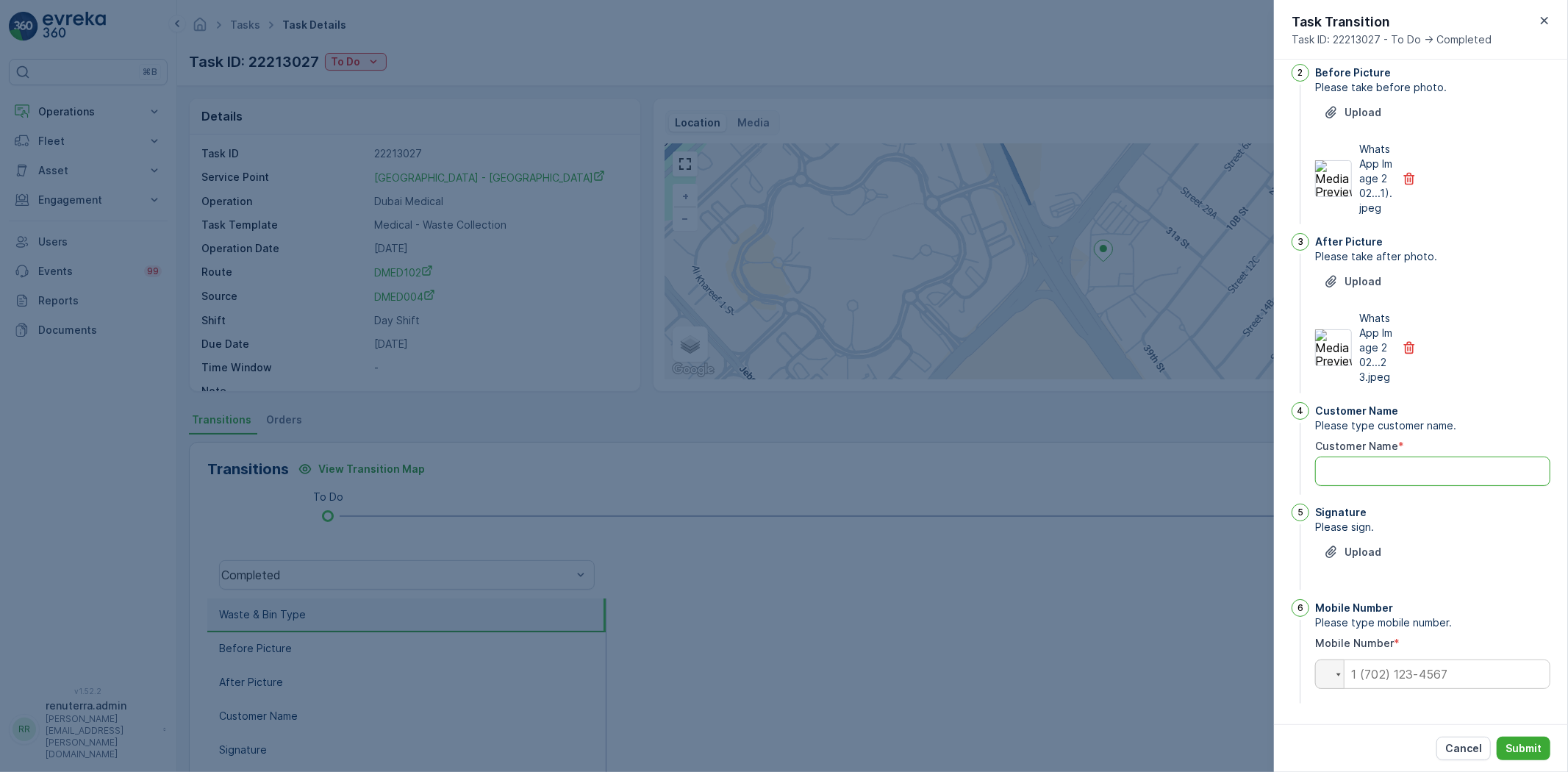
click at [1443, 476] on Name "Customer Name" at bounding box center [1433, 472] width 235 height 29
type Name "krishna"
click at [1363, 557] on p "Upload" at bounding box center [1364, 552] width 37 height 15
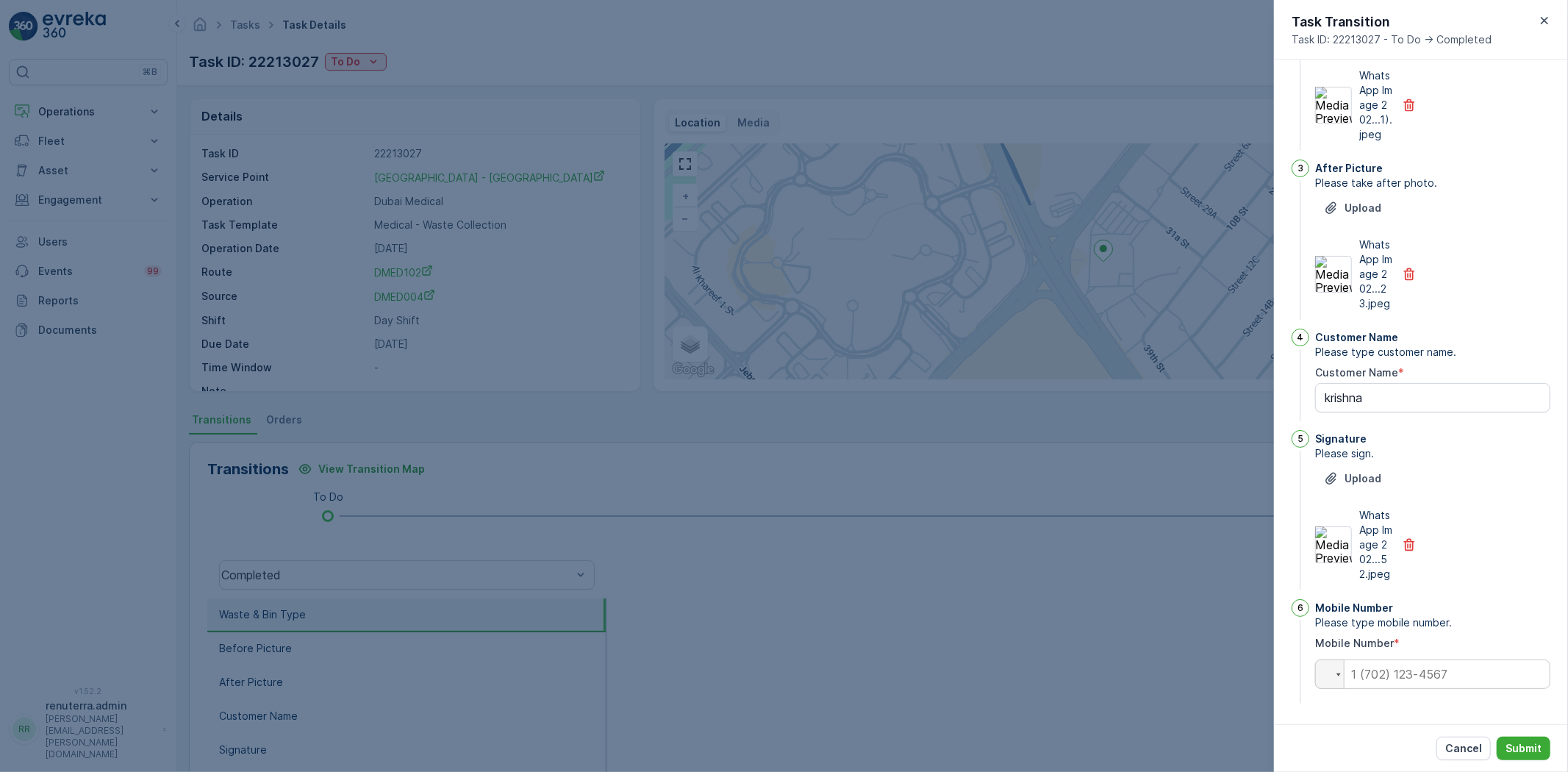
scroll to position [303, 0]
drag, startPoint x: 1430, startPoint y: 628, endPoint x: 1431, endPoint y: 642, distance: 14.0
click at [1431, 633] on div "Mobile Number Please type mobile number. Mobile Number * Phone" at bounding box center [1433, 653] width 235 height 107
click at [1437, 671] on input "tel" at bounding box center [1433, 675] width 235 height 29
click at [1437, 662] on input "tel" at bounding box center [1433, 675] width 235 height 29
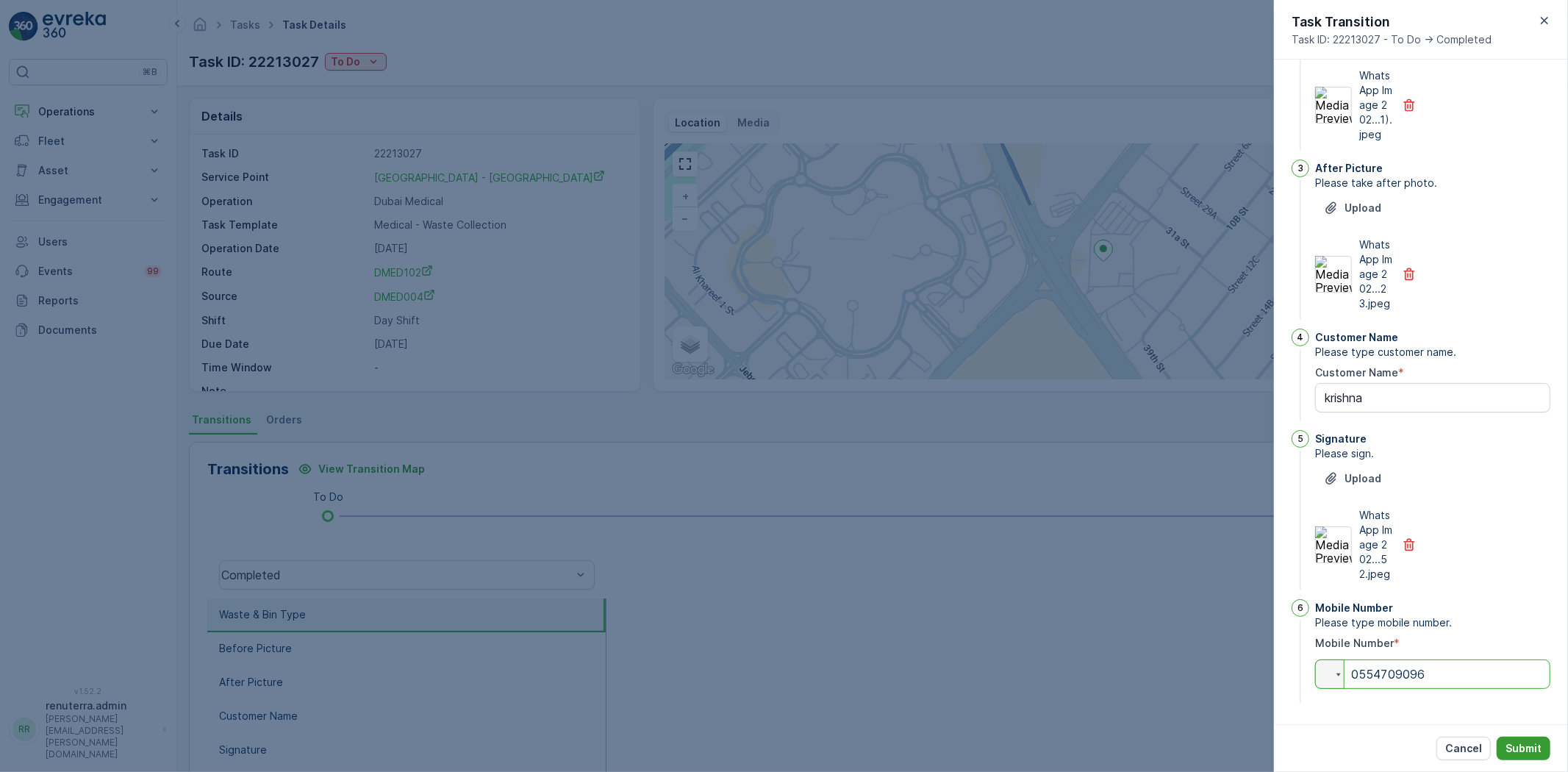
type input "0554709096"
click at [1547, 747] on button "Submit" at bounding box center [1524, 749] width 54 height 23
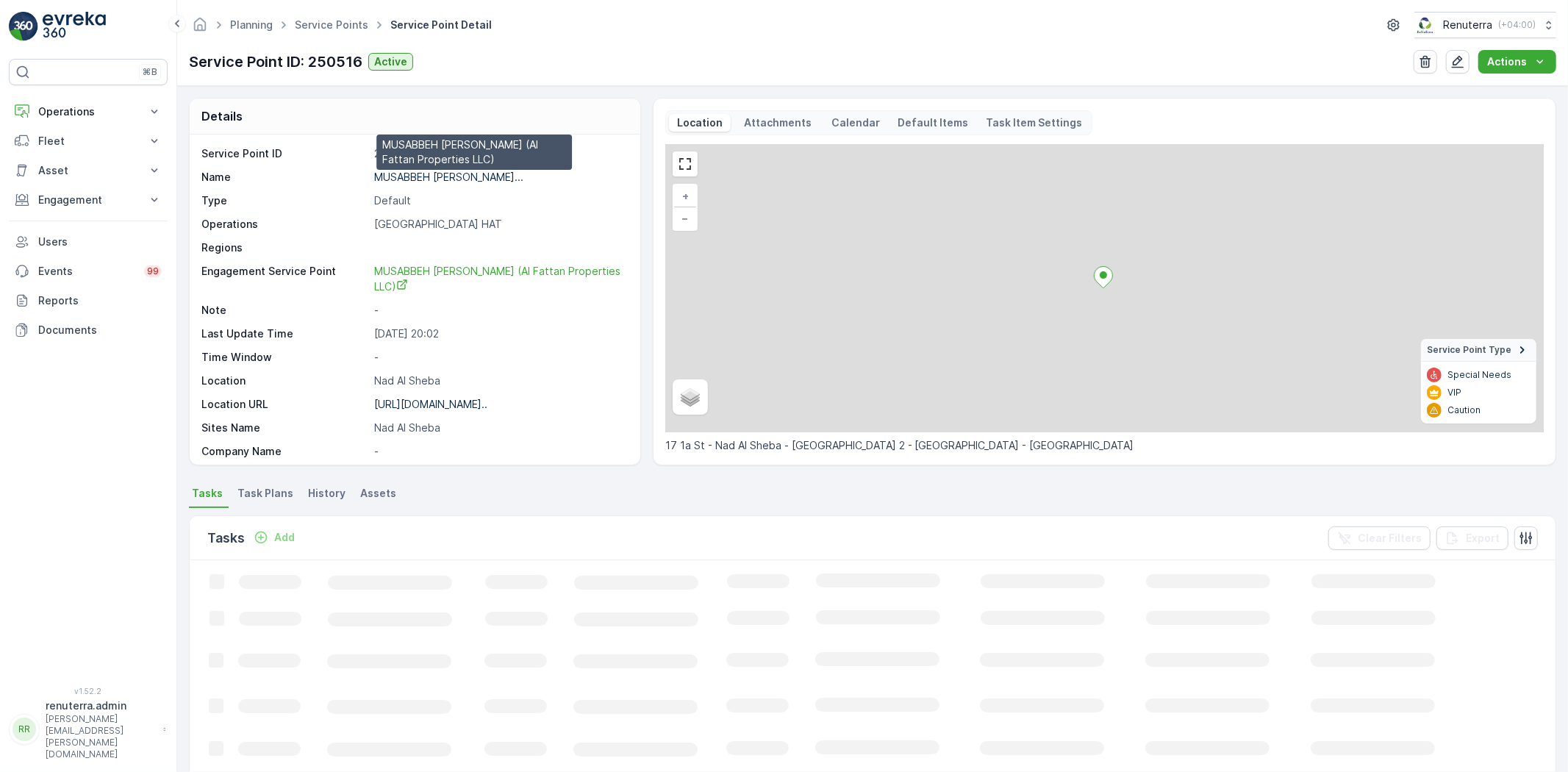
click at [415, 173] on p "MUSABBEH [PERSON_NAME]..." at bounding box center [448, 177] width 149 height 12
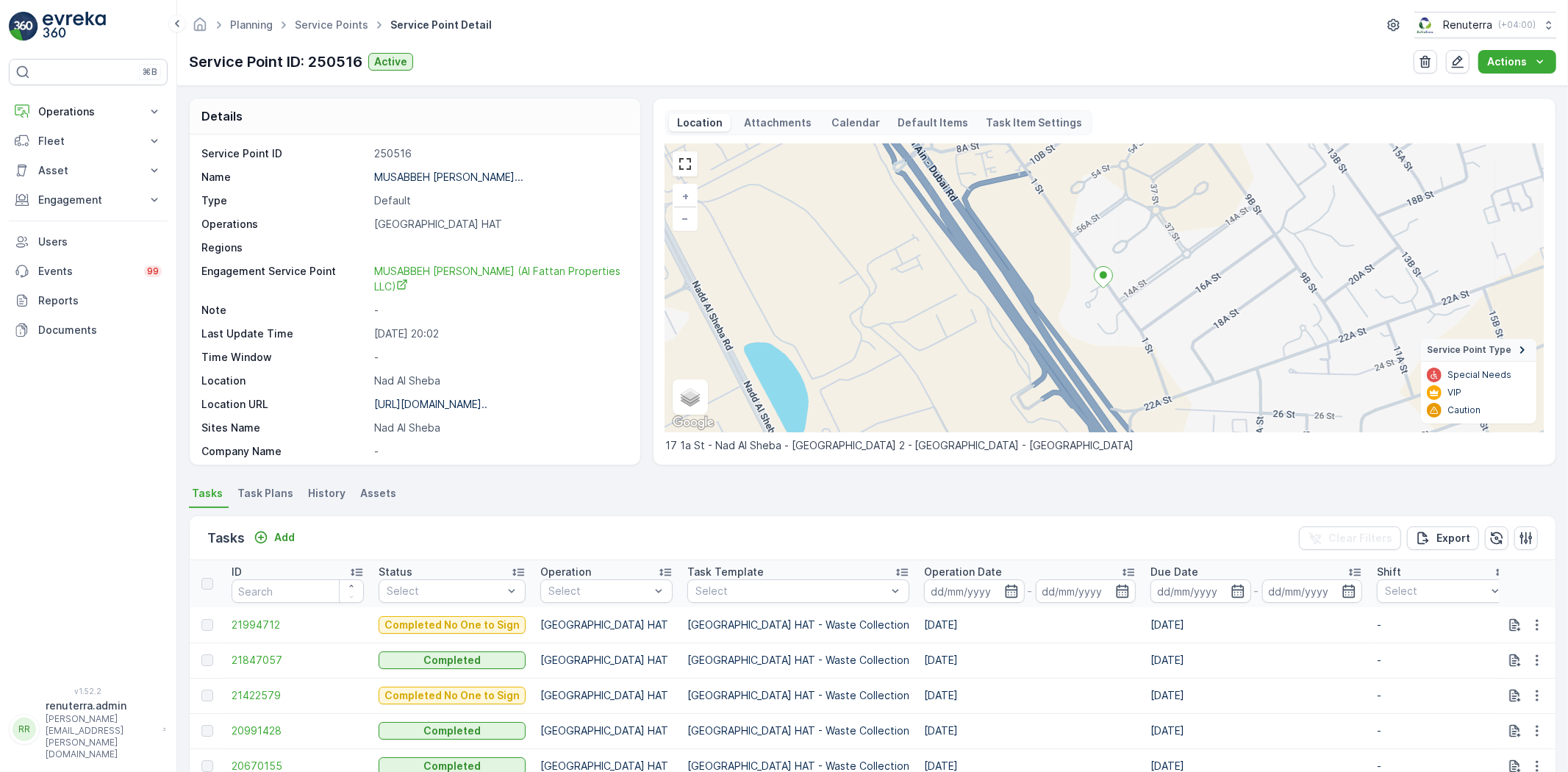
click at [313, 15] on ul "Service Points" at bounding box center [340, 25] width 96 height 22
click at [314, 20] on link "Service Points" at bounding box center [331, 25] width 73 height 12
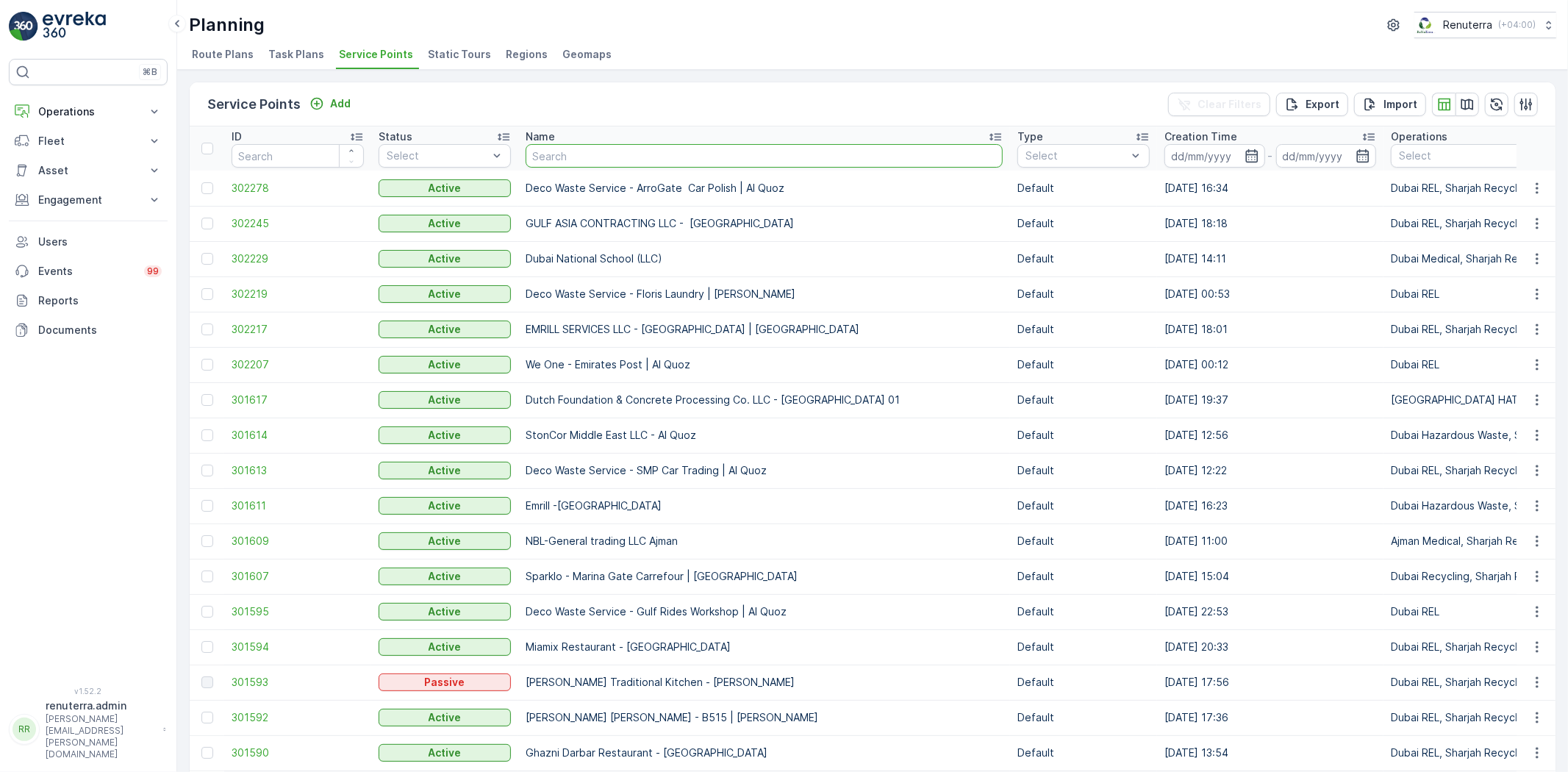
click at [583, 159] on input "text" at bounding box center [764, 156] width 477 height 23
type input "zabee`"
click at [641, 159] on input "zabee`" at bounding box center [764, 156] width 477 height 23
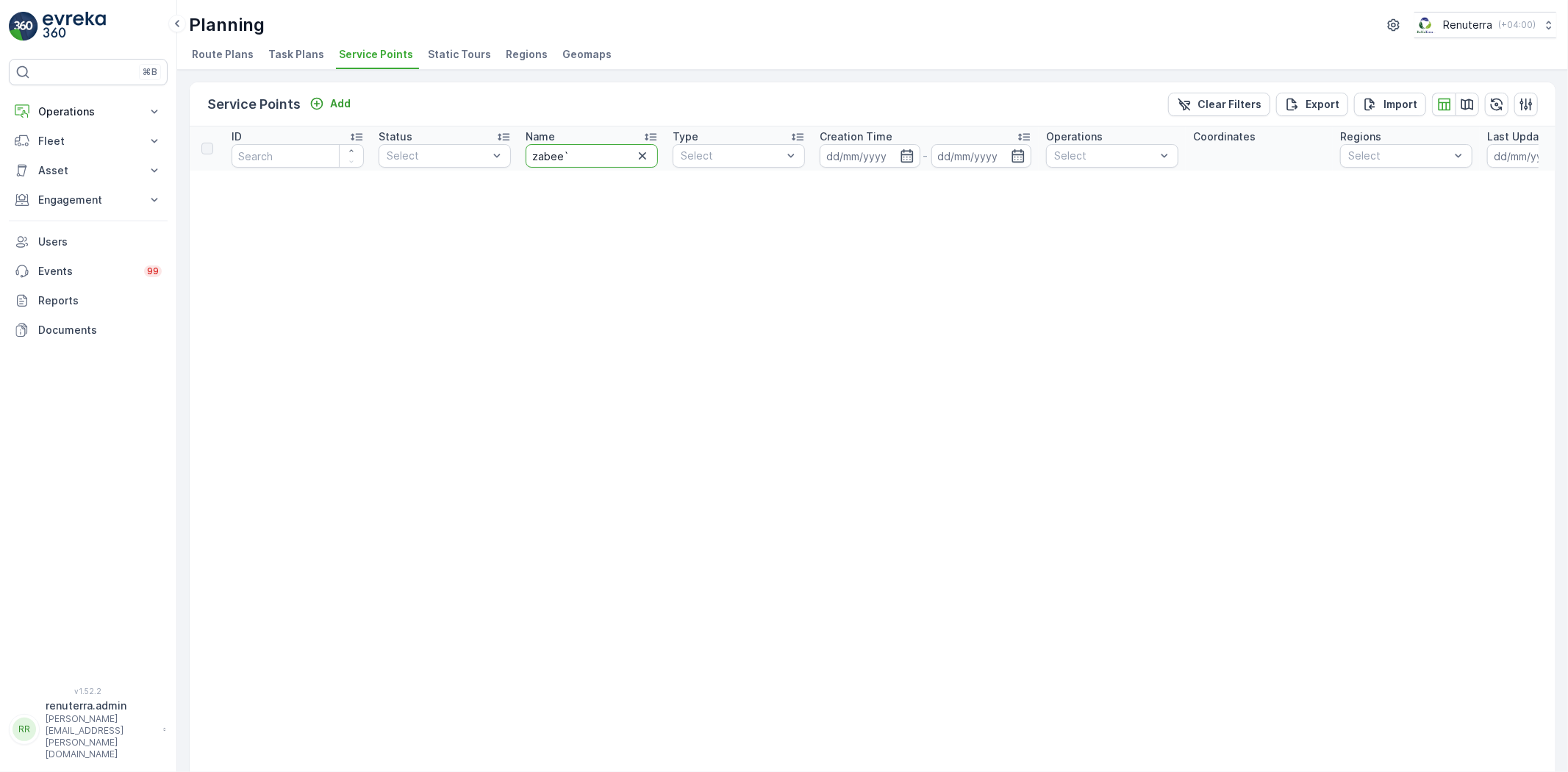
click at [618, 159] on input "zabee`" at bounding box center [592, 156] width 133 height 23
type input "zabee"
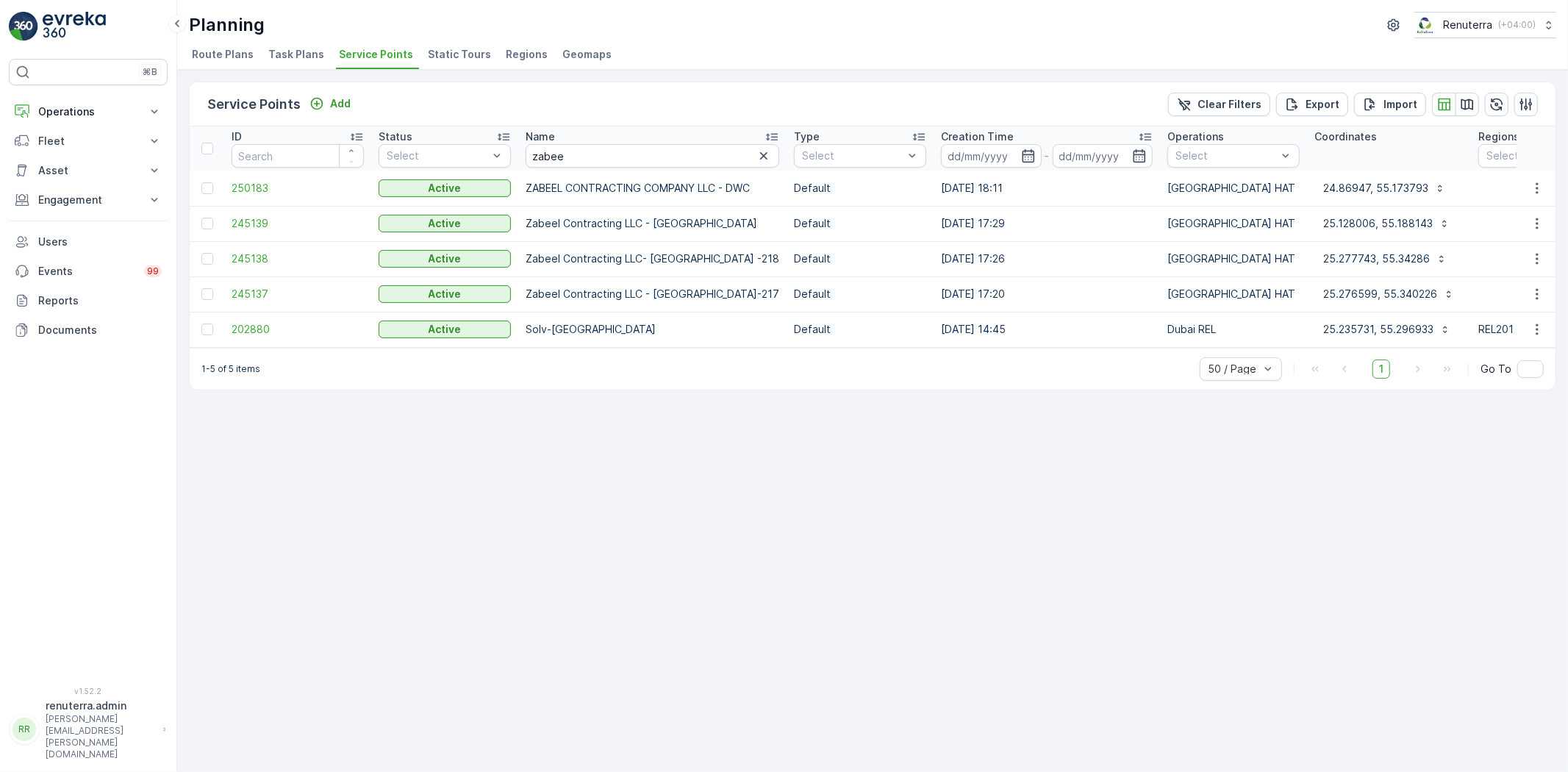
click at [259, 211] on td "245139" at bounding box center [298, 224] width 147 height 36
click at [252, 219] on span "245139" at bounding box center [298, 223] width 133 height 15
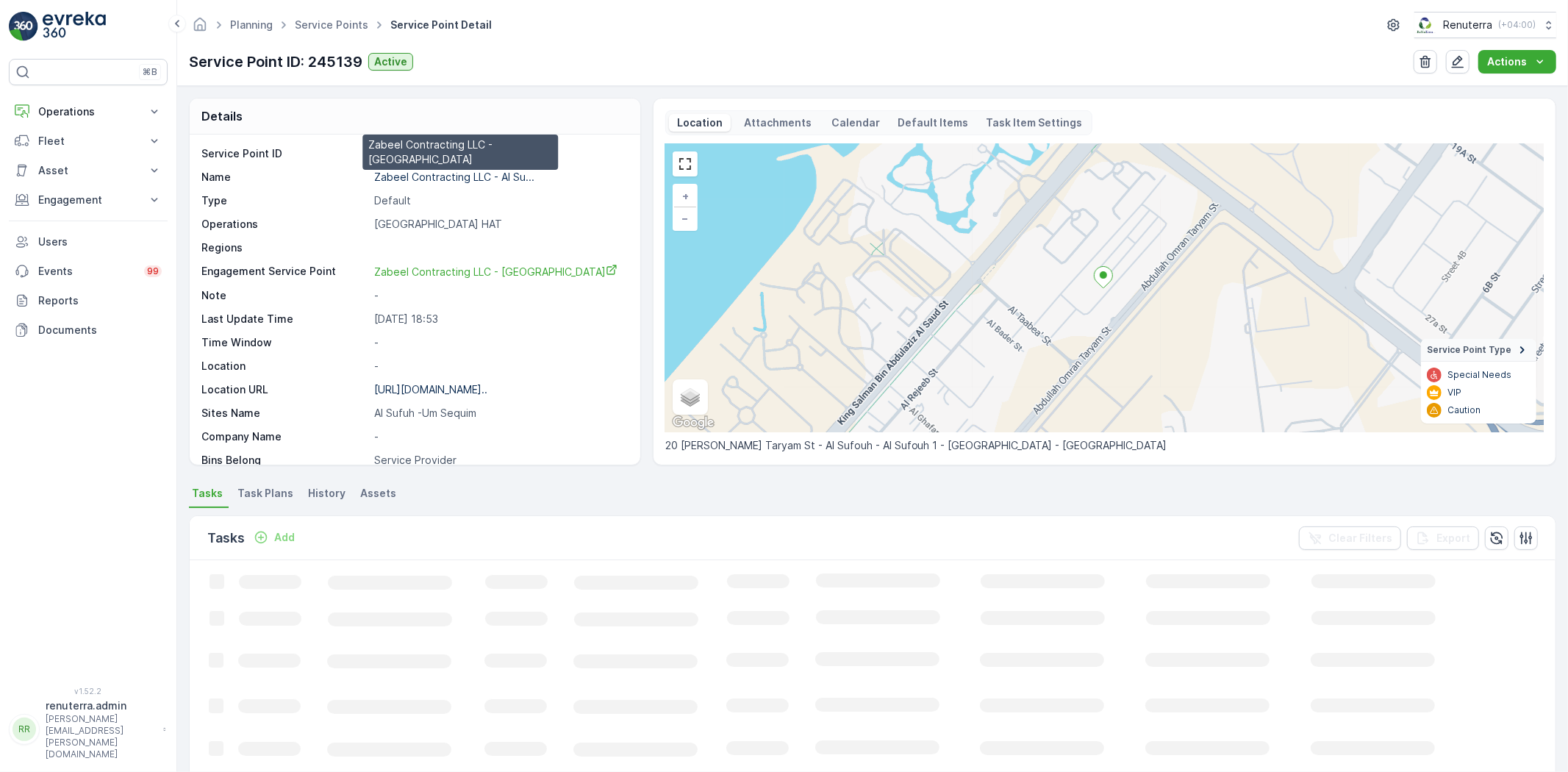
click at [465, 178] on p "Zabeel Contracting LLC - Al Su..." at bounding box center [455, 177] width 161 height 12
